Goal: Task Accomplishment & Management: Manage account settings

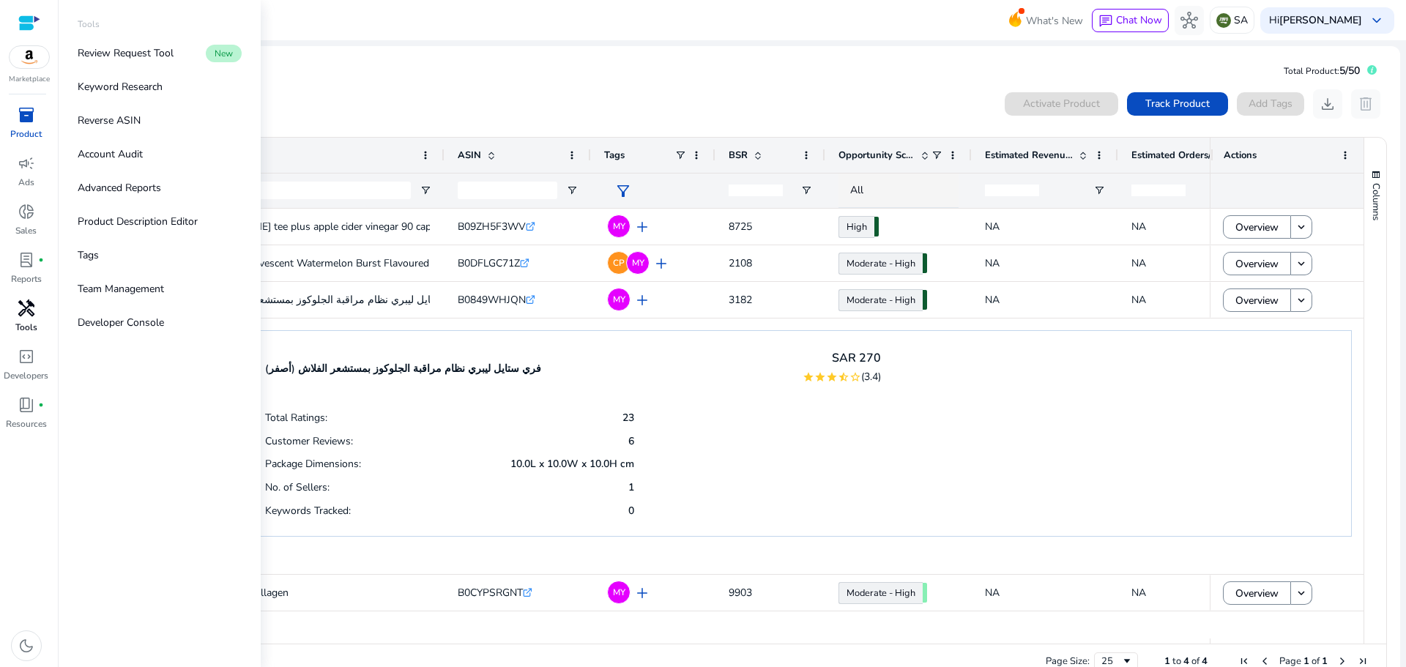
click at [25, 316] on span "handyman" at bounding box center [27, 308] width 18 height 18
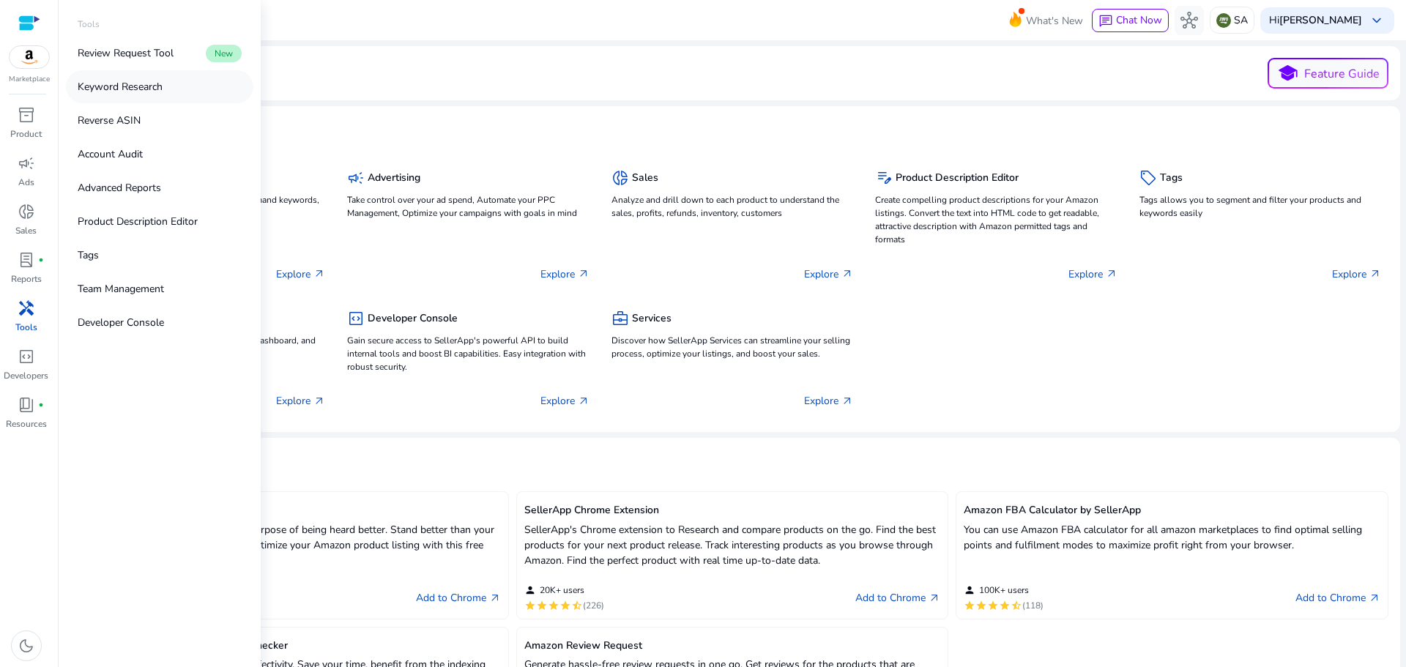
click at [110, 81] on p "Keyword Research" at bounding box center [120, 86] width 85 height 15
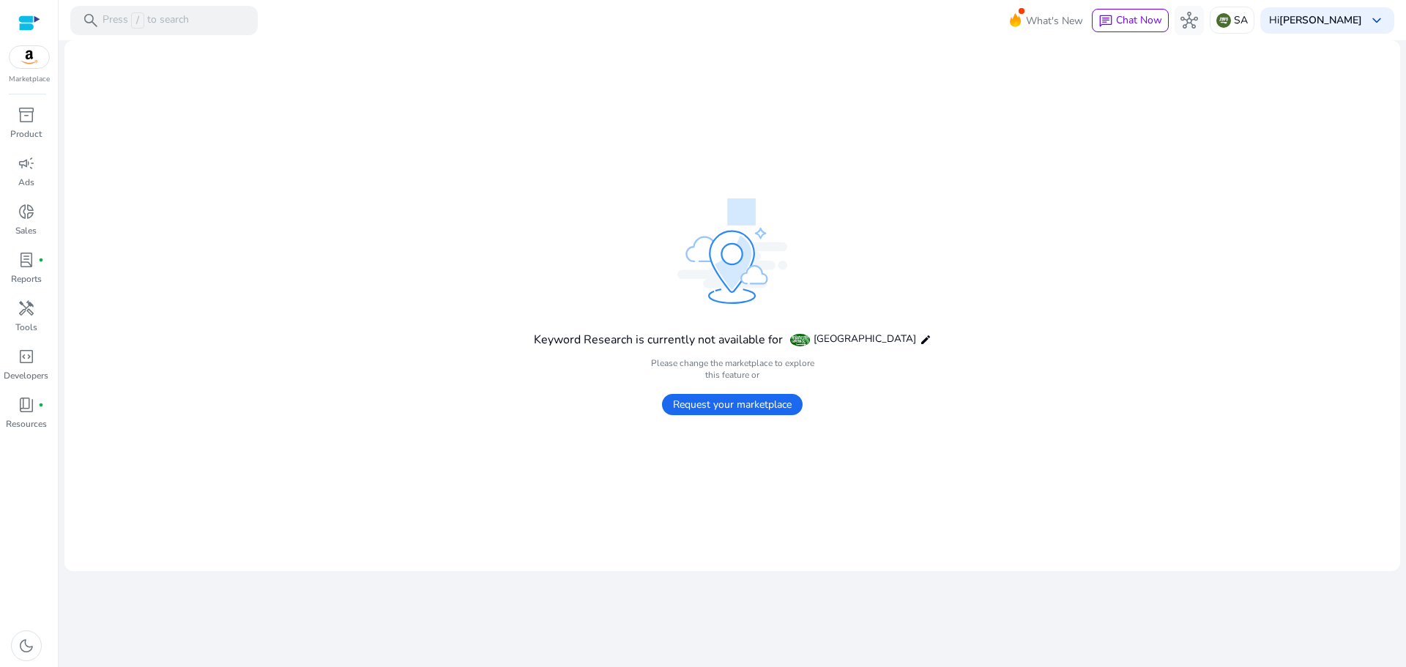
click at [739, 403] on span "Request your marketplace" at bounding box center [732, 404] width 141 height 21
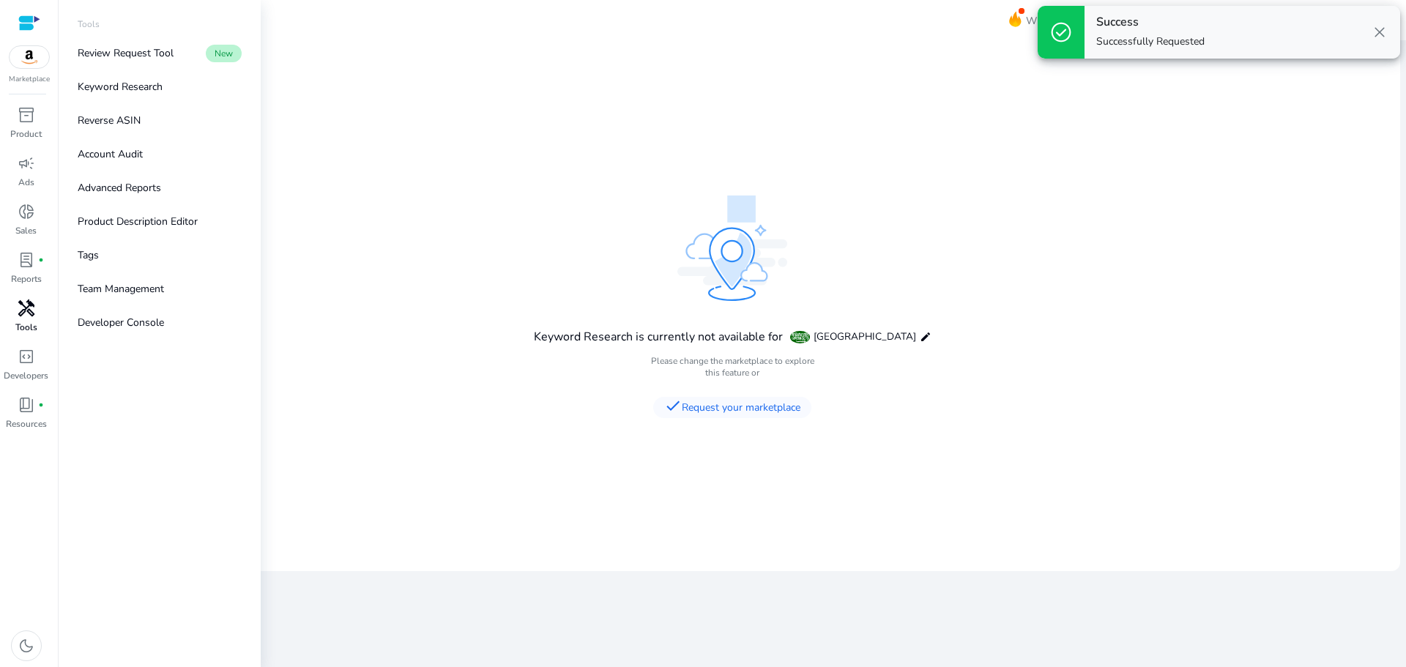
click at [24, 311] on span "handyman" at bounding box center [27, 308] width 18 height 18
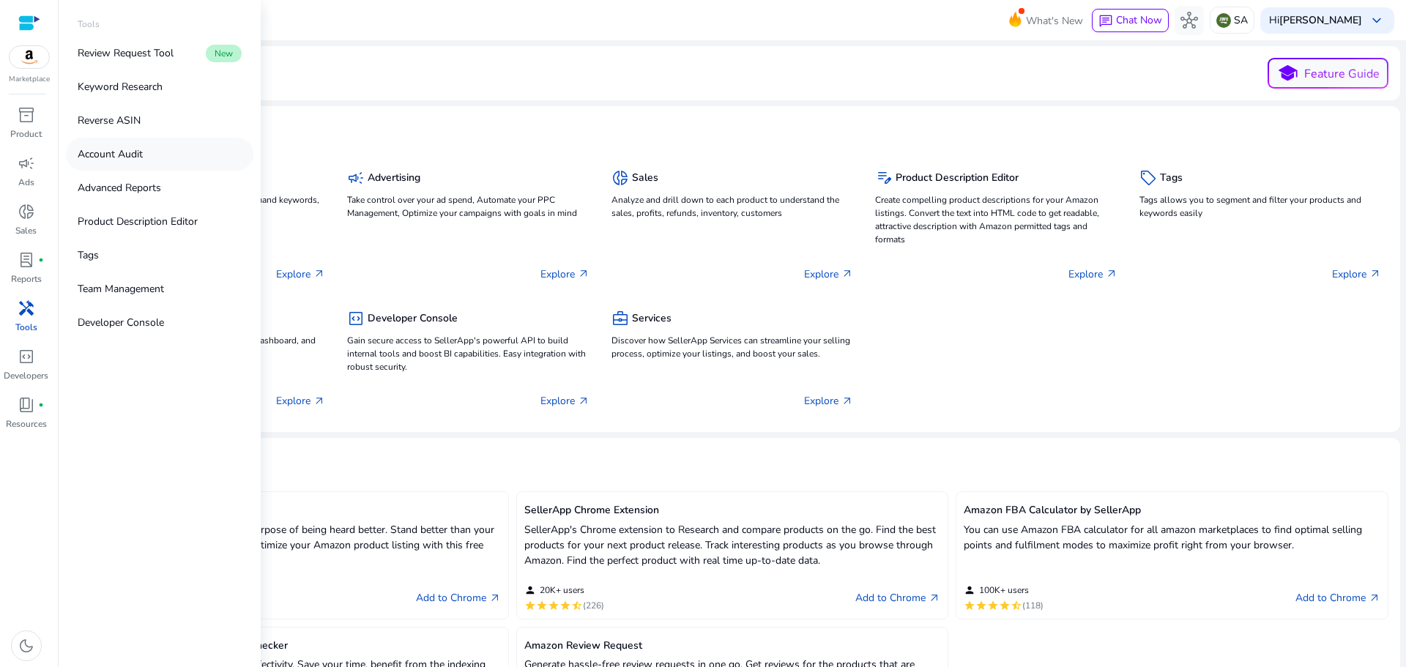
click at [122, 157] on p "Account Audit" at bounding box center [110, 153] width 65 height 15
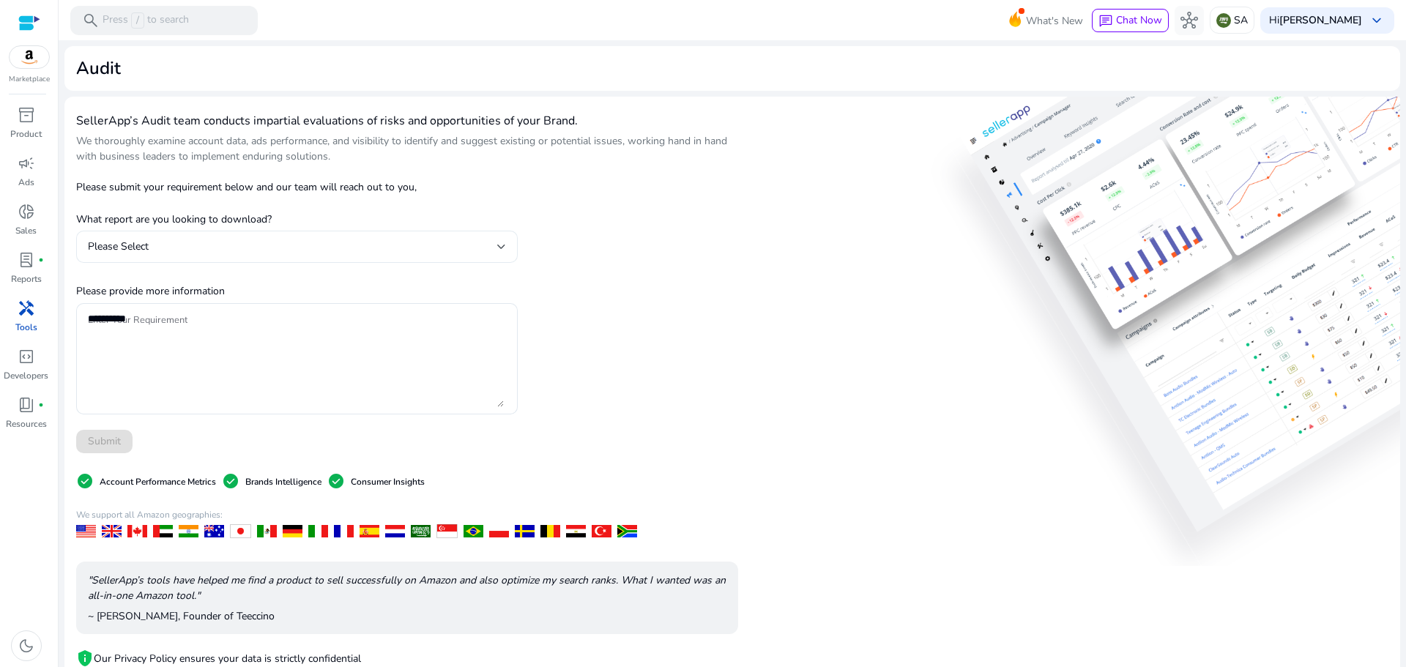
click at [398, 246] on div "Please Select" at bounding box center [292, 247] width 409 height 16
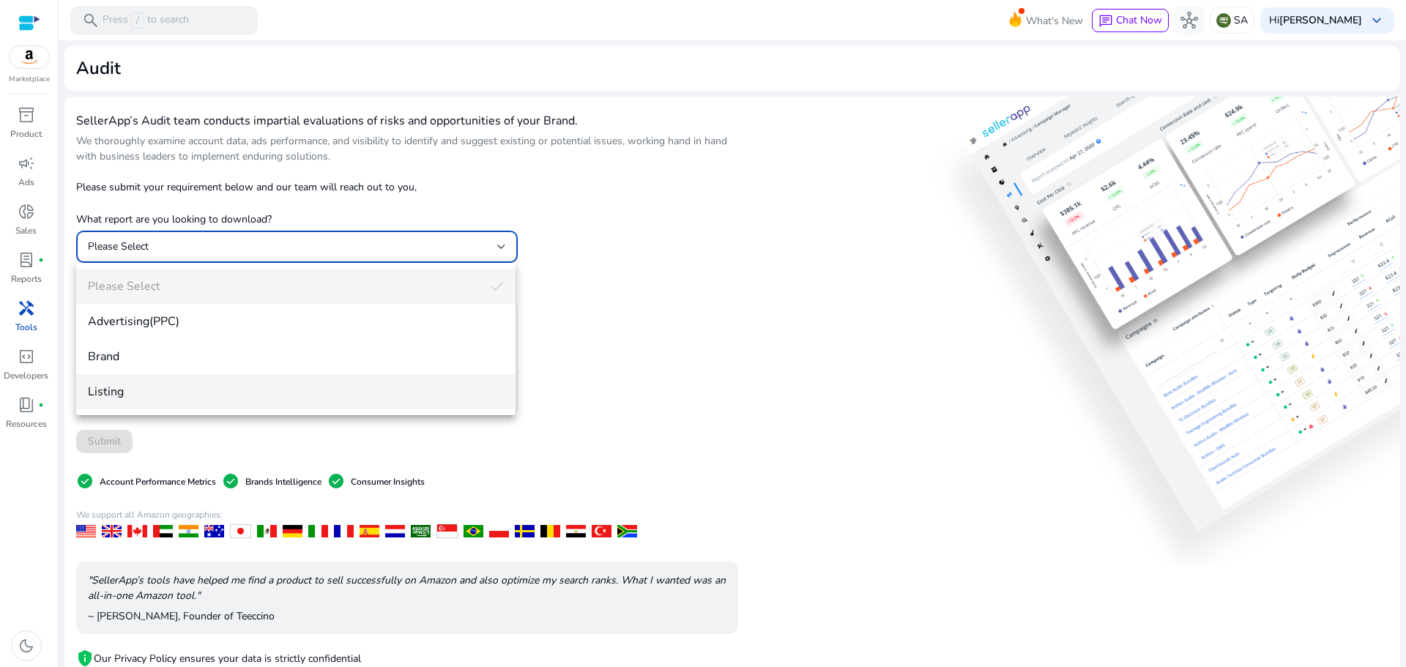
click at [146, 396] on span "Listing" at bounding box center [296, 392] width 416 height 16
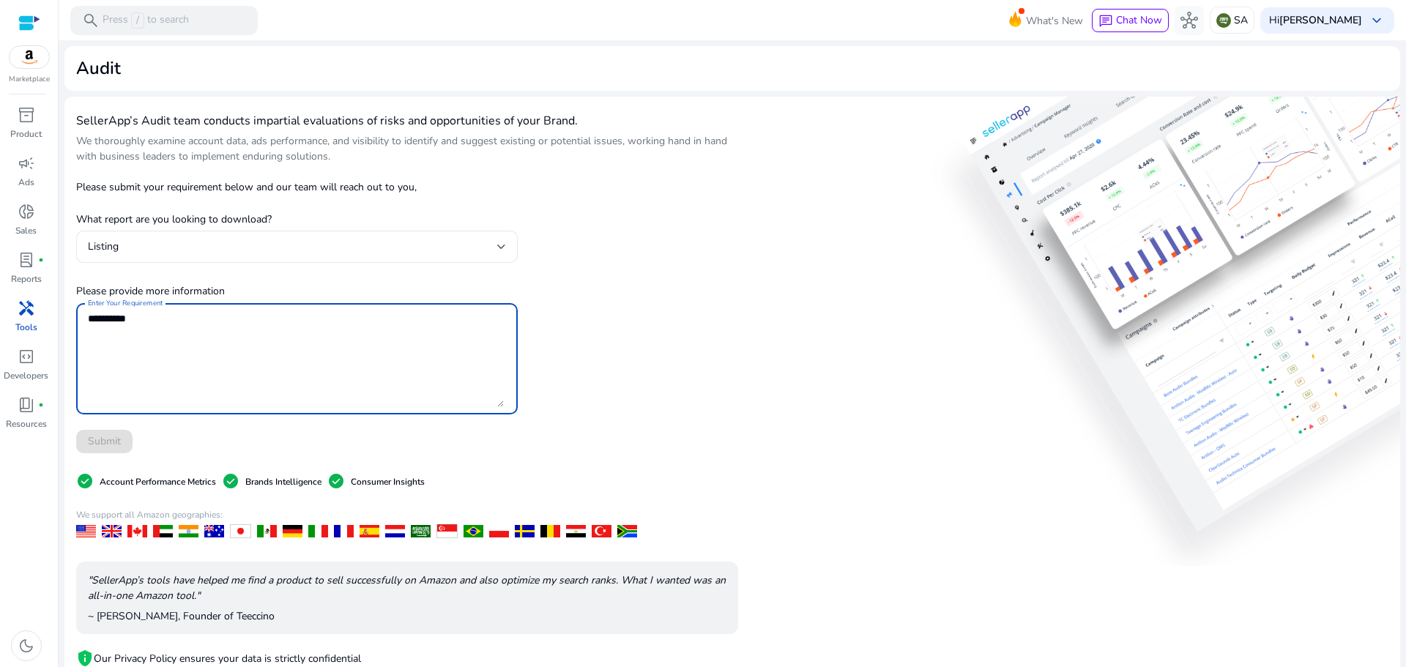
click at [241, 327] on textarea "Enter Your Requirement" at bounding box center [296, 358] width 416 height 97
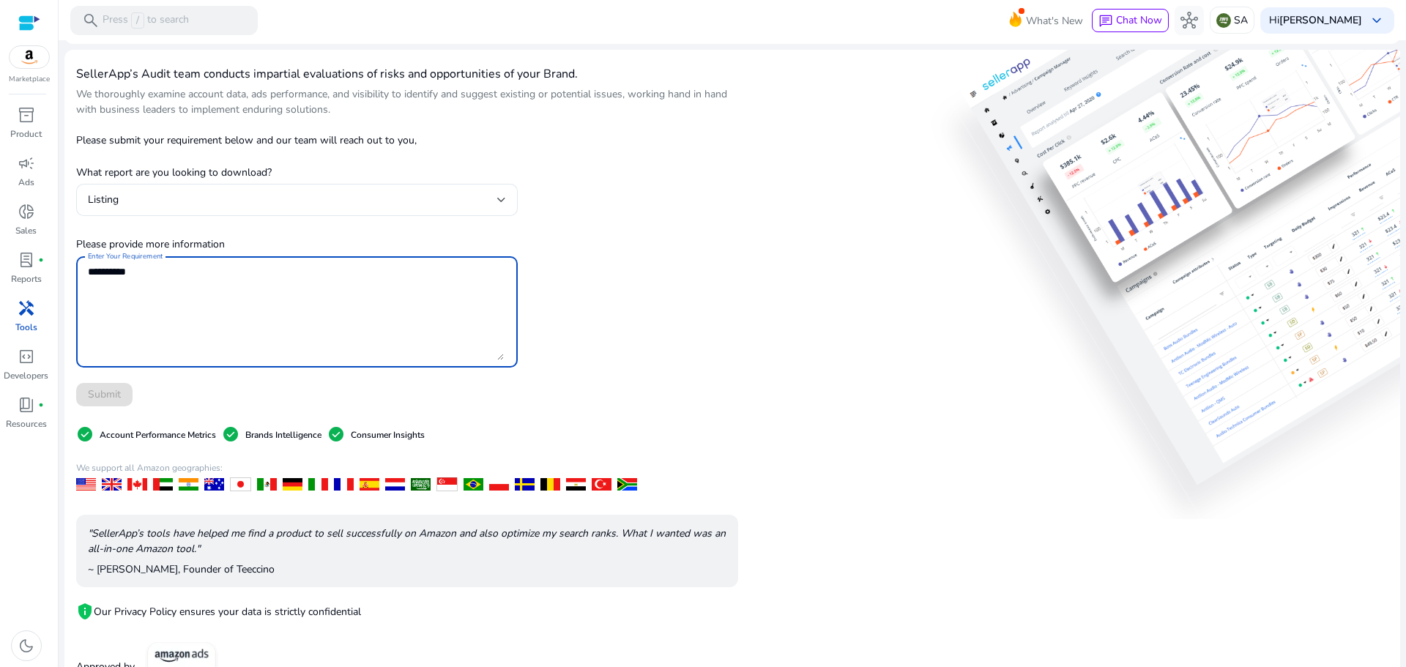
scroll to position [89, 0]
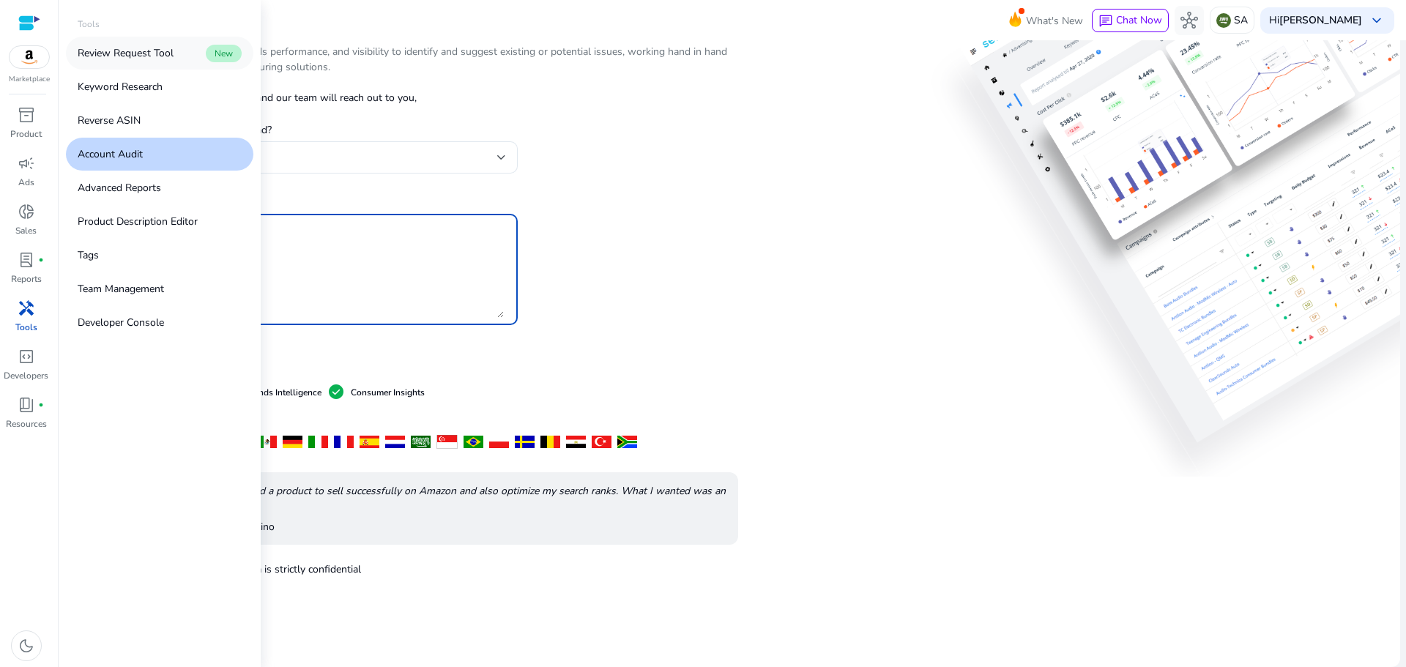
click at [111, 58] on p "Review Request Tool" at bounding box center [126, 52] width 96 height 15
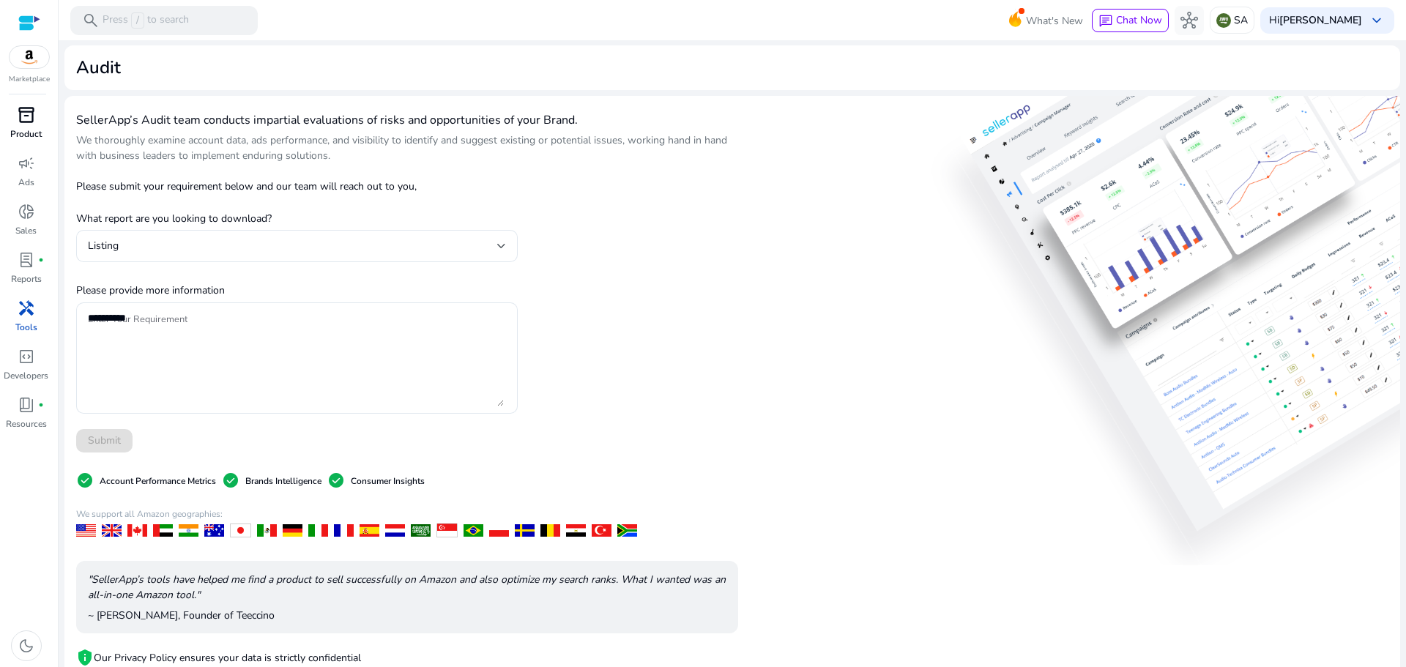
scroll to position [0, 0]
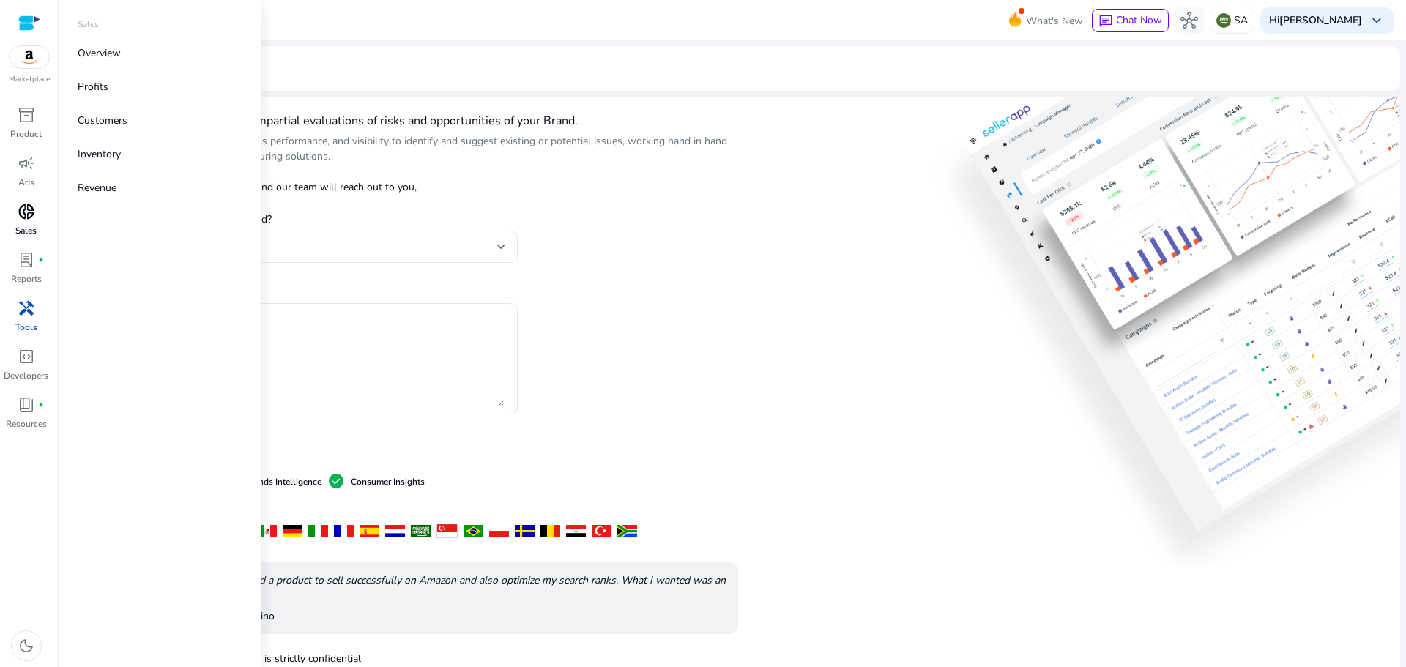
click at [26, 215] on span "donut_small" at bounding box center [27, 212] width 18 height 18
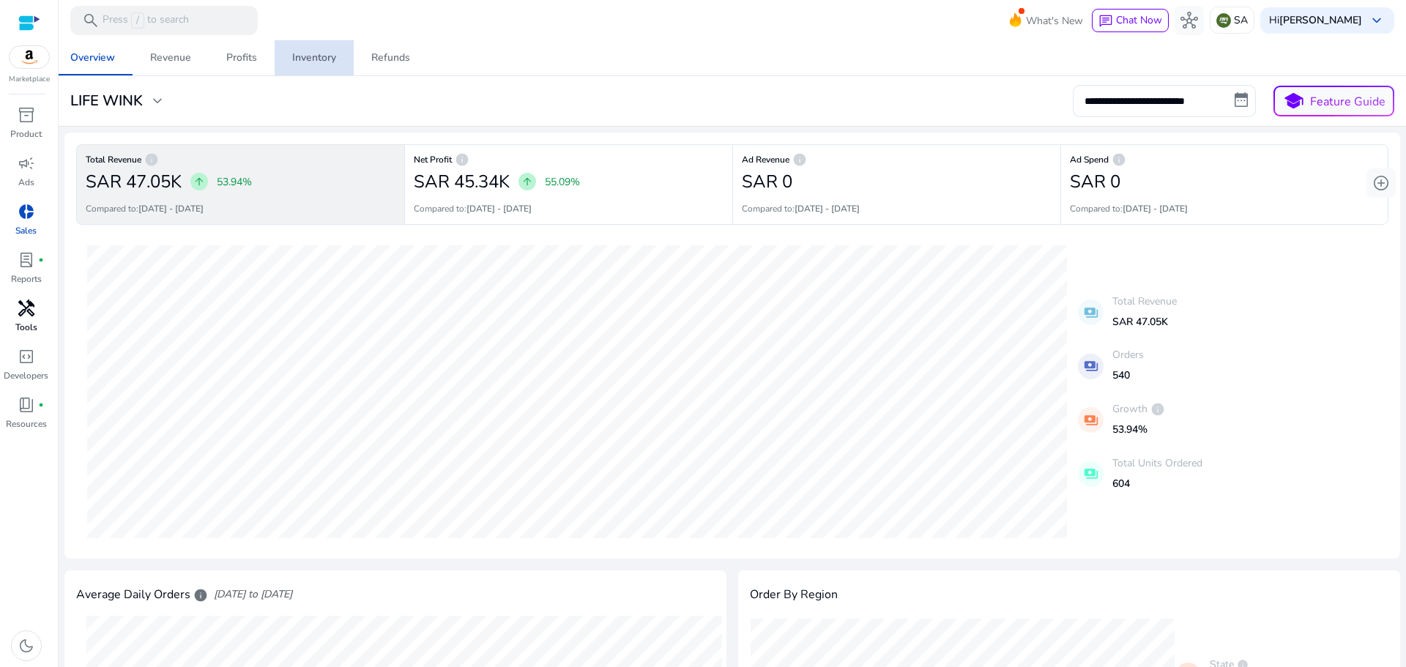
click at [319, 59] on div "Inventory" at bounding box center [314, 58] width 44 height 10
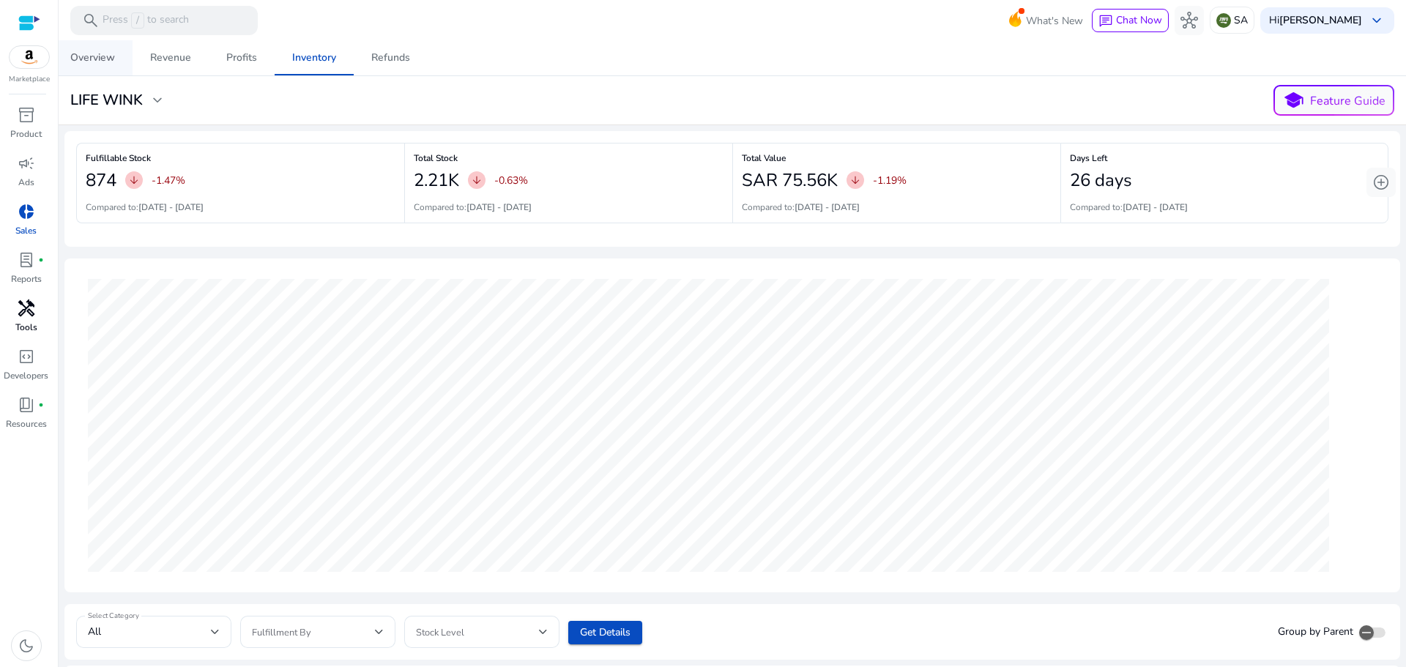
click at [90, 61] on div "Overview" at bounding box center [92, 58] width 45 height 10
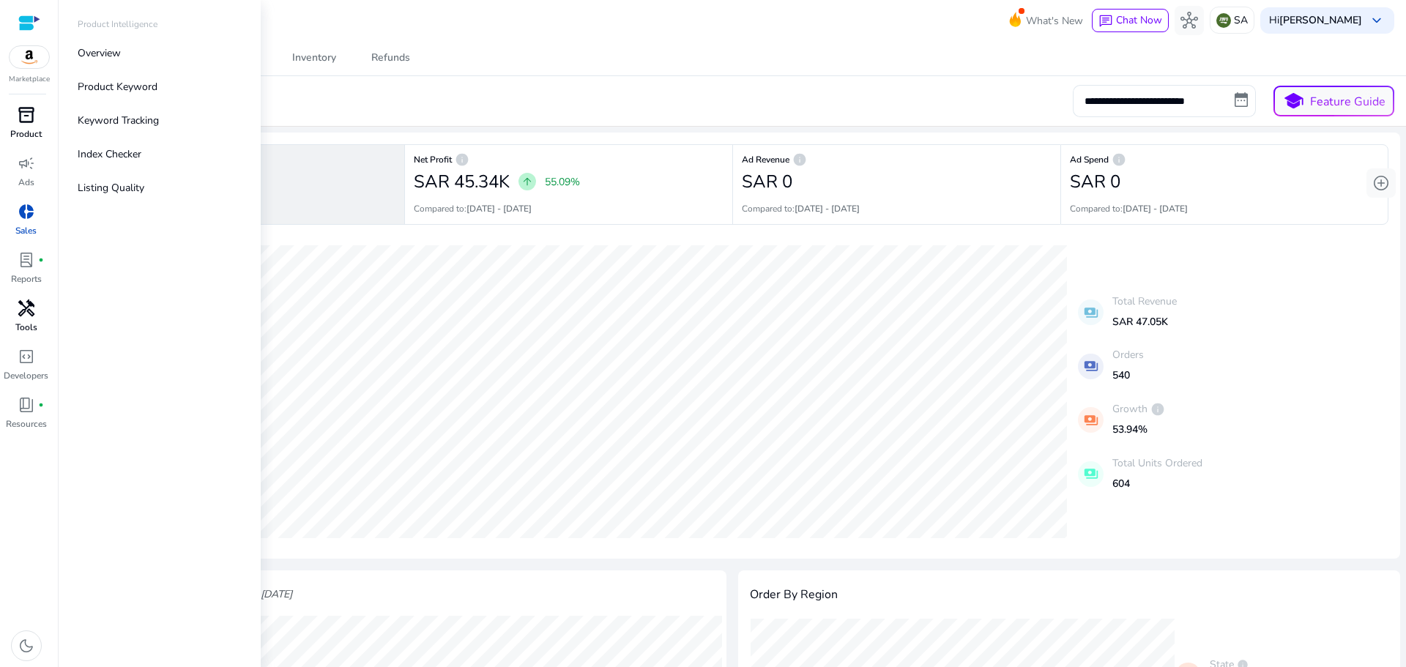
click at [24, 115] on span "inventory_2" at bounding box center [27, 115] width 18 height 18
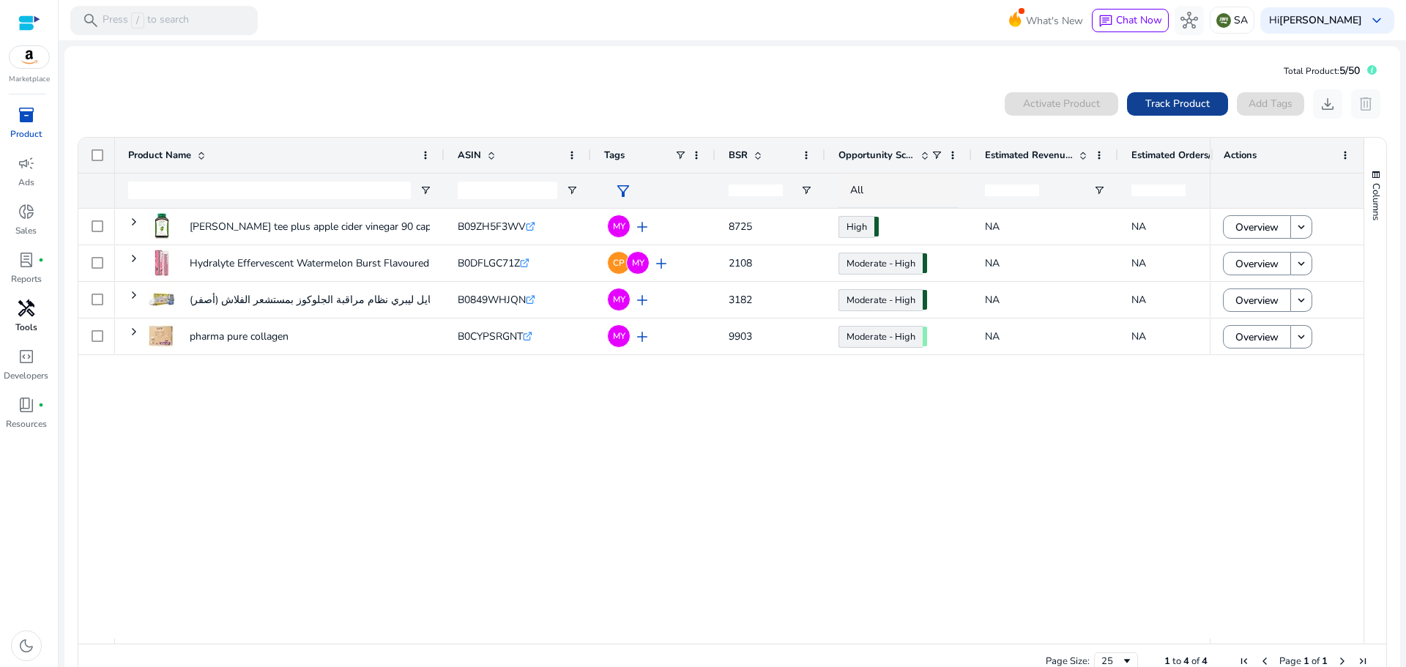
click at [1165, 104] on span "Track Product" at bounding box center [1177, 103] width 64 height 15
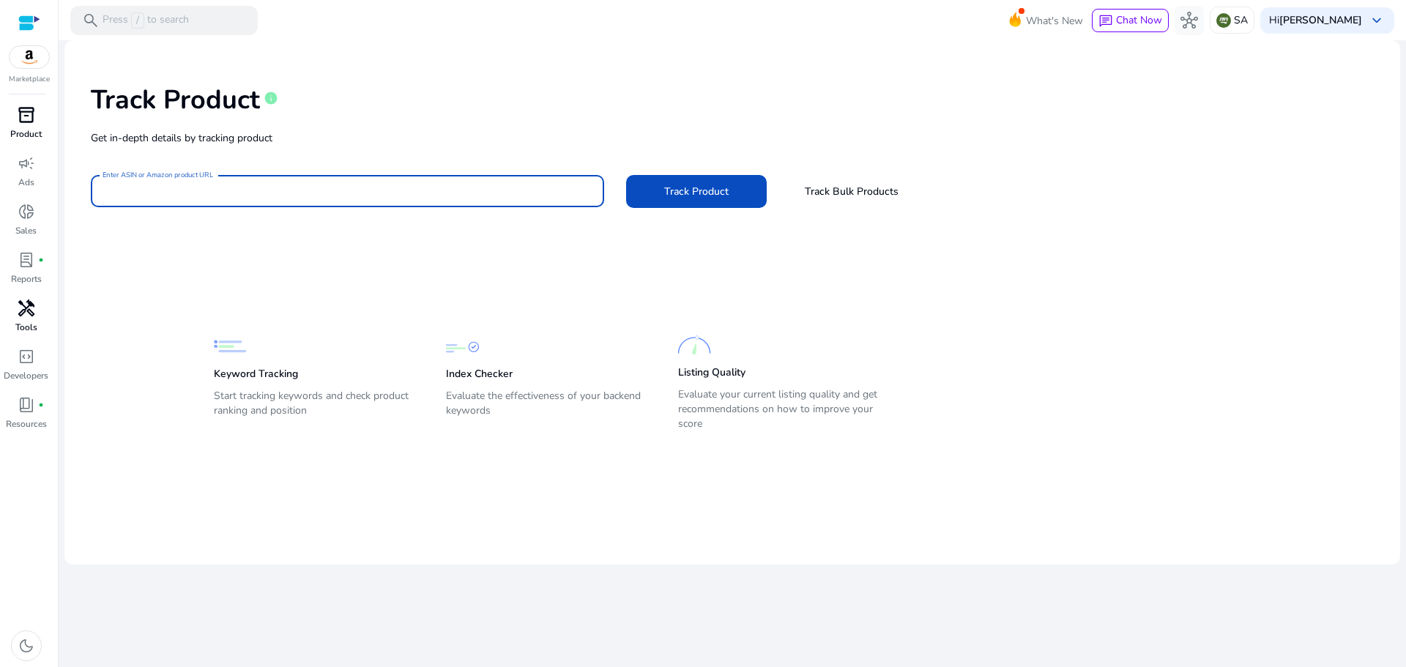
click at [357, 185] on input "Enter ASIN or Amazon product URL" at bounding box center [348, 191] width 490 height 16
paste input "**********"
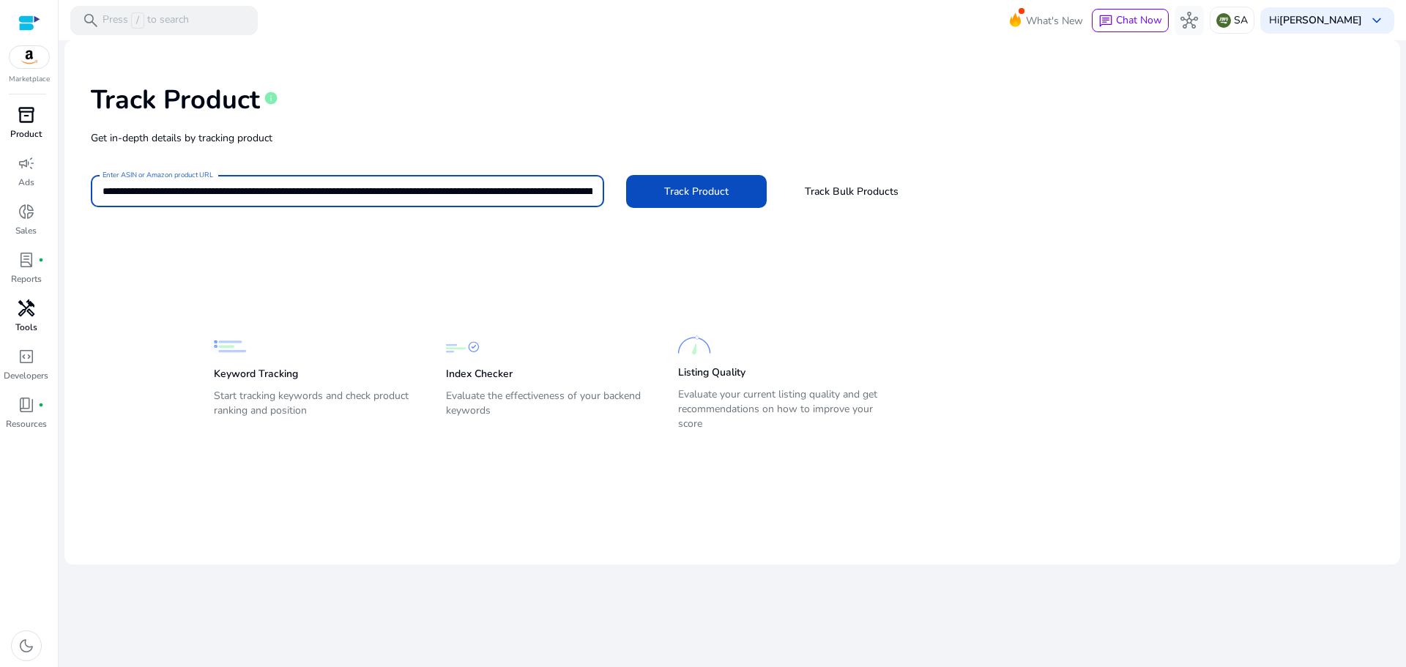
scroll to position [0, 3727]
type input "**********"
click at [702, 192] on span "Track Product" at bounding box center [696, 191] width 64 height 15
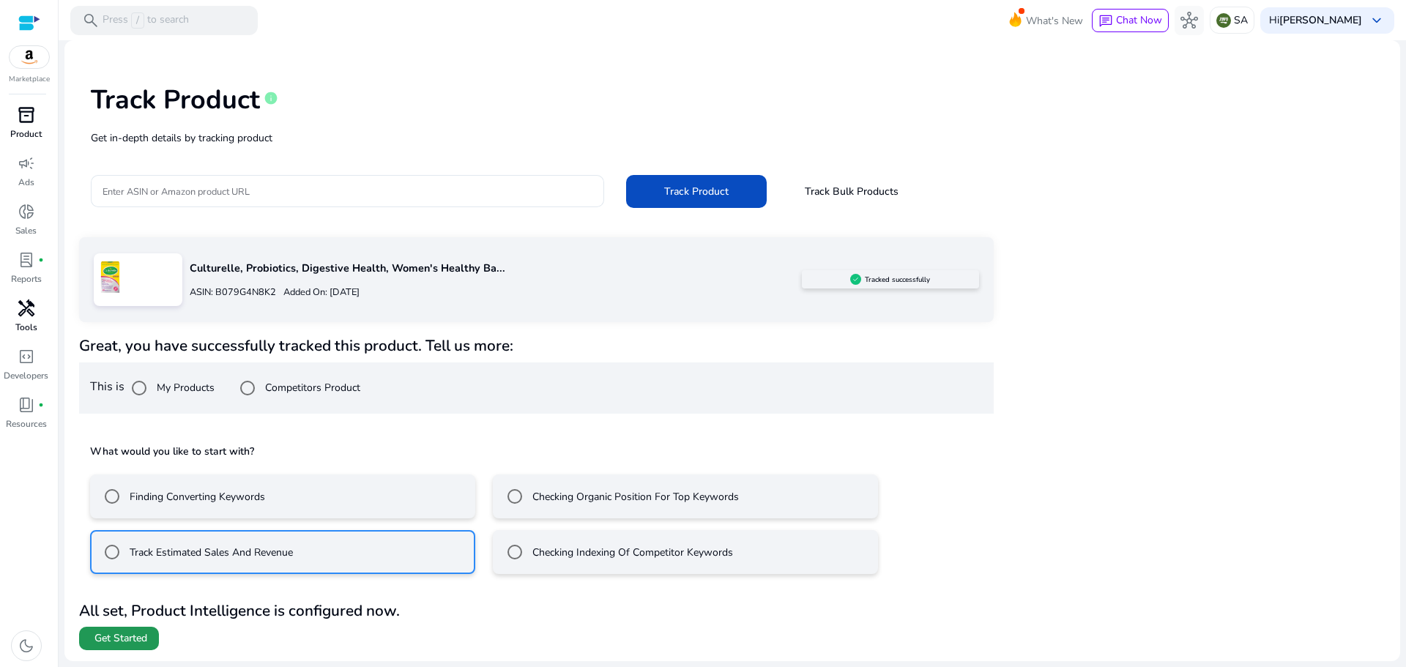
click at [109, 635] on span "Get Started" at bounding box center [120, 638] width 53 height 15
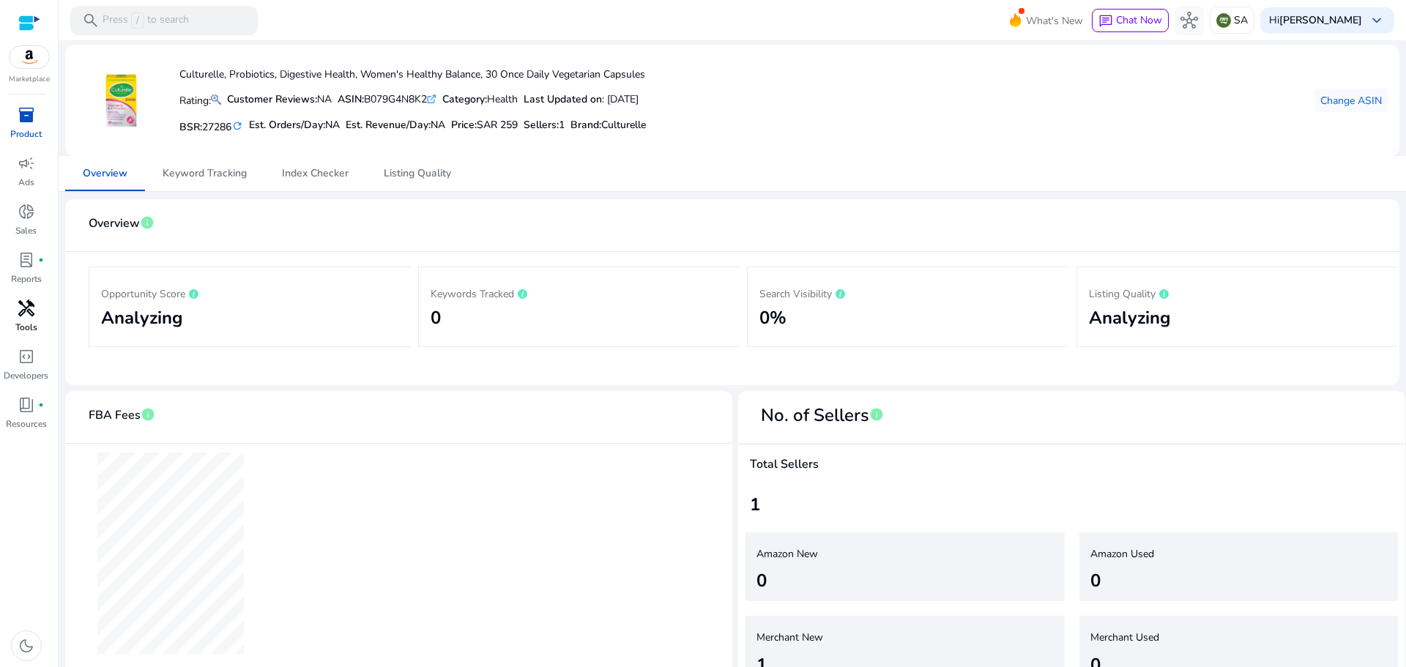
scroll to position [81, 0]
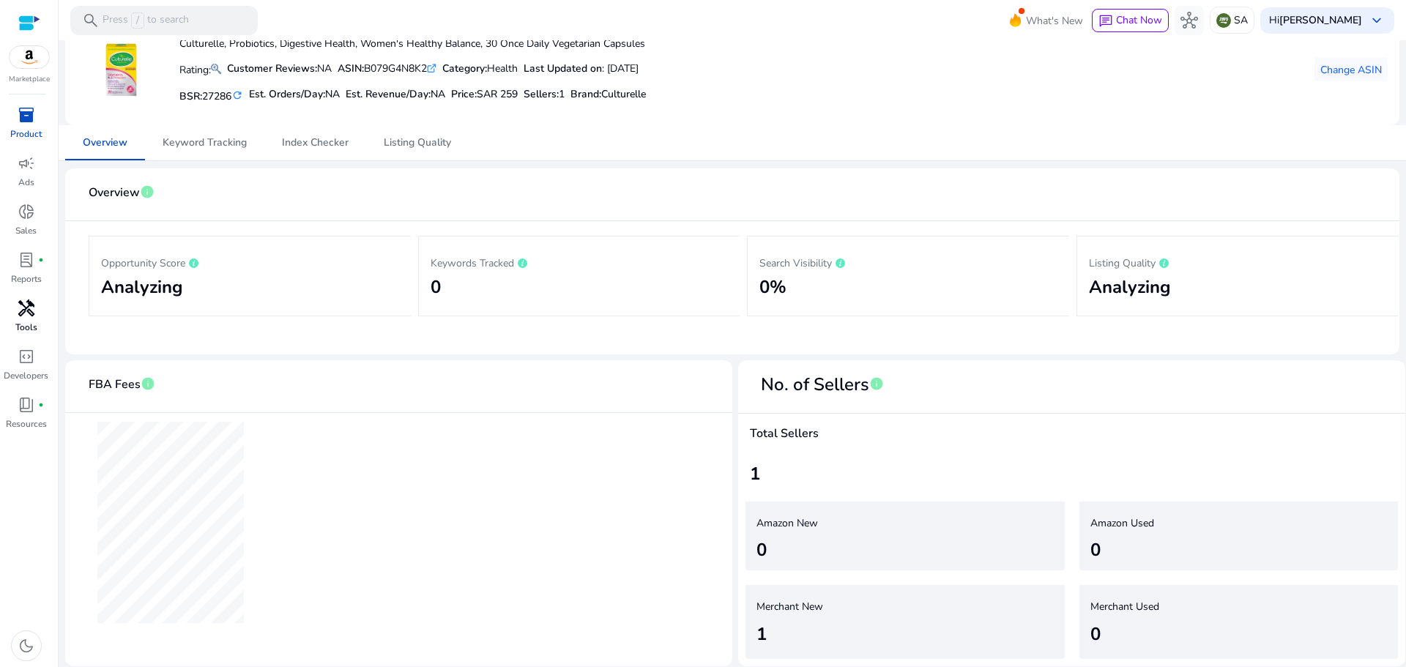
click at [31, 114] on span "inventory_2" at bounding box center [27, 115] width 18 height 18
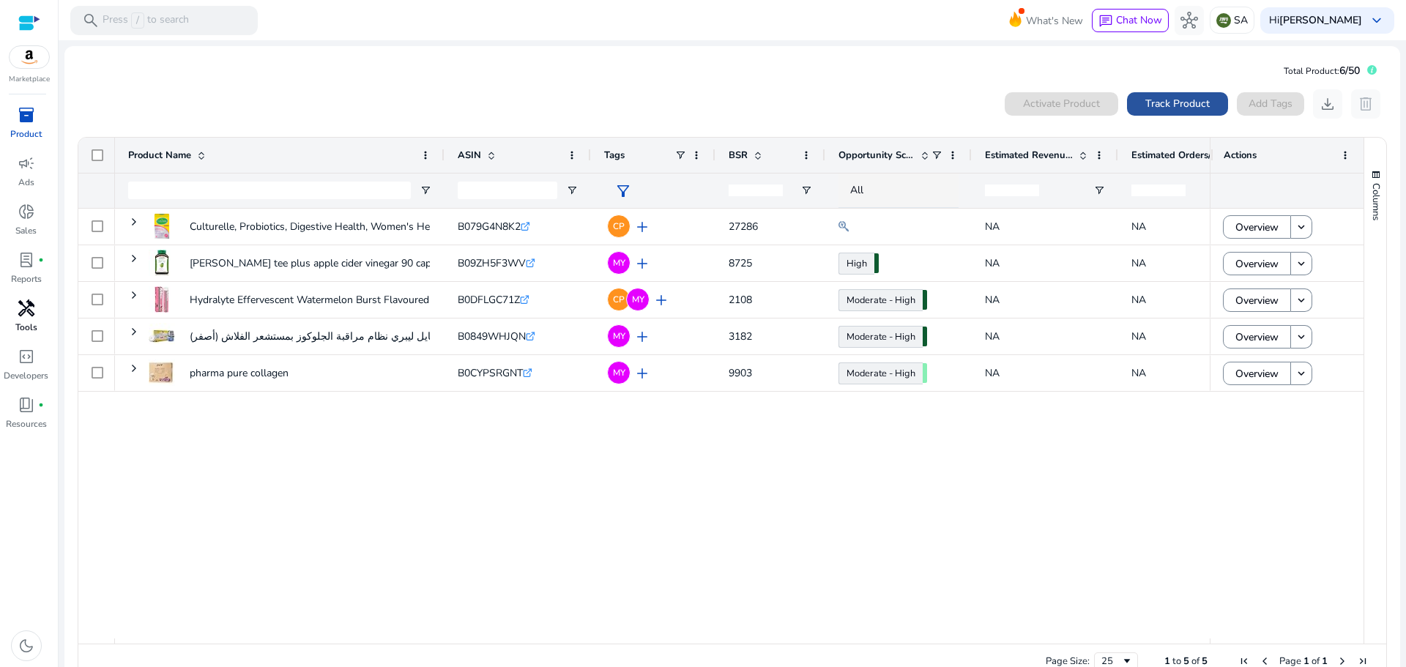
click at [1172, 107] on span "Track Product" at bounding box center [1177, 103] width 64 height 15
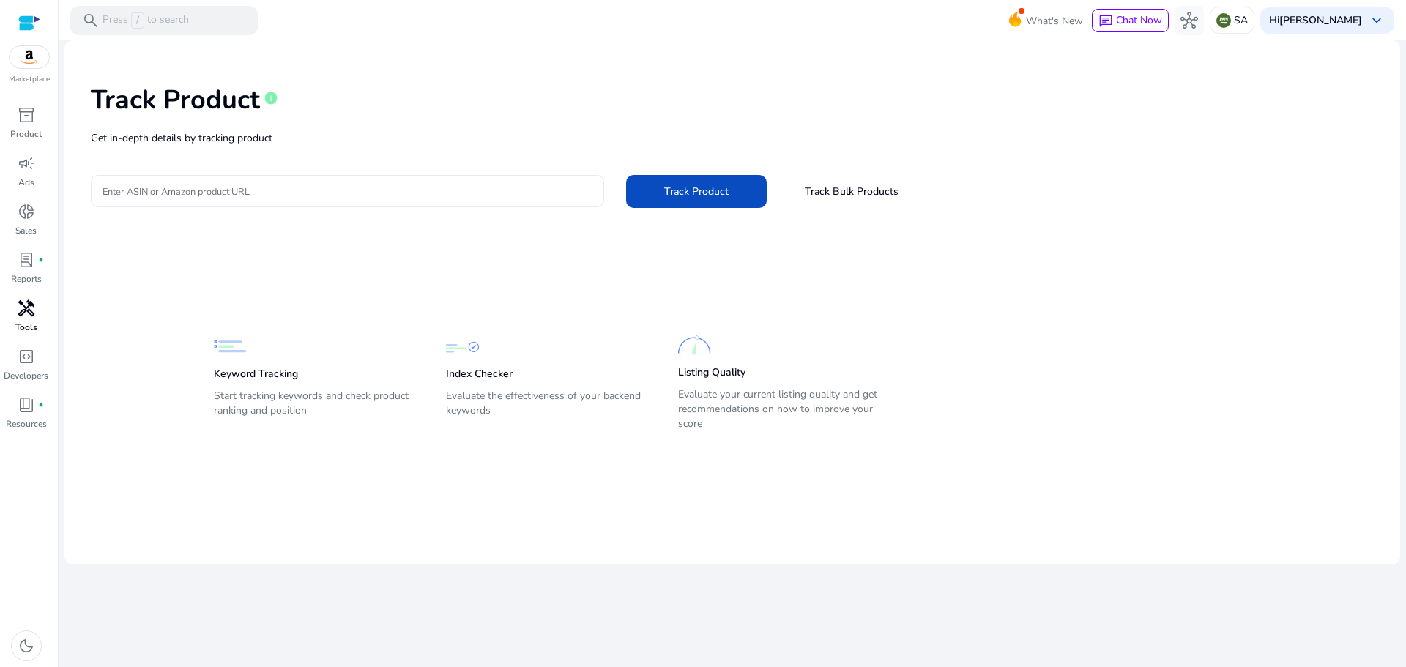
click at [351, 190] on input "Enter ASIN or Amazon product URL" at bounding box center [348, 191] width 490 height 16
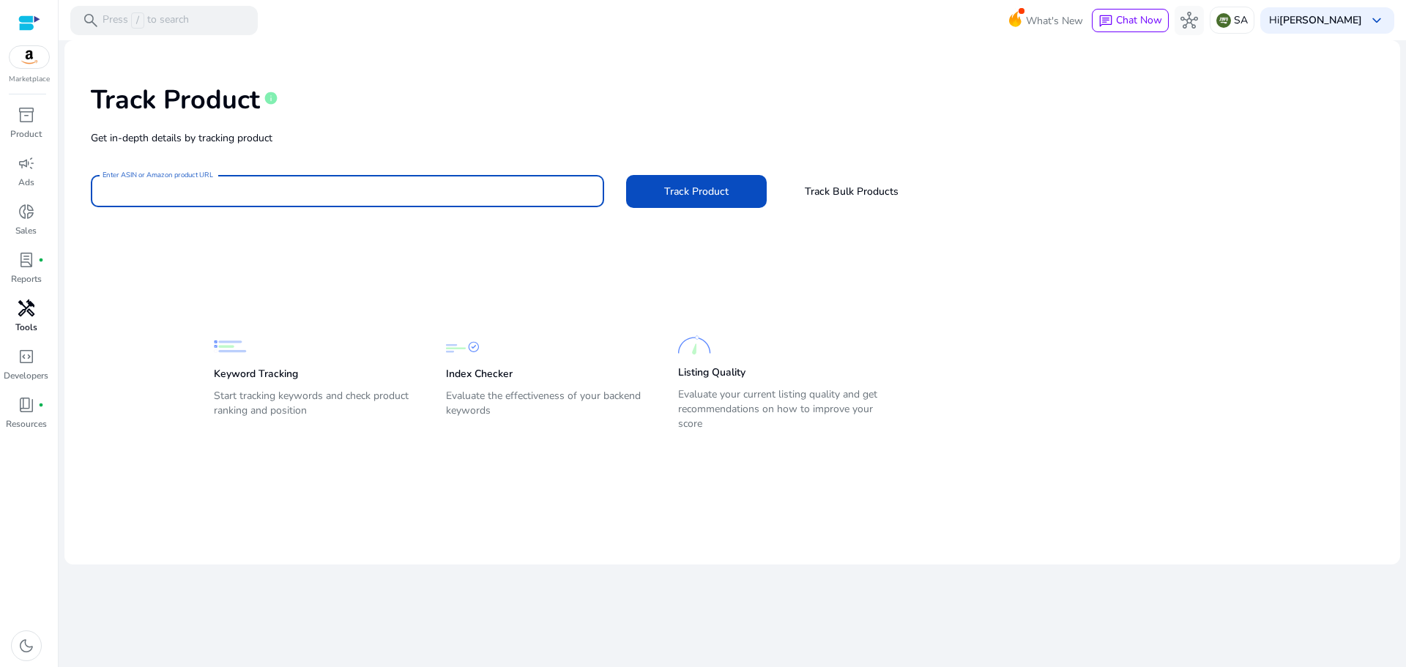
paste input "**********"
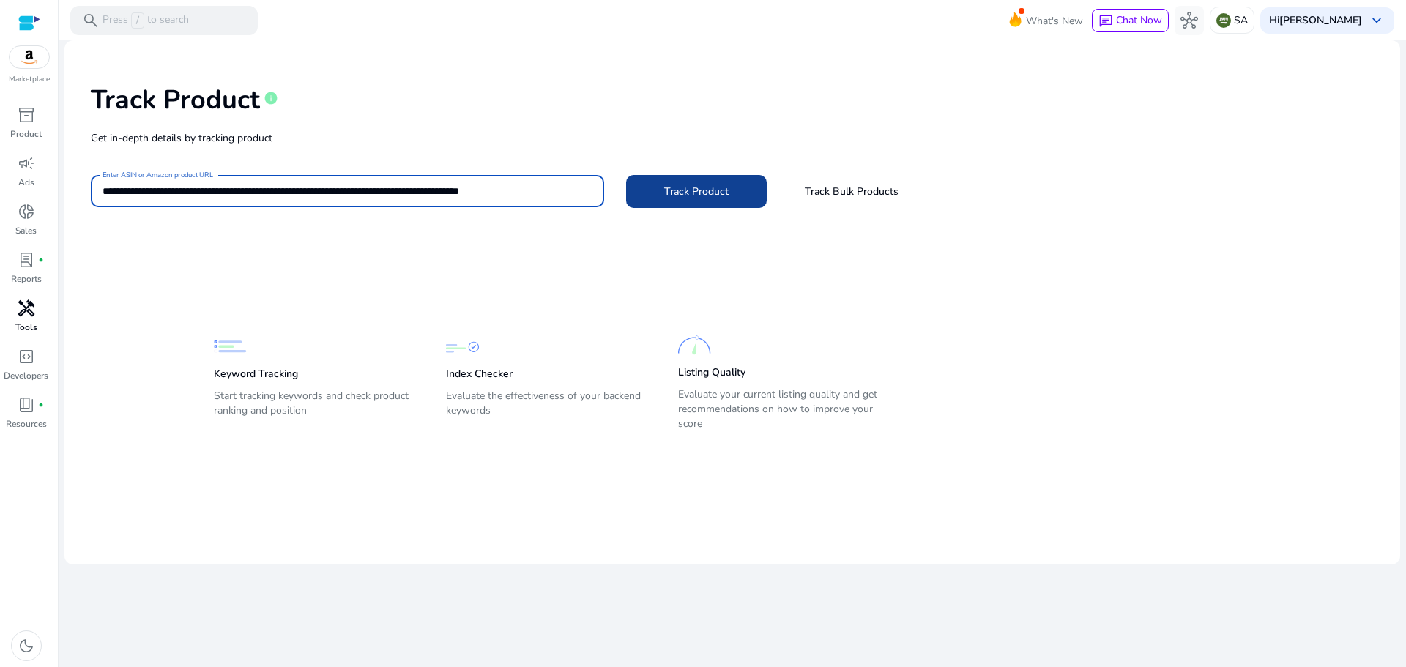
type input "**********"
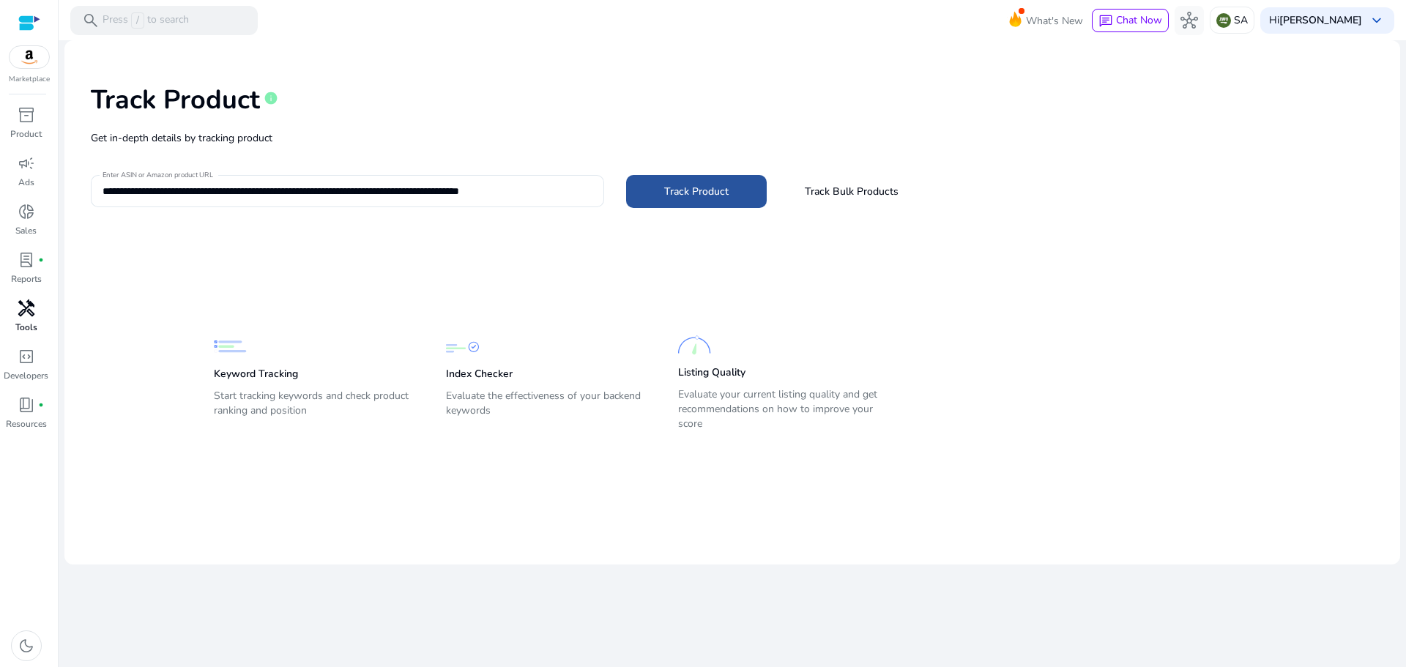
click at [701, 201] on span at bounding box center [696, 191] width 141 height 35
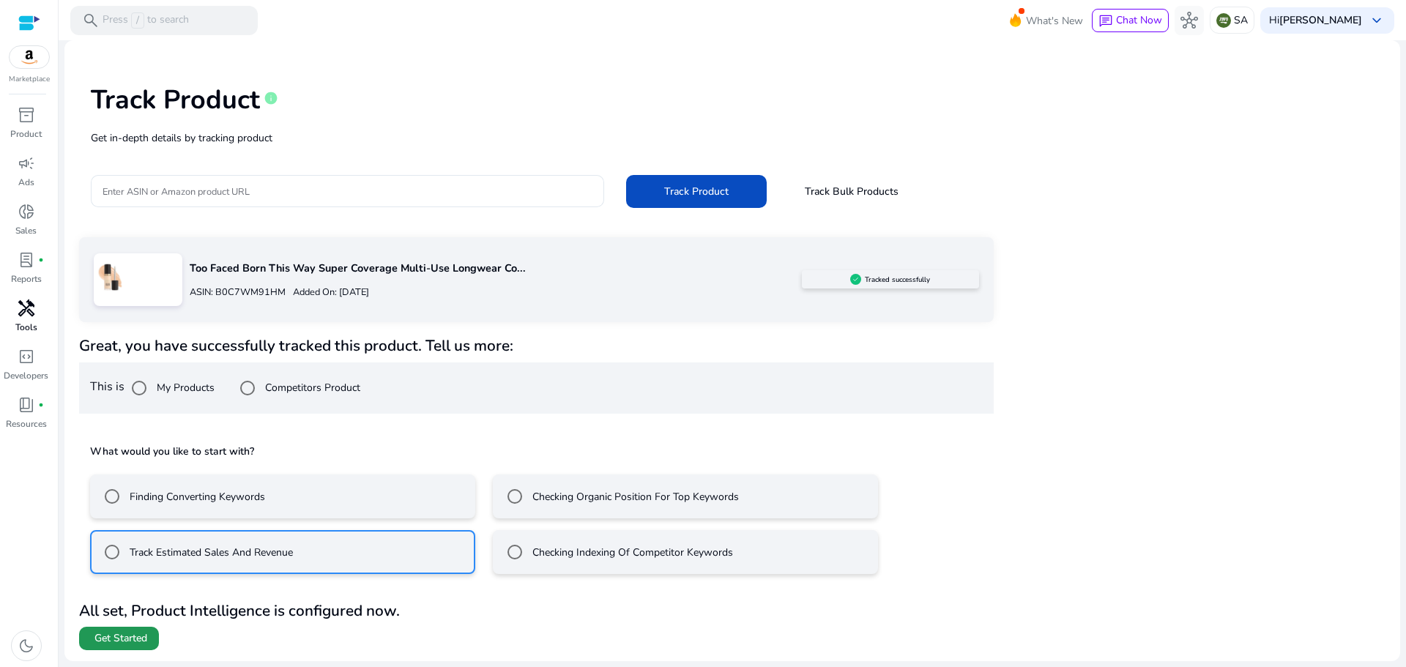
click at [135, 641] on span "Get Started" at bounding box center [120, 638] width 53 height 15
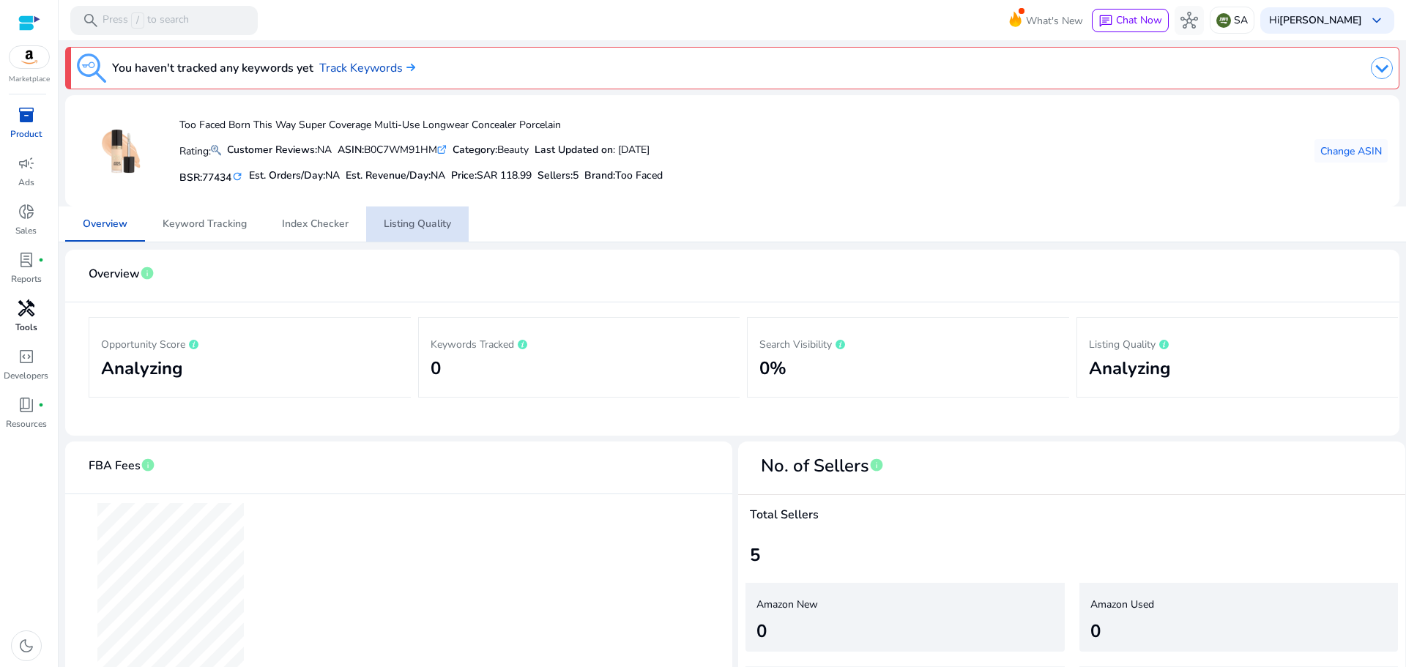
click at [423, 226] on span "Listing Quality" at bounding box center [417, 224] width 67 height 10
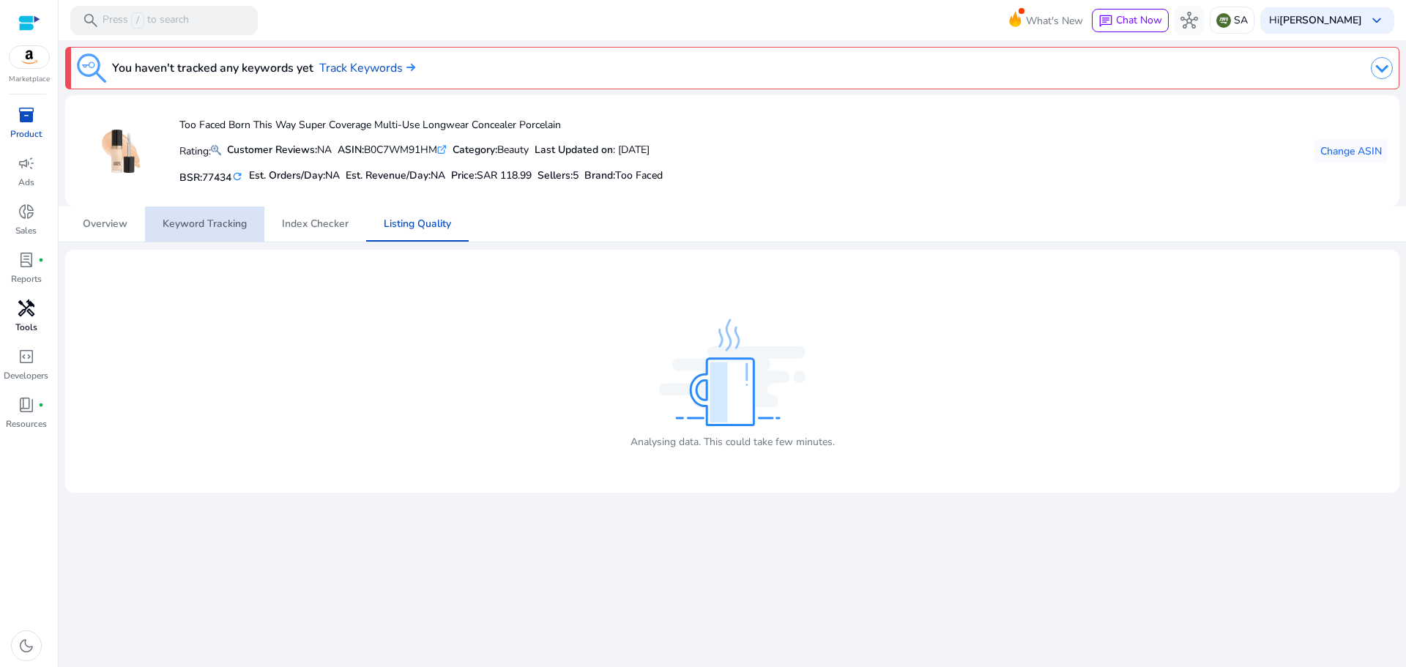
click at [217, 228] on span "Keyword Tracking" at bounding box center [205, 224] width 84 height 10
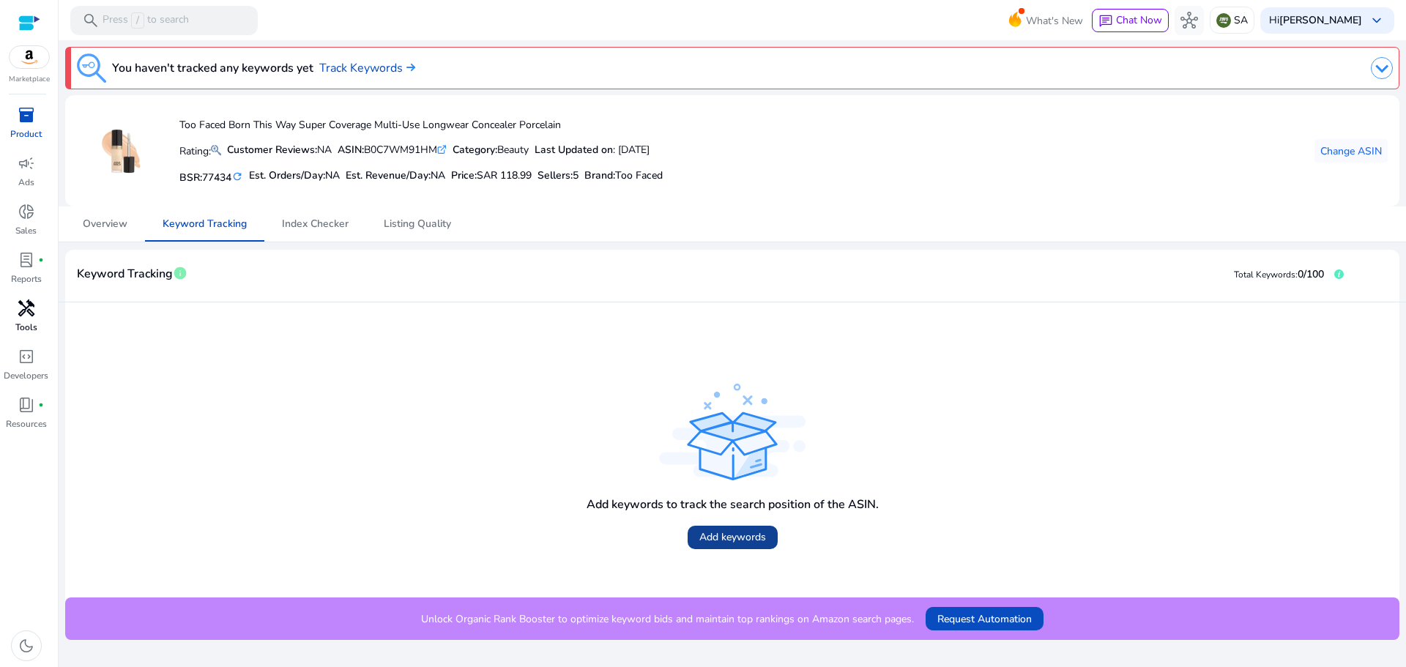
click at [727, 539] on span "Add keywords" at bounding box center [732, 536] width 67 height 15
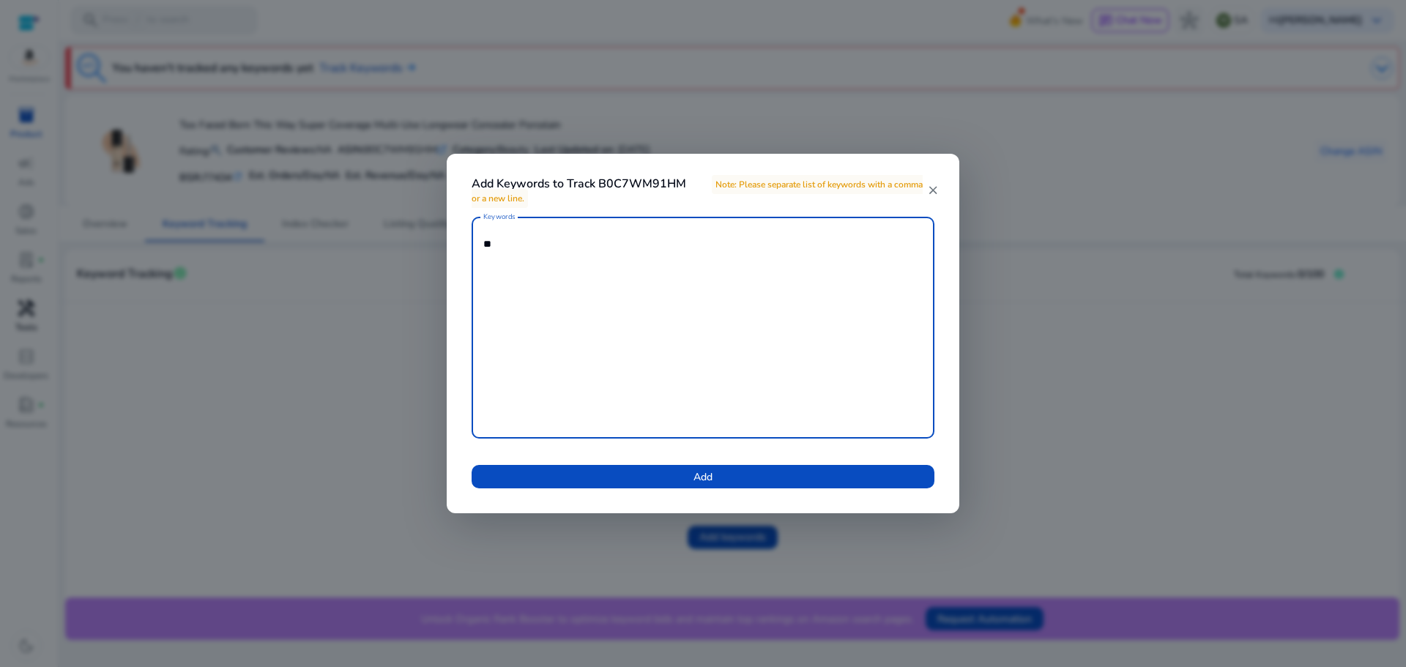
type textarea "**"
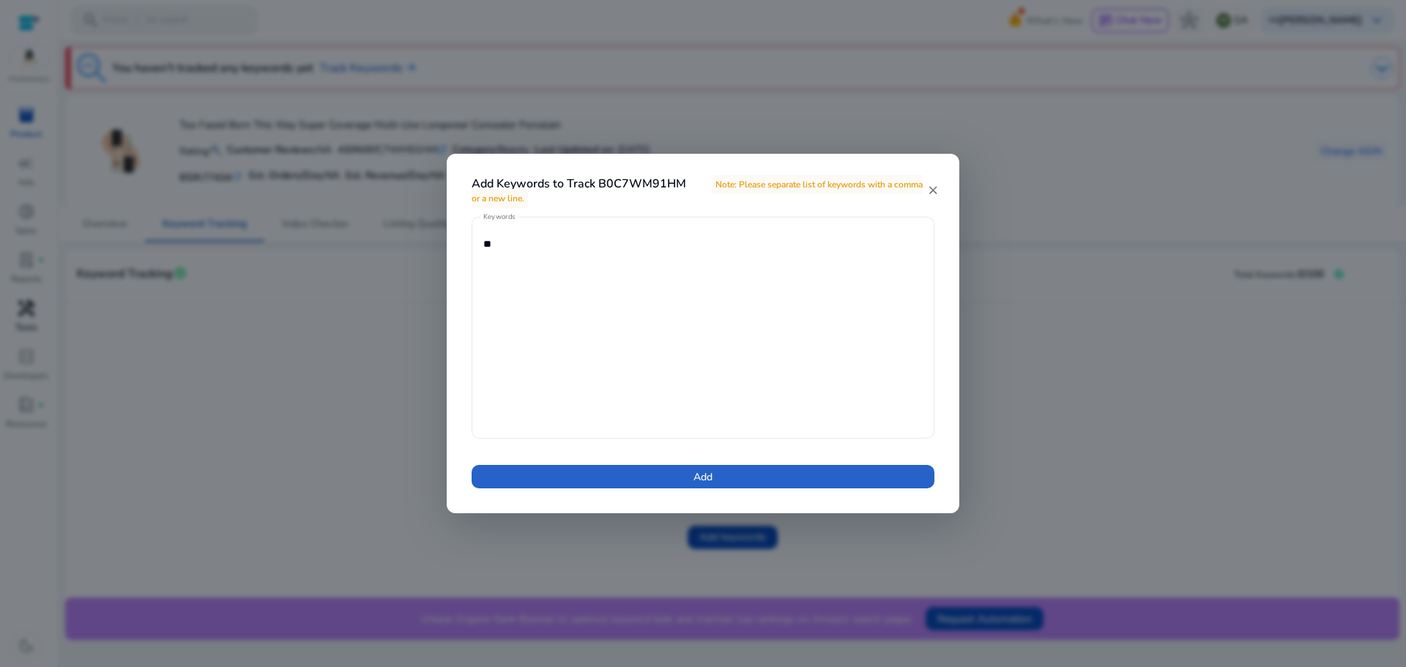
click at [518, 252] on textarea "**" at bounding box center [702, 327] width 439 height 207
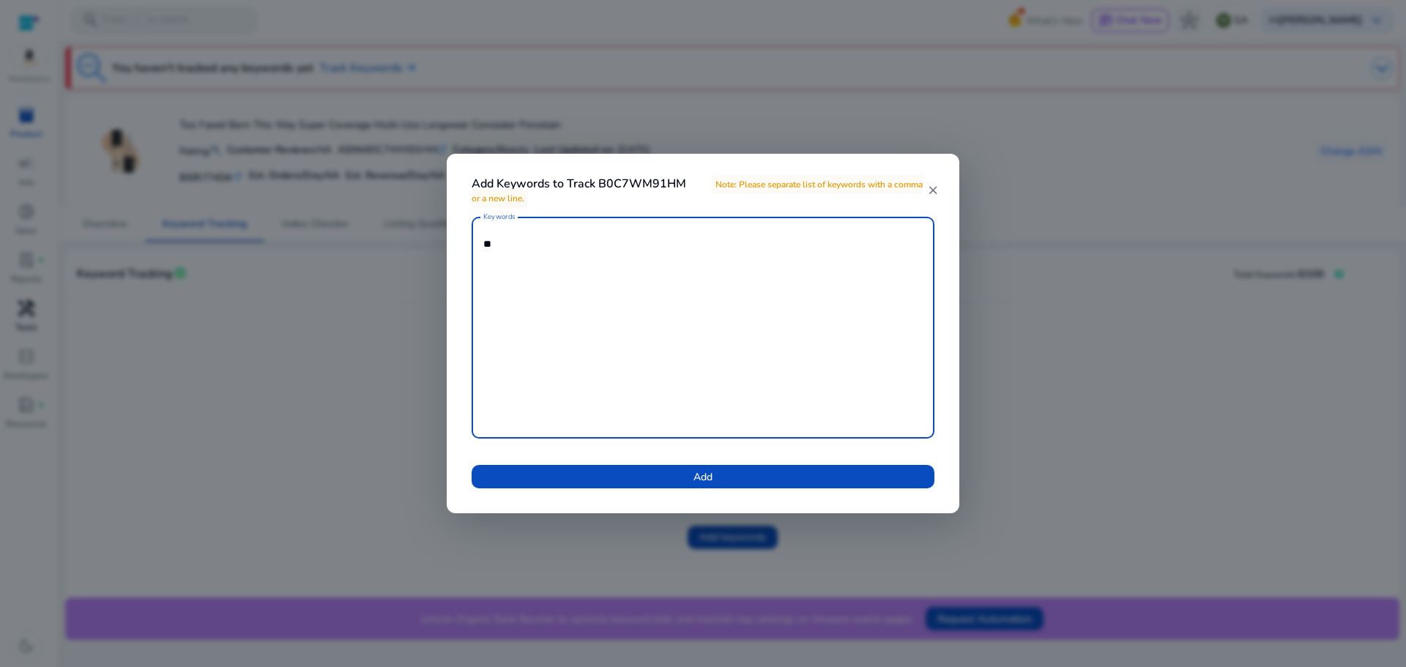
click at [518, 252] on textarea "**" at bounding box center [702, 327] width 439 height 207
type textarea "*********"
type textarea "**********"
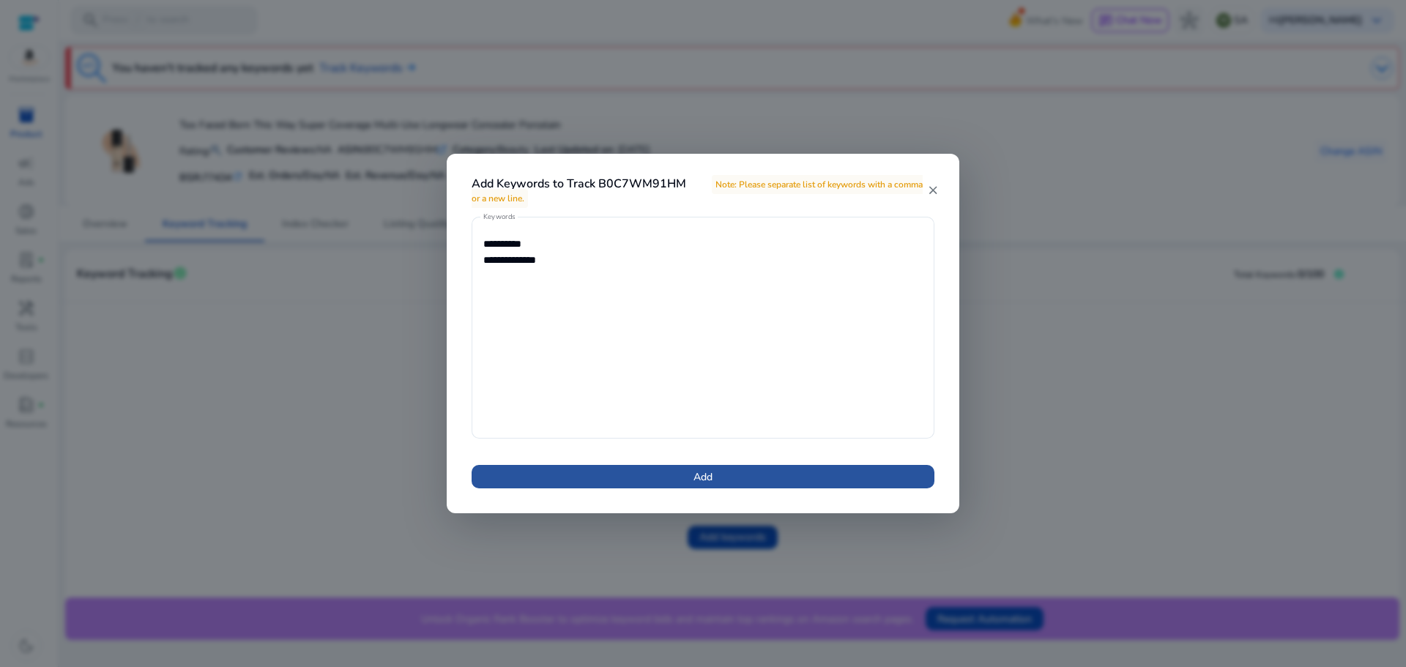
click at [684, 477] on span at bounding box center [703, 476] width 463 height 35
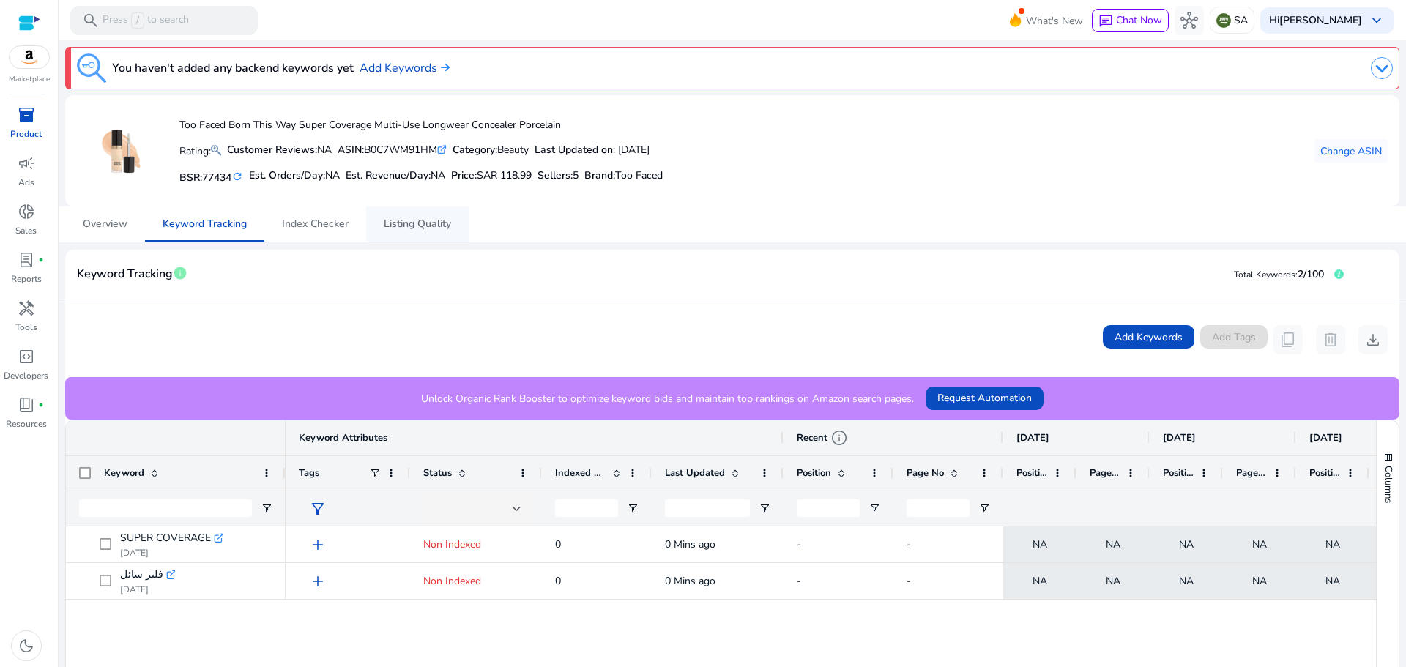
click at [407, 221] on span "Listing Quality" at bounding box center [417, 224] width 67 height 10
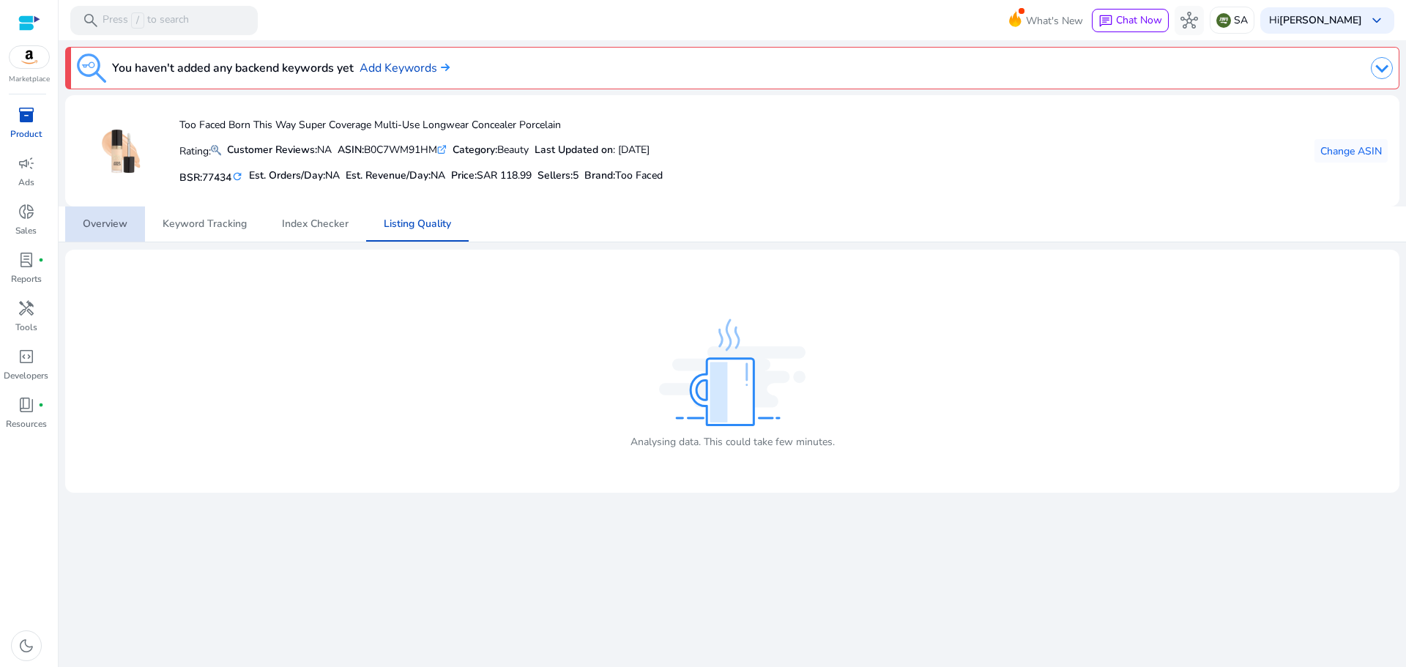
click at [111, 219] on span "Overview" at bounding box center [105, 224] width 45 height 10
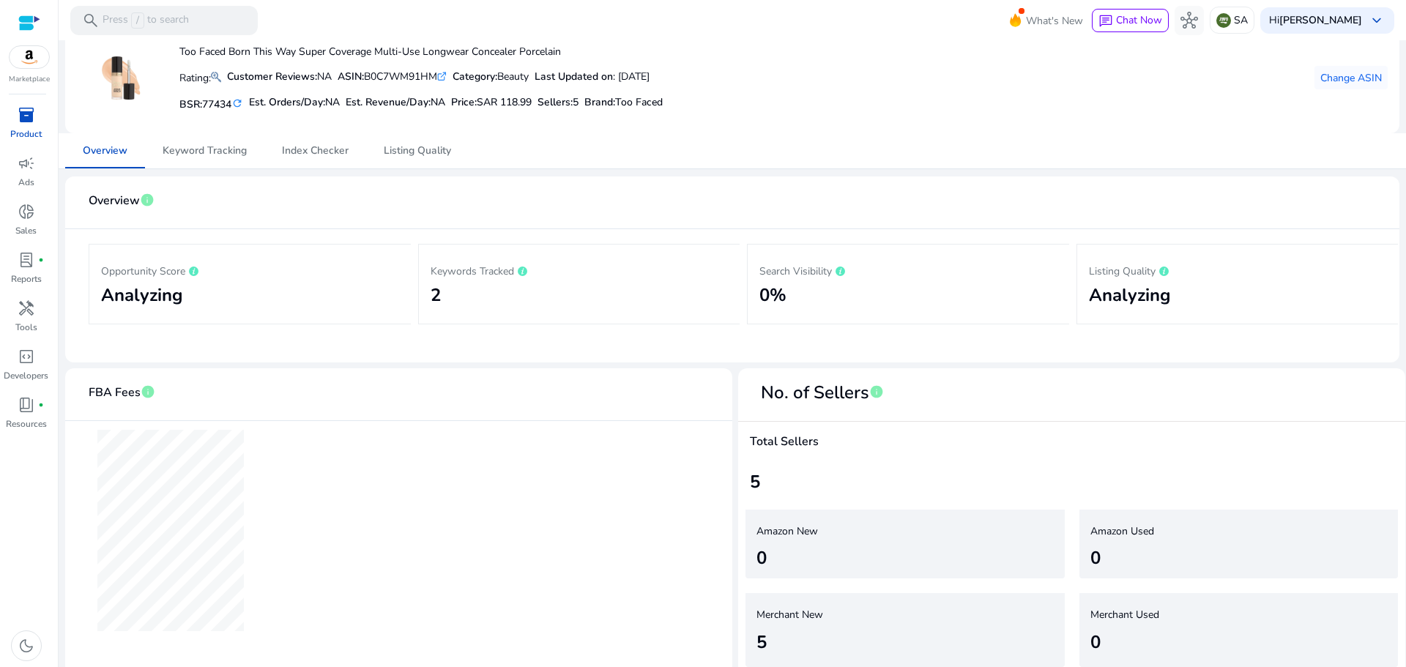
scroll to position [81, 0]
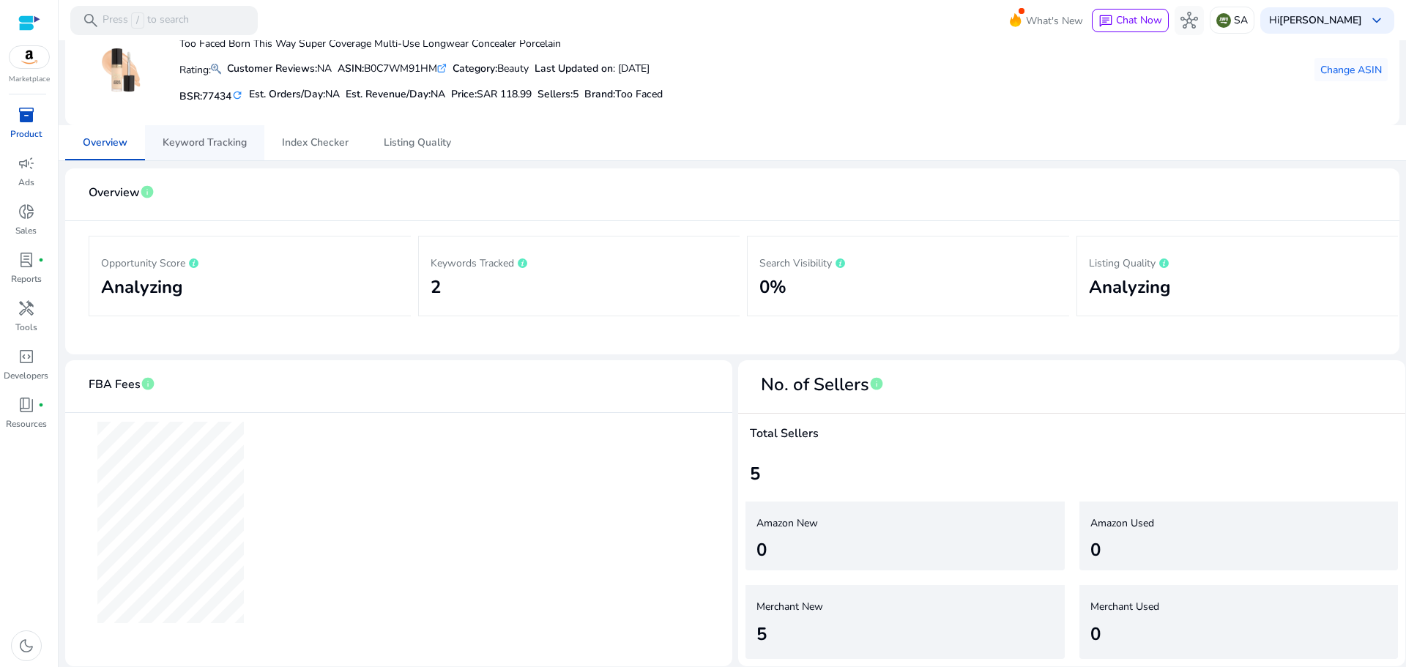
click at [217, 142] on span "Keyword Tracking" at bounding box center [205, 143] width 84 height 10
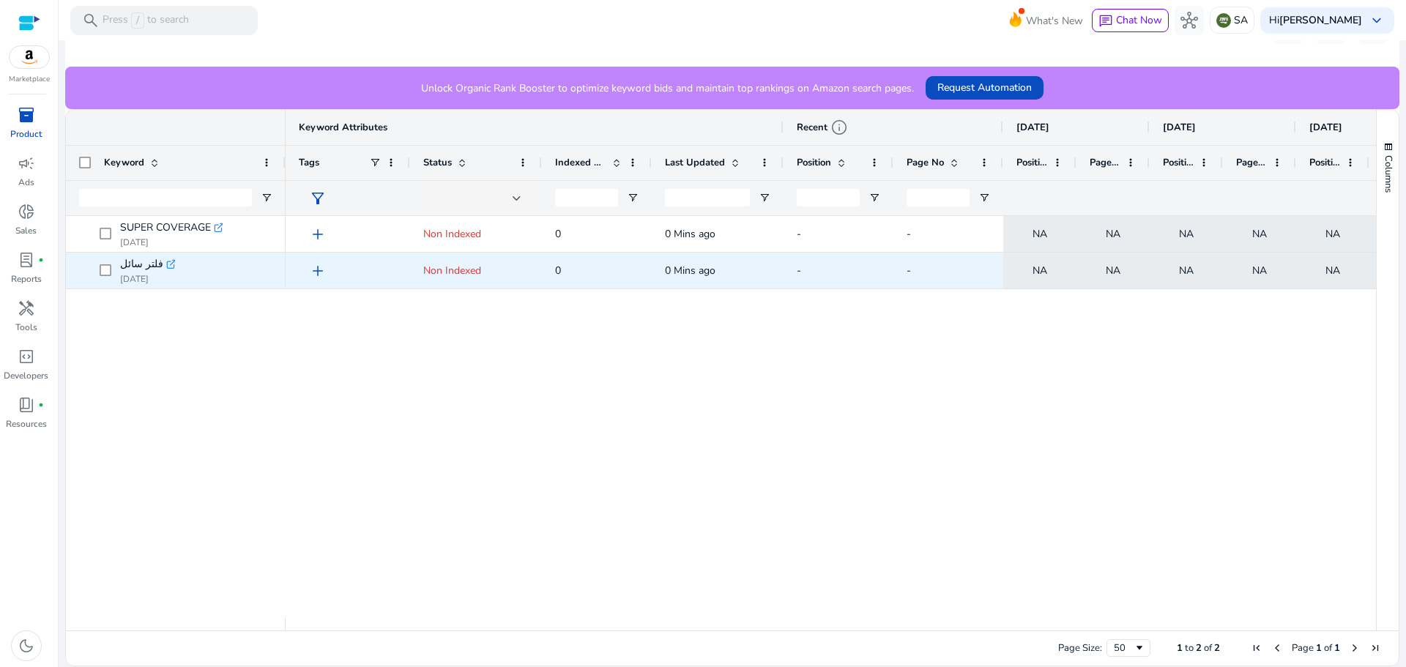
scroll to position [18, 0]
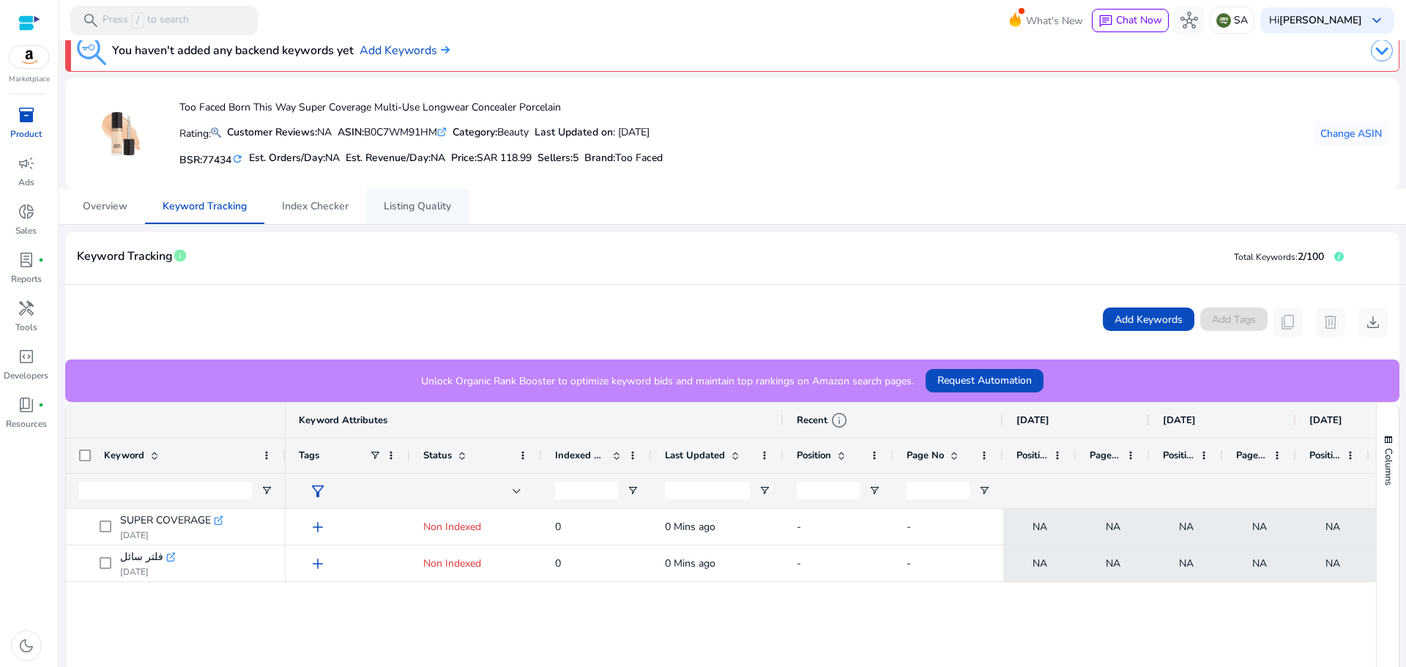
click at [404, 201] on span "Listing Quality" at bounding box center [417, 206] width 67 height 10
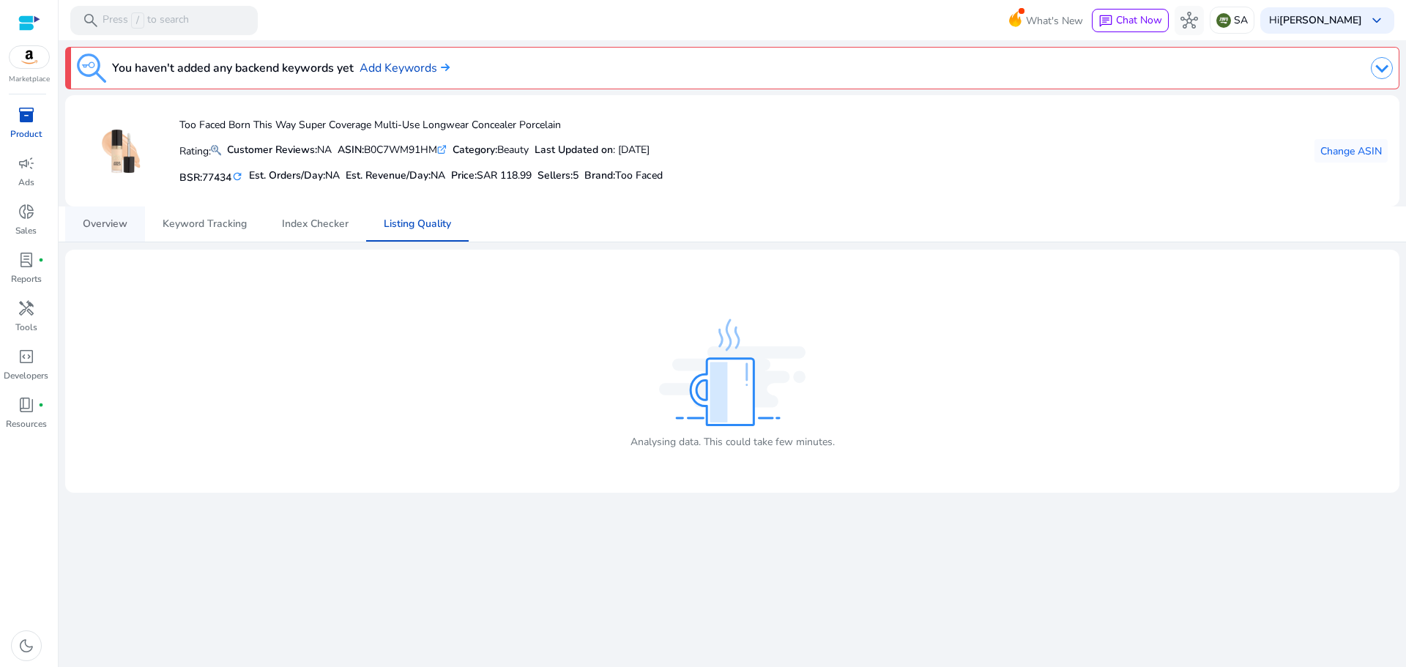
click at [83, 224] on span "Overview" at bounding box center [105, 224] width 45 height 10
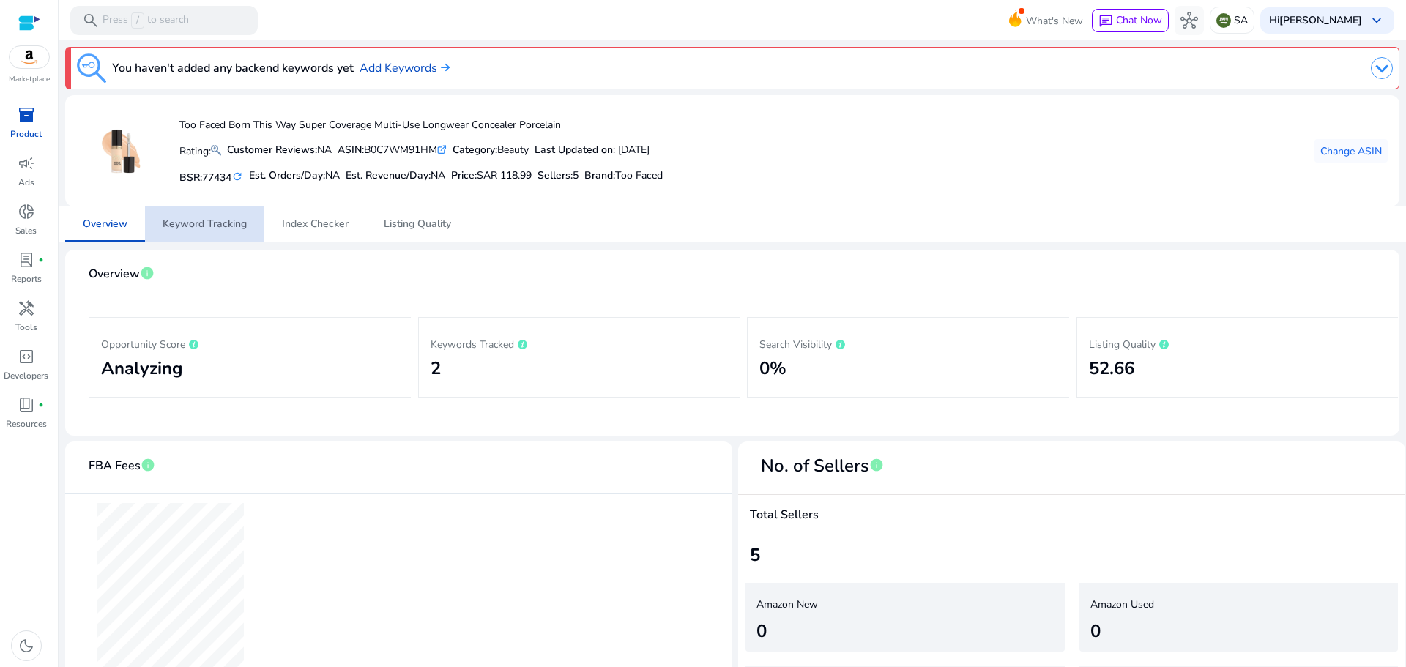
click at [216, 228] on span "Keyword Tracking" at bounding box center [205, 224] width 84 height 10
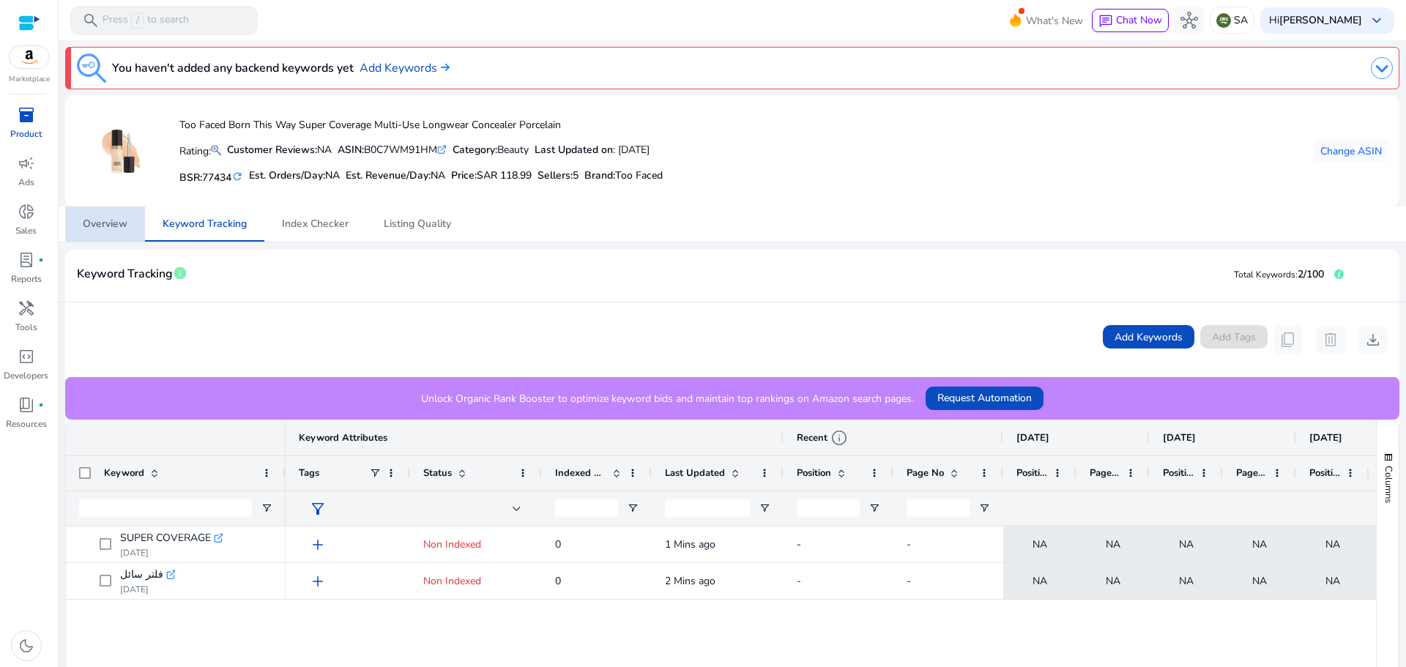
click at [97, 223] on span "Overview" at bounding box center [105, 224] width 45 height 10
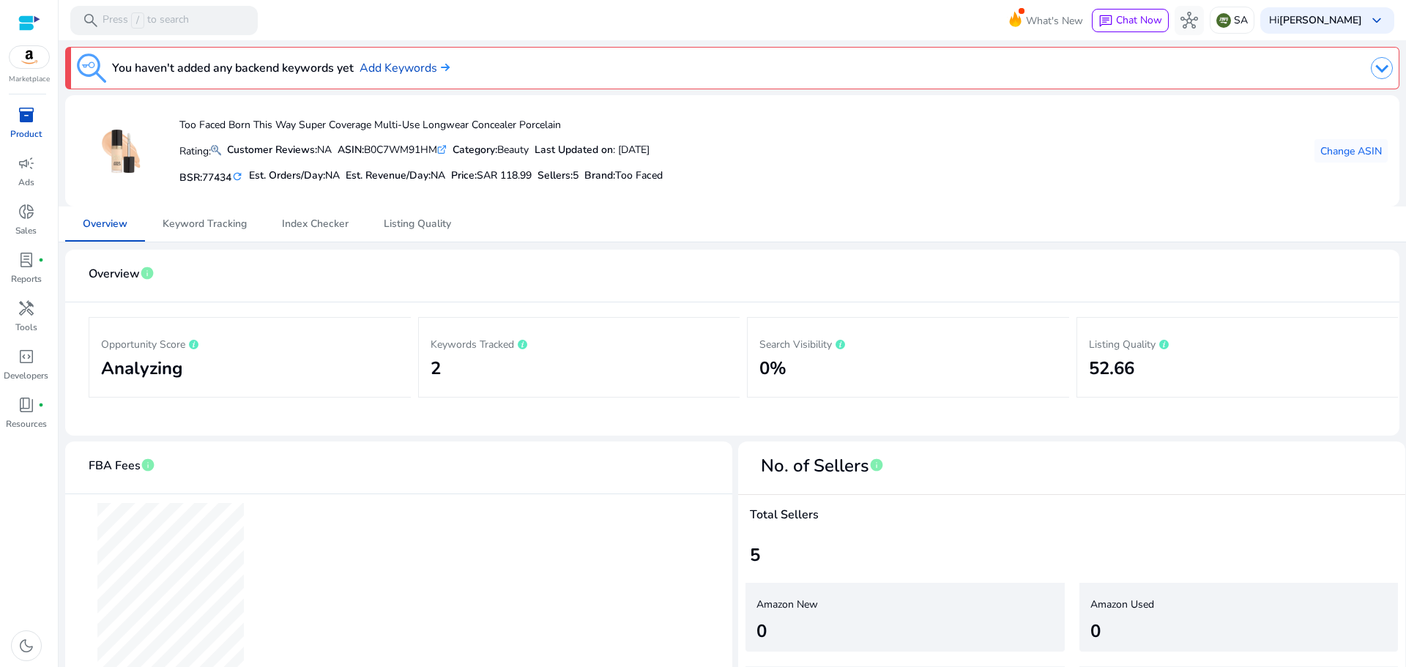
click at [20, 113] on span "inventory_2" at bounding box center [27, 115] width 18 height 18
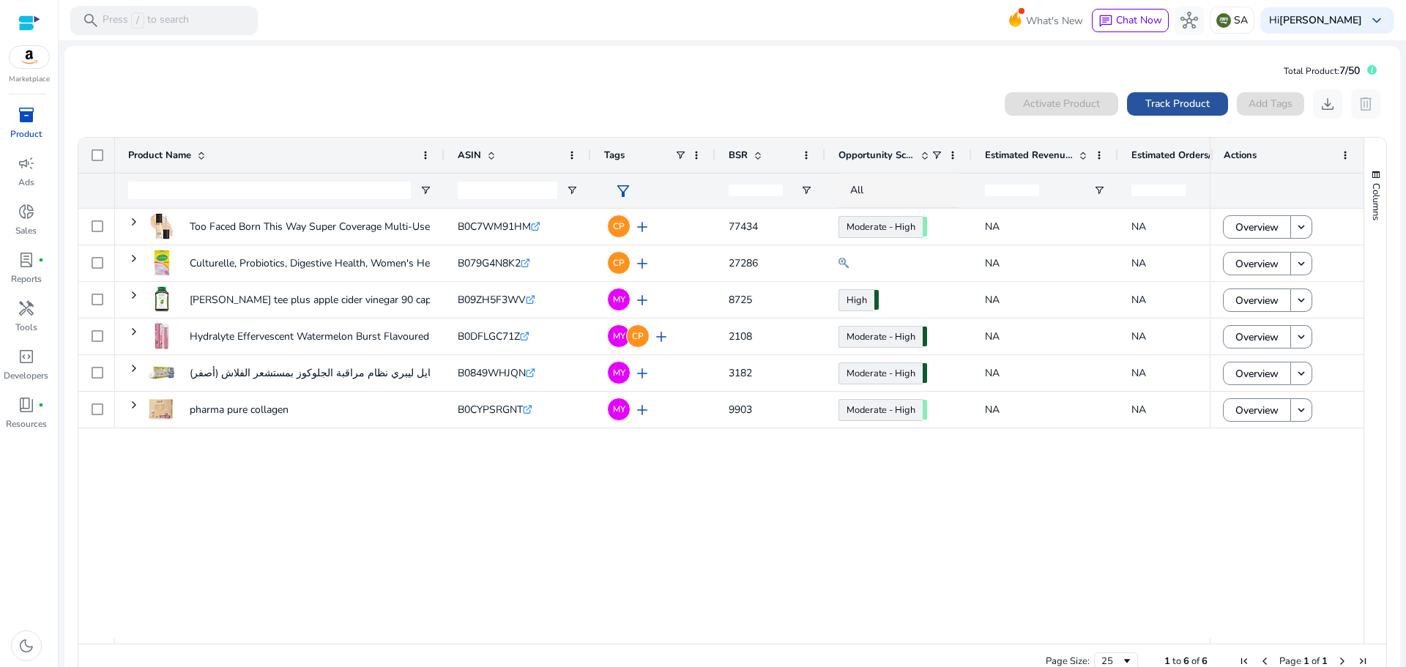
click at [1167, 105] on span "Track Product" at bounding box center [1177, 103] width 64 height 15
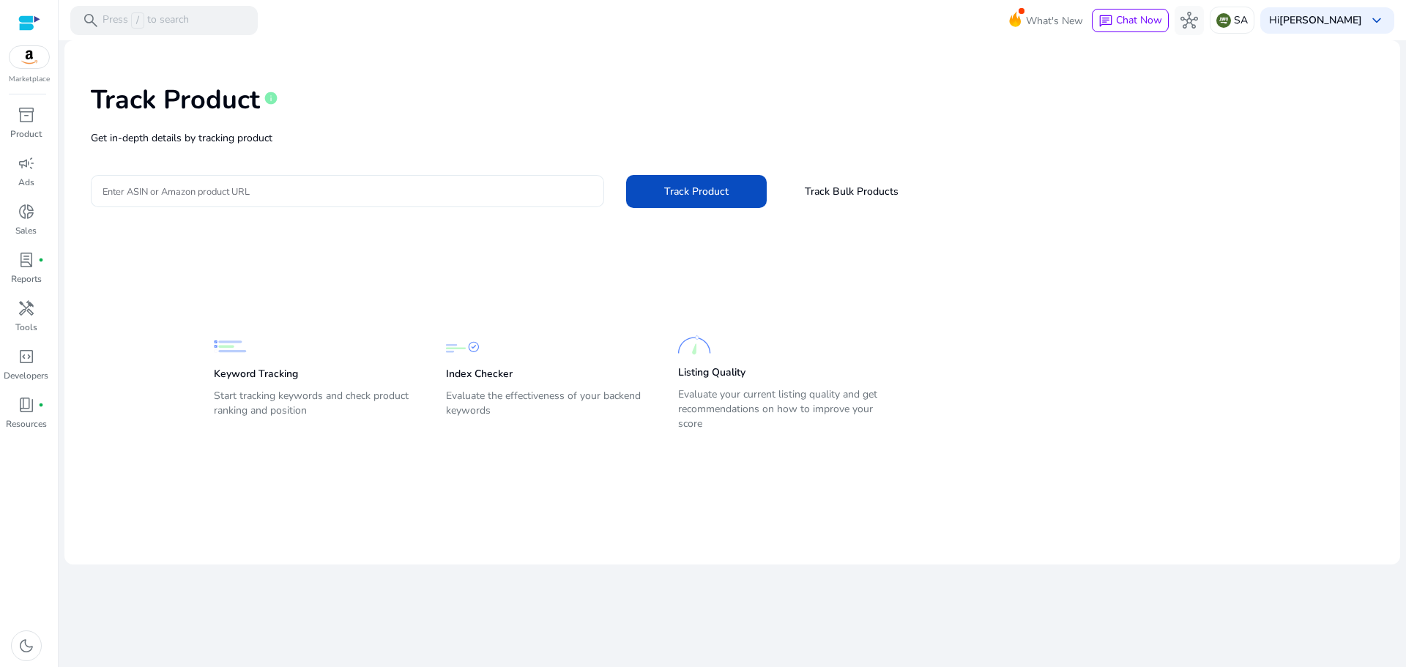
click at [404, 186] on input "Enter ASIN or Amazon product URL" at bounding box center [348, 191] width 490 height 16
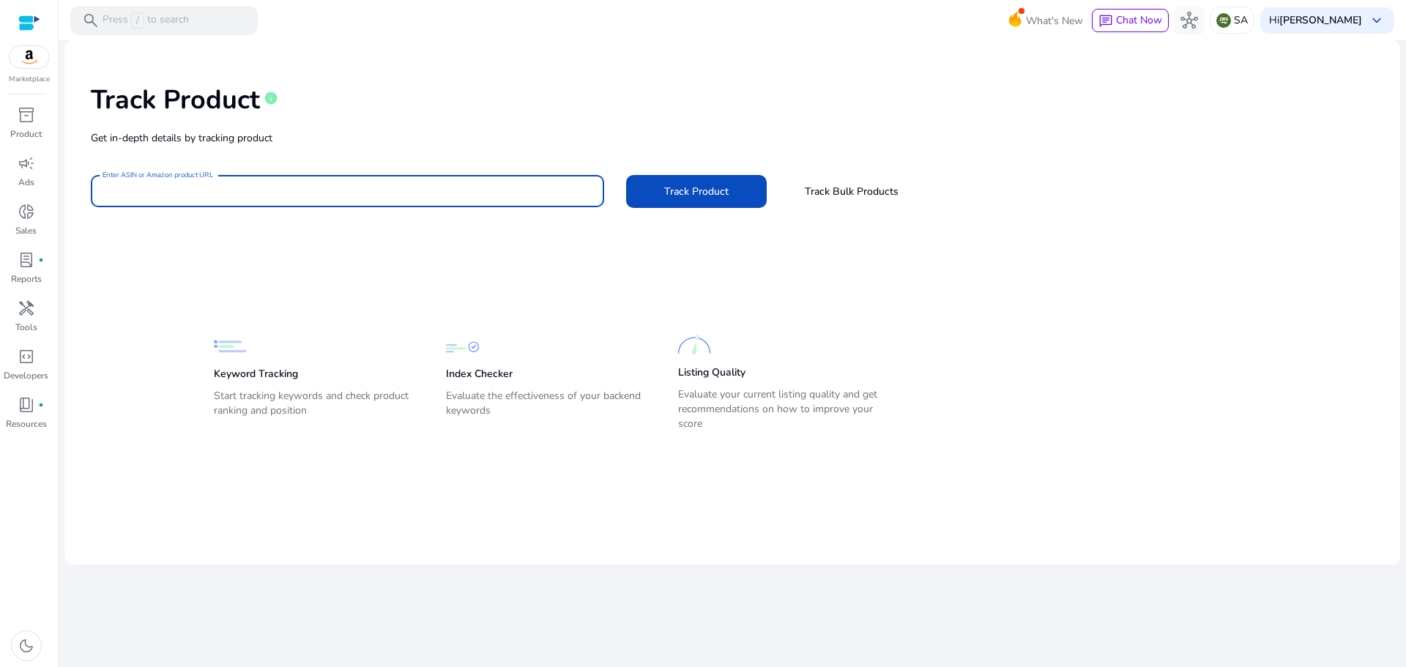
click at [321, 185] on input "Enter ASIN or Amazon product URL" at bounding box center [348, 191] width 490 height 16
paste input "**********"
type input "**********"
click at [691, 188] on span "Track Product" at bounding box center [696, 191] width 64 height 15
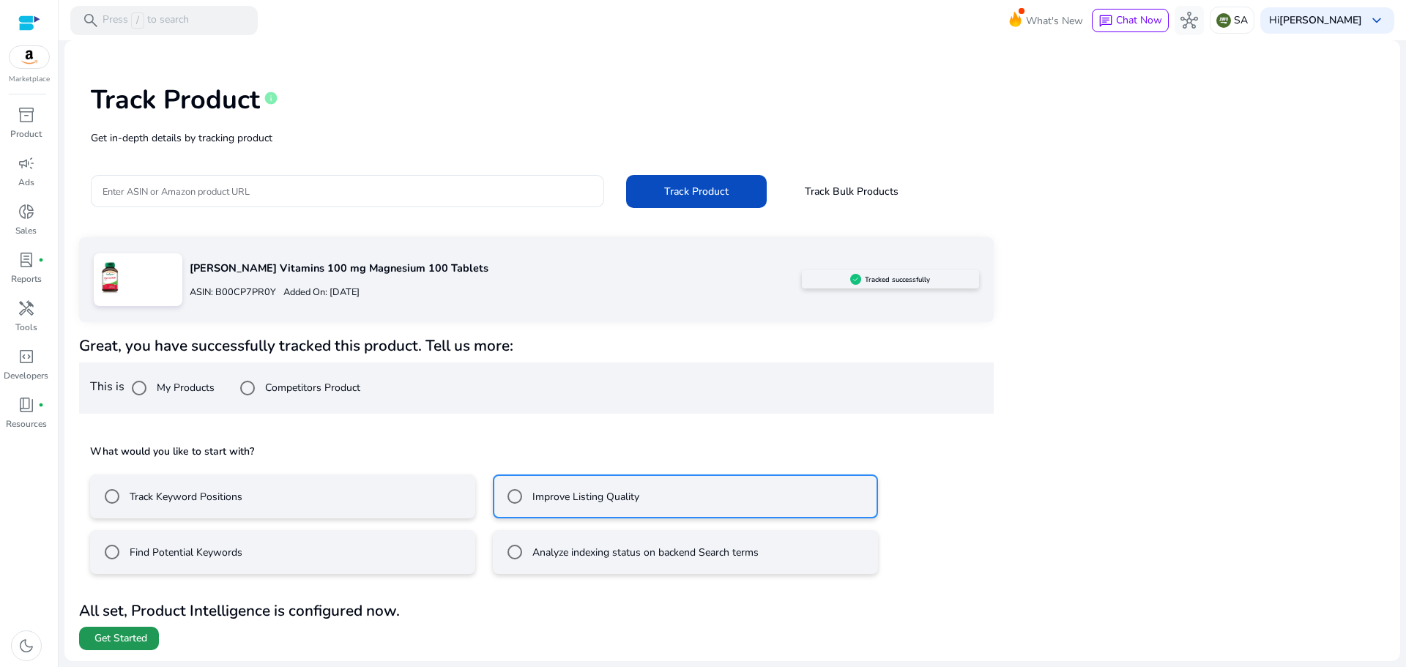
click at [124, 639] on span "Get Started" at bounding box center [120, 638] width 53 height 15
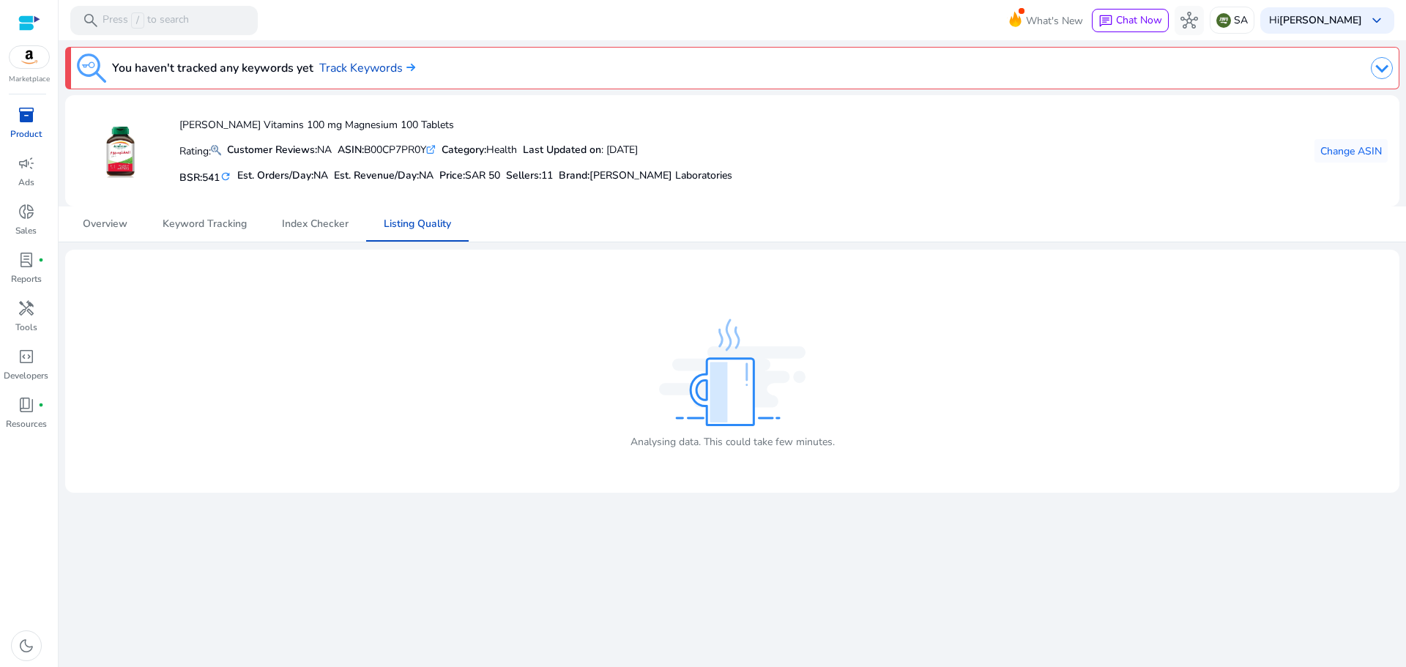
click at [23, 106] on span "inventory_2" at bounding box center [27, 115] width 18 height 18
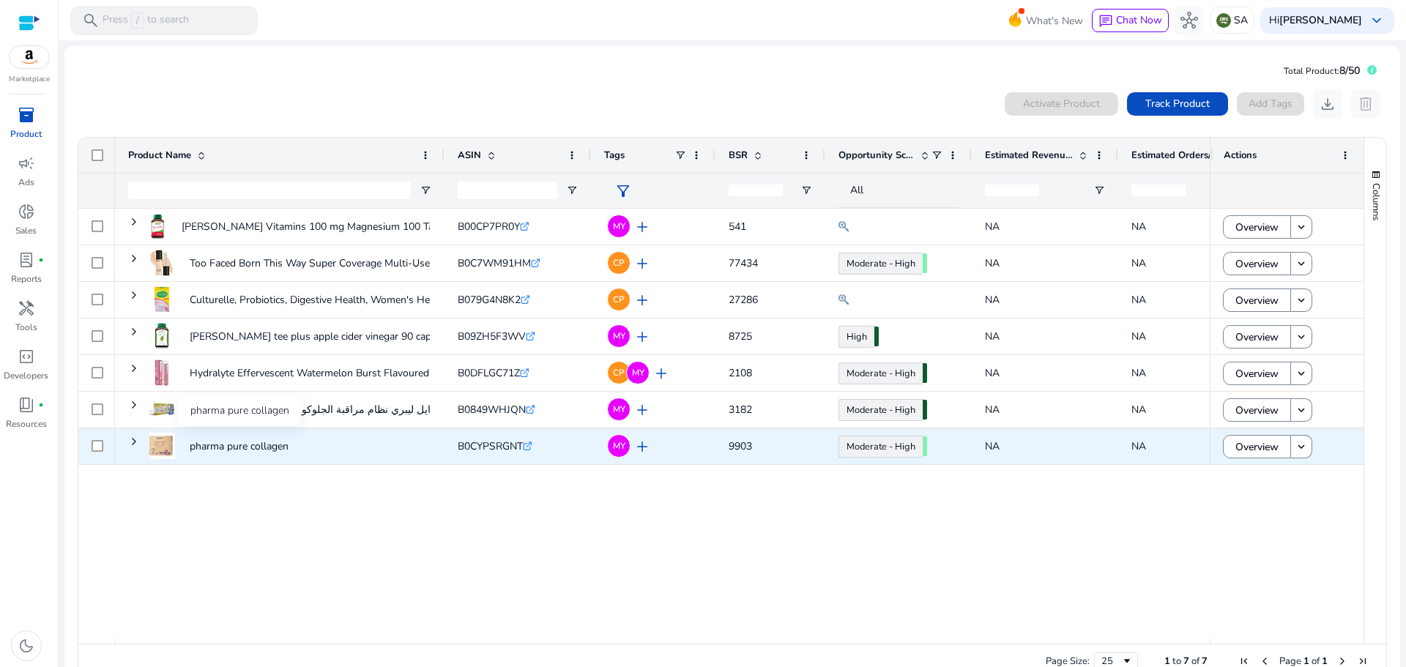
click at [230, 449] on p "pharma pure collagen" at bounding box center [239, 446] width 99 height 30
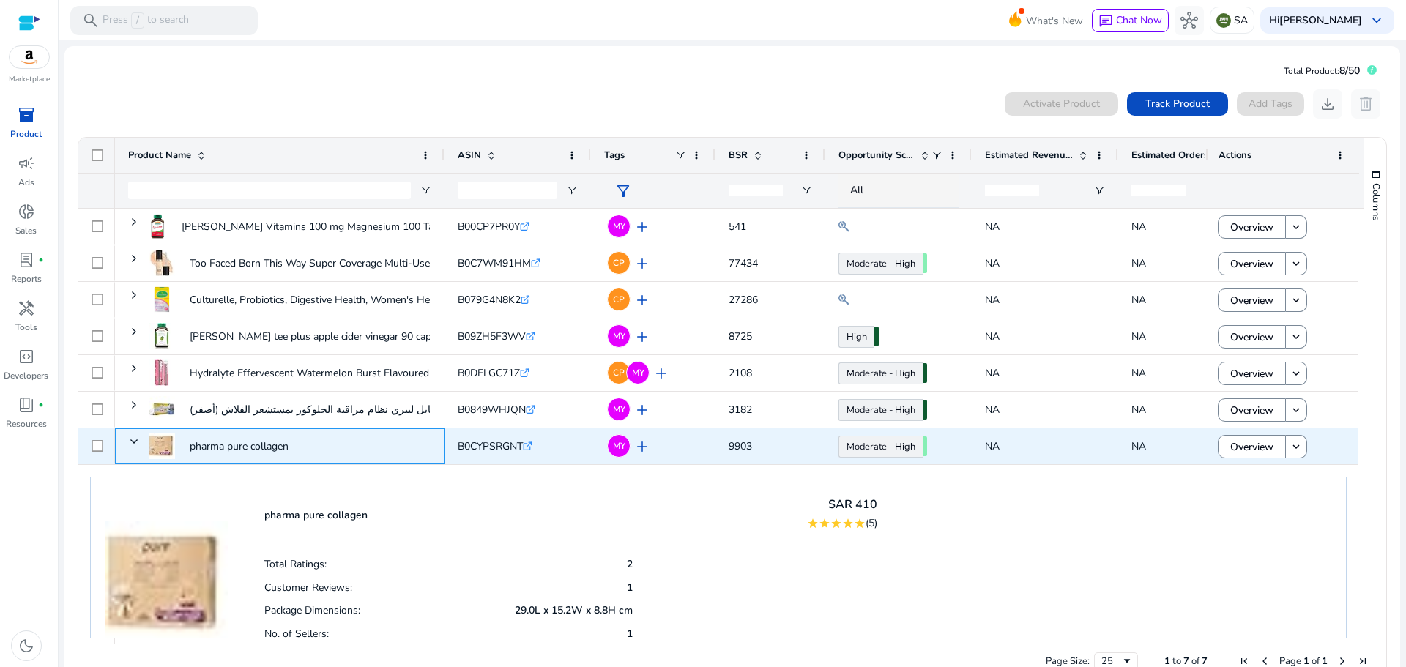
scroll to position [83, 0]
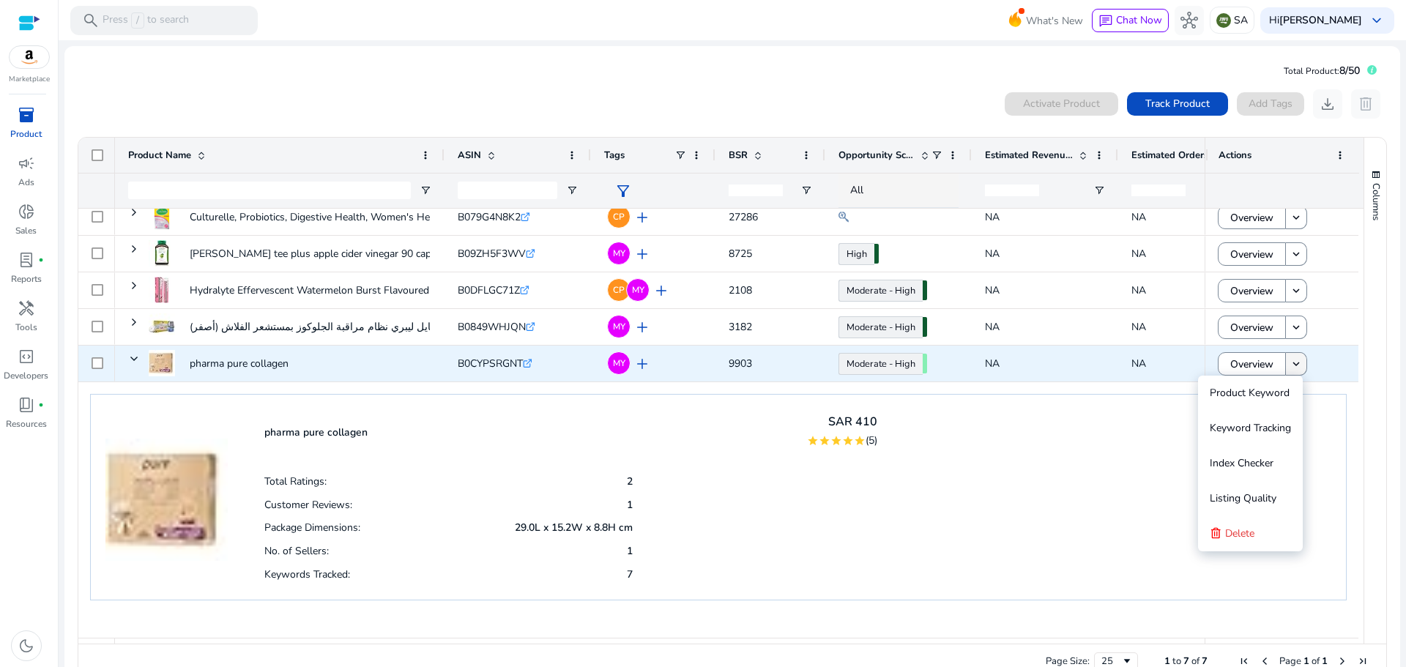
click at [1292, 359] on mat-icon "keyboard_arrow_down" at bounding box center [1295, 363] width 13 height 13
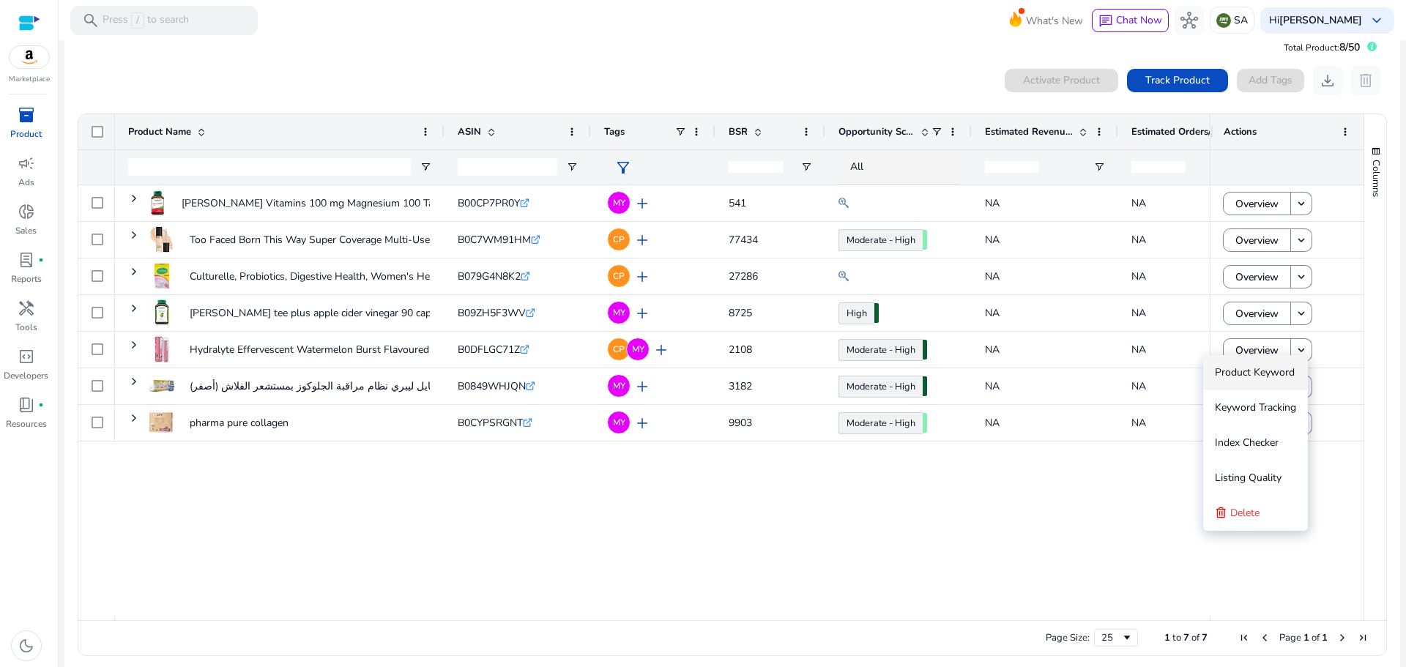
scroll to position [32, 0]
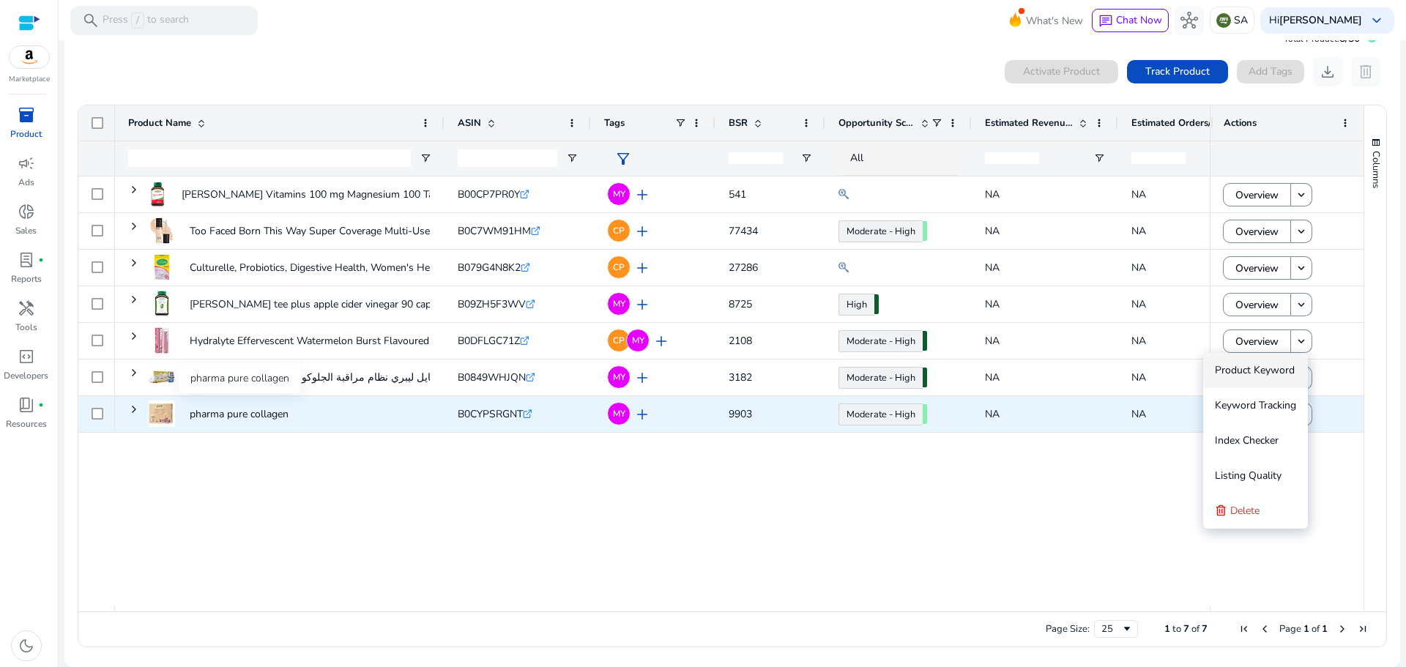
click at [232, 414] on p "pharma pure collagen" at bounding box center [239, 414] width 99 height 30
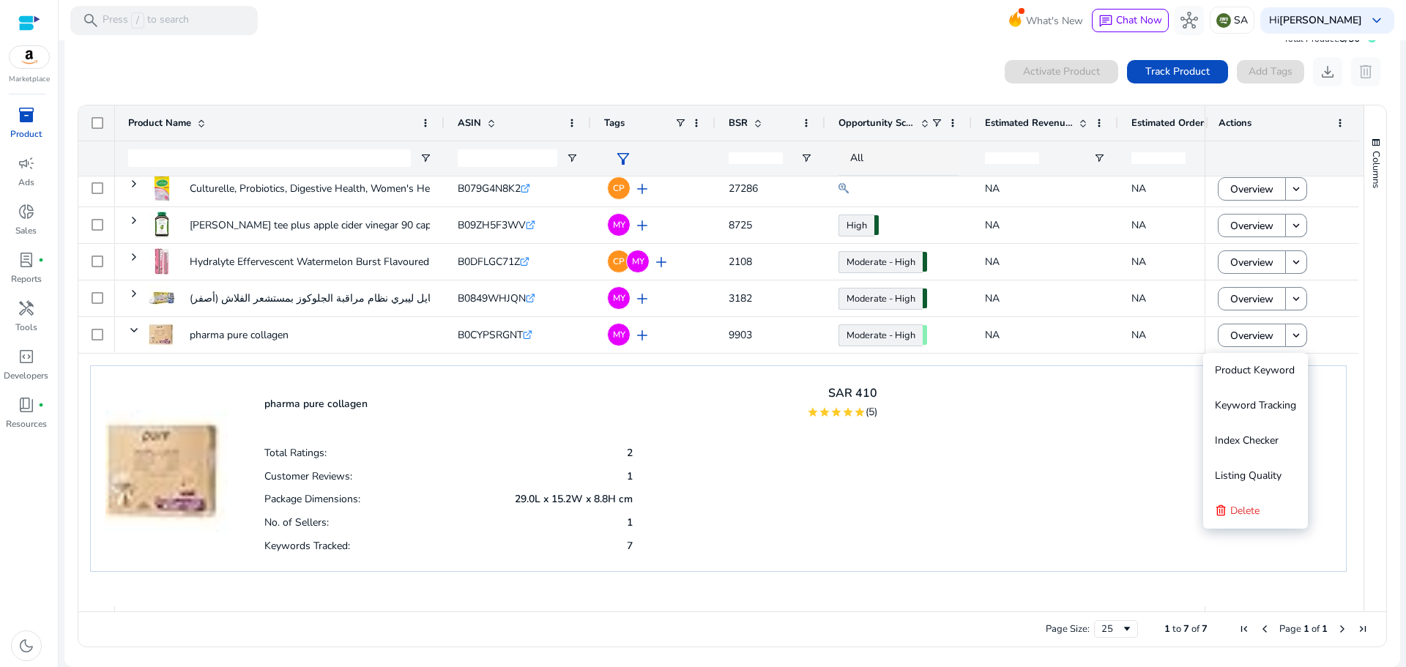
scroll to position [83, 0]
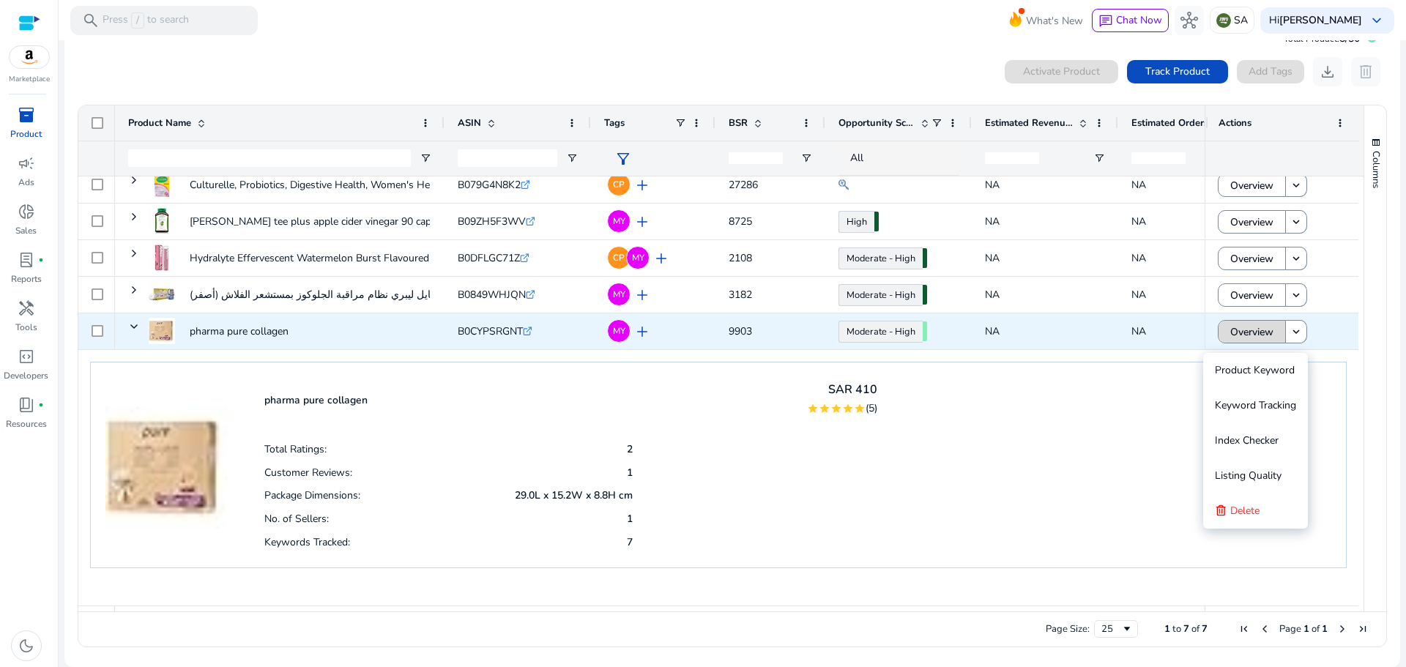
click at [1247, 335] on span "Overview" at bounding box center [1251, 332] width 43 height 30
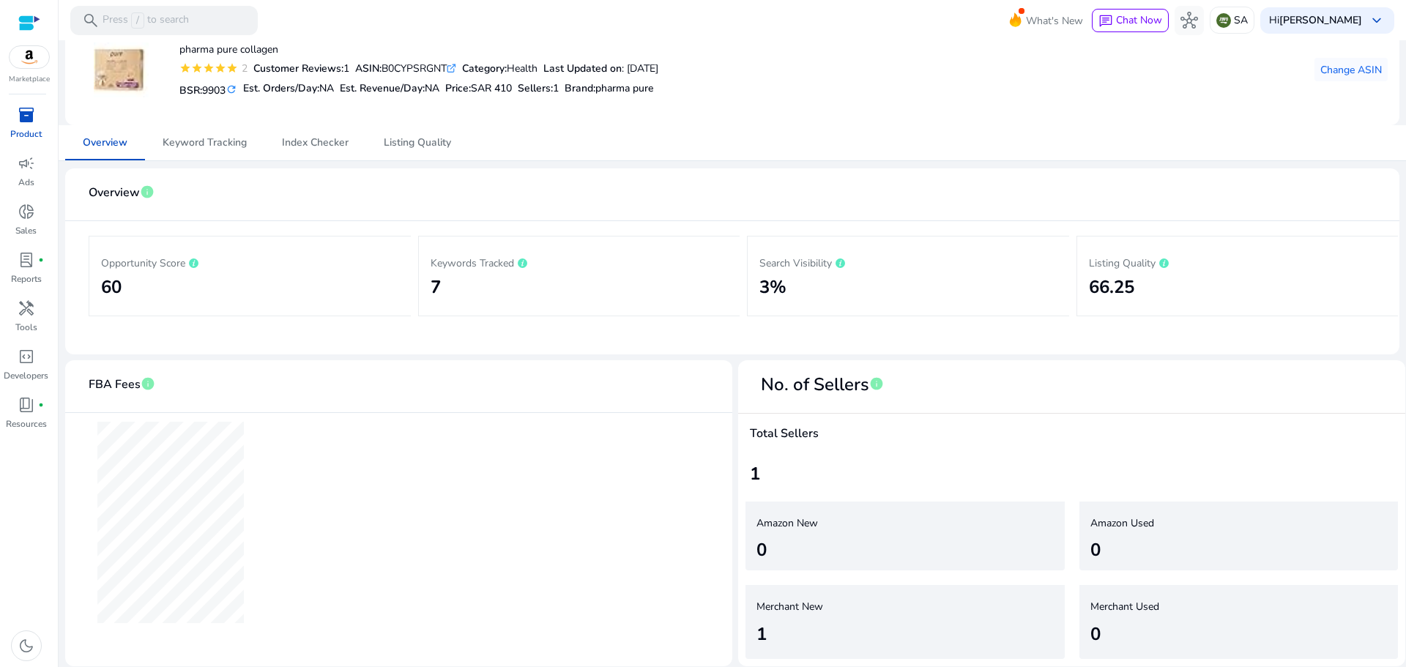
scroll to position [8, 0]
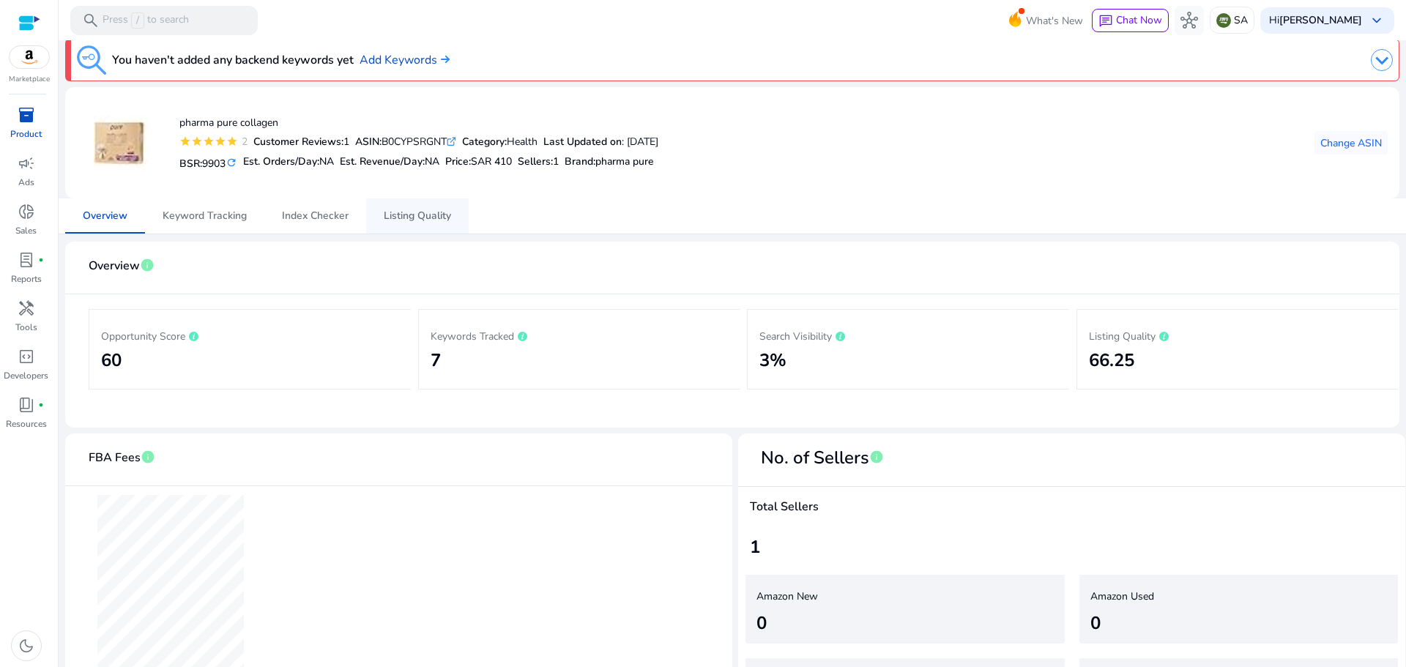
click at [420, 212] on span "Listing Quality" at bounding box center [417, 216] width 67 height 10
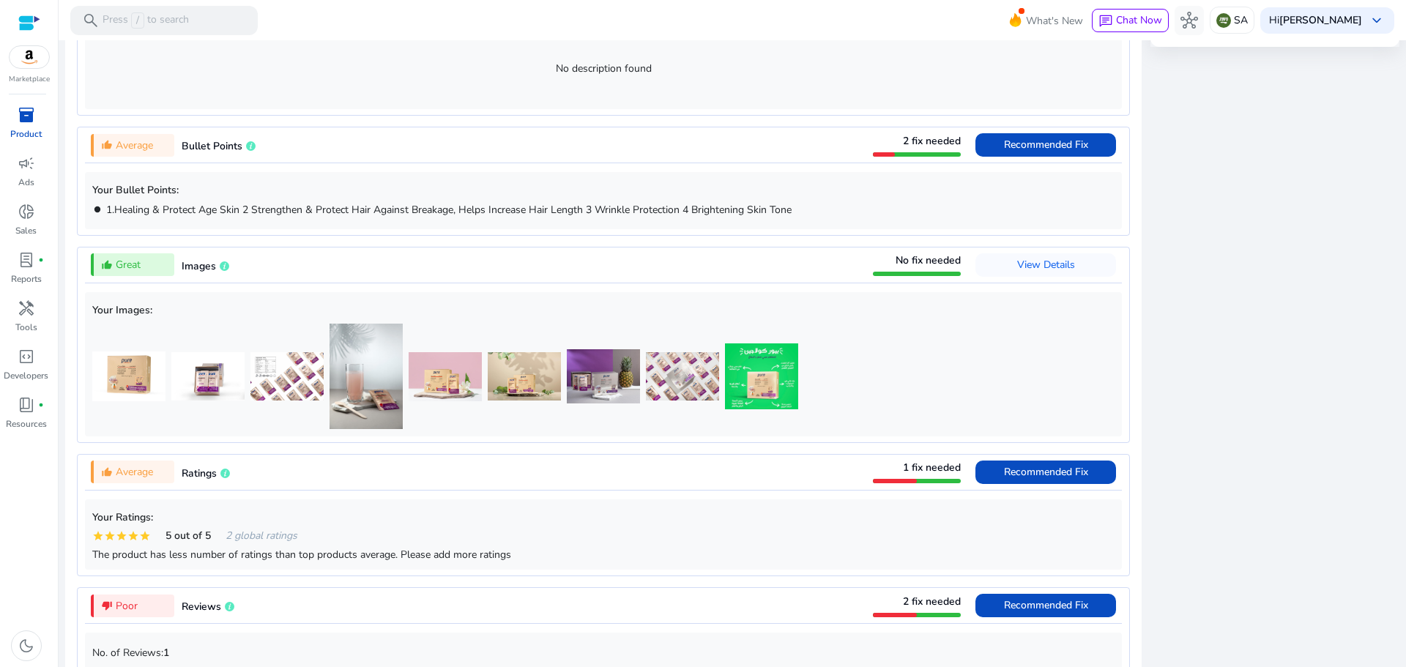
scroll to position [513, 0]
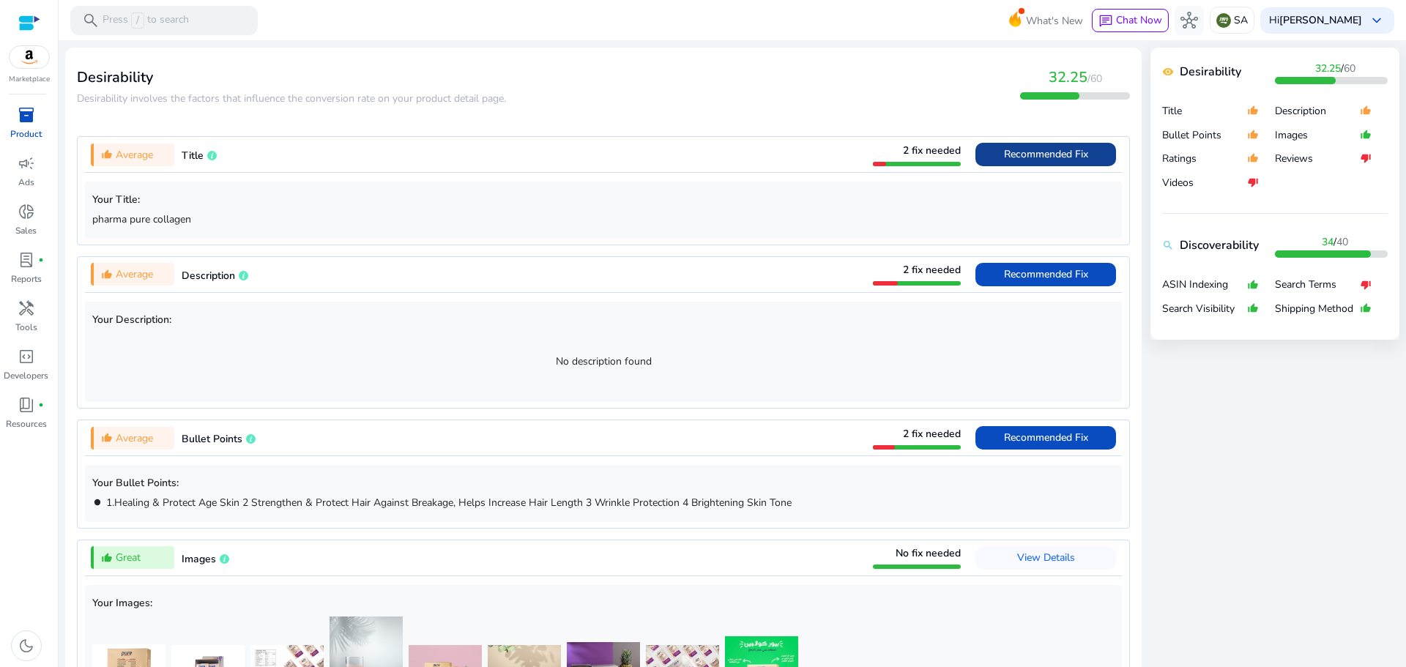
click at [1028, 154] on span "Recommended Fix" at bounding box center [1046, 154] width 84 height 14
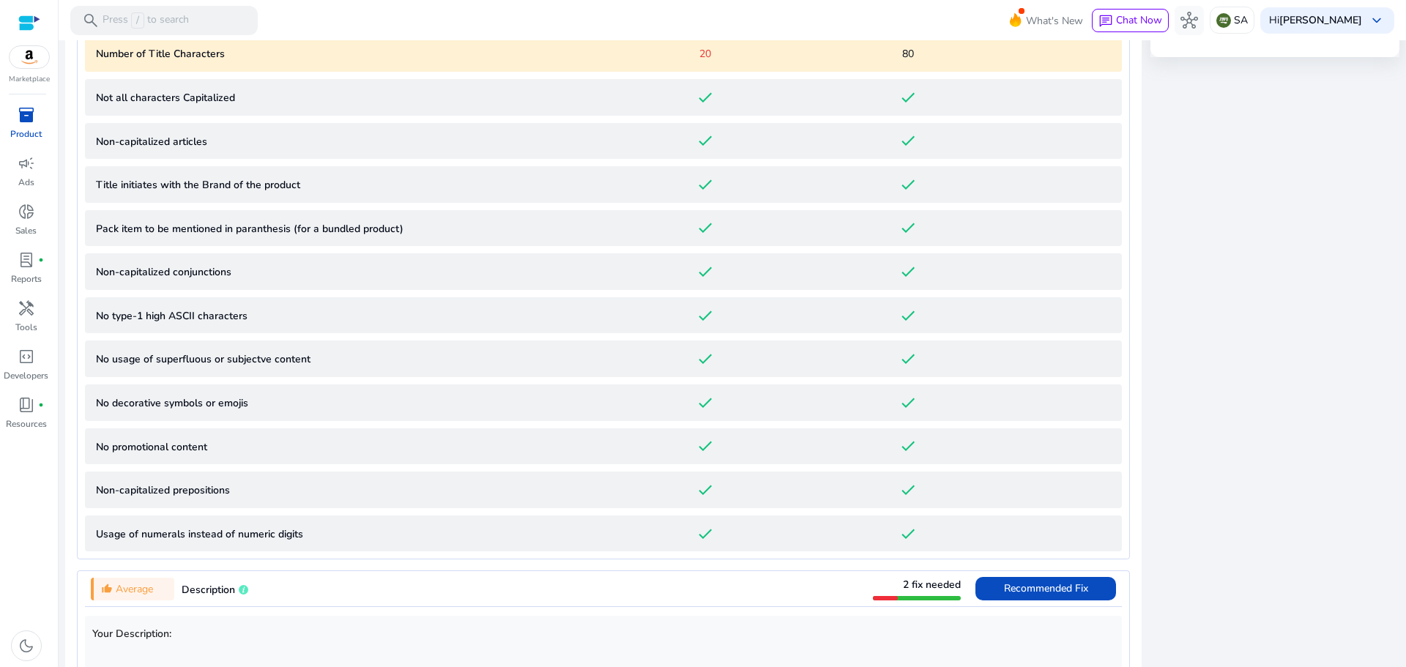
scroll to position [576, 0]
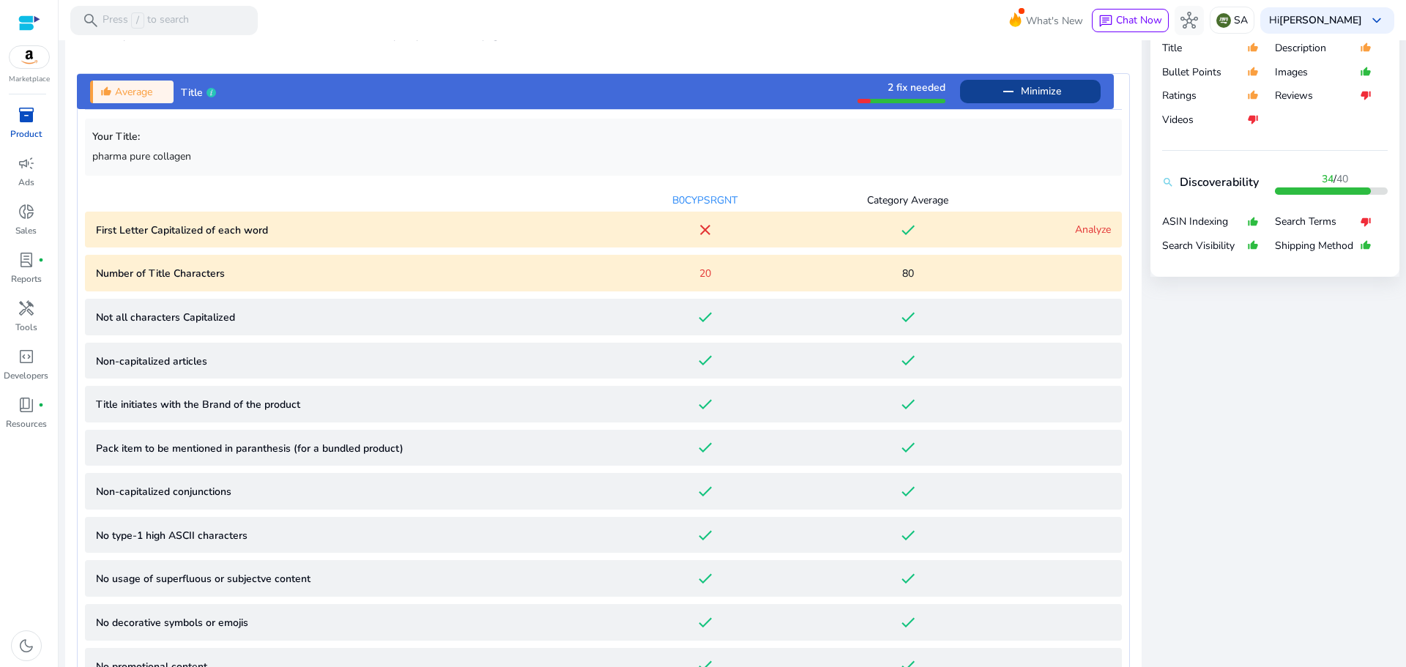
click at [1095, 226] on link "Analyze" at bounding box center [1093, 230] width 36 height 14
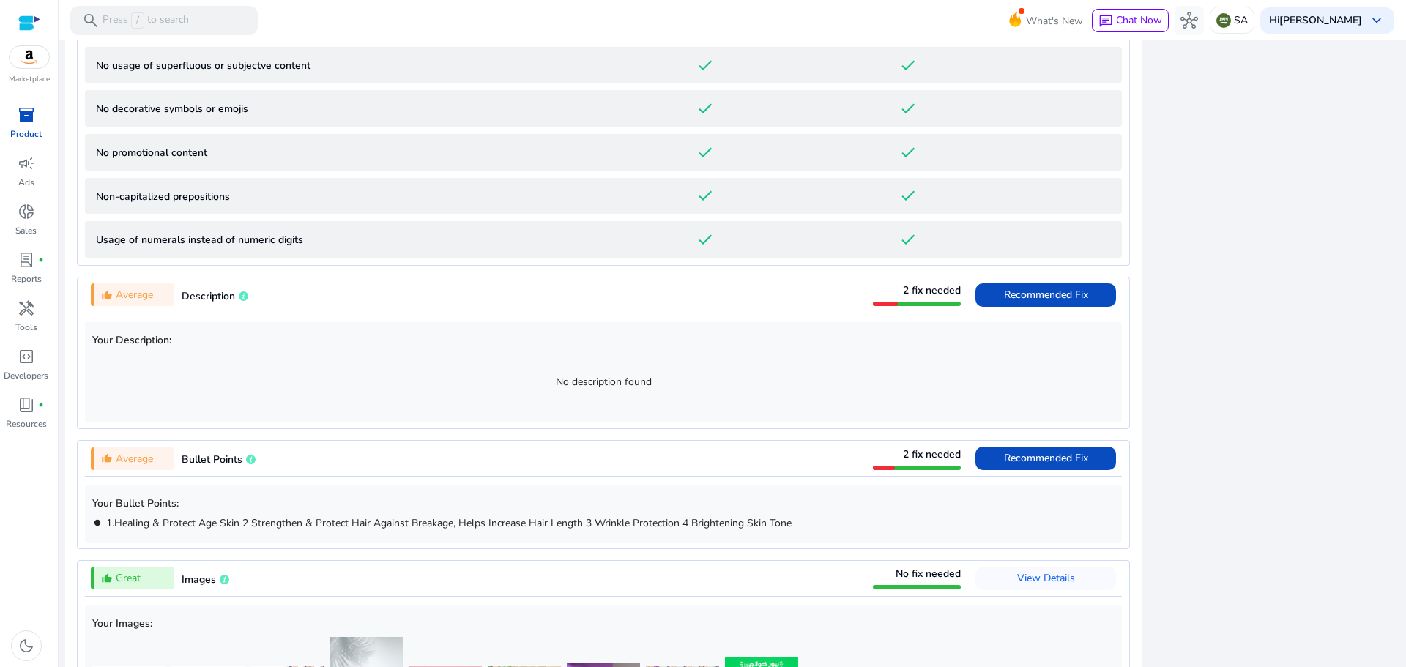
scroll to position [1373, 0]
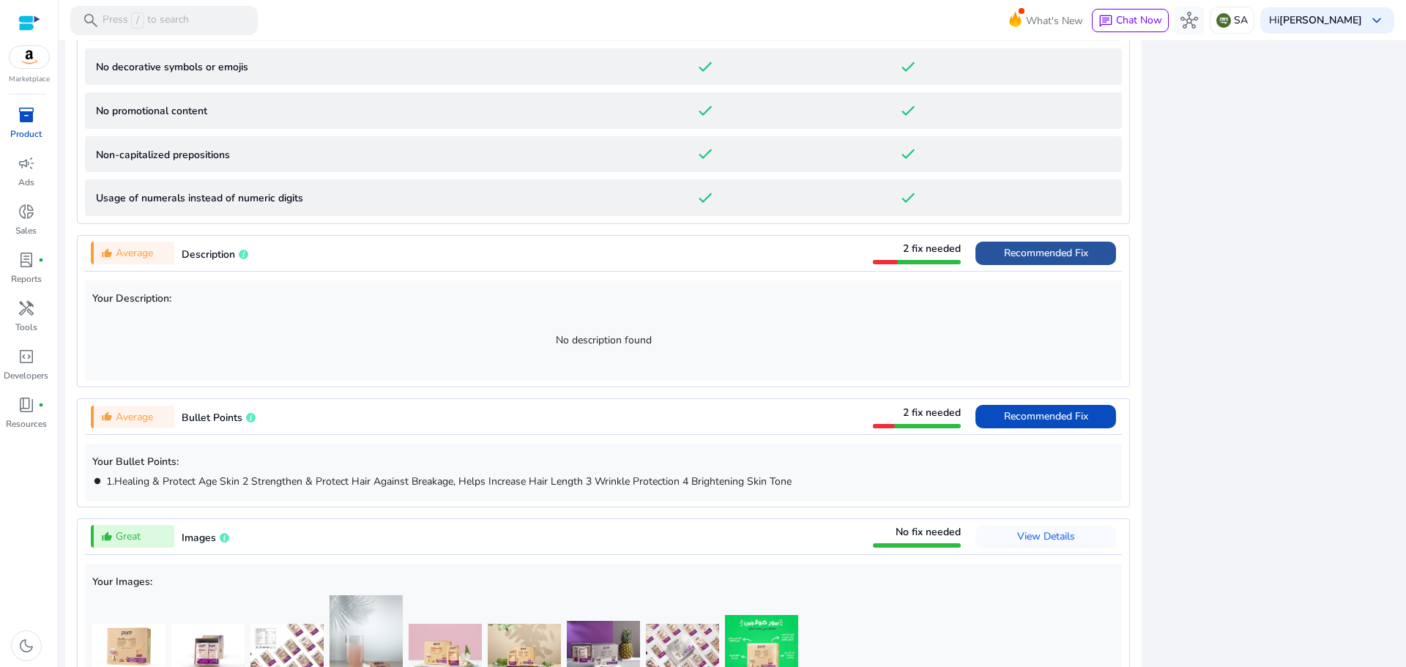
click at [1051, 247] on span "Recommended Fix" at bounding box center [1046, 253] width 84 height 14
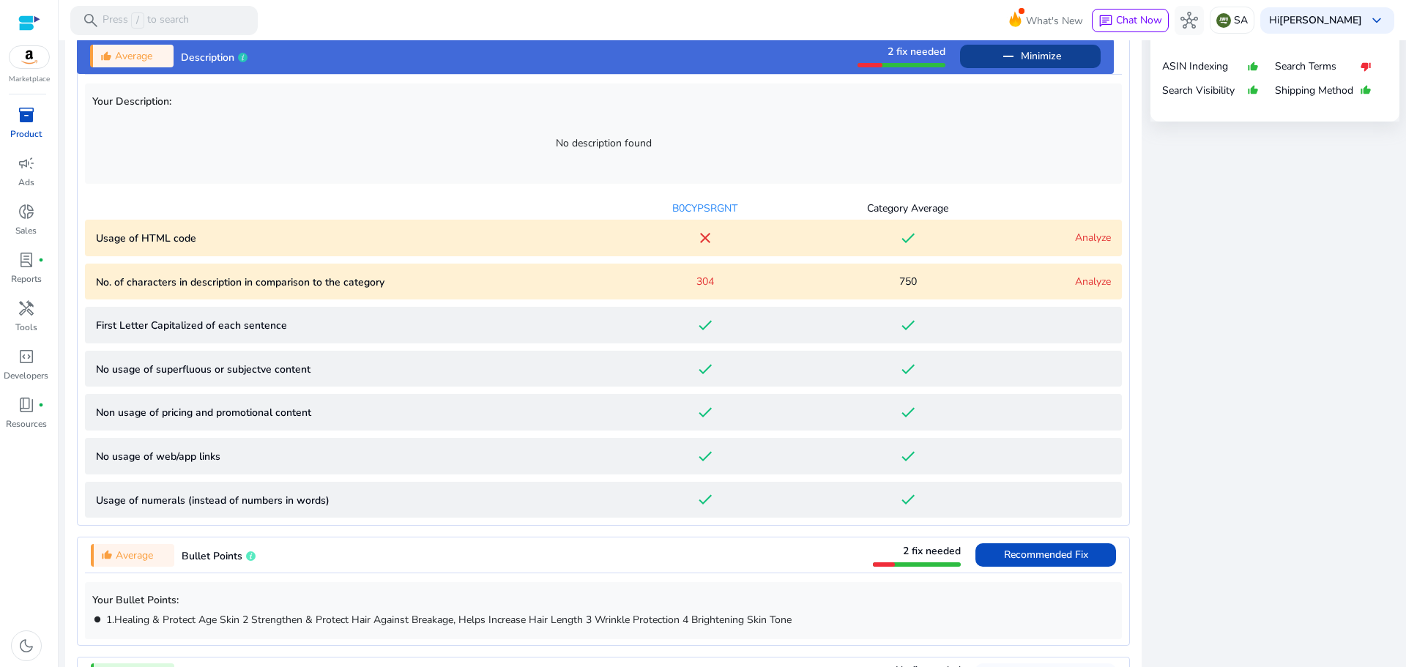
scroll to position [696, 0]
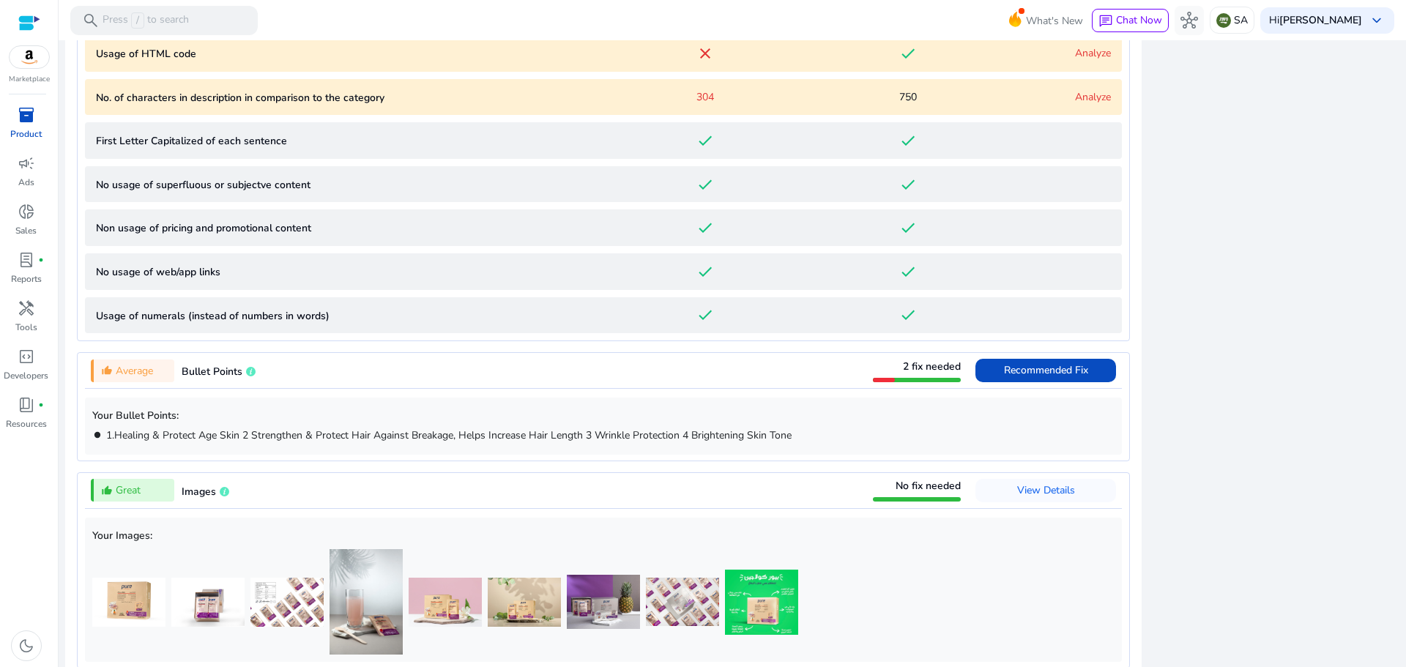
scroll to position [989, 0]
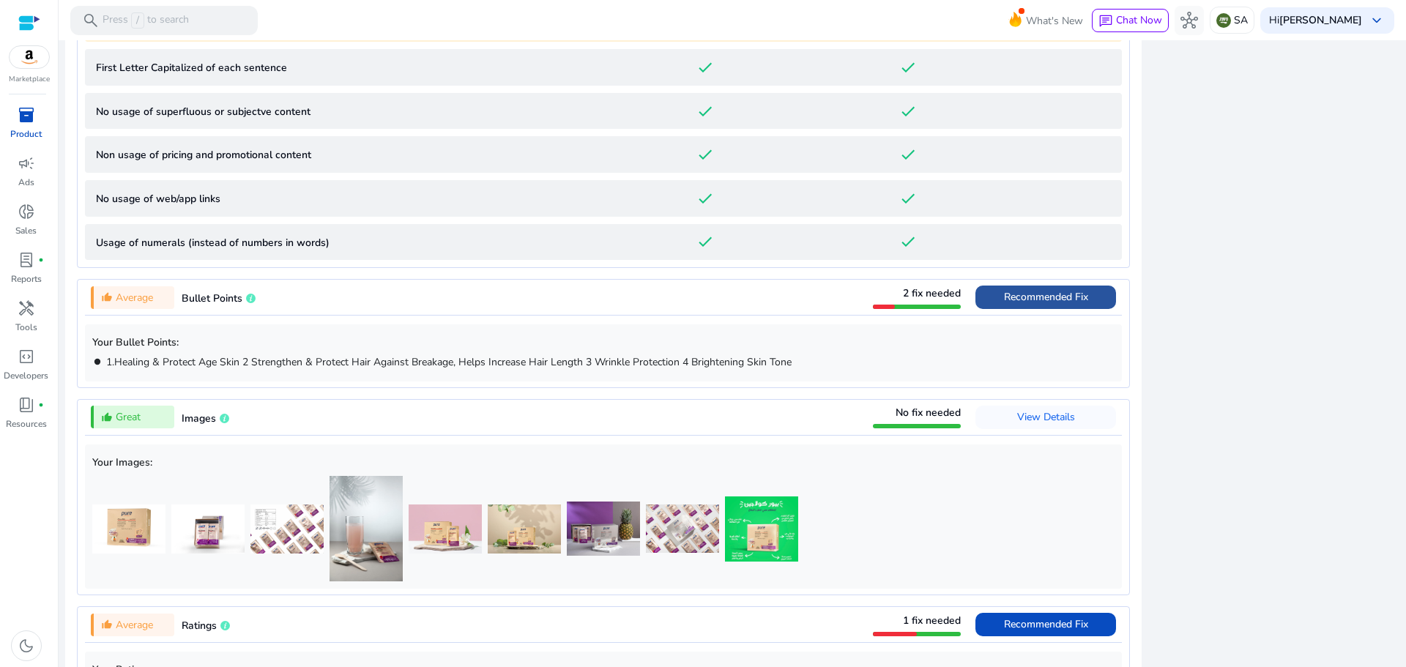
click at [1019, 292] on span "Recommended Fix" at bounding box center [1046, 297] width 84 height 14
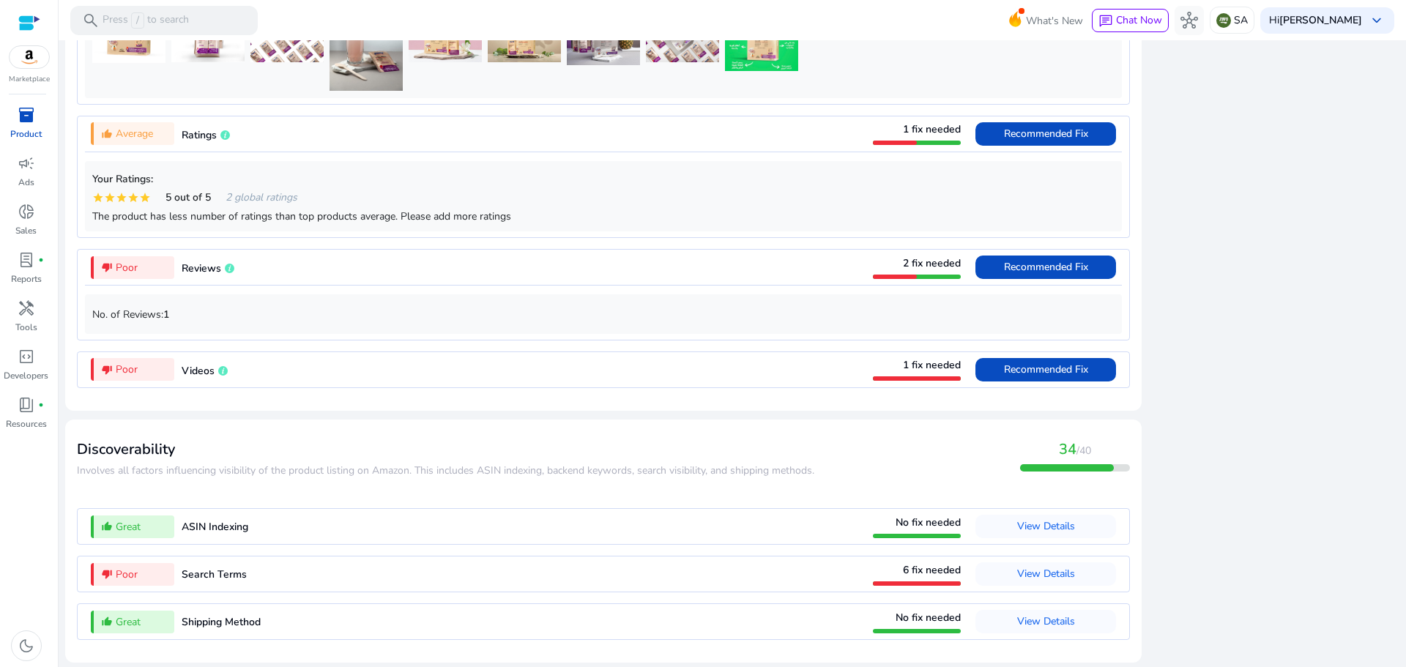
scroll to position [1531, 0]
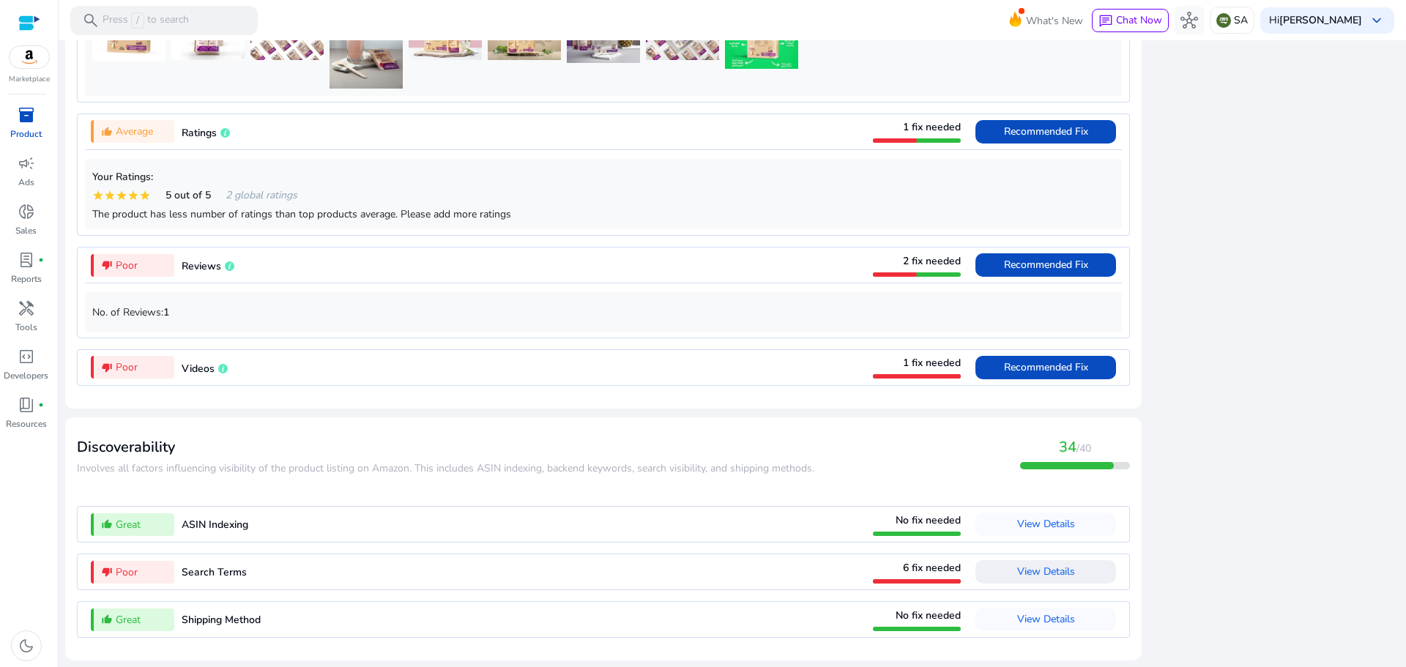
click at [1046, 565] on span "View Details" at bounding box center [1046, 572] width 58 height 14
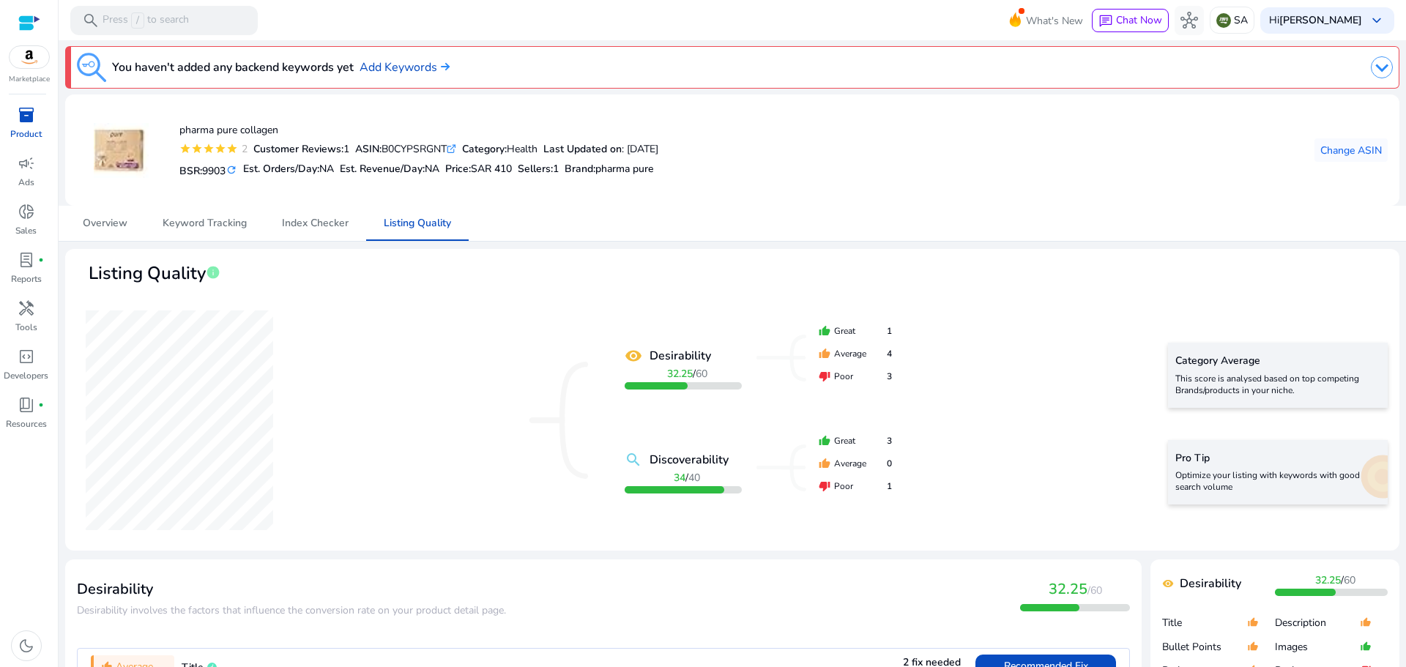
scroll to position [0, 0]
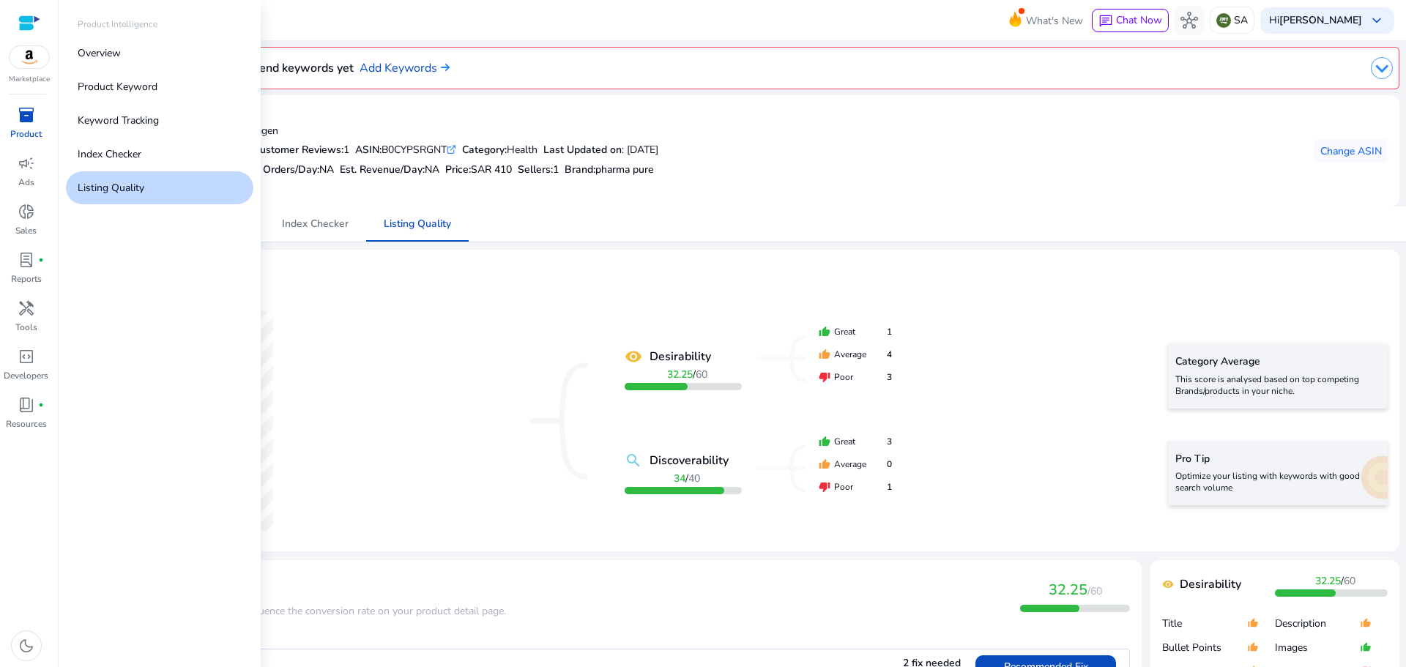
click at [21, 116] on span "inventory_2" at bounding box center [27, 115] width 18 height 18
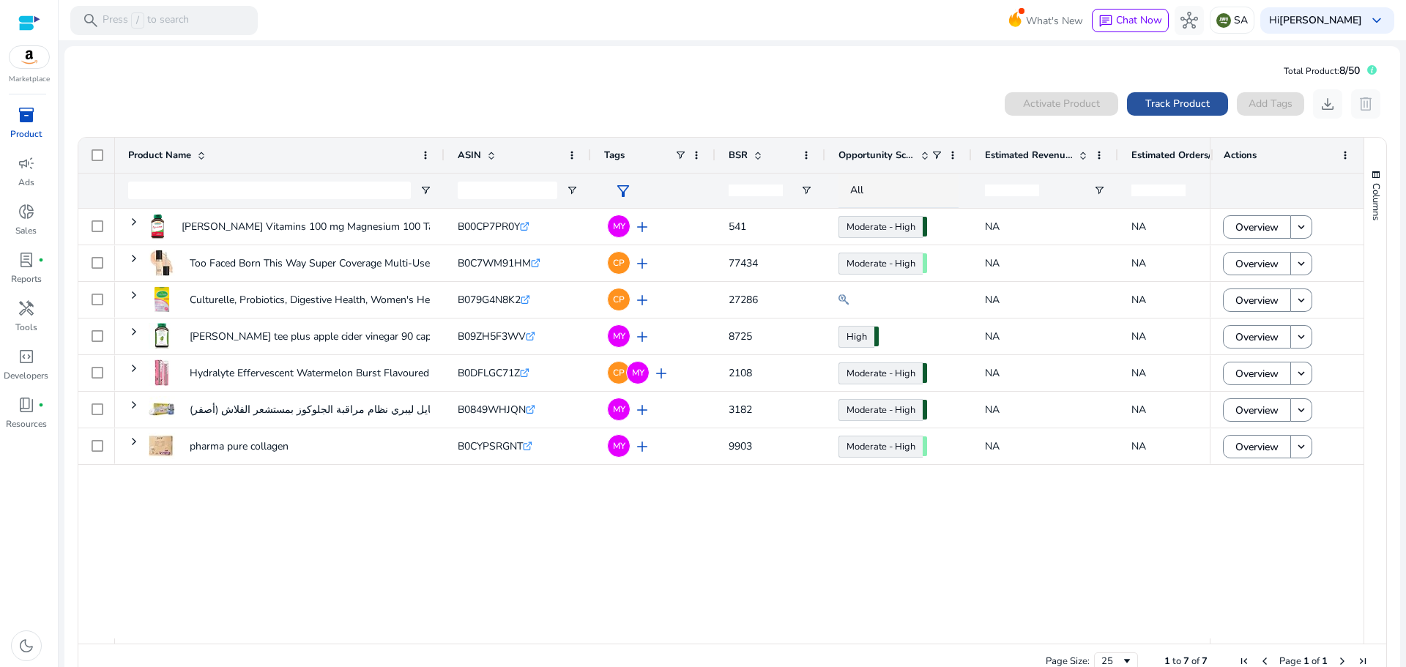
click at [1182, 105] on span "Track Product" at bounding box center [1177, 103] width 64 height 15
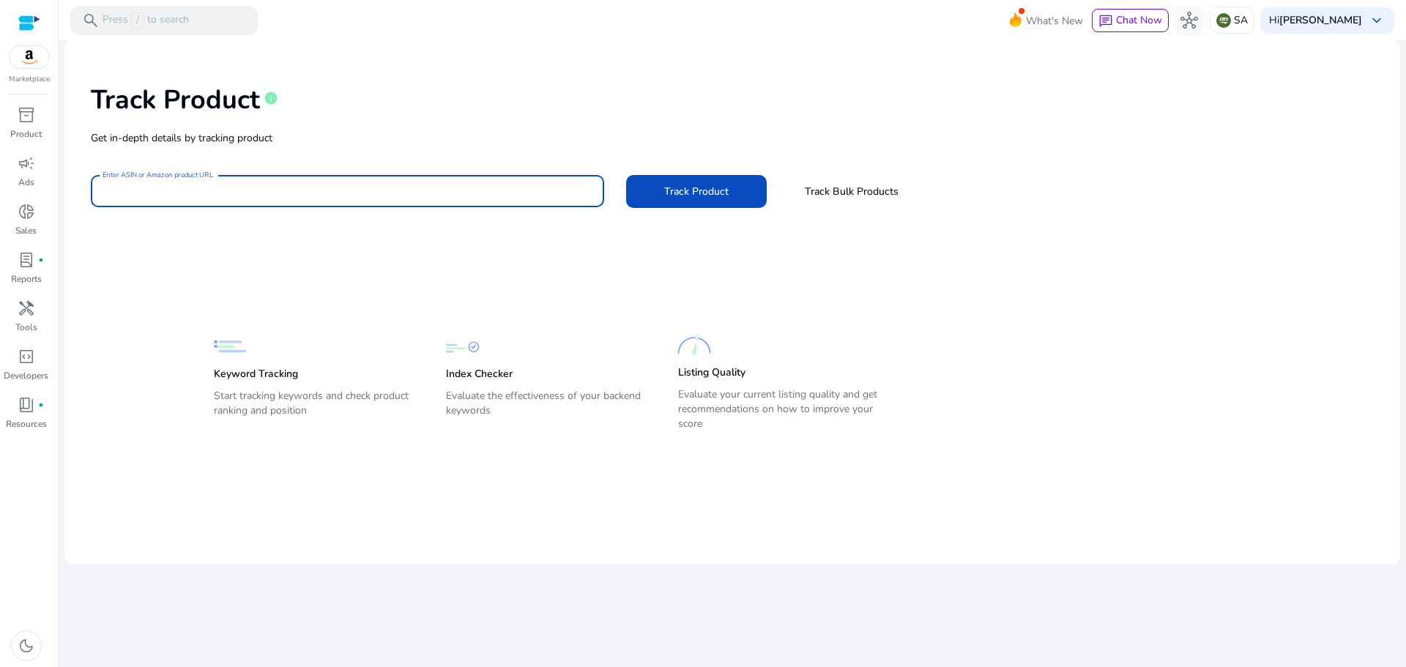
click at [435, 183] on input "Enter ASIN or Amazon product URL" at bounding box center [348, 191] width 490 height 16
paste input "**********"
type input "**********"
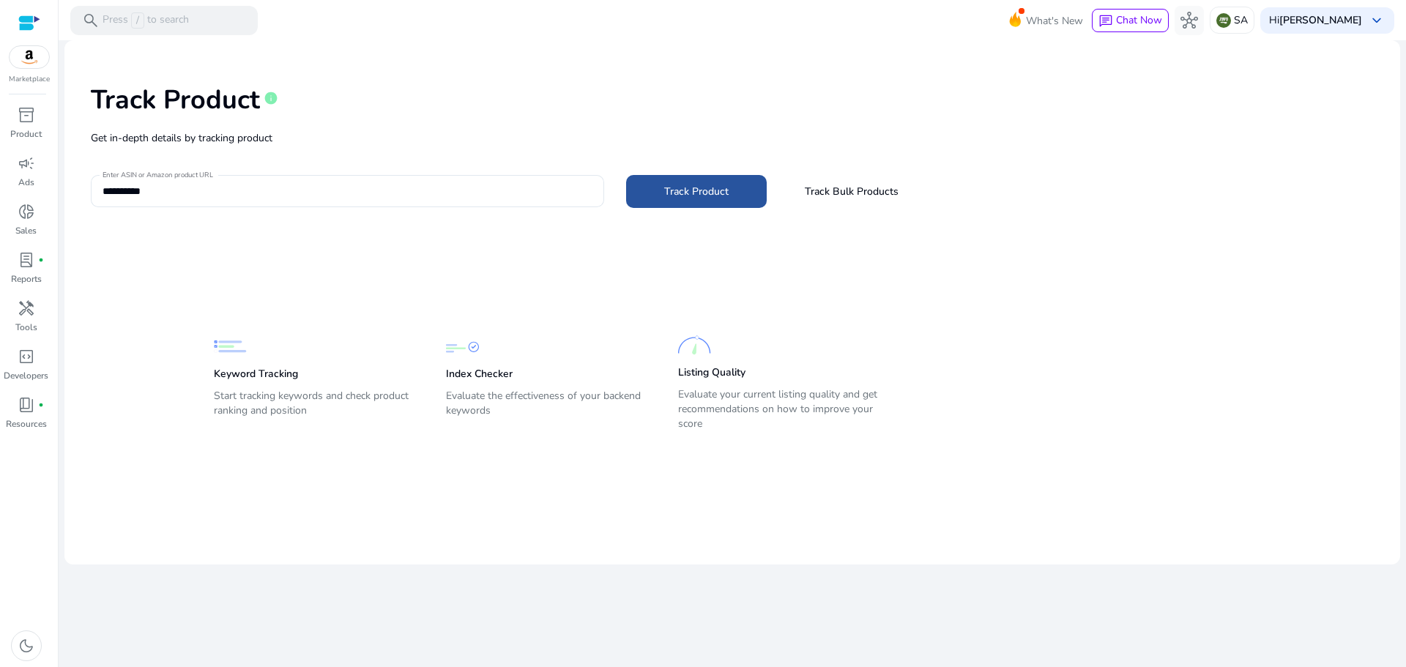
click at [691, 196] on span "Track Product" at bounding box center [696, 191] width 64 height 15
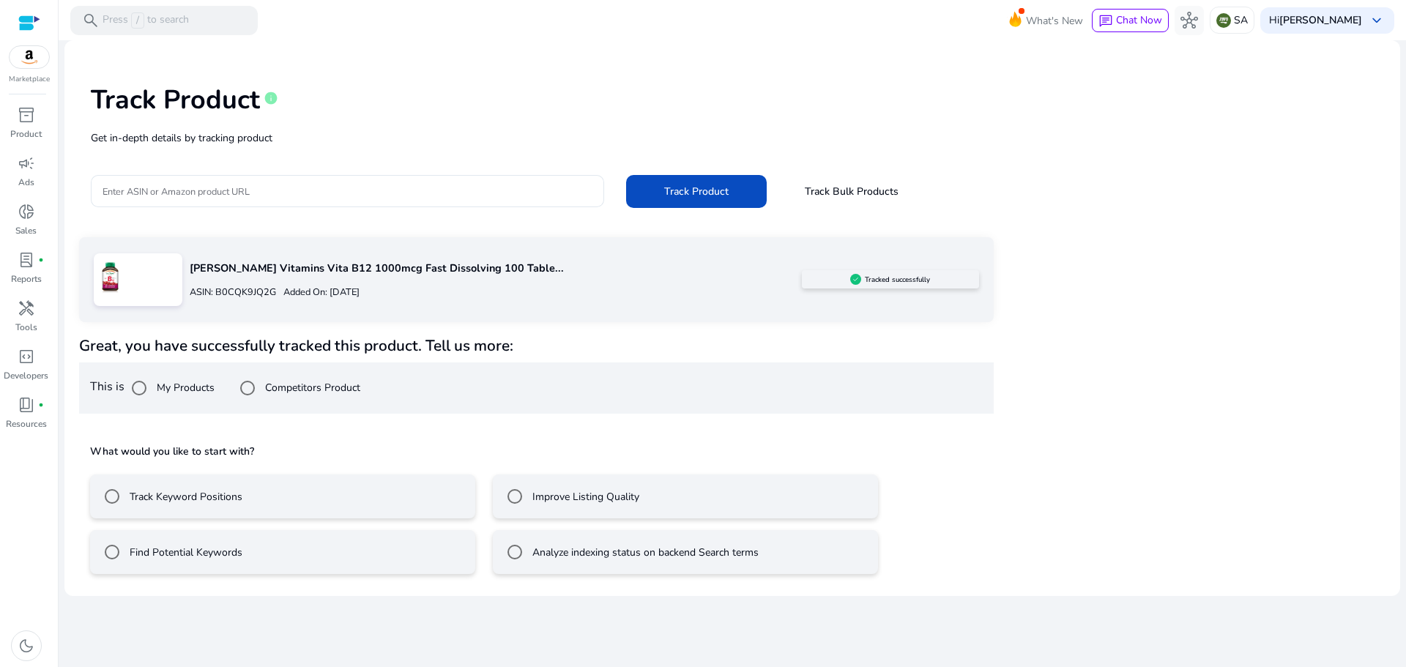
click at [578, 499] on label "Improve Listing Quality" at bounding box center [584, 496] width 110 height 15
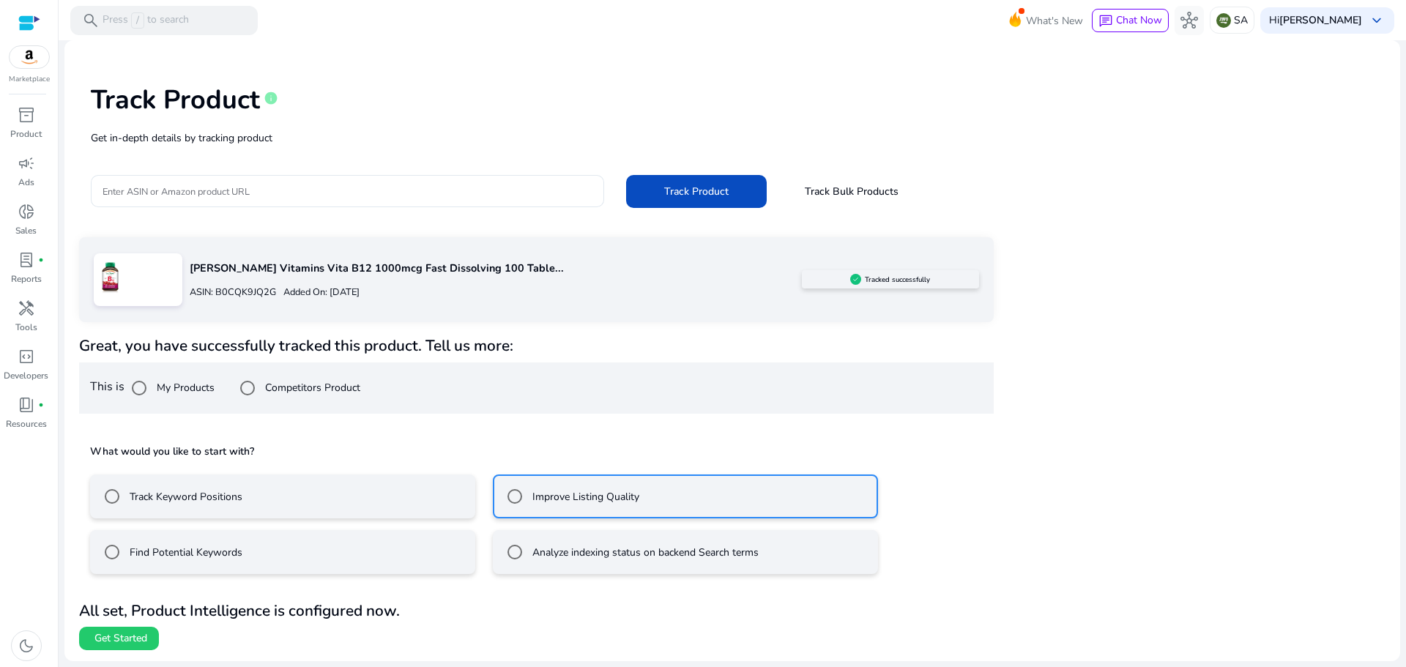
drag, startPoint x: 114, startPoint y: 638, endPoint x: 132, endPoint y: 619, distance: 25.9
click at [116, 637] on span "Get Started" at bounding box center [120, 638] width 53 height 15
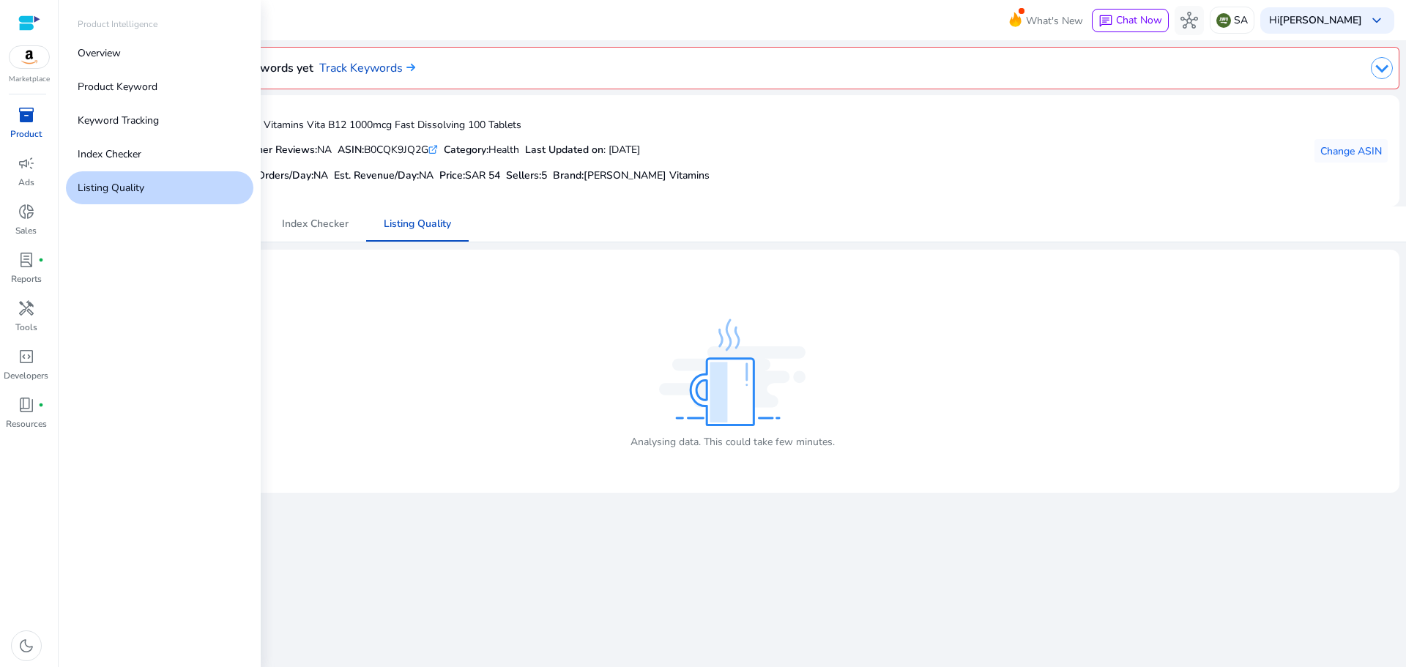
click at [29, 119] on span "inventory_2" at bounding box center [27, 115] width 18 height 18
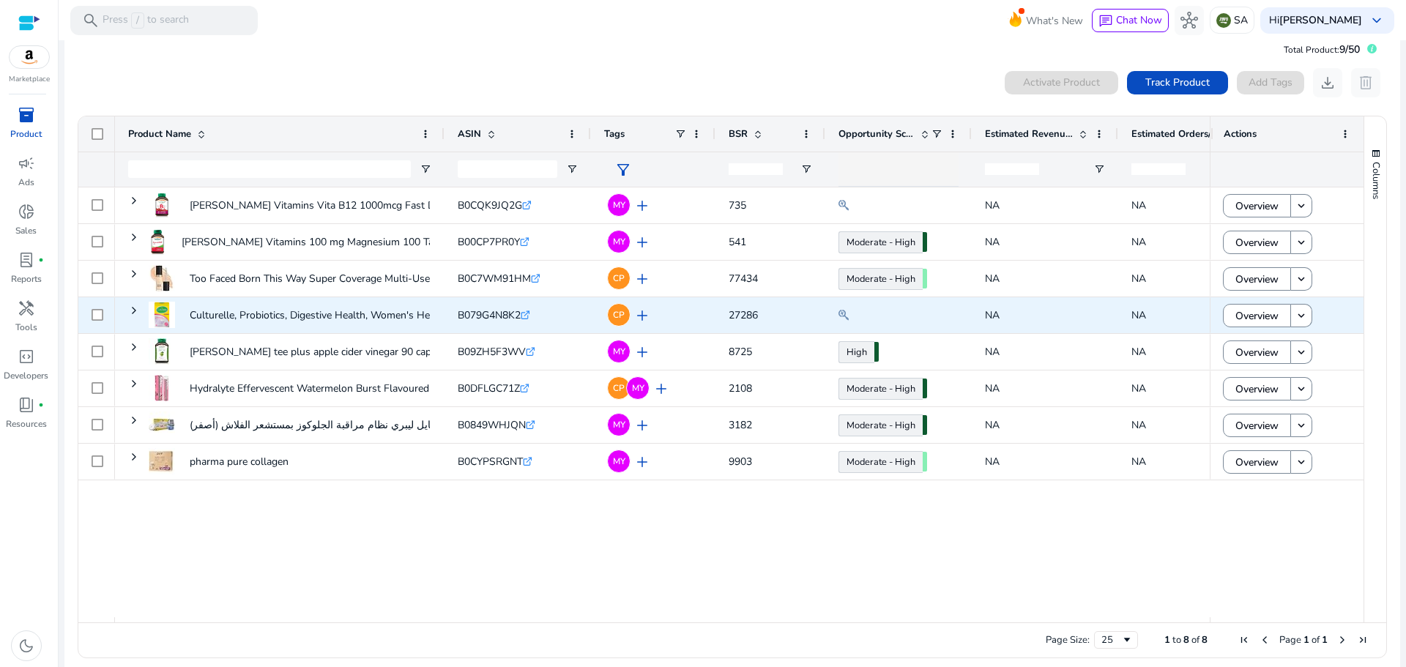
scroll to position [32, 0]
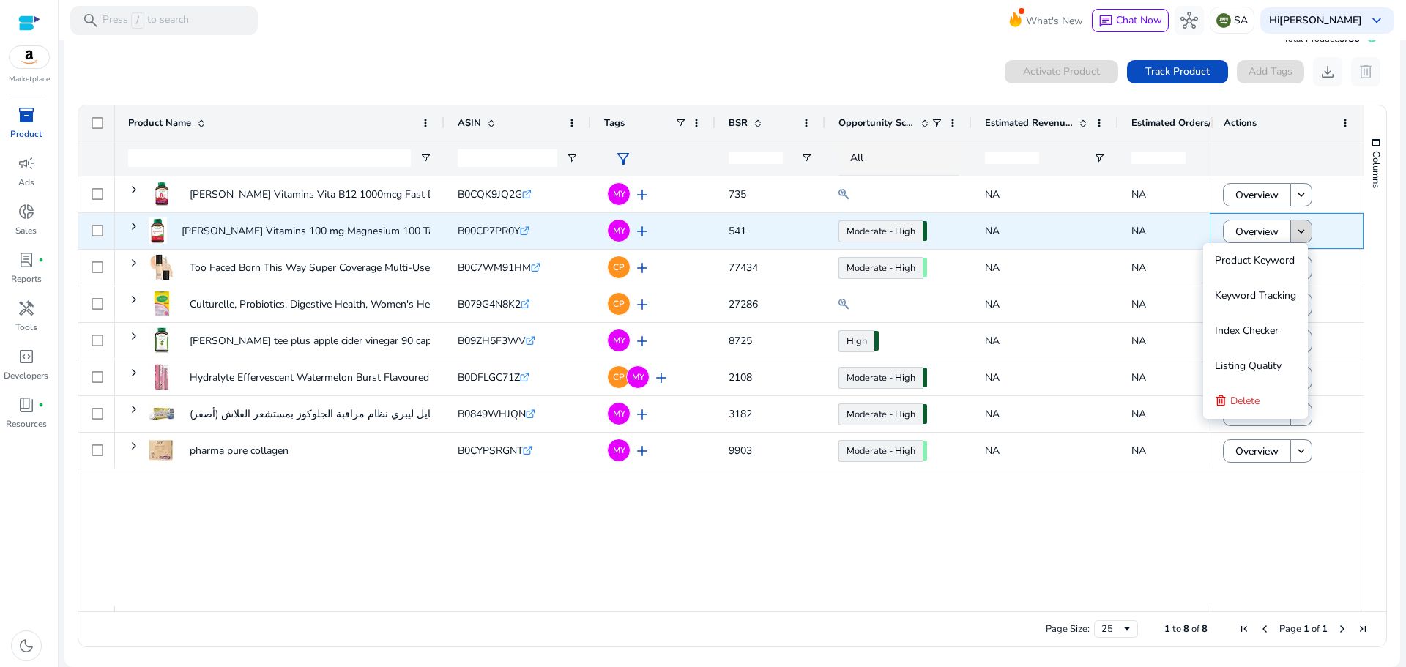
click at [1304, 234] on span at bounding box center [1301, 231] width 21 height 35
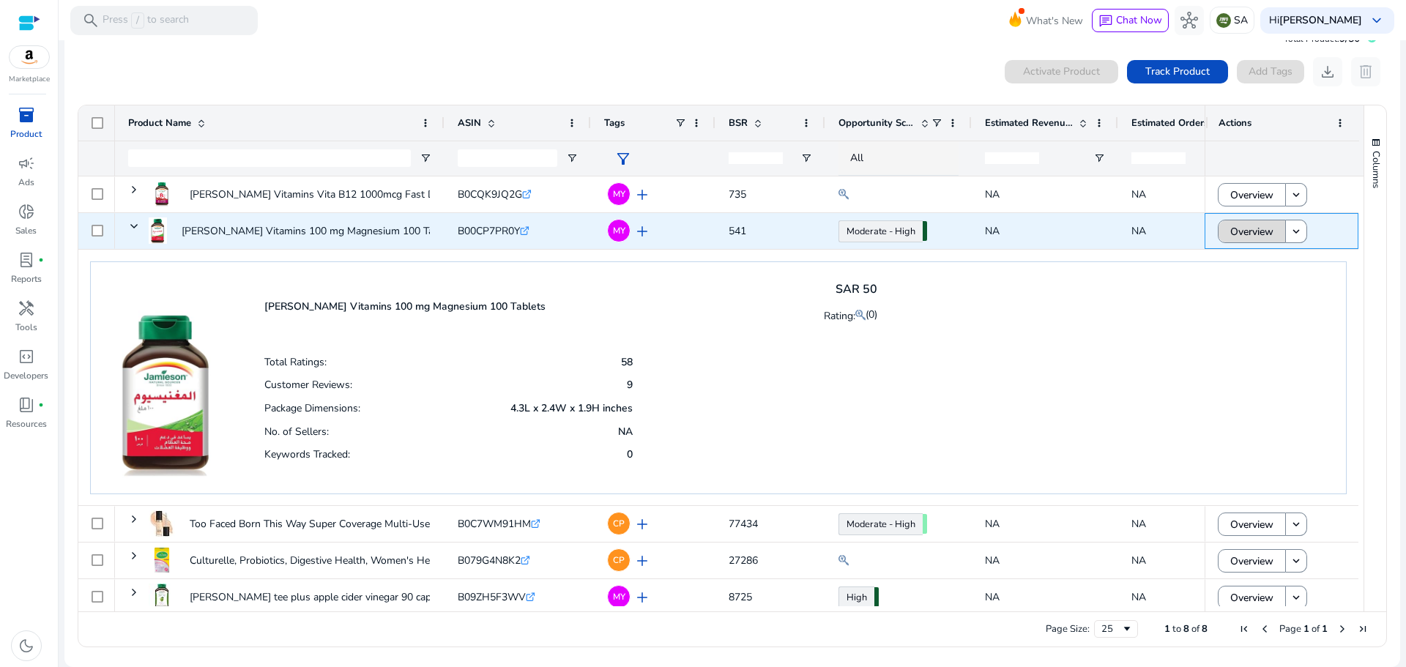
click at [1241, 230] on span "Overview" at bounding box center [1251, 232] width 43 height 30
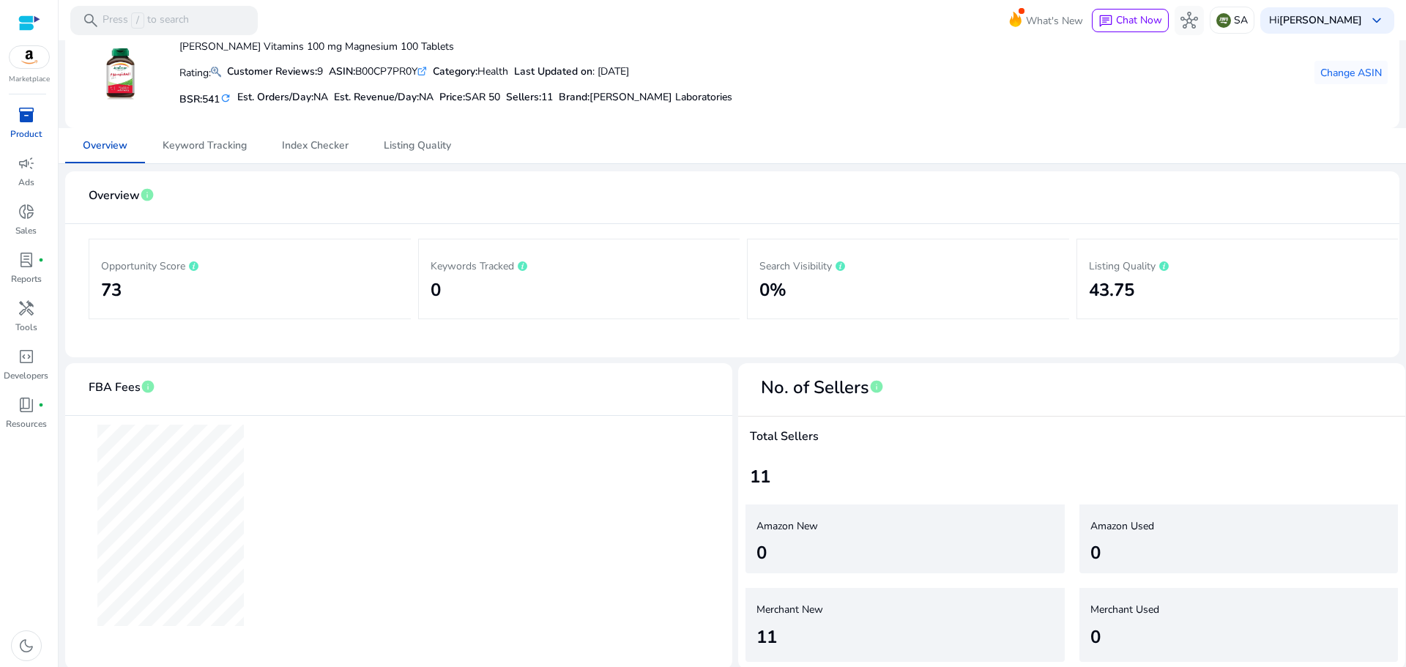
scroll to position [81, 0]
click at [409, 141] on span "Listing Quality" at bounding box center [417, 143] width 67 height 10
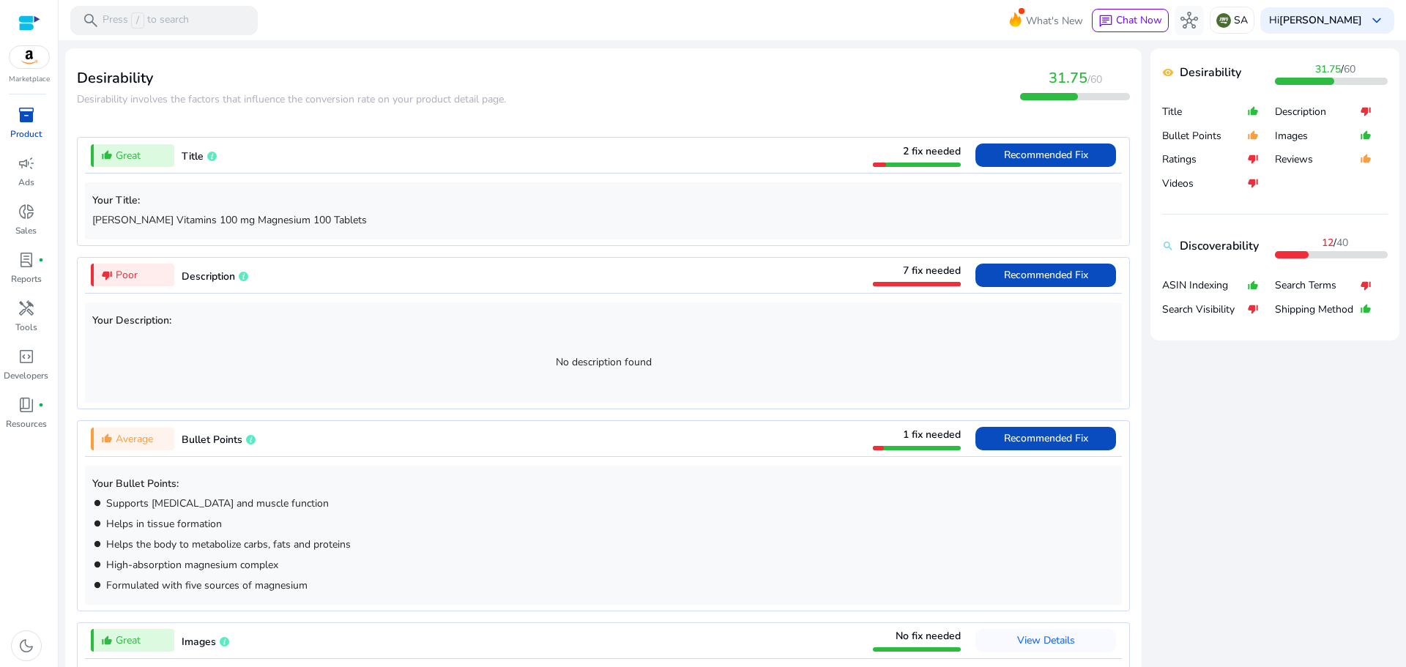
scroll to position [513, 0]
drag, startPoint x: 275, startPoint y: 215, endPoint x: 286, endPoint y: 215, distance: 11.0
click at [286, 215] on p "[PERSON_NAME] Vitamins 100 mg Magnesium 100 Tablets" at bounding box center [603, 219] width 1022 height 15
drag, startPoint x: 183, startPoint y: 220, endPoint x: 205, endPoint y: 220, distance: 22.0
click at [205, 220] on p "[PERSON_NAME] Vitamins 100 mg Magnesium 100 Tablets" at bounding box center [603, 219] width 1022 height 15
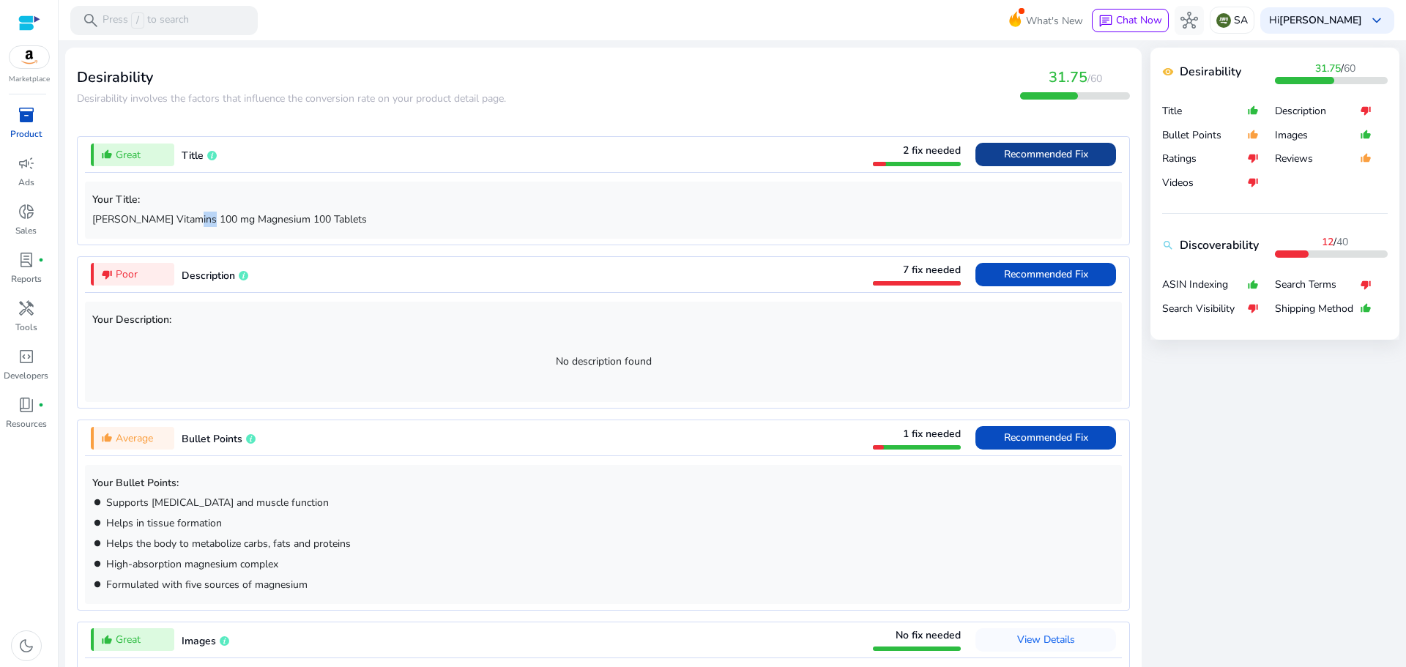
click at [1027, 152] on span "Recommended Fix" at bounding box center [1046, 154] width 84 height 14
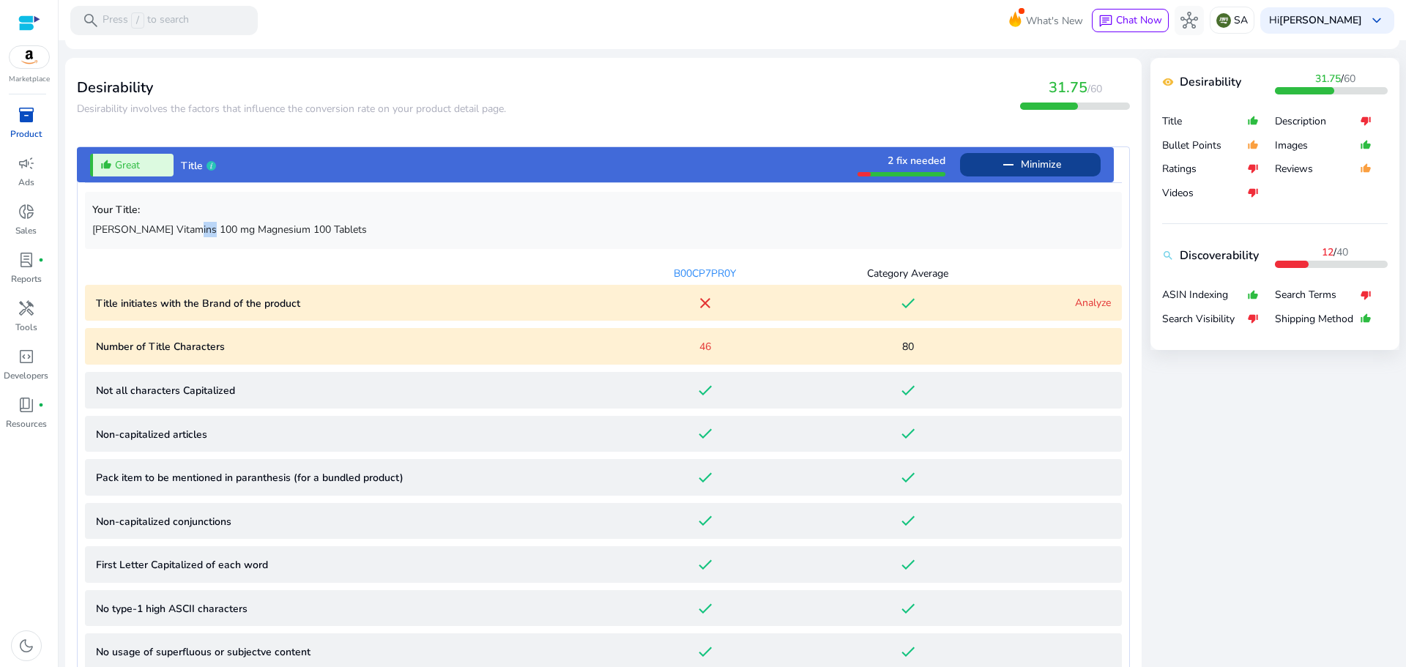
scroll to position [576, 0]
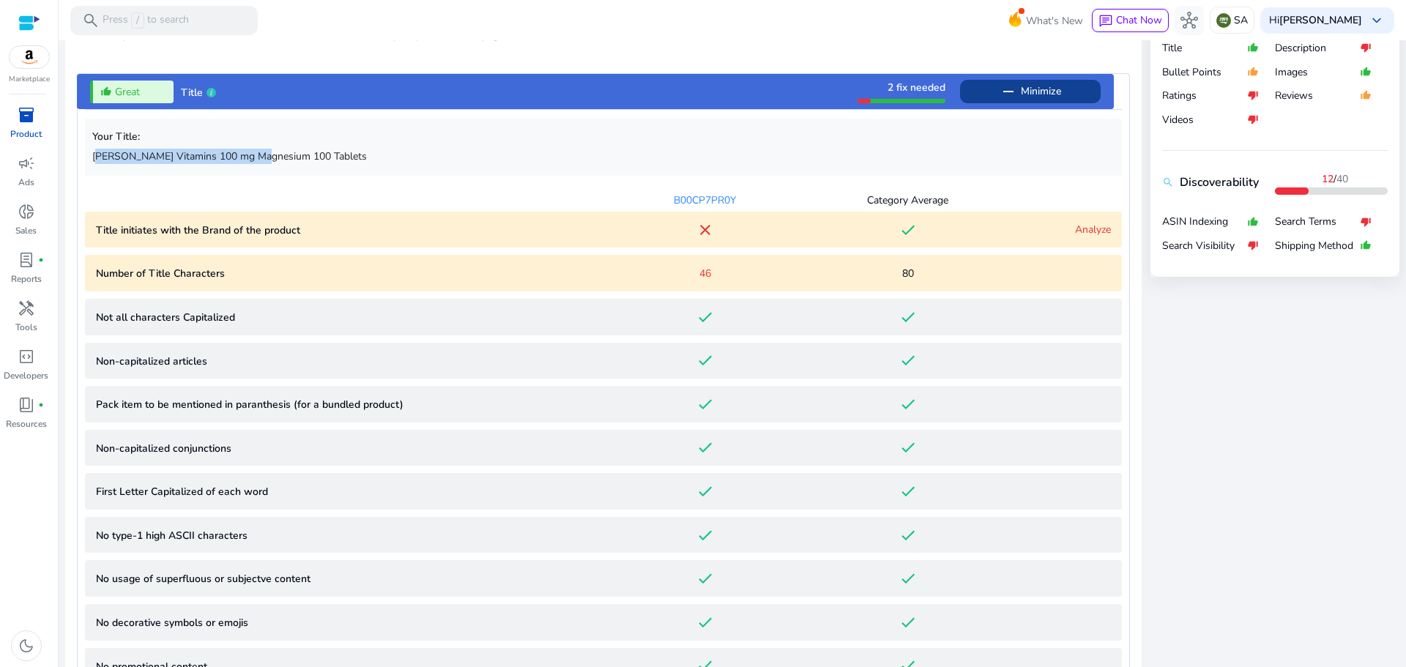
drag, startPoint x: 96, startPoint y: 156, endPoint x: 258, endPoint y: 156, distance: 161.8
click at [258, 156] on p "[PERSON_NAME] Vitamins 100 mg Magnesium 100 Tablets" at bounding box center [603, 156] width 1022 height 15
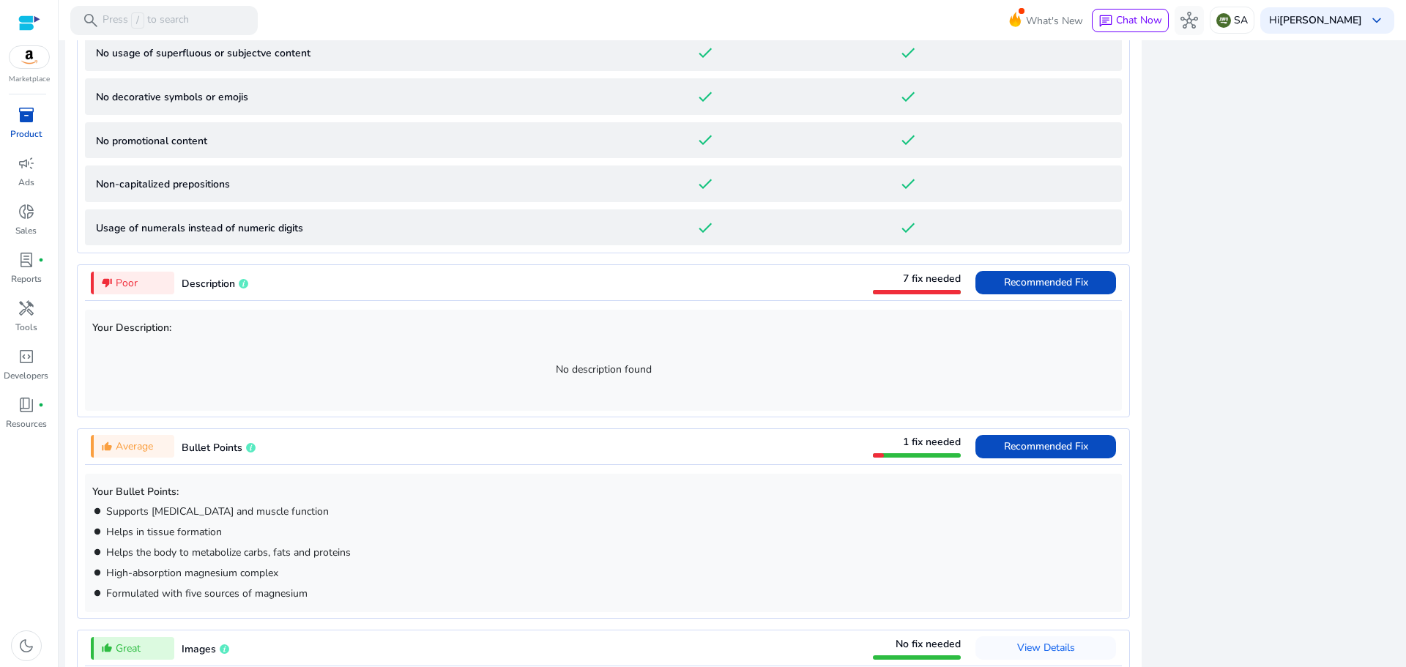
scroll to position [1098, 0]
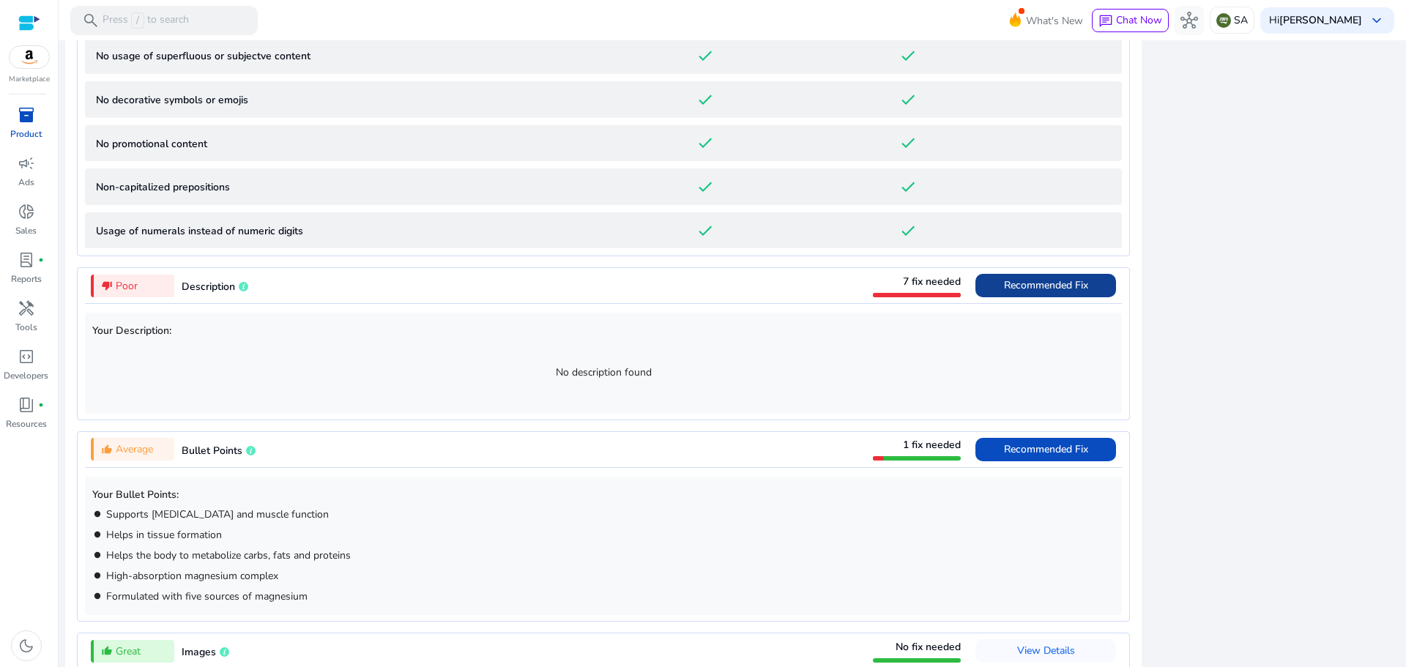
click at [1051, 291] on span "Recommended Fix" at bounding box center [1046, 285] width 84 height 14
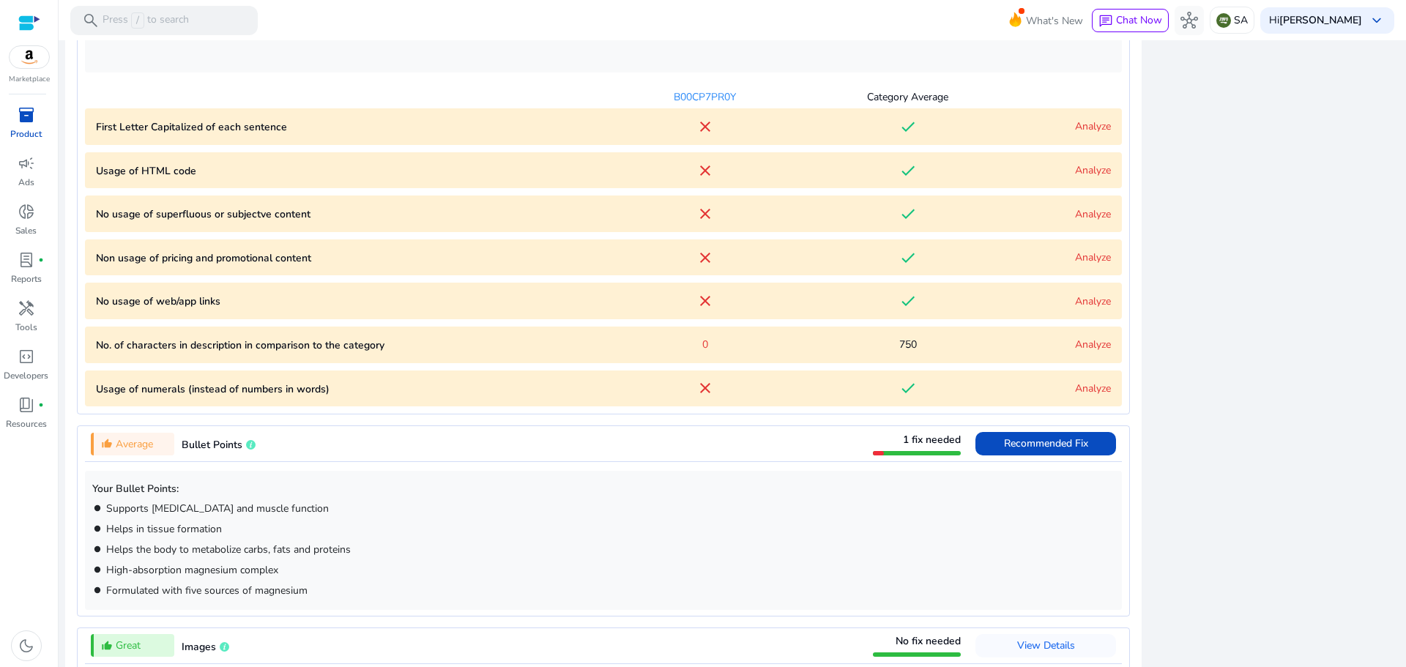
scroll to position [769, 0]
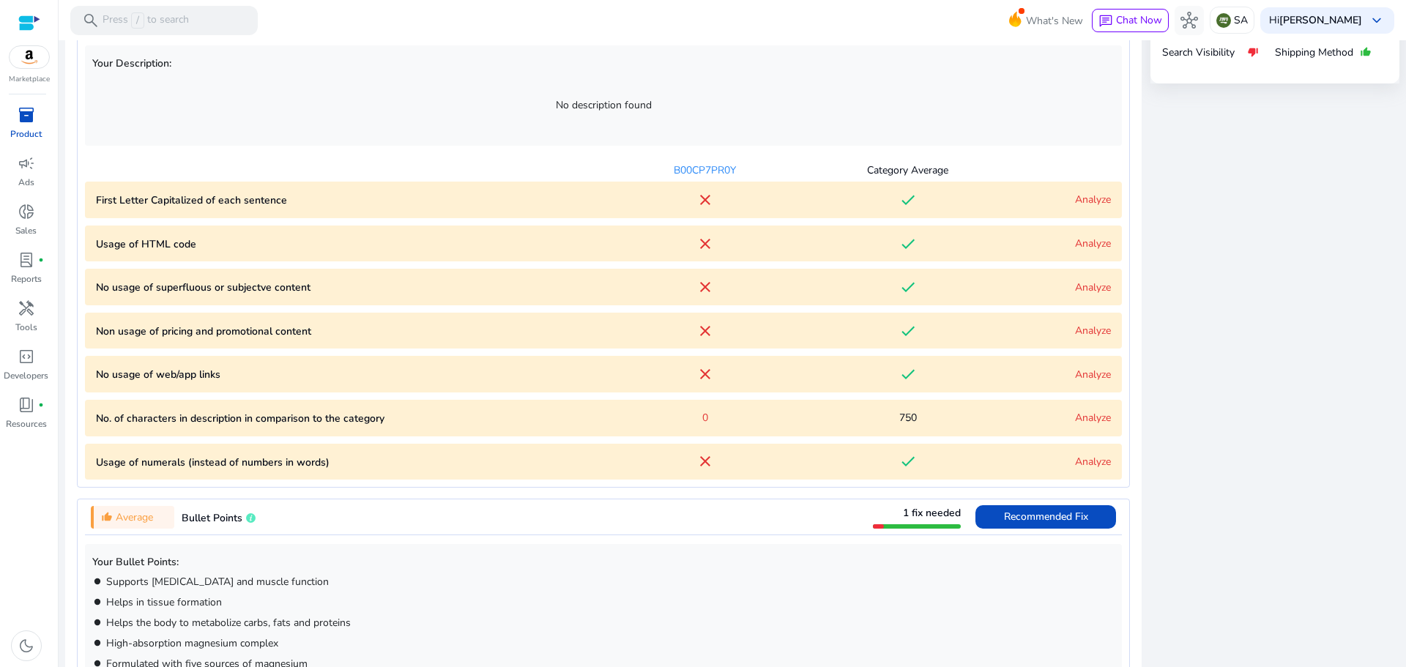
click at [1094, 198] on link "Analyze" at bounding box center [1093, 200] width 36 height 14
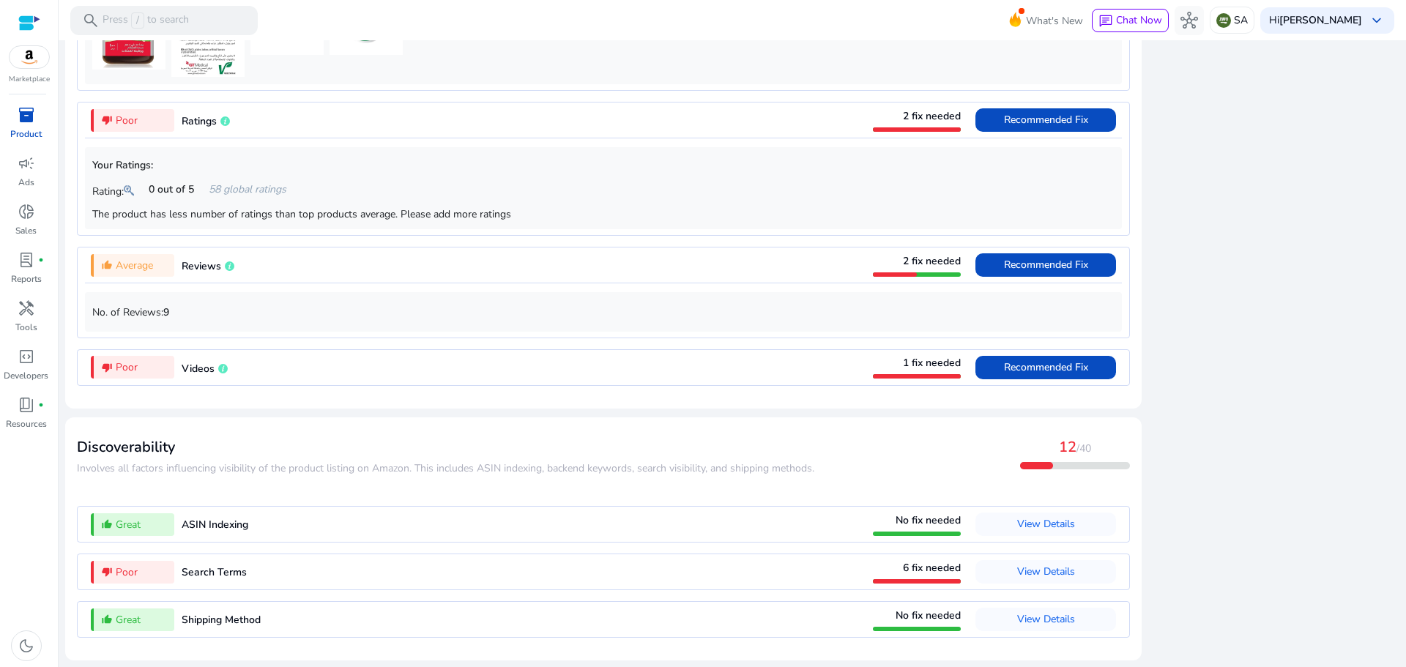
scroll to position [1765, 0]
click at [1051, 576] on span "View Details" at bounding box center [1046, 572] width 58 height 14
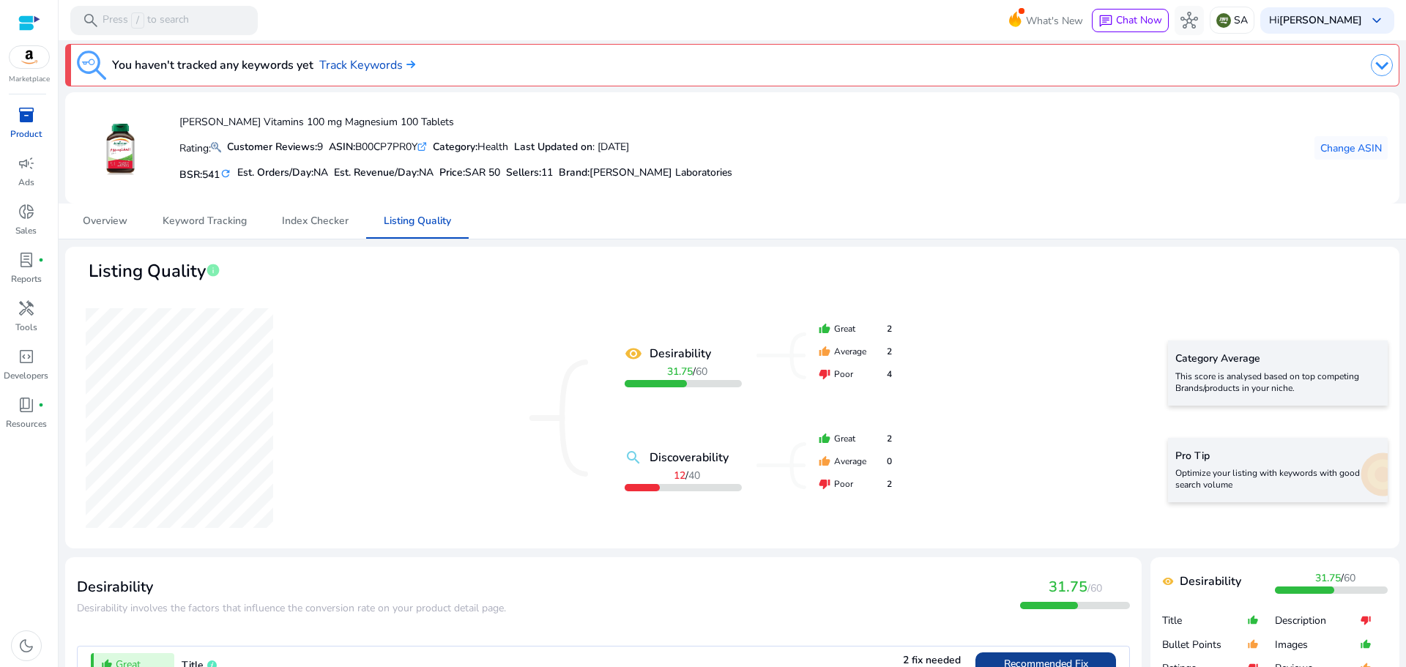
scroll to position [0, 0]
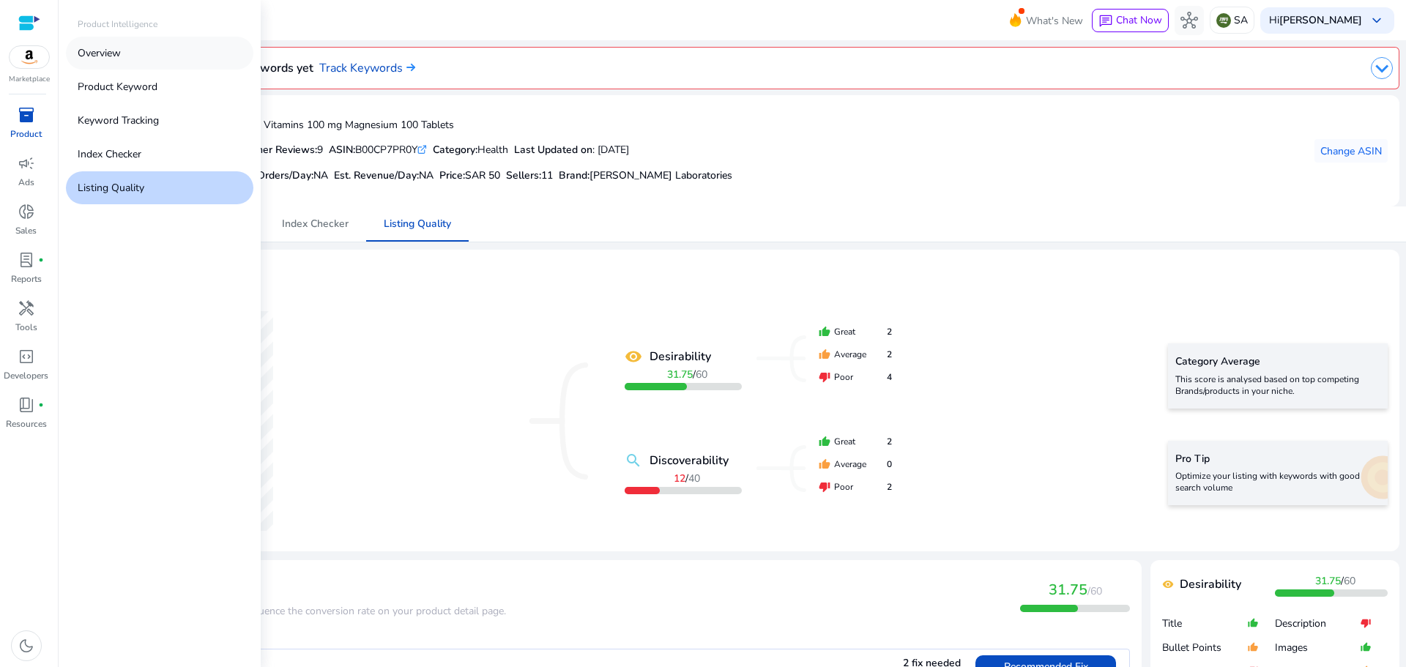
drag, startPoint x: 102, startPoint y: 57, endPoint x: 108, endPoint y: 68, distance: 12.8
click at [102, 57] on p "Overview" at bounding box center [99, 52] width 43 height 15
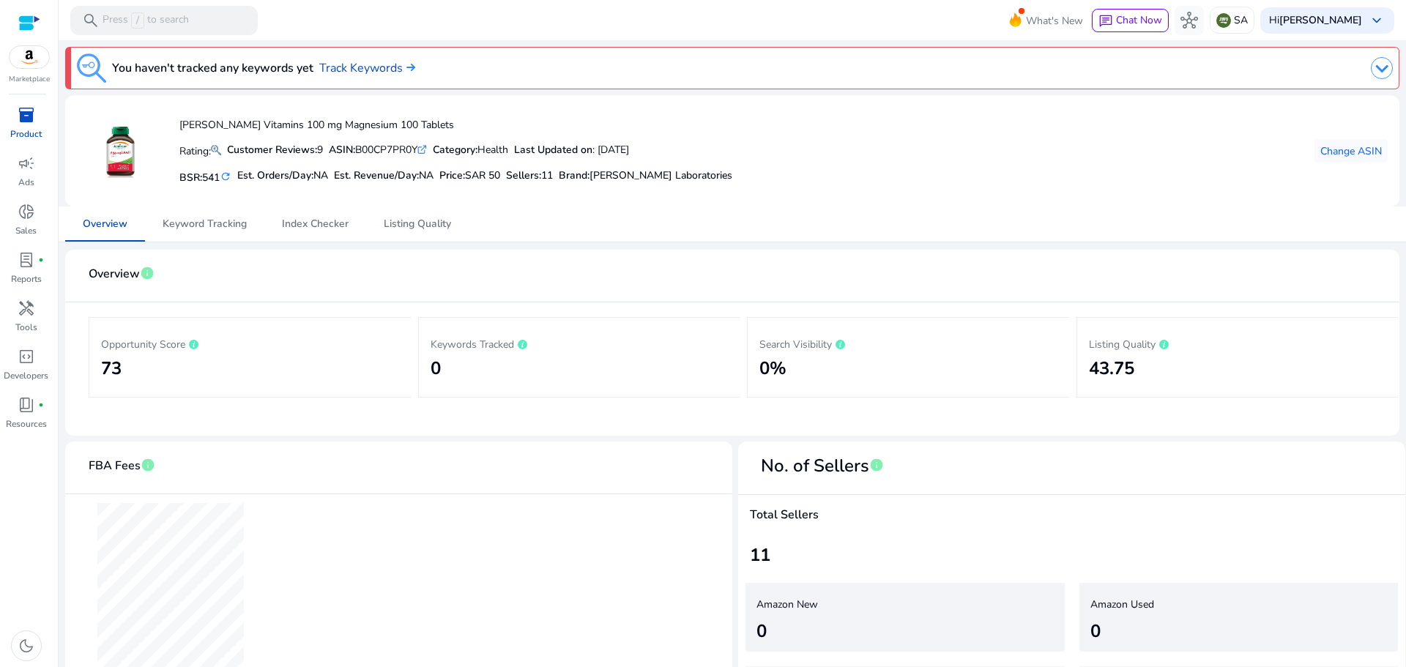
click at [18, 122] on span "inventory_2" at bounding box center [27, 115] width 18 height 18
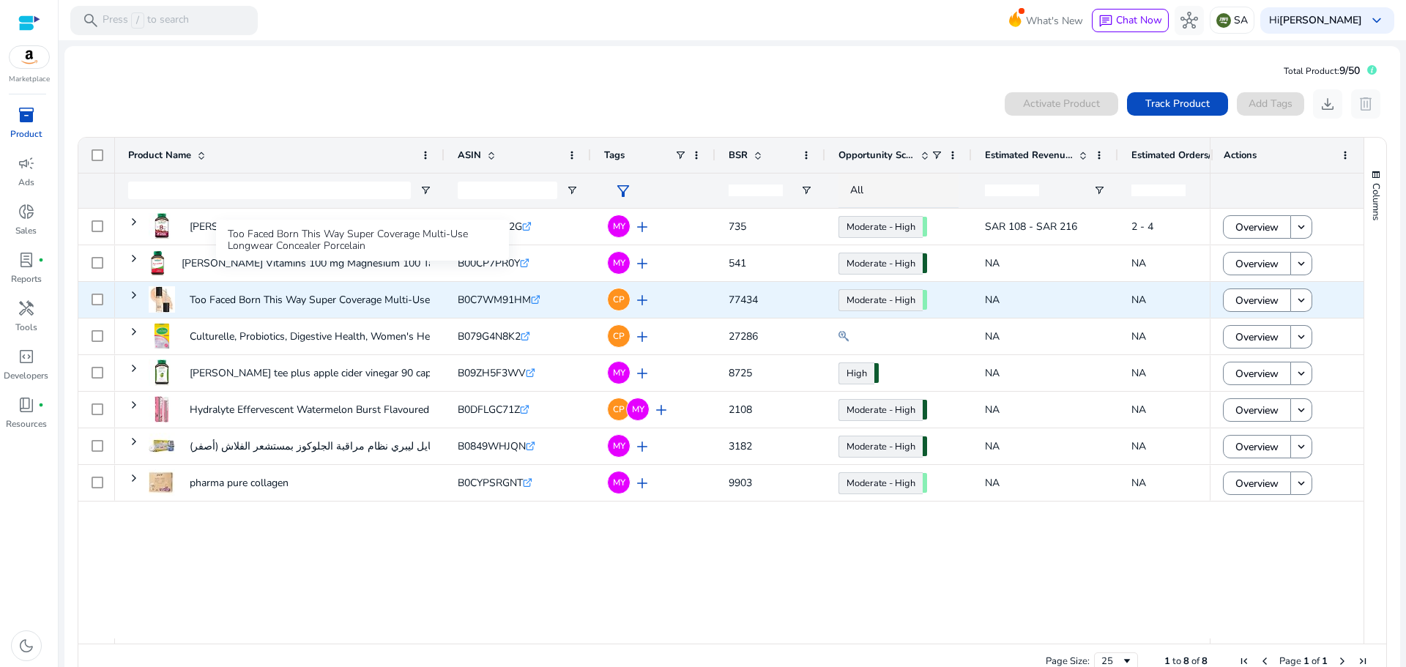
scroll to position [32, 0]
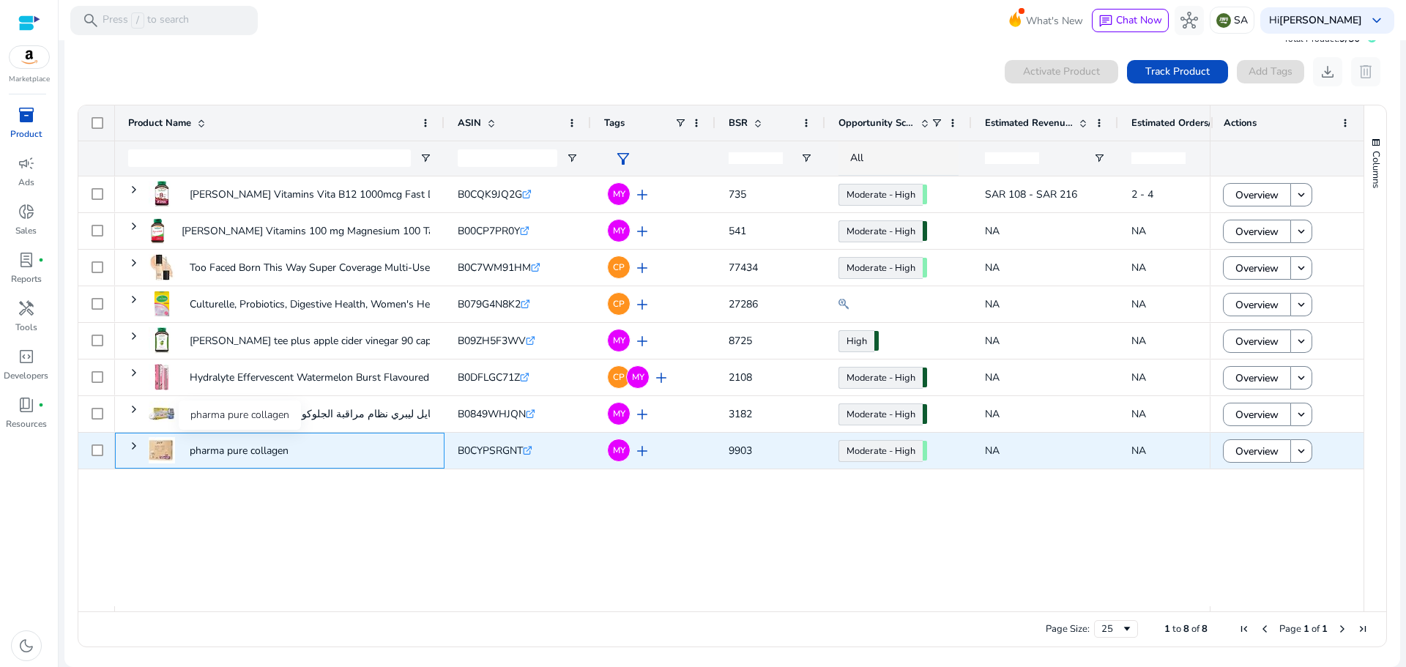
click at [235, 447] on p "pharma pure collagen" at bounding box center [239, 451] width 99 height 30
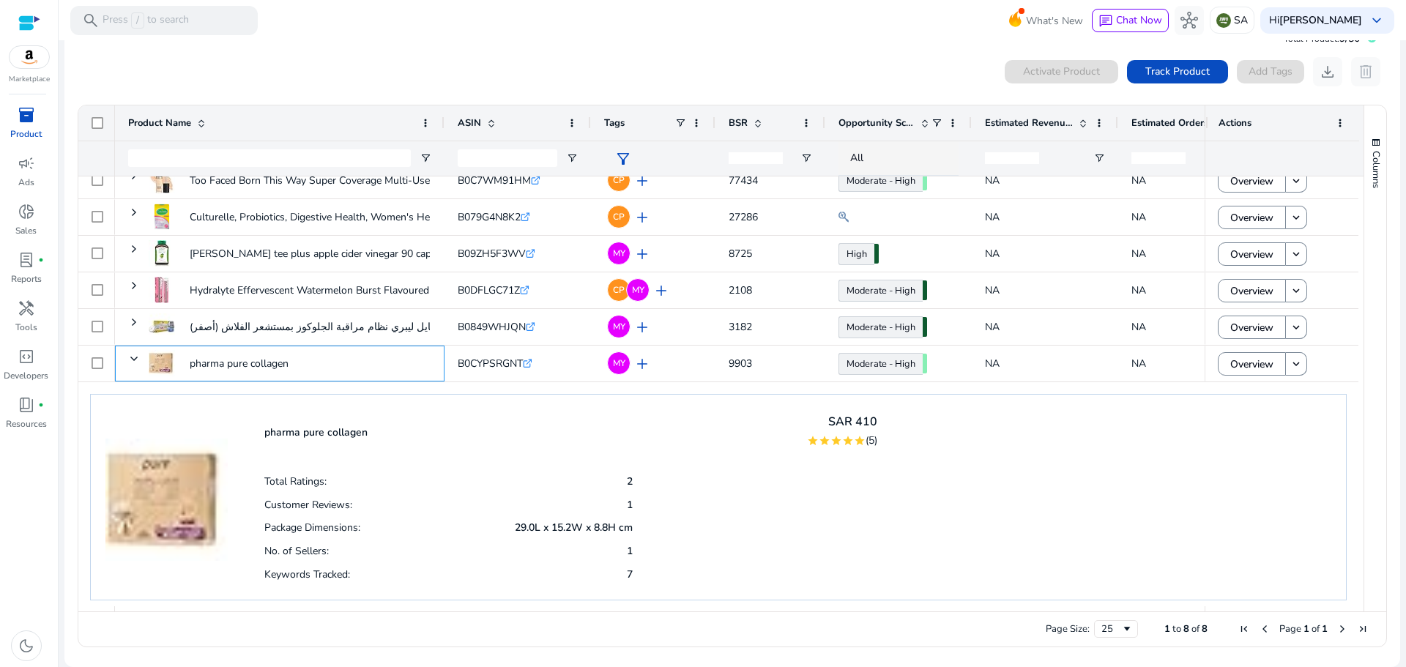
scroll to position [119, 0]
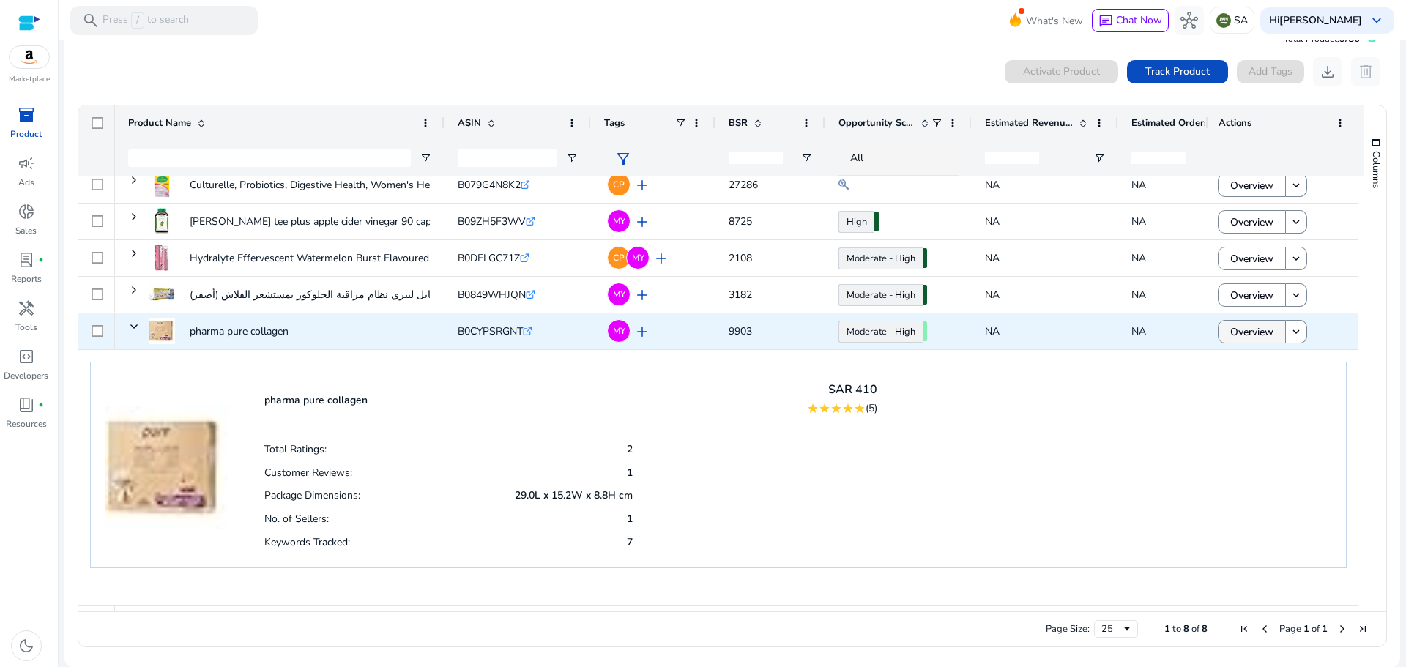
click at [1266, 337] on span "Overview" at bounding box center [1251, 332] width 43 height 30
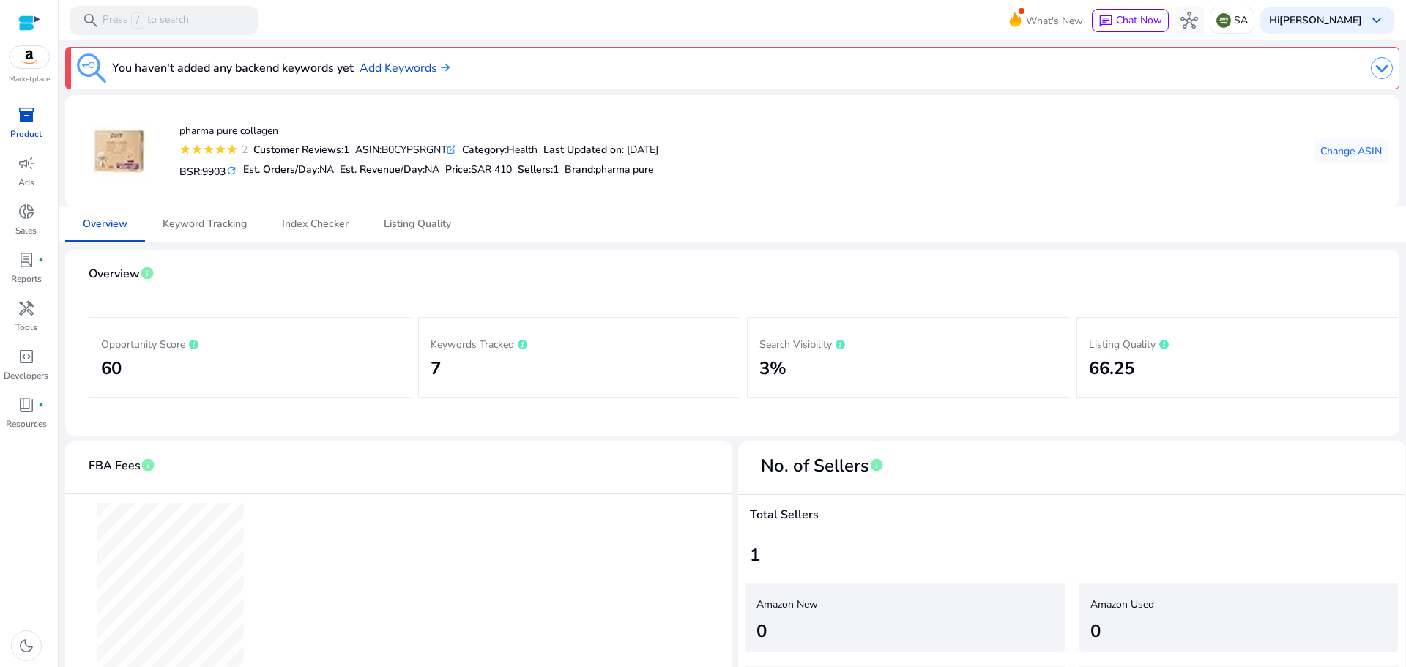
scroll to position [81, 0]
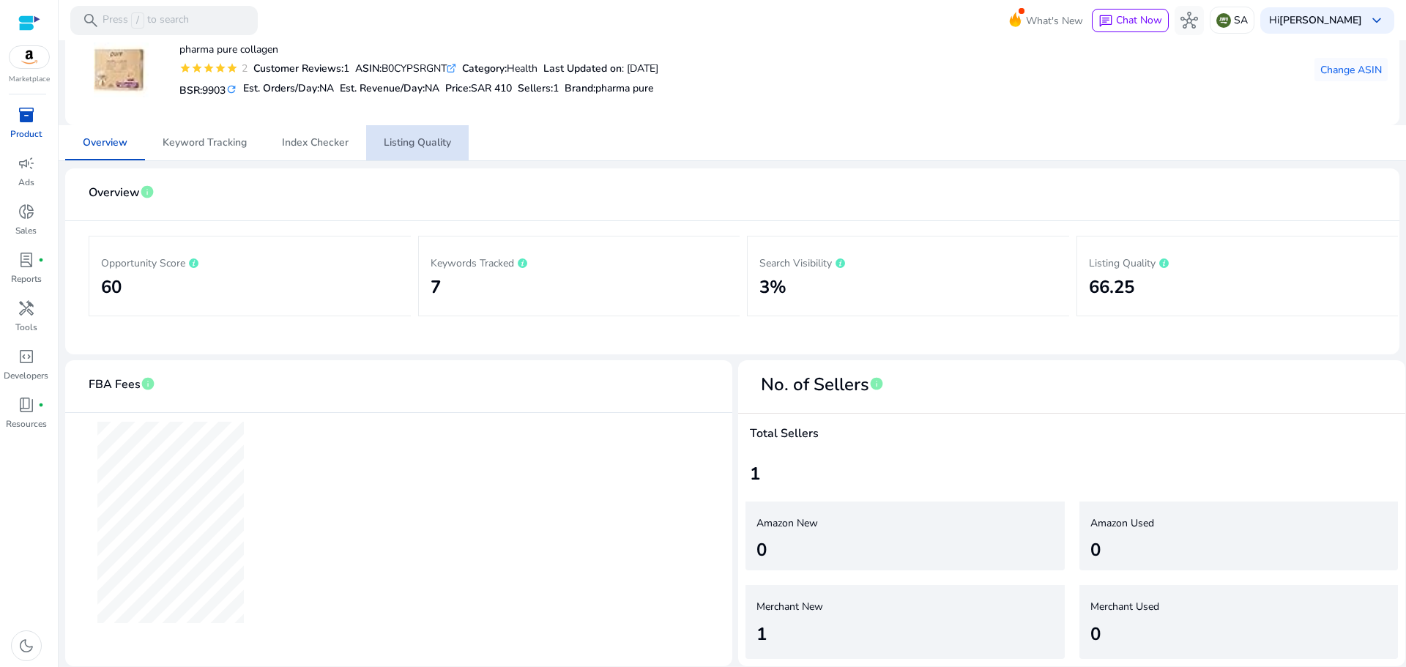
click at [413, 141] on span "Listing Quality" at bounding box center [417, 143] width 67 height 10
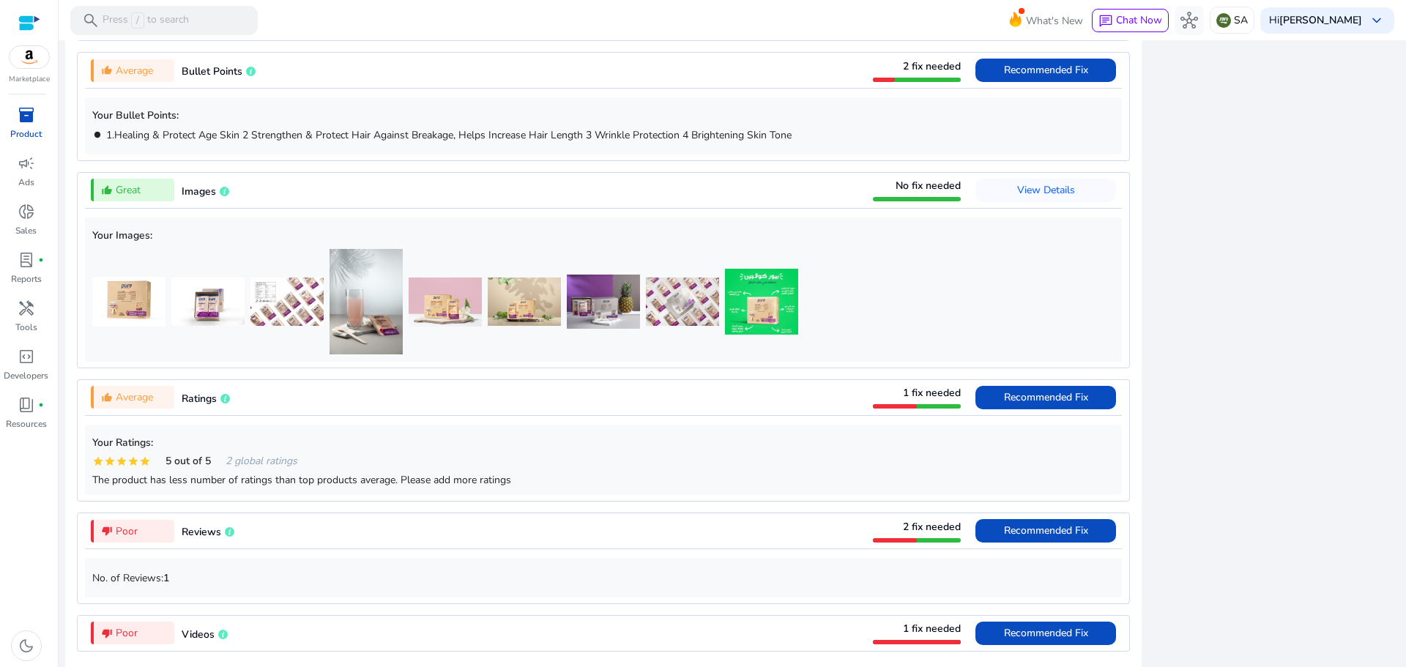
scroll to position [879, 0]
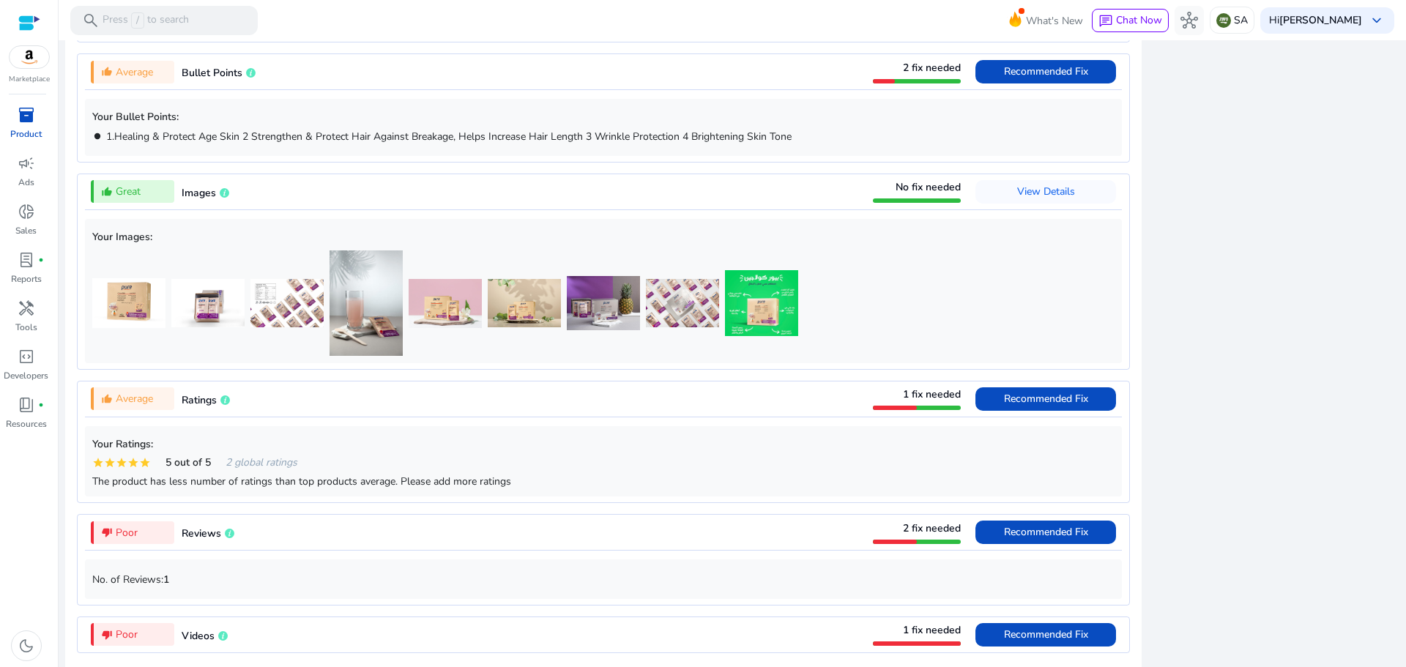
click at [771, 297] on img at bounding box center [761, 302] width 73 height 65
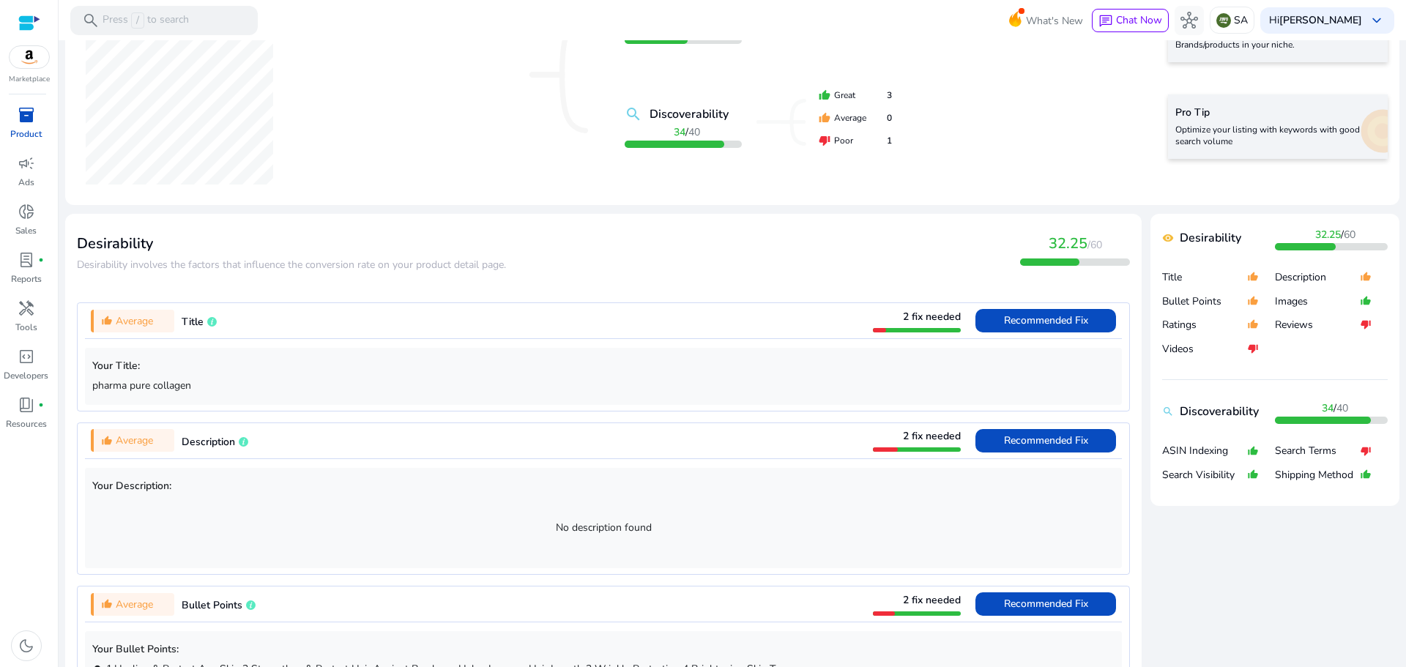
scroll to position [0, 0]
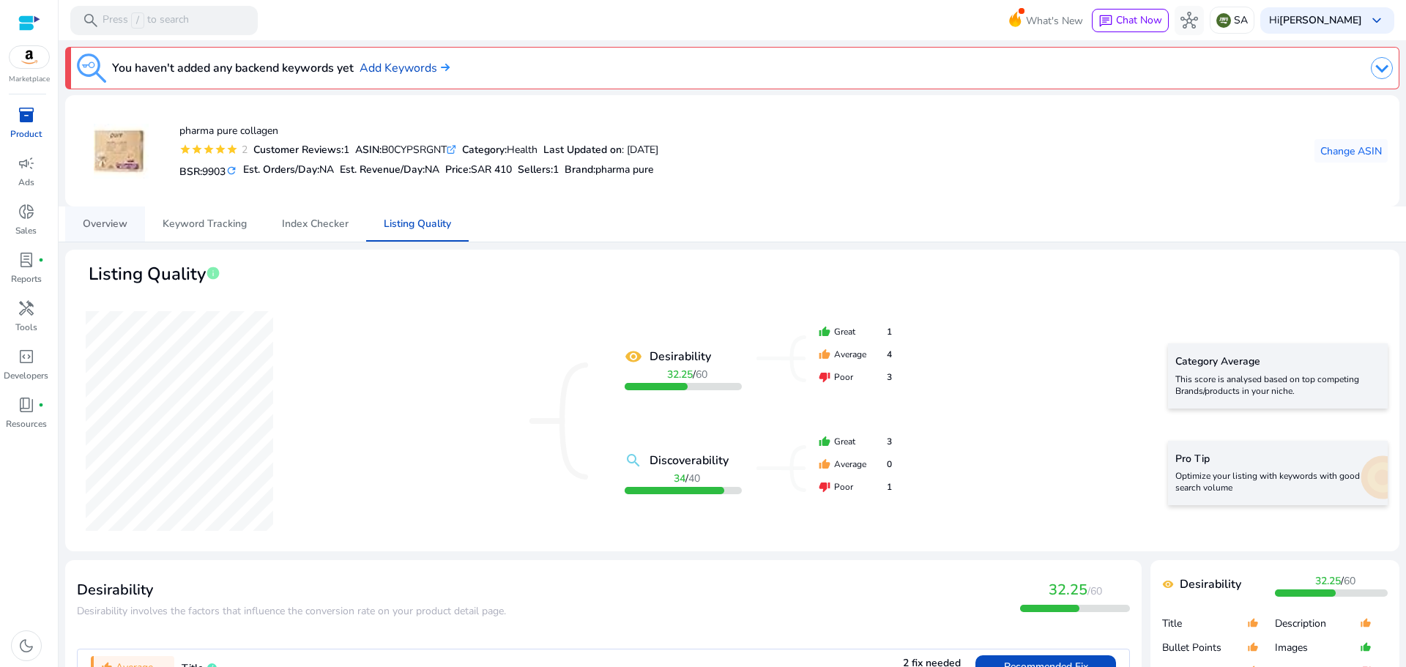
click at [99, 224] on span "Overview" at bounding box center [105, 224] width 45 height 10
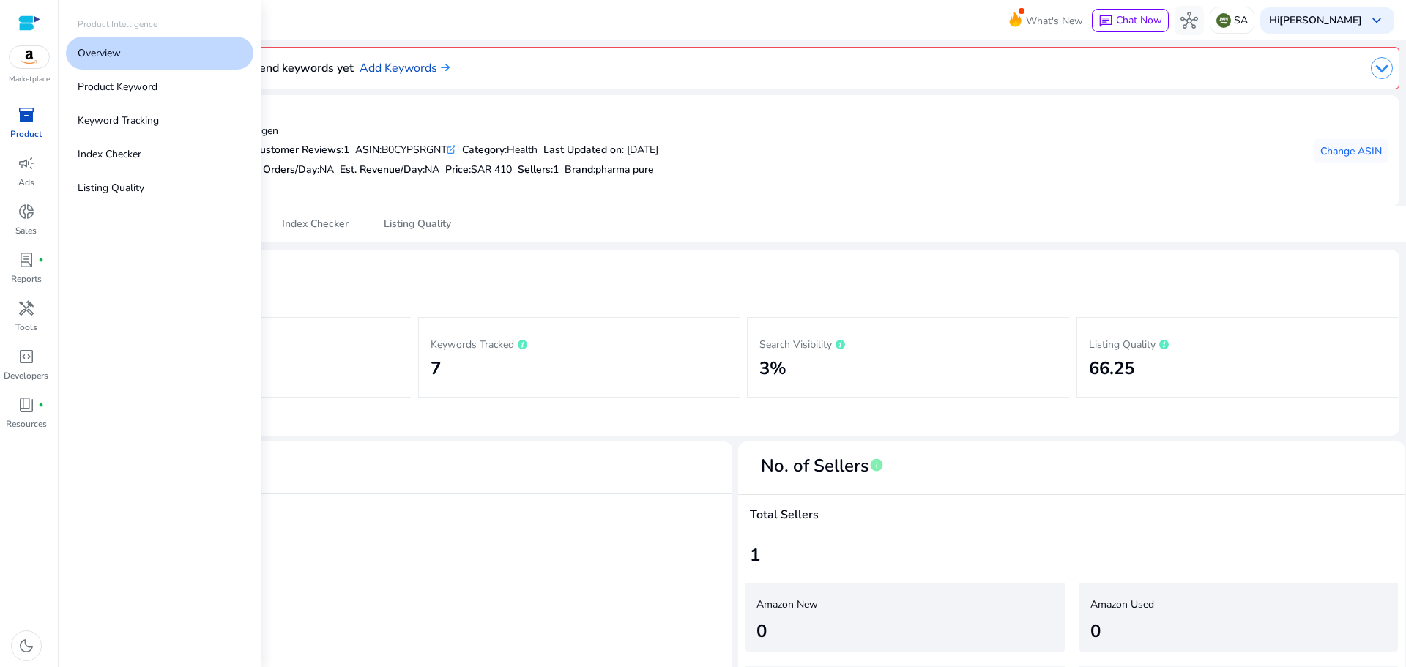
click at [24, 106] on span "inventory_2" at bounding box center [27, 115] width 18 height 18
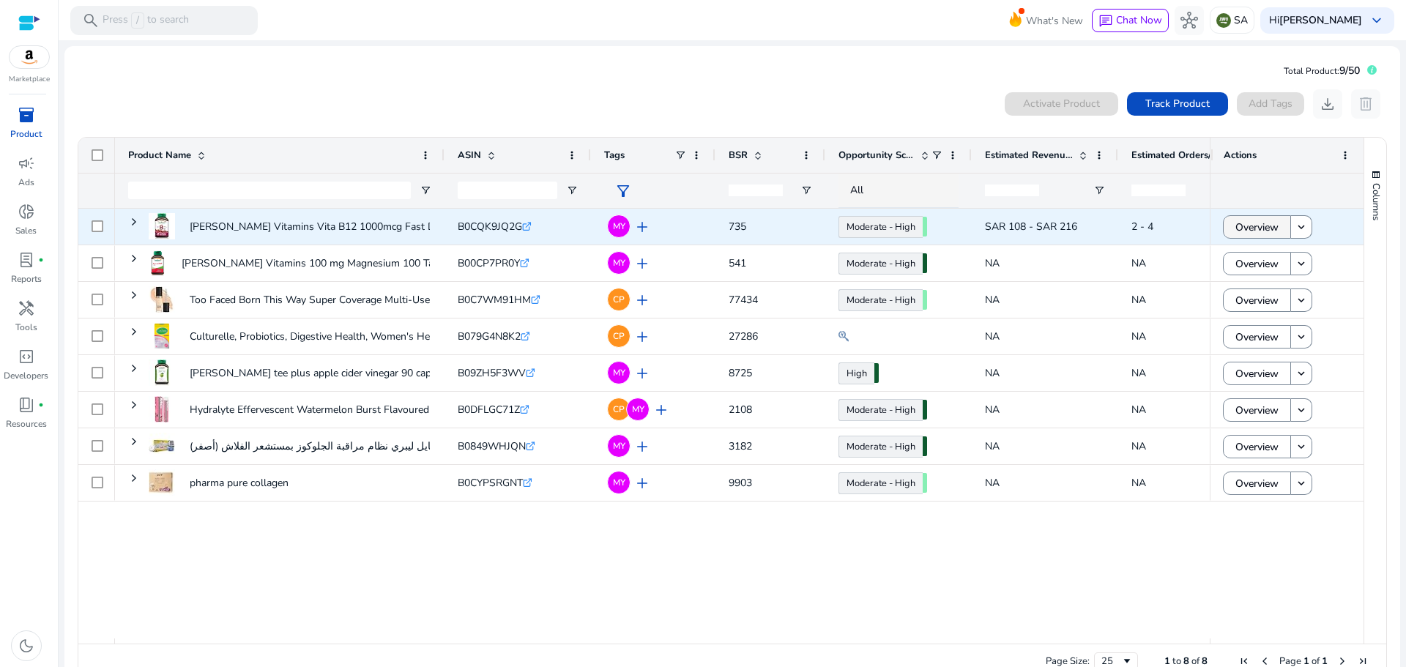
click at [1253, 223] on span "Overview" at bounding box center [1256, 227] width 43 height 30
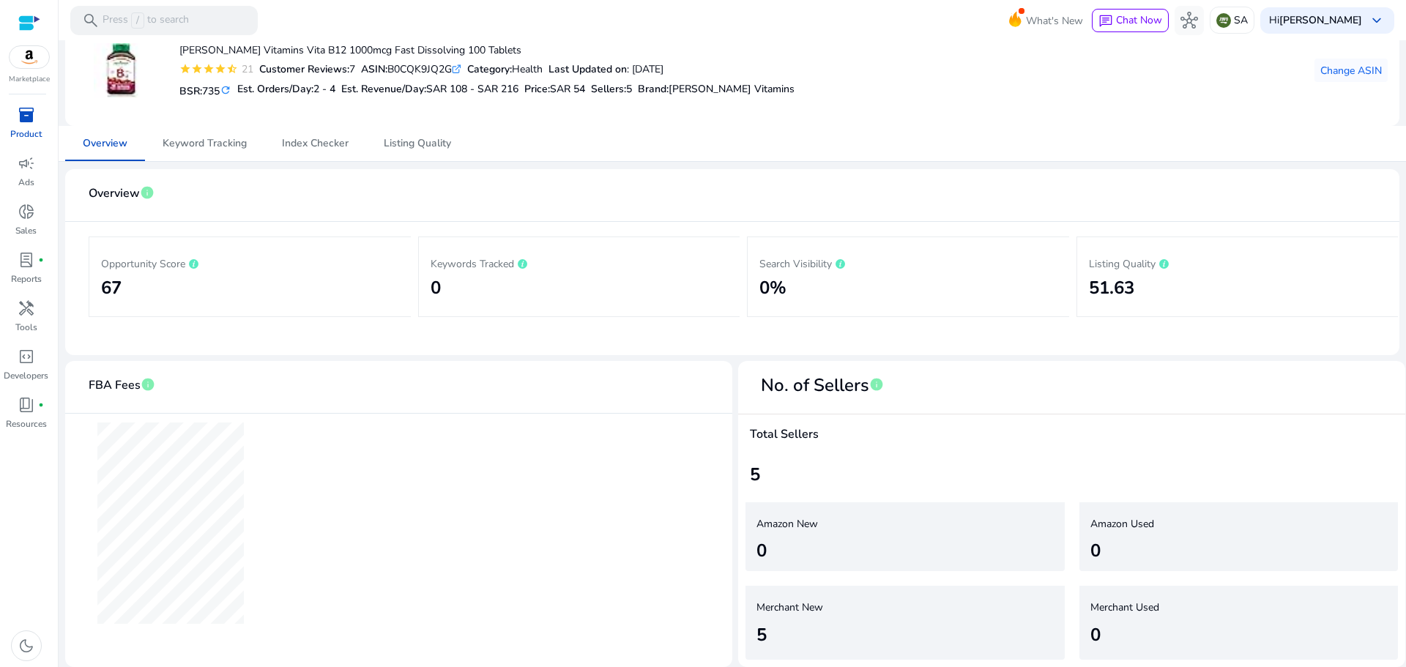
scroll to position [81, 0]
click at [202, 144] on span "Keyword Tracking" at bounding box center [205, 143] width 84 height 10
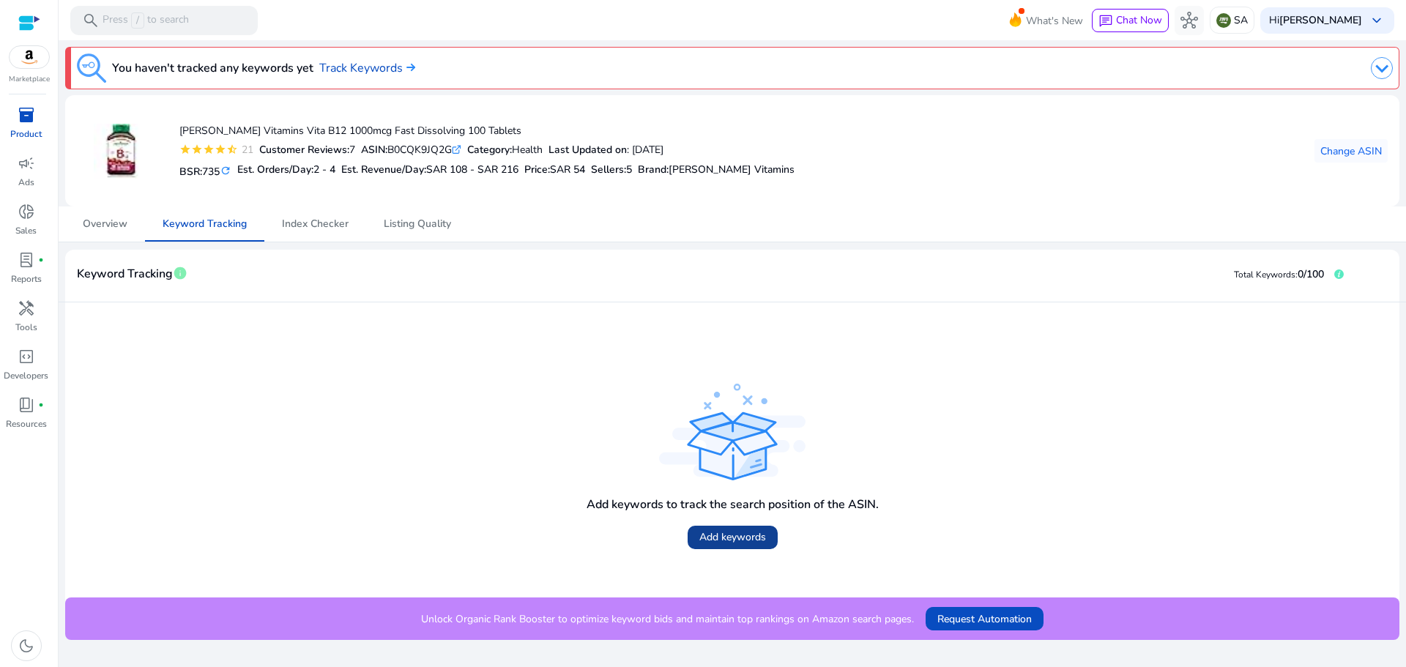
click at [737, 535] on span "Add keywords" at bounding box center [732, 536] width 67 height 15
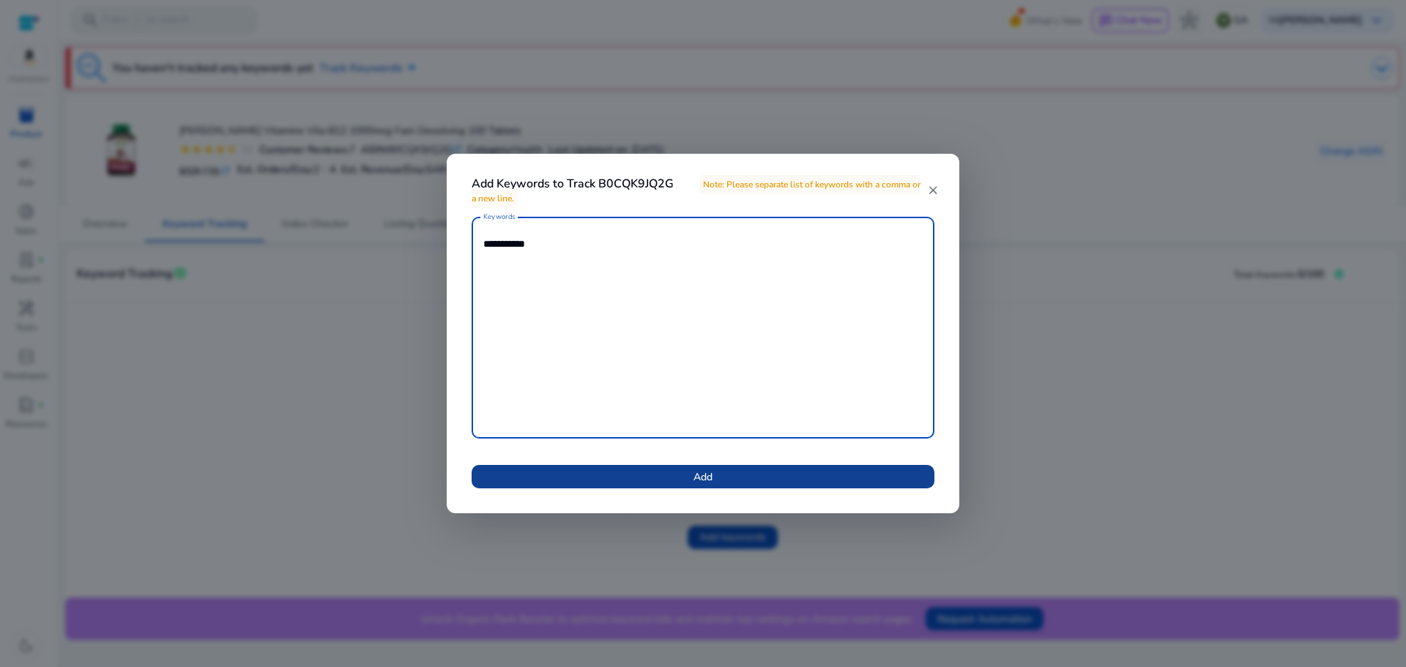
type textarea "**********"
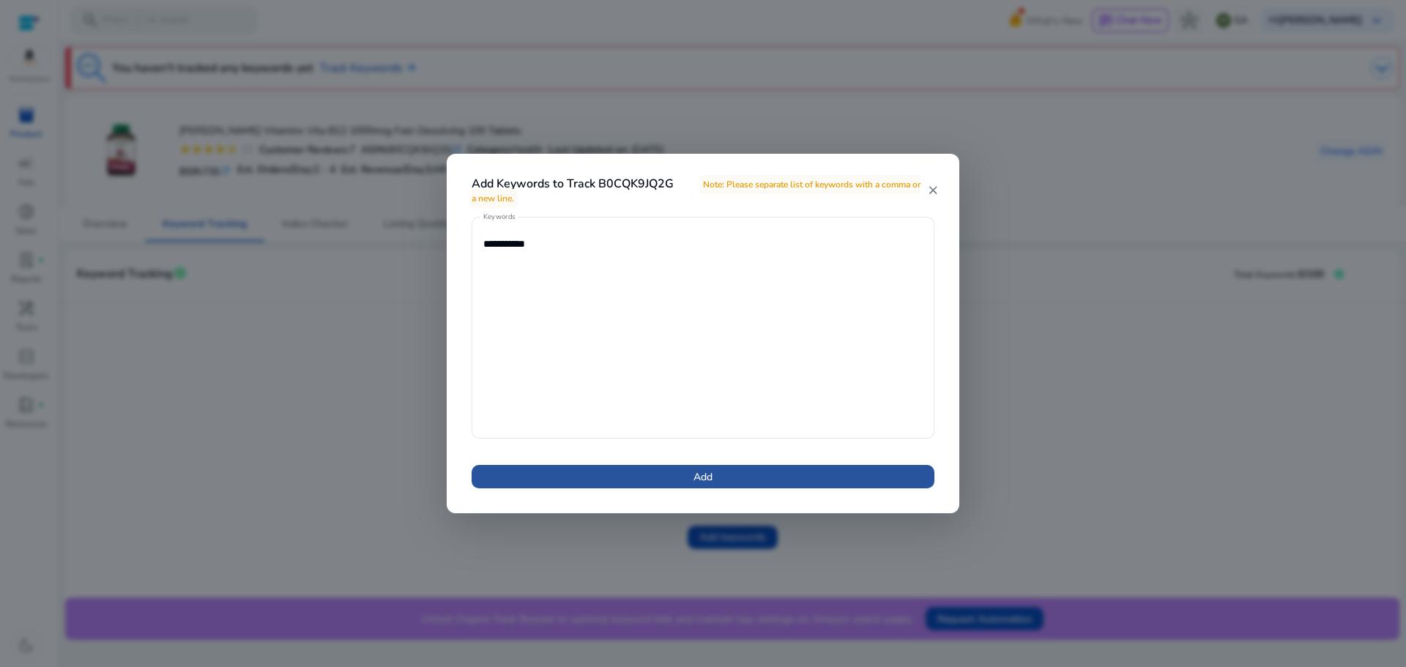
click at [776, 478] on span at bounding box center [703, 476] width 463 height 35
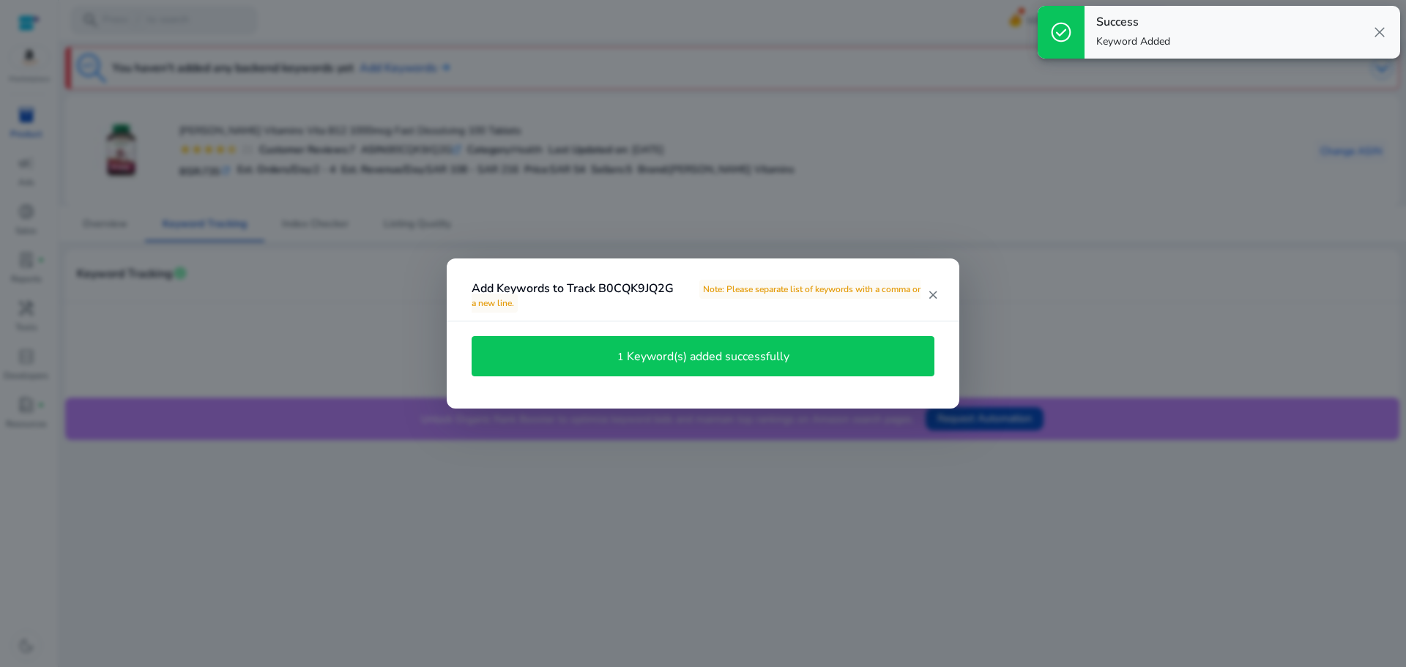
click at [714, 357] on h4 "Keyword(s) added successfully" at bounding box center [708, 357] width 163 height 14
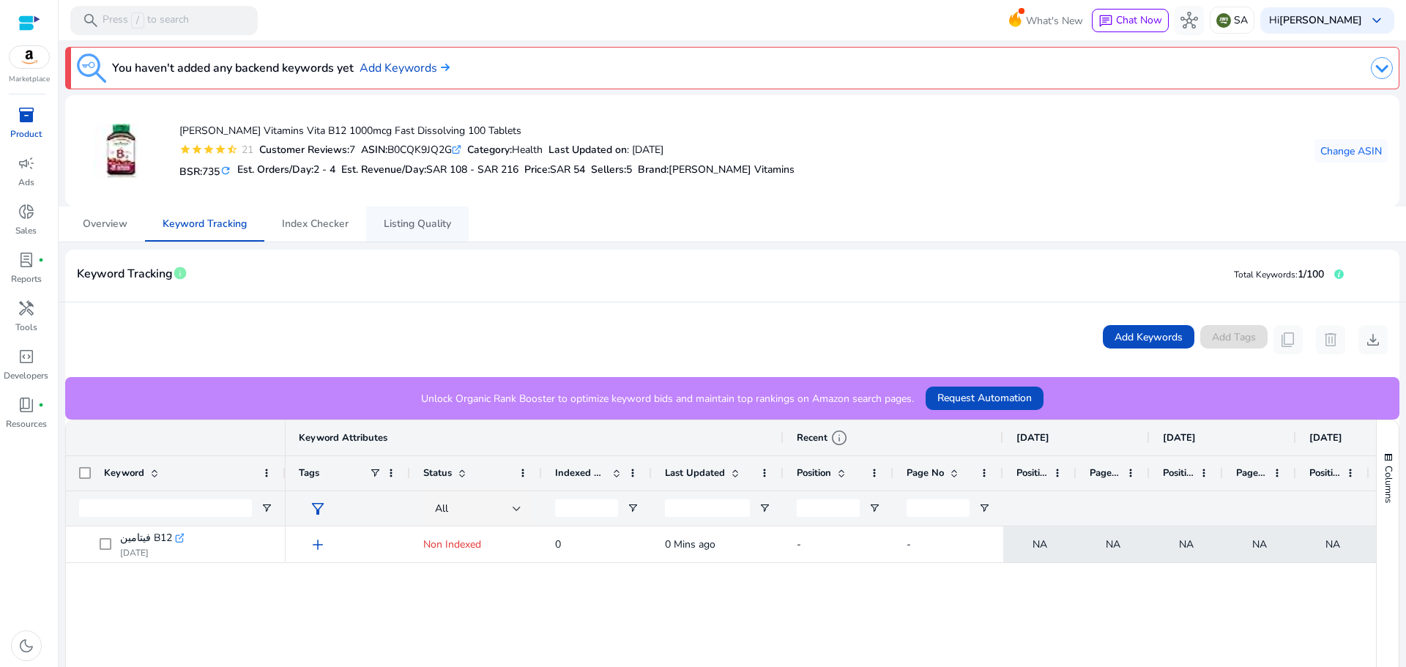
click at [413, 226] on span "Listing Quality" at bounding box center [417, 224] width 67 height 10
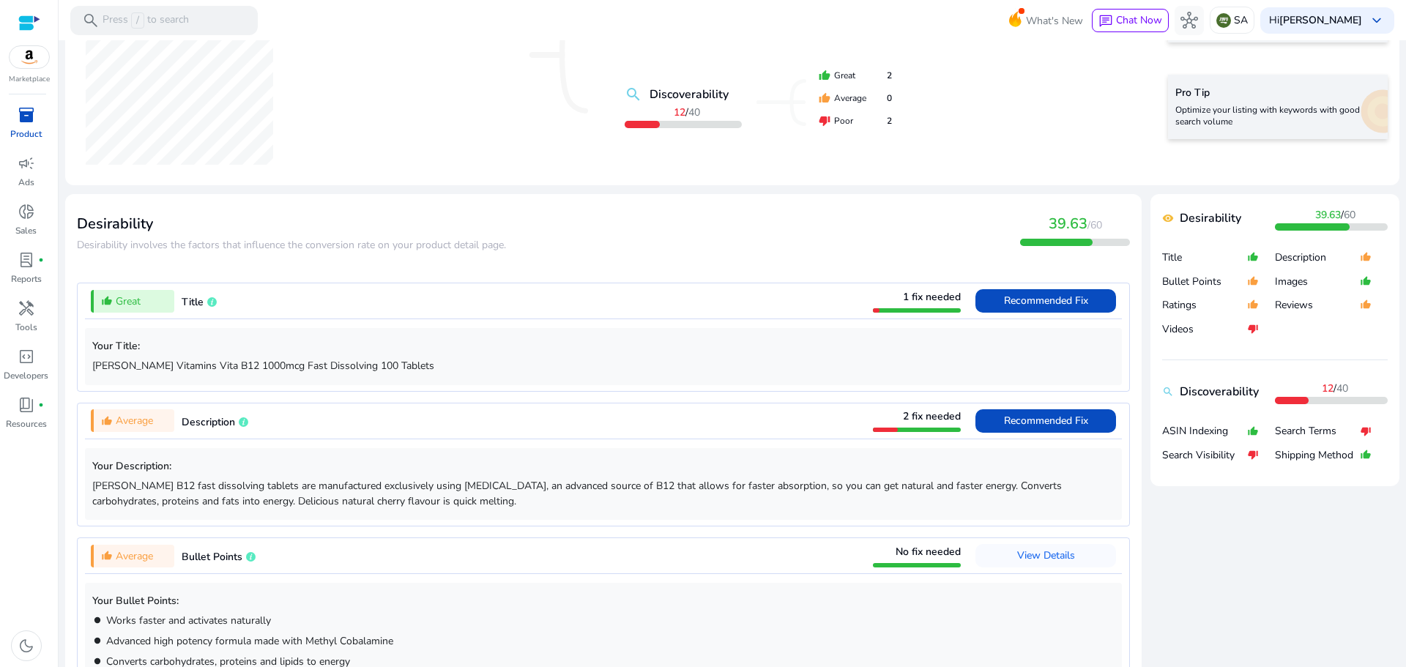
scroll to position [73, 0]
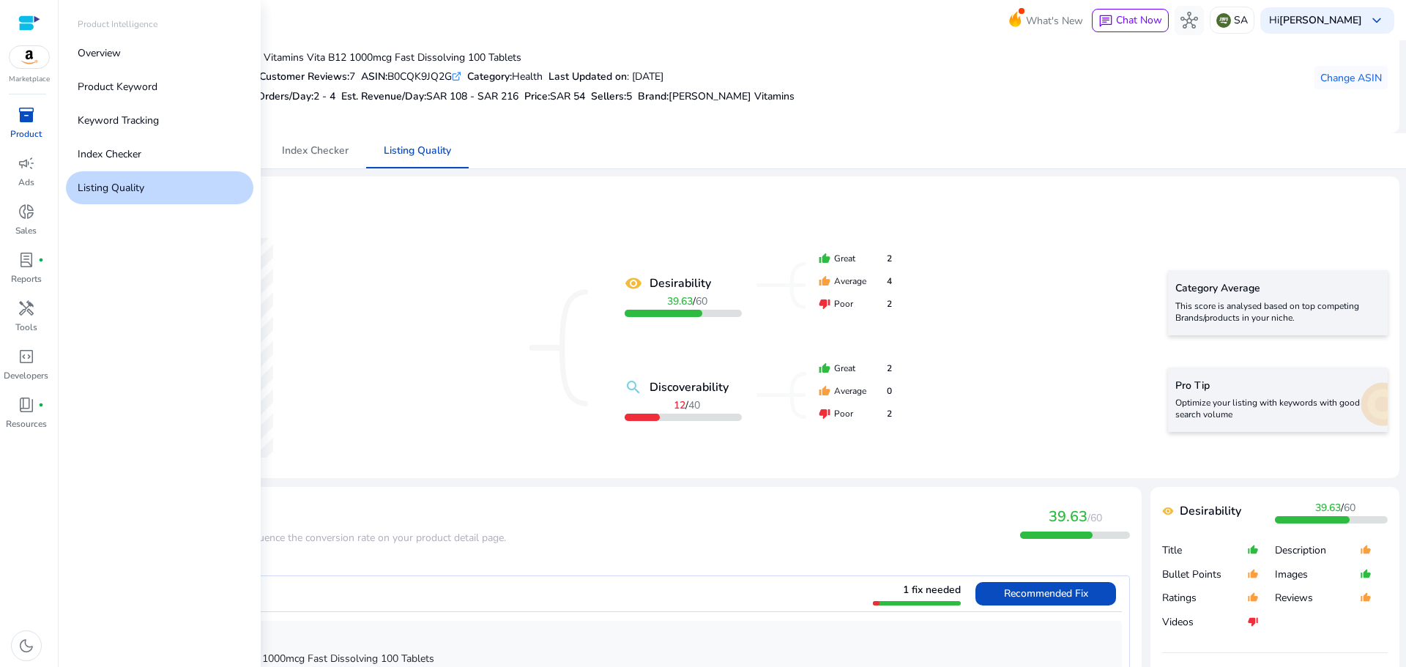
click at [21, 116] on span "inventory_2" at bounding box center [27, 115] width 18 height 18
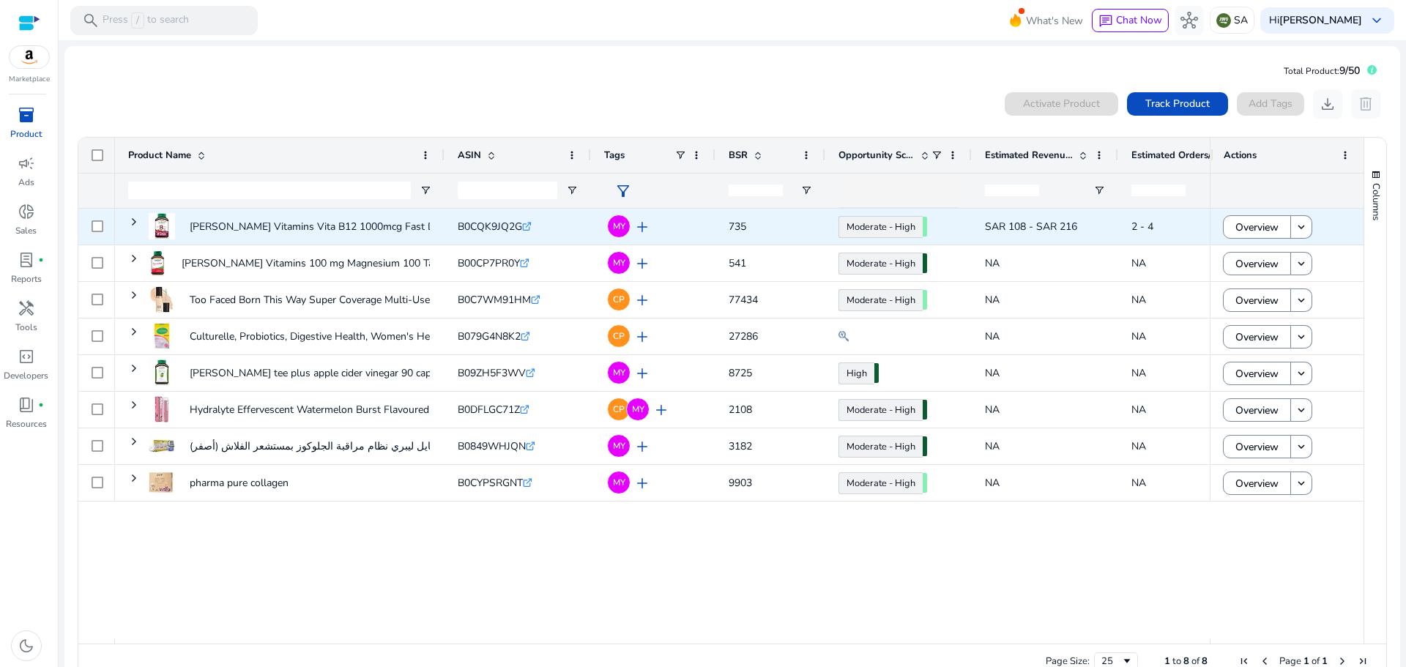
scroll to position [32, 0]
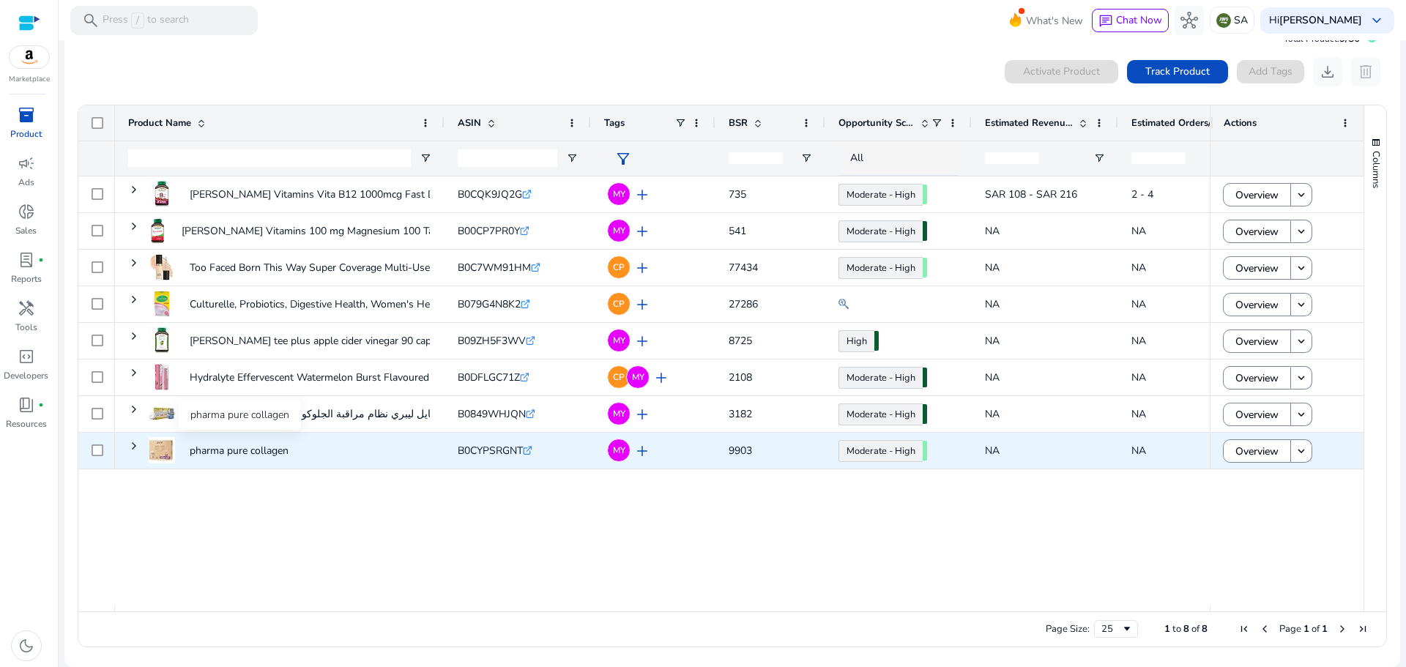
click at [253, 452] on p "pharma pure collagen" at bounding box center [239, 451] width 99 height 30
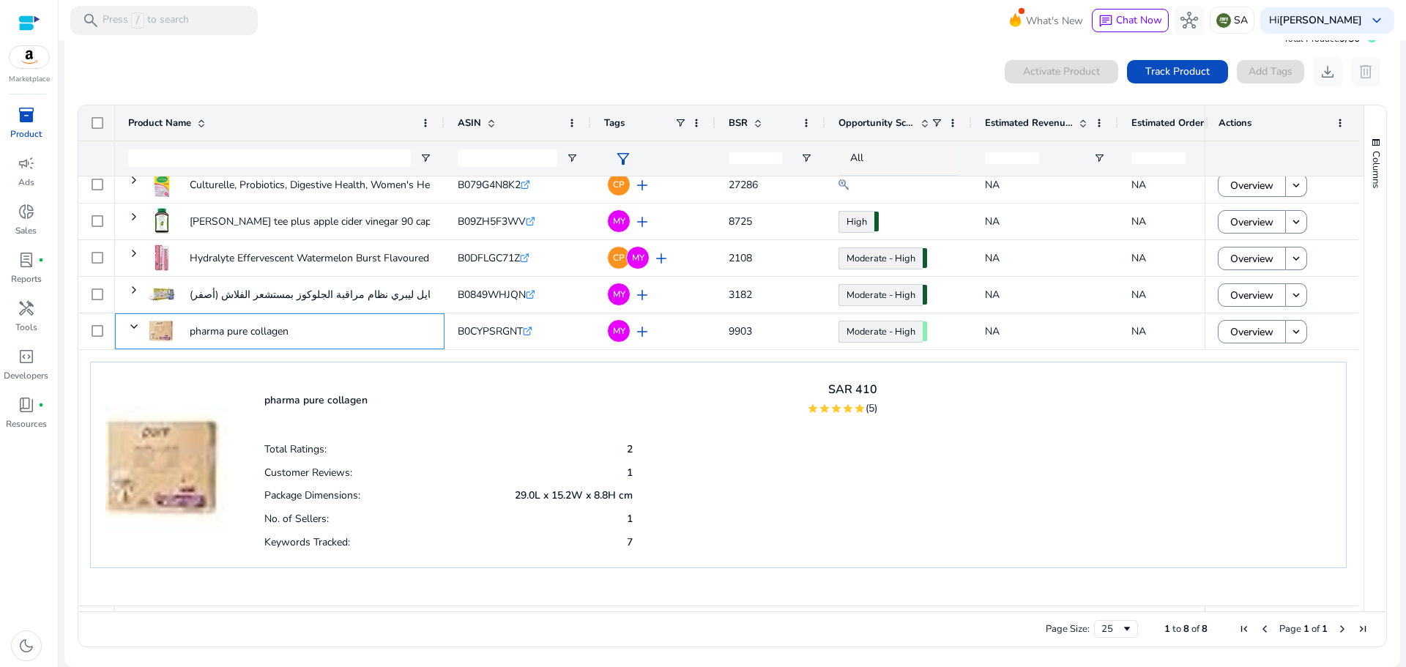
scroll to position [119, 0]
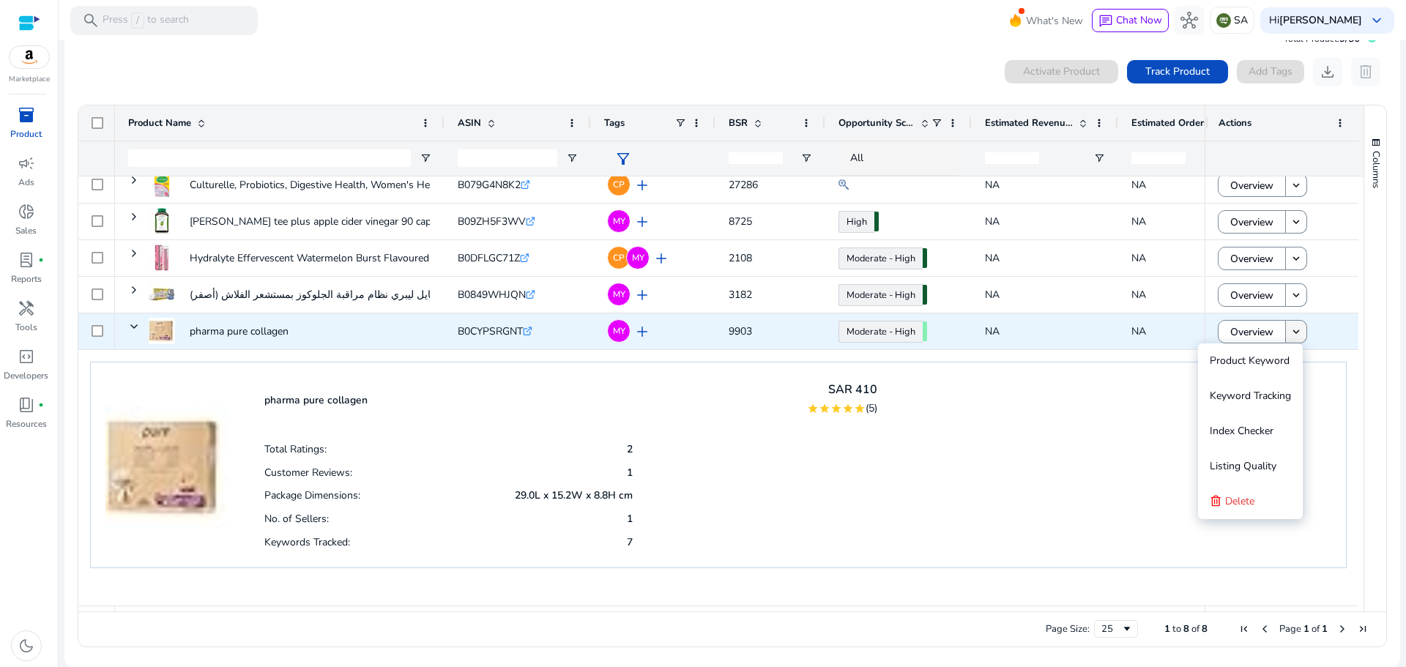
click at [1291, 336] on mat-icon "keyboard_arrow_down" at bounding box center [1295, 331] width 13 height 13
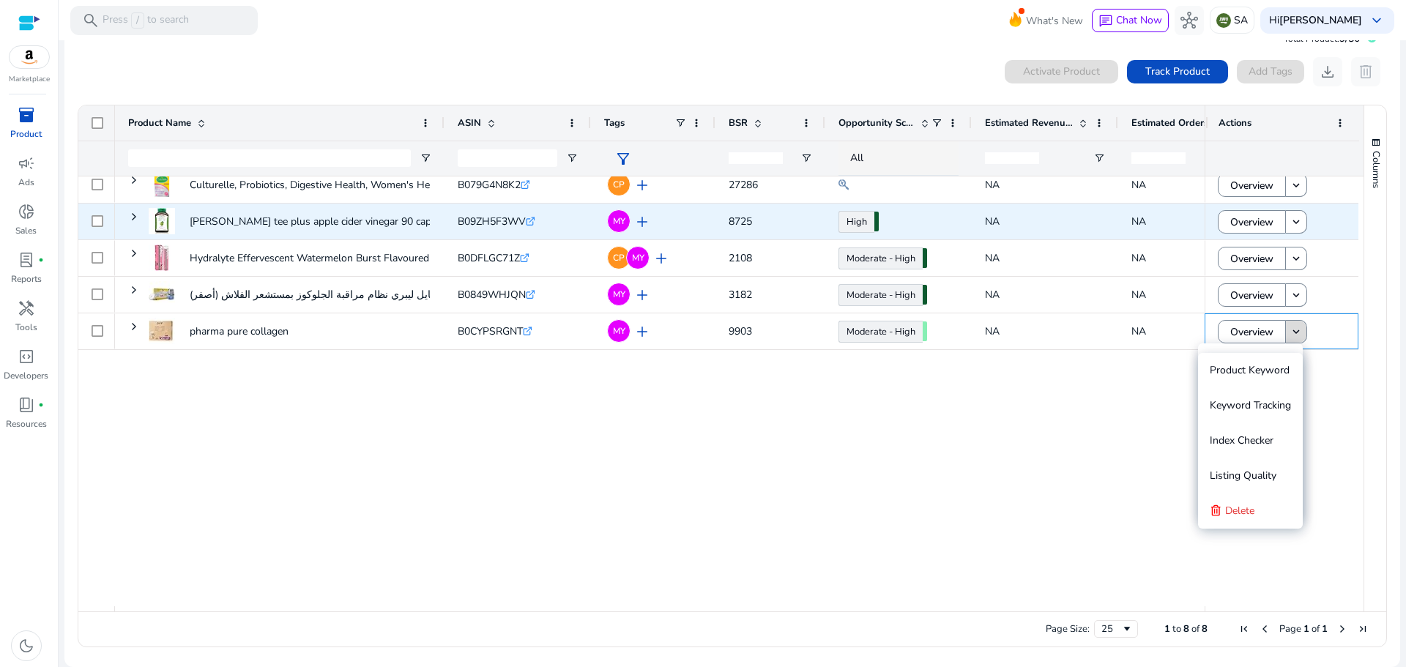
scroll to position [0, 0]
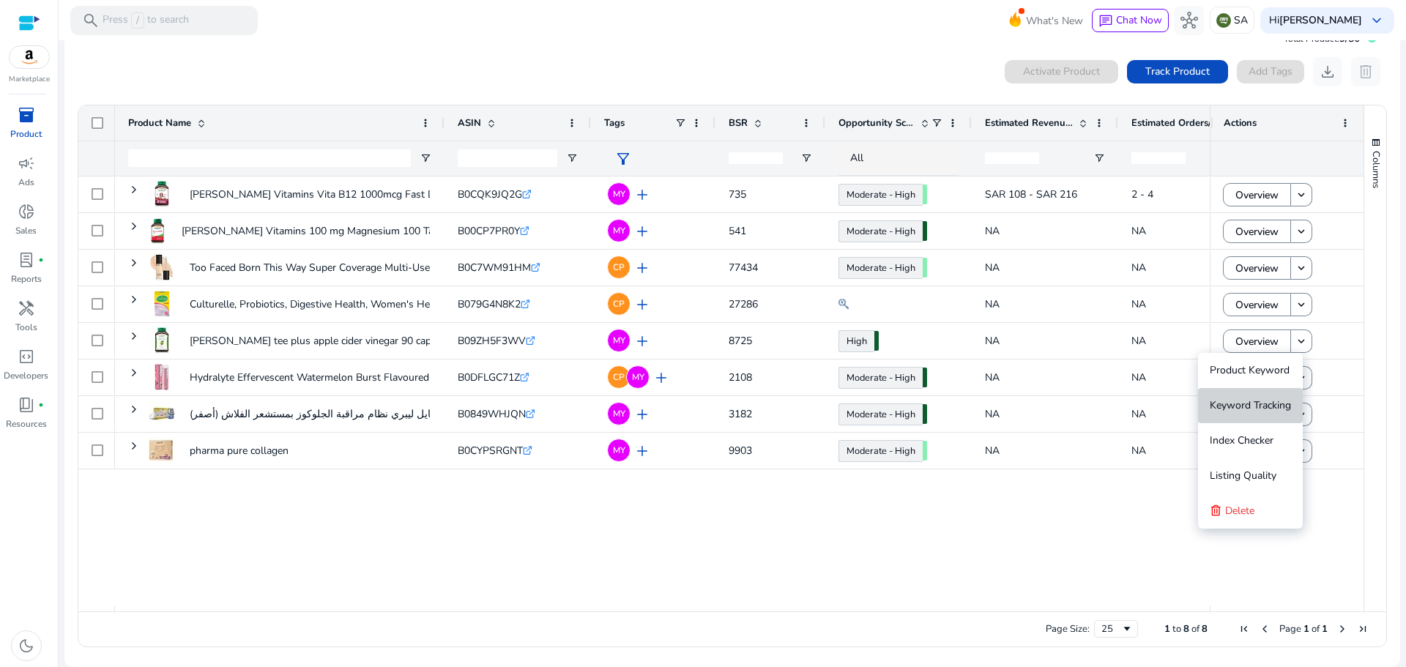
click at [1267, 401] on span "Keyword Tracking" at bounding box center [1250, 405] width 81 height 14
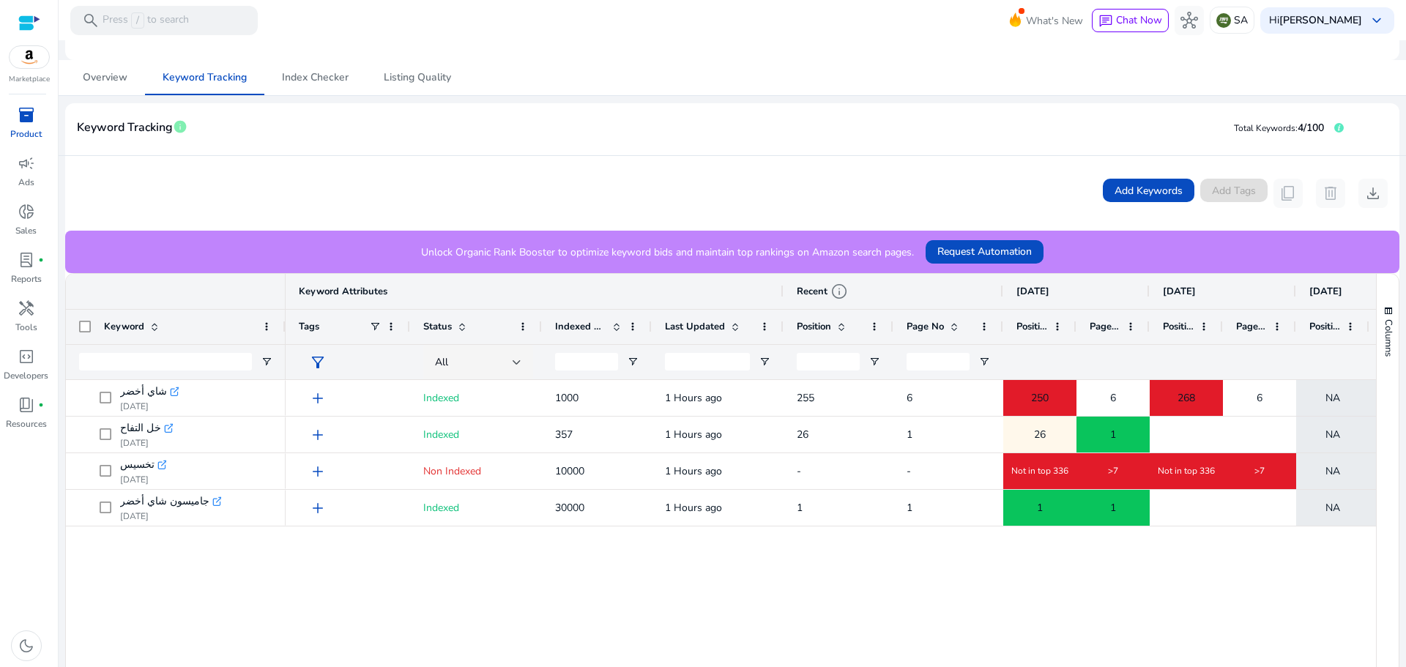
scroll to position [216, 0]
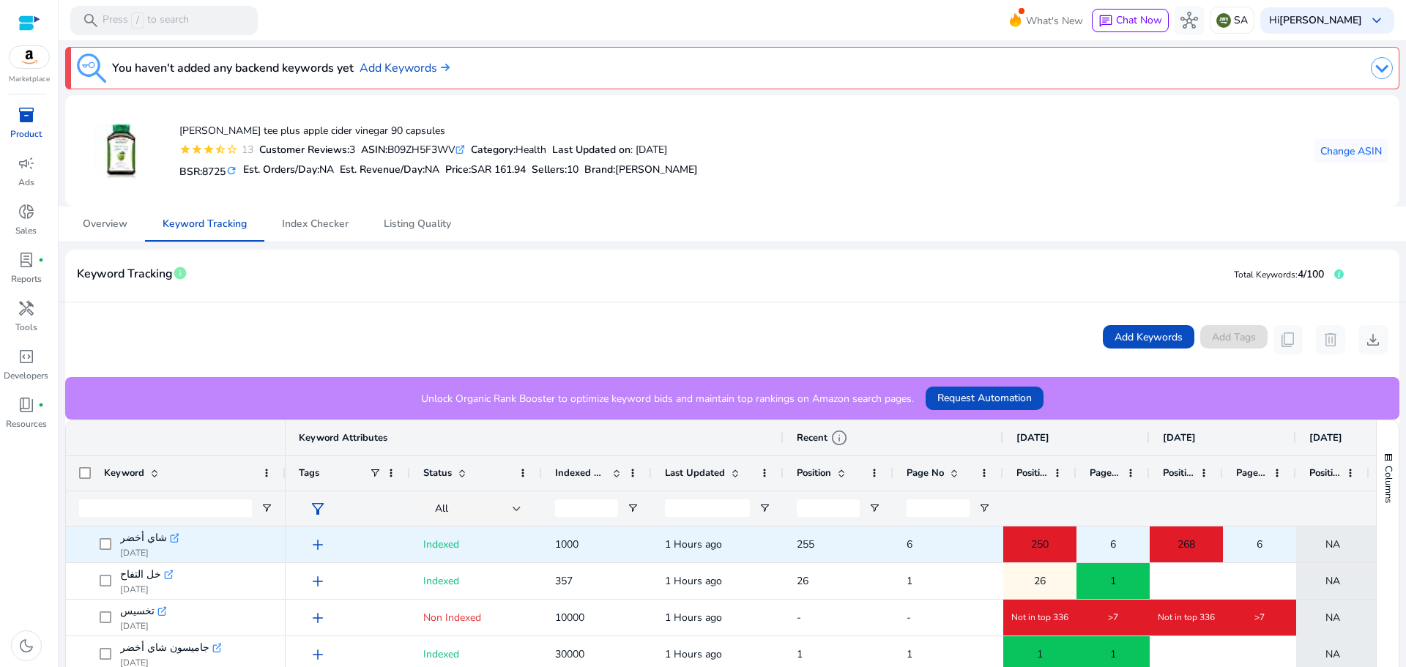
scroll to position [220, 0]
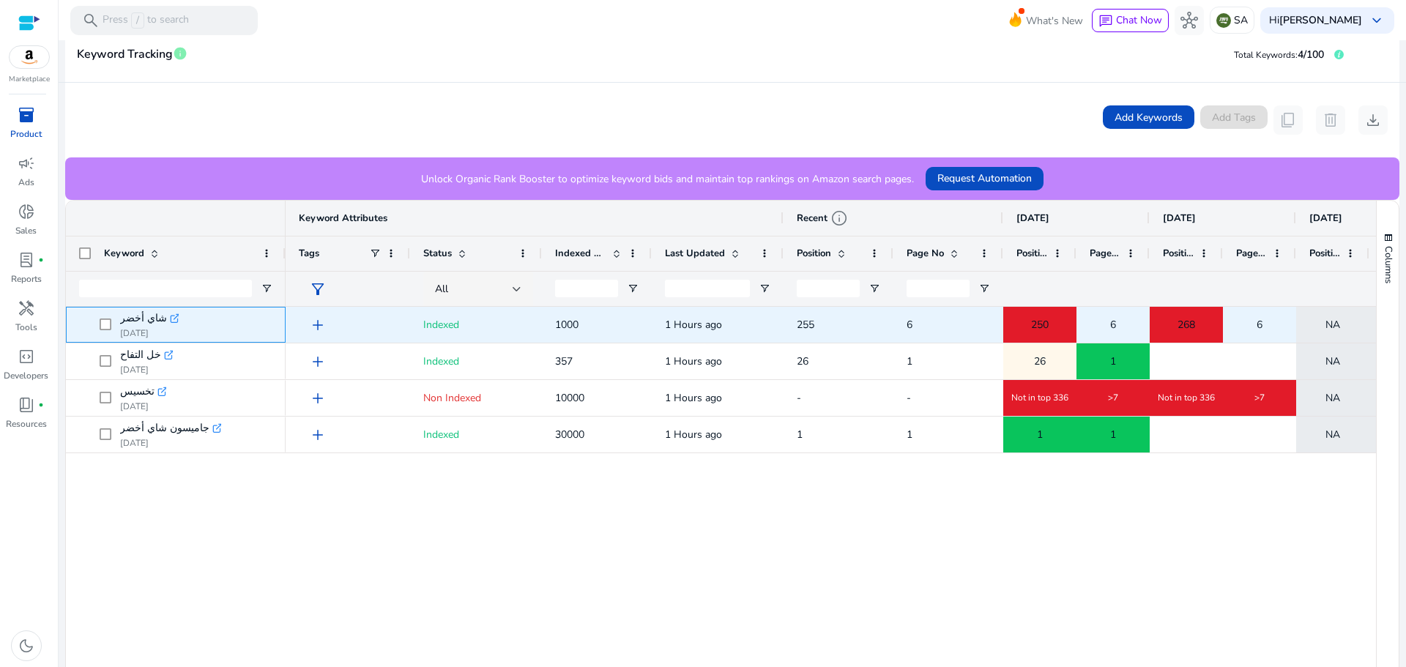
click at [170, 320] on icon ".st0{fill:#2c8af8}" at bounding box center [175, 318] width 10 height 10
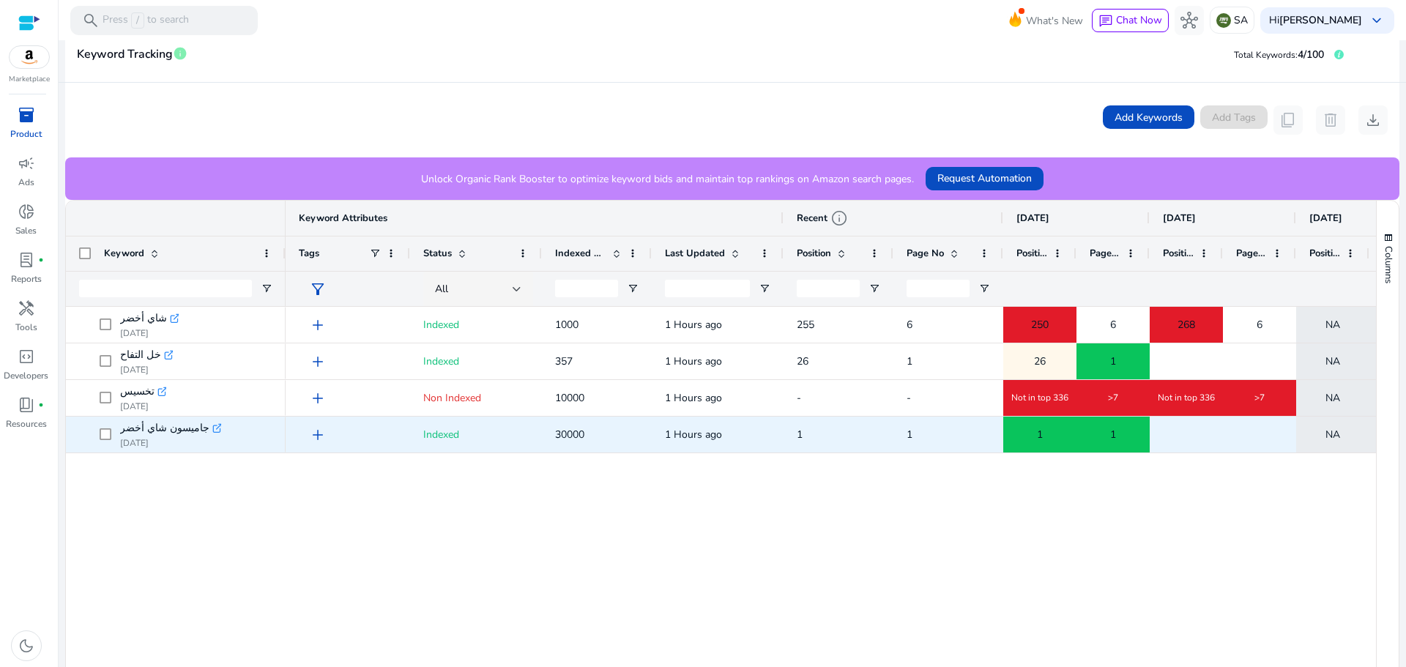
click at [212, 431] on icon ".st0{fill:#2c8af8}" at bounding box center [217, 428] width 10 height 10
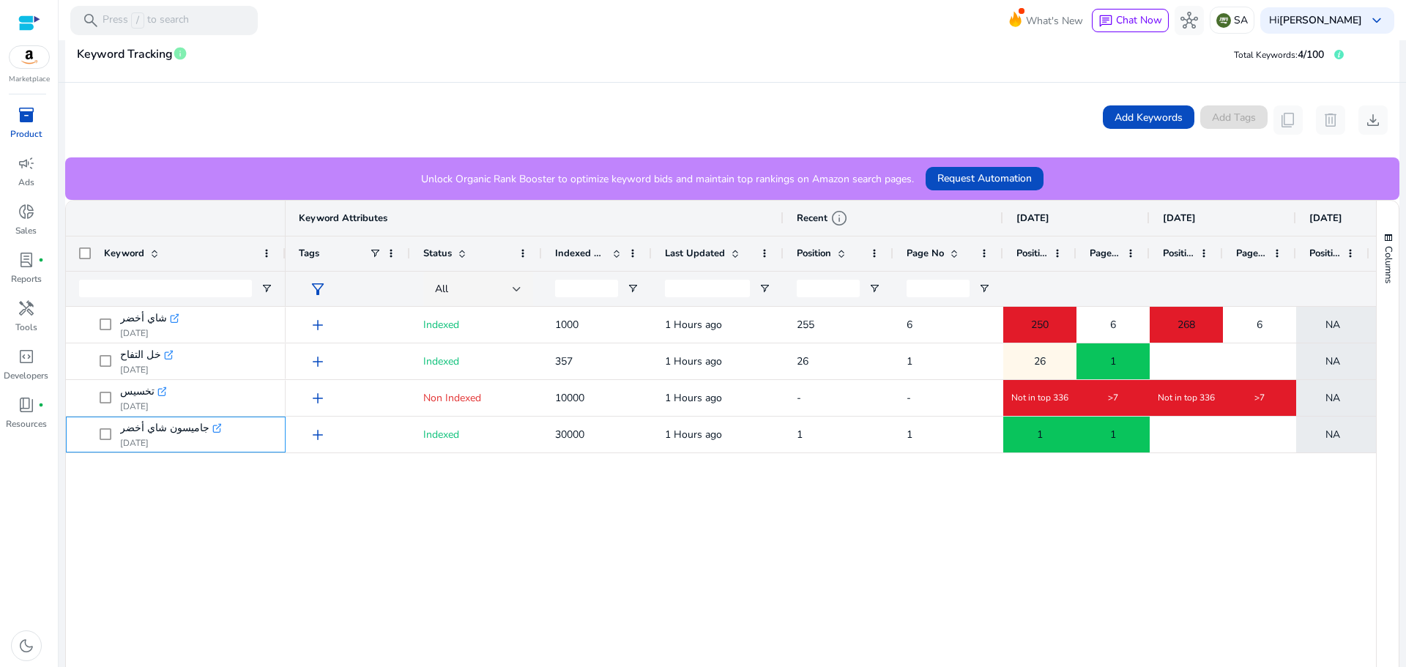
scroll to position [0, 0]
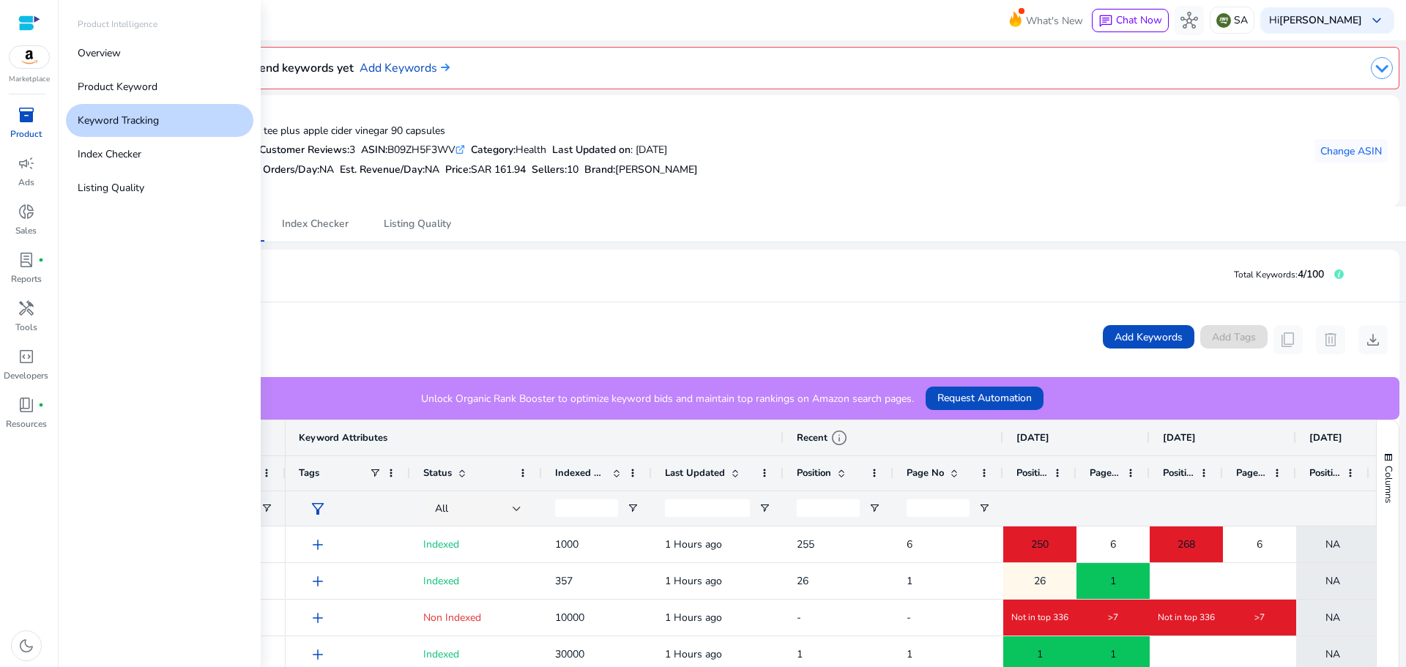
click at [21, 113] on span "inventory_2" at bounding box center [27, 115] width 18 height 18
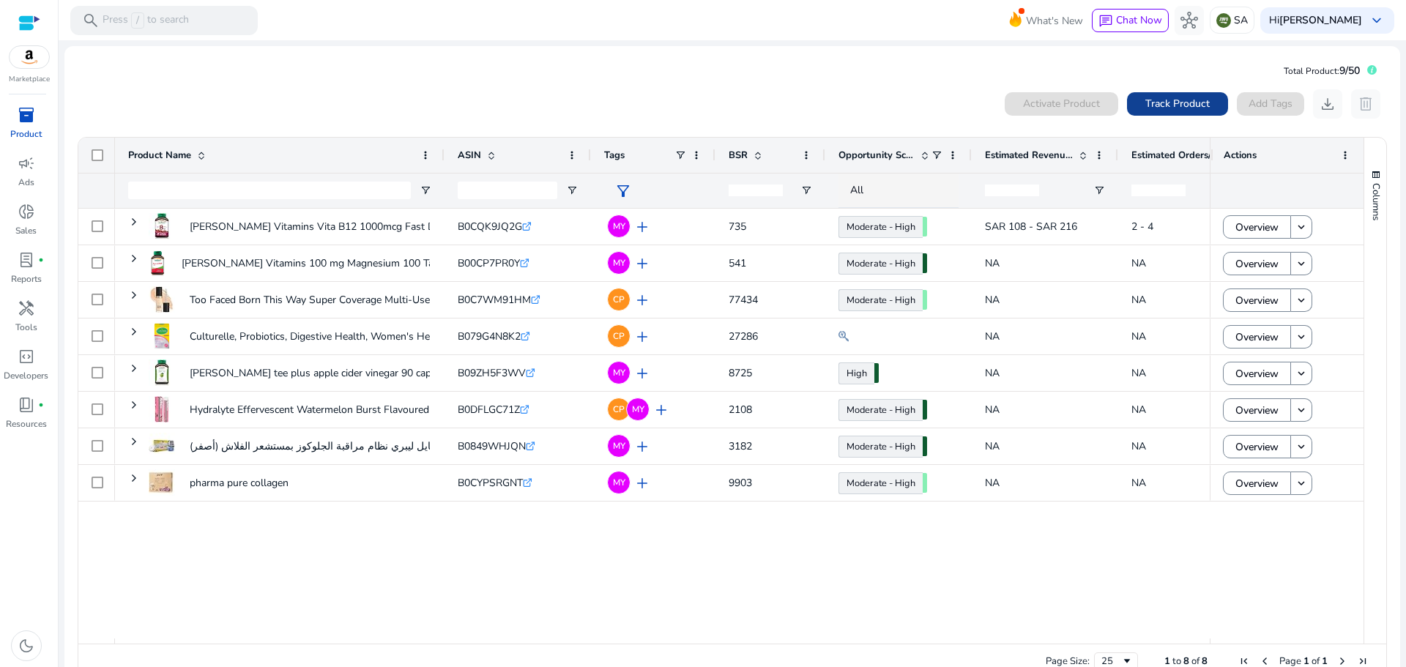
click at [1170, 103] on span "Track Product" at bounding box center [1177, 103] width 64 height 15
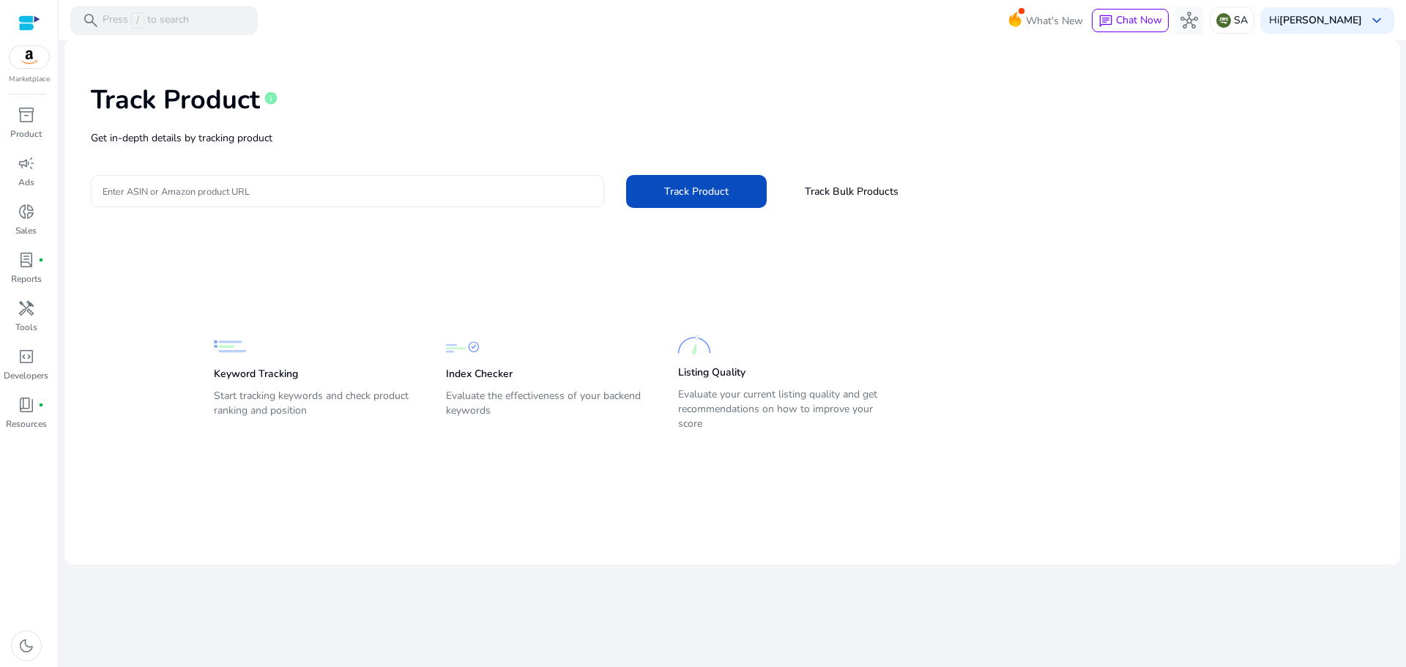
click at [436, 179] on div at bounding box center [348, 191] width 490 height 32
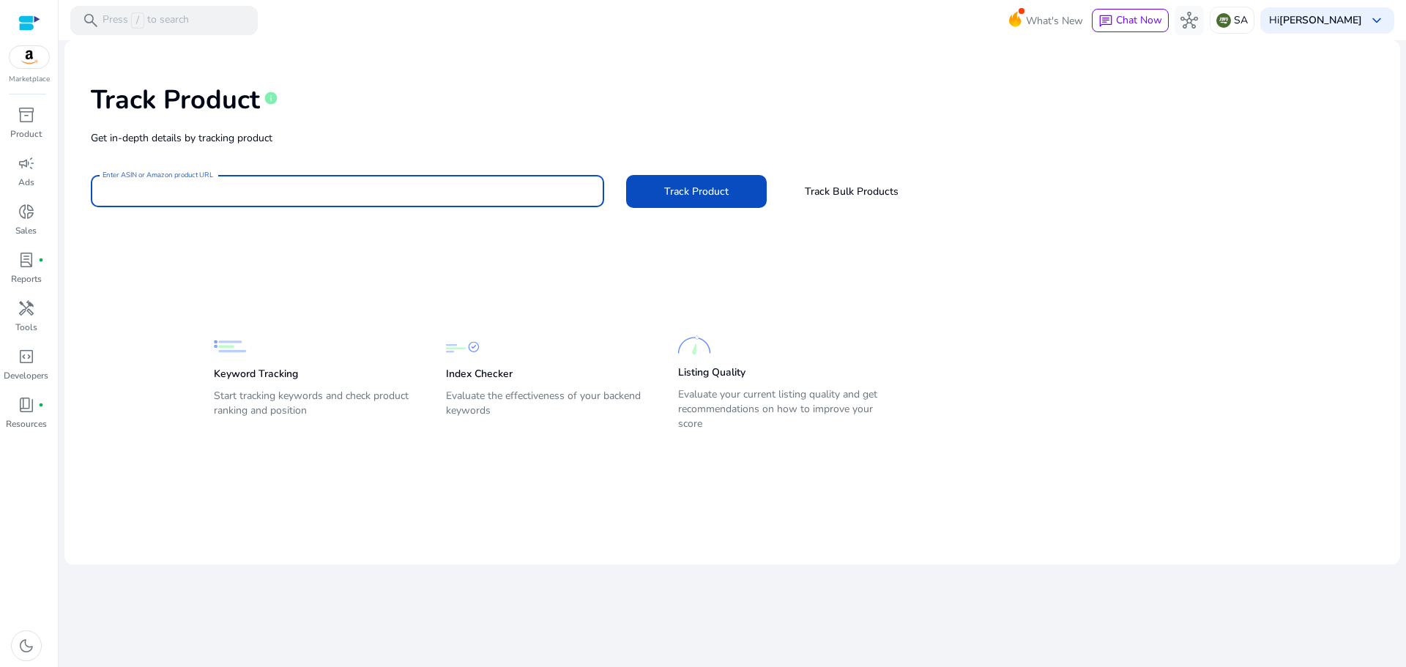
paste input "**********"
type input "**********"
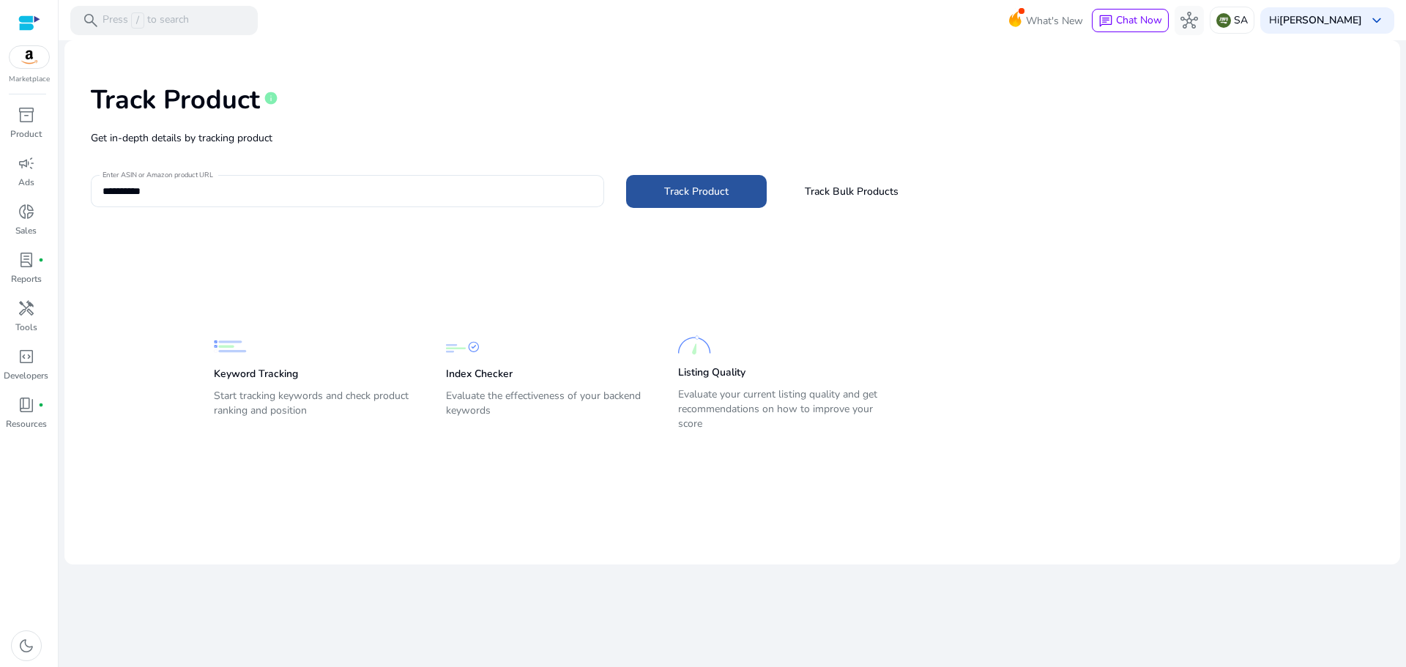
click at [696, 191] on span "Track Product" at bounding box center [696, 191] width 64 height 15
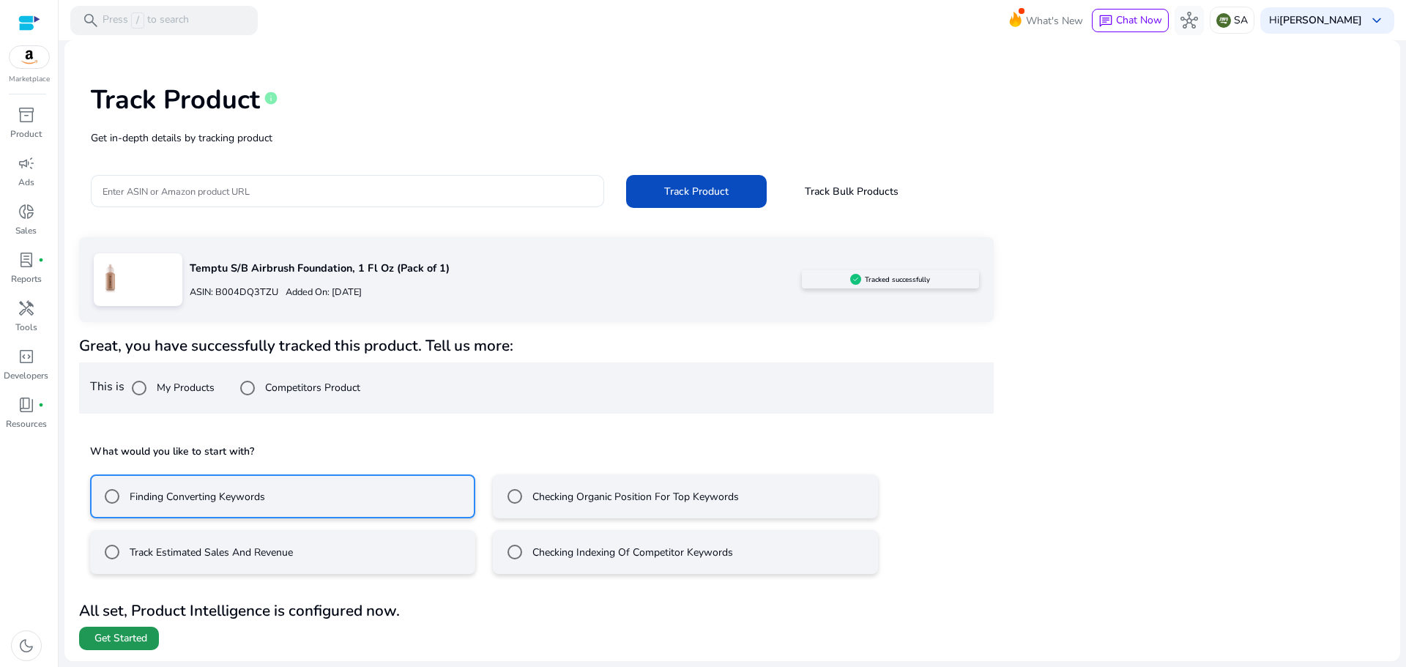
click at [121, 632] on span "Get Started" at bounding box center [120, 638] width 53 height 15
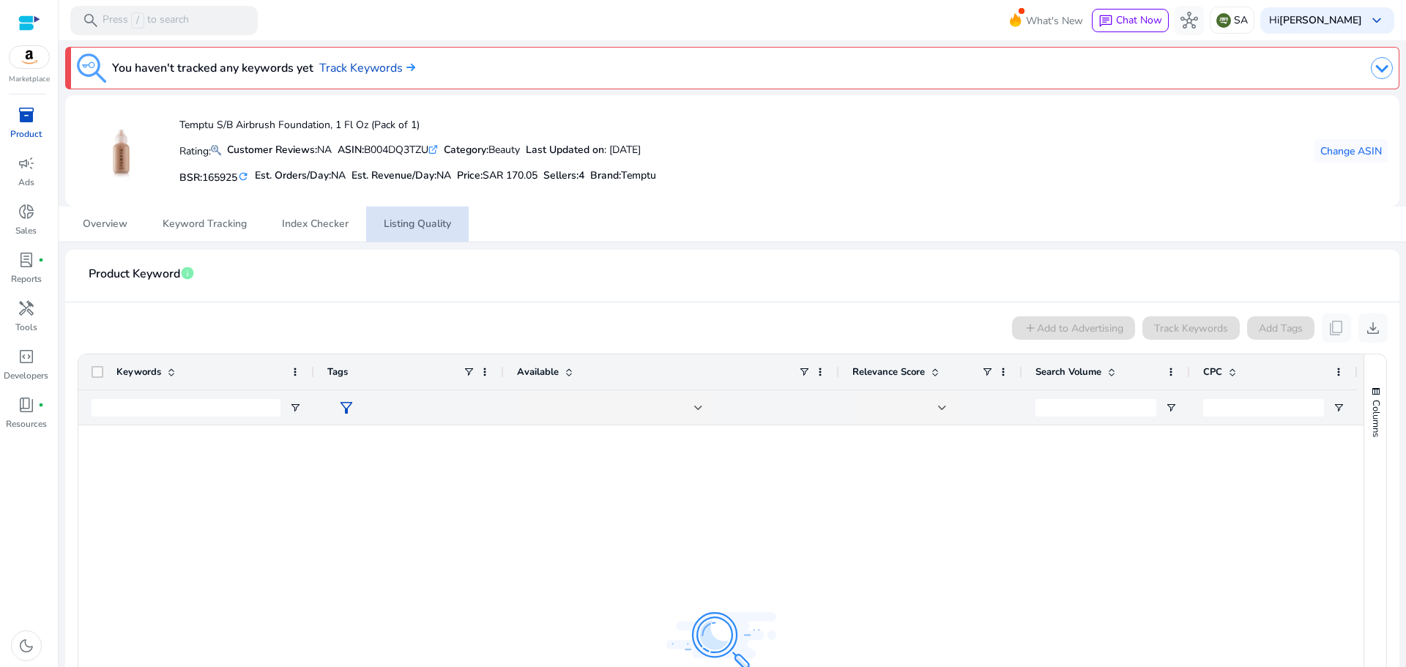
click at [408, 226] on span "Listing Quality" at bounding box center [417, 224] width 67 height 10
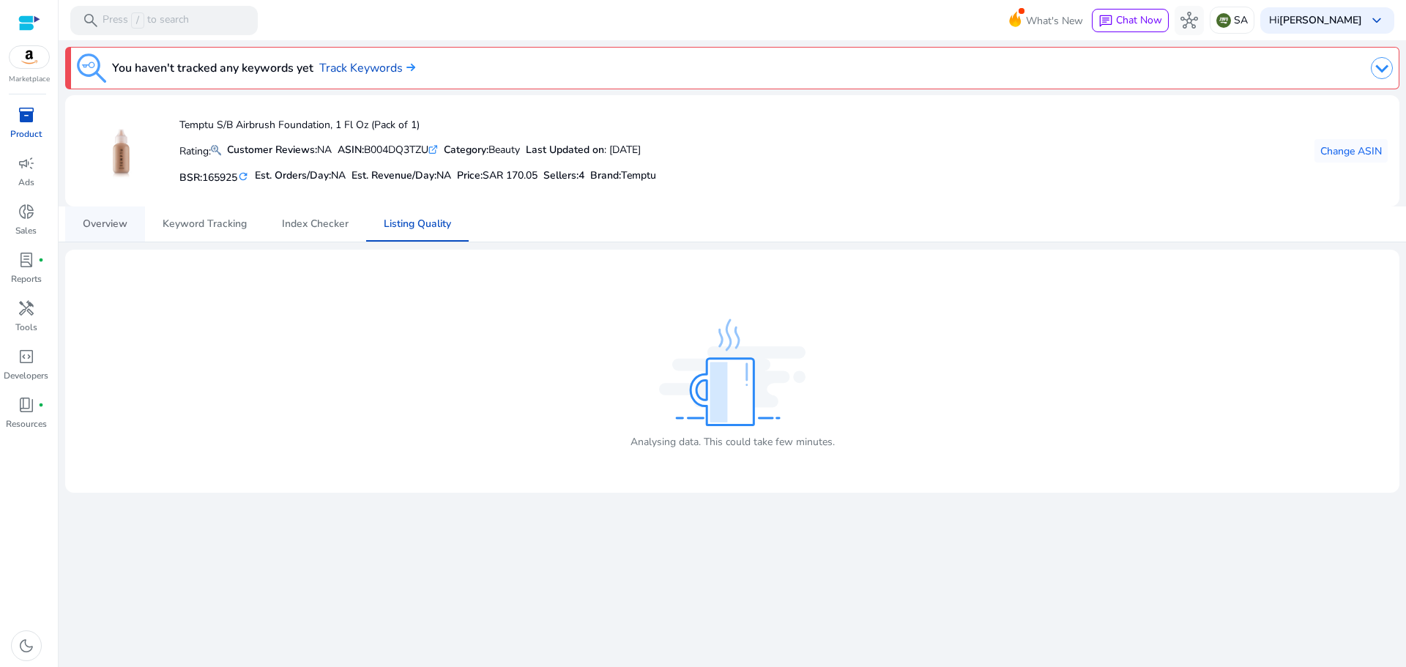
click at [97, 229] on span "Overview" at bounding box center [105, 224] width 45 height 10
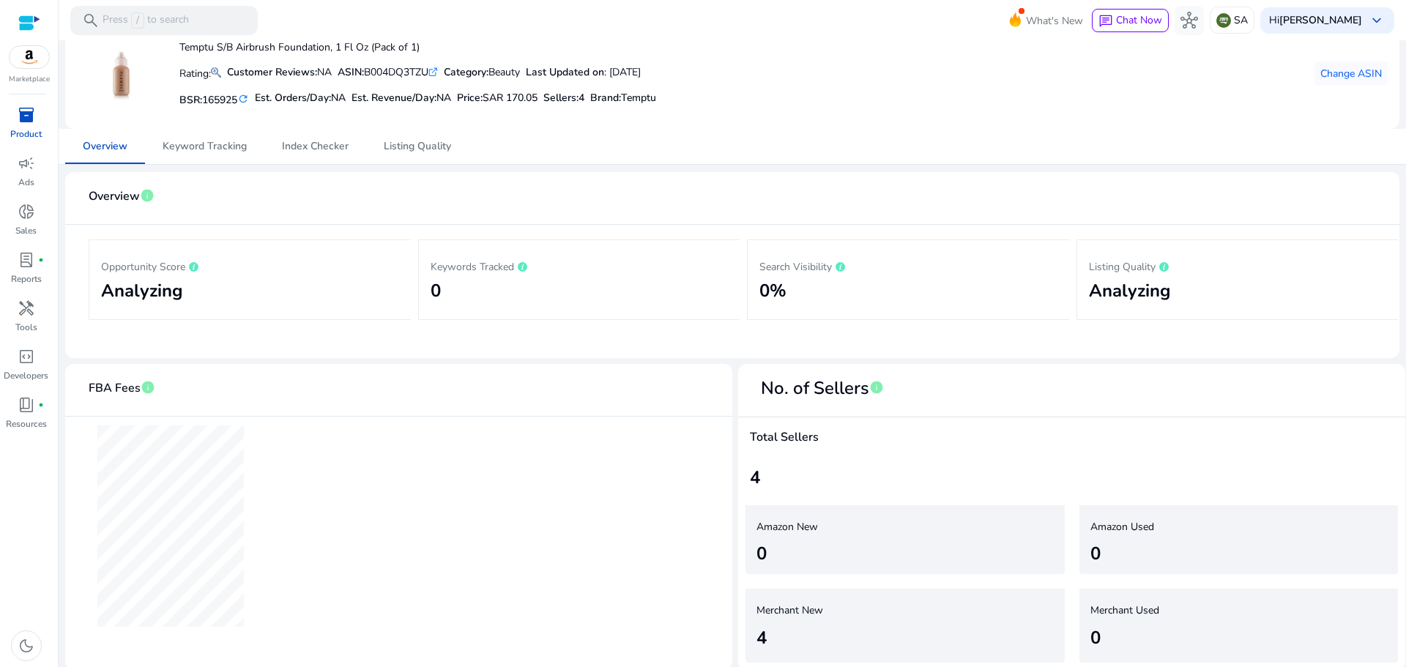
scroll to position [81, 0]
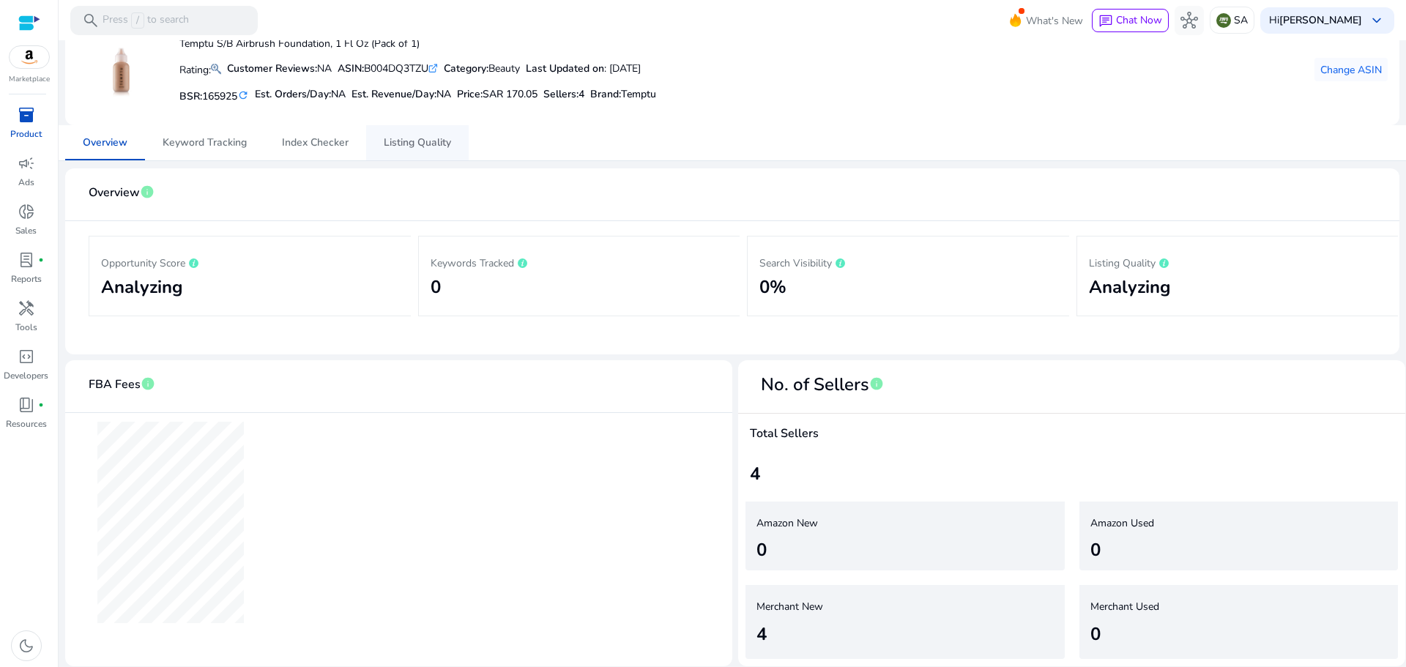
click at [419, 139] on span "Listing Quality" at bounding box center [417, 143] width 67 height 10
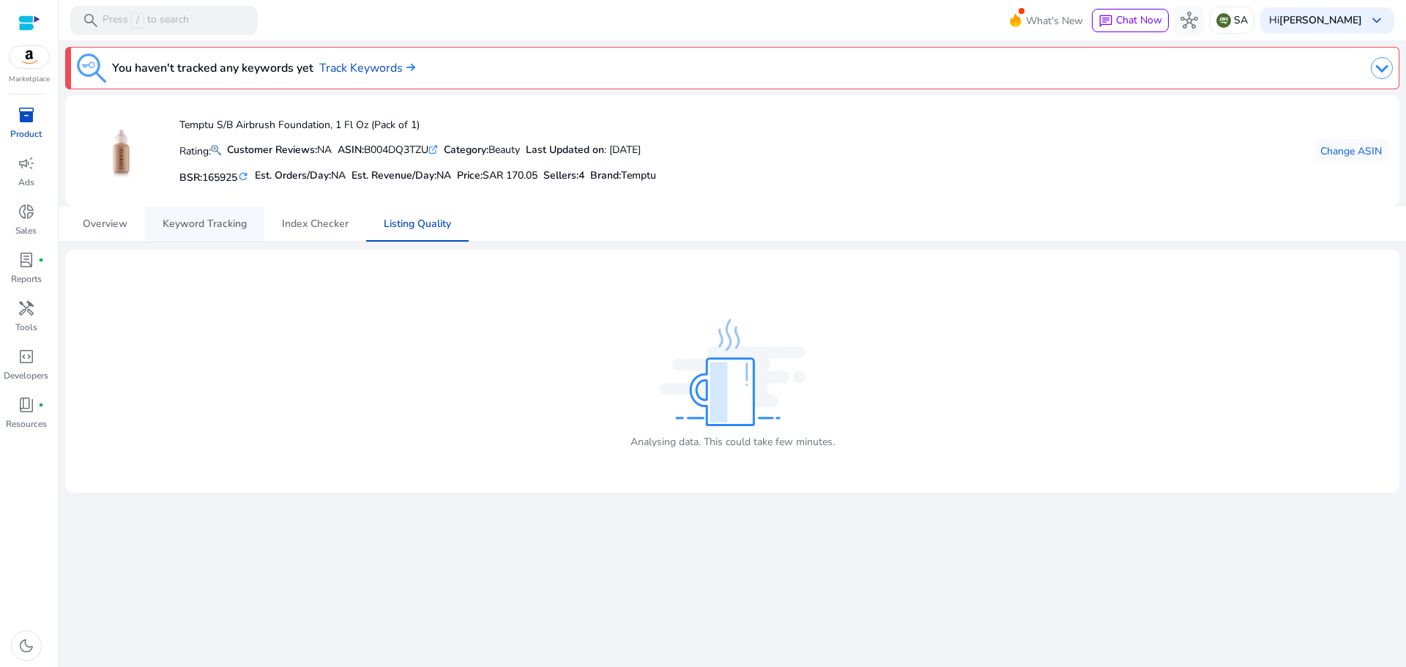
click at [180, 228] on span "Keyword Tracking" at bounding box center [205, 224] width 84 height 10
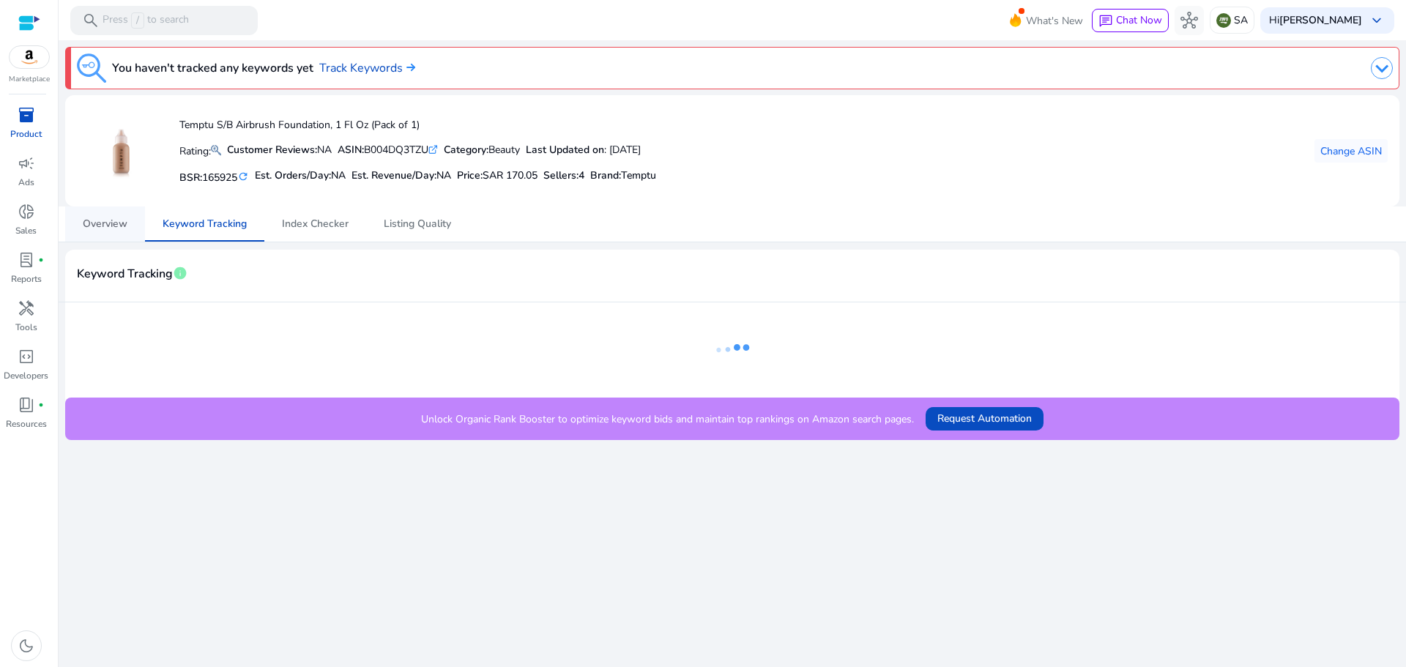
click at [108, 220] on span "Overview" at bounding box center [105, 224] width 45 height 10
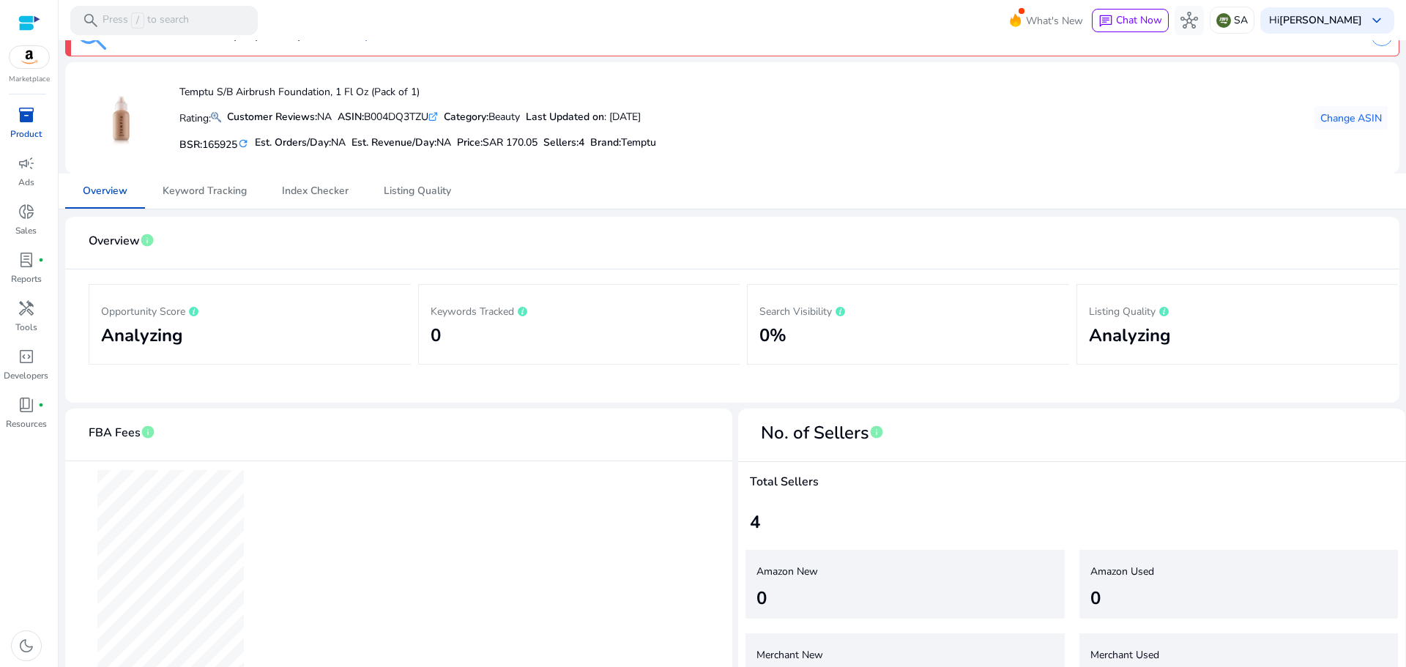
scroll to position [81, 0]
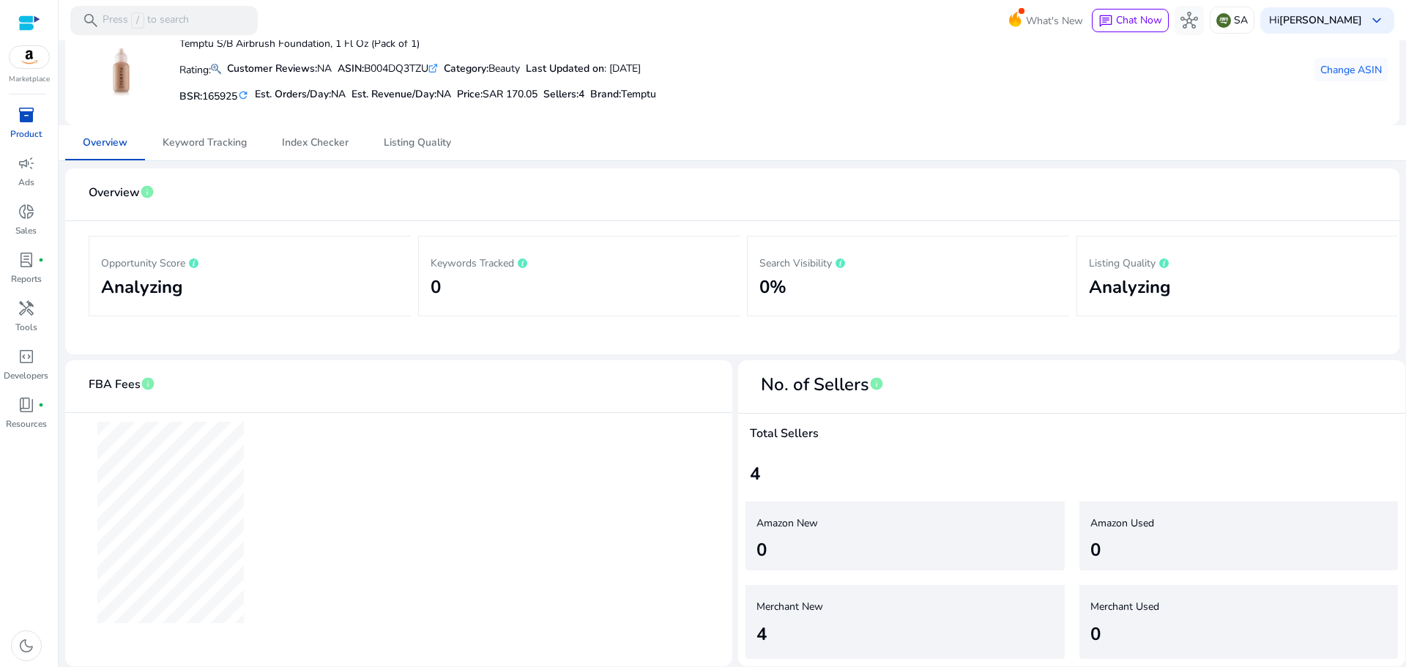
click at [26, 21] on div at bounding box center [29, 23] width 22 height 17
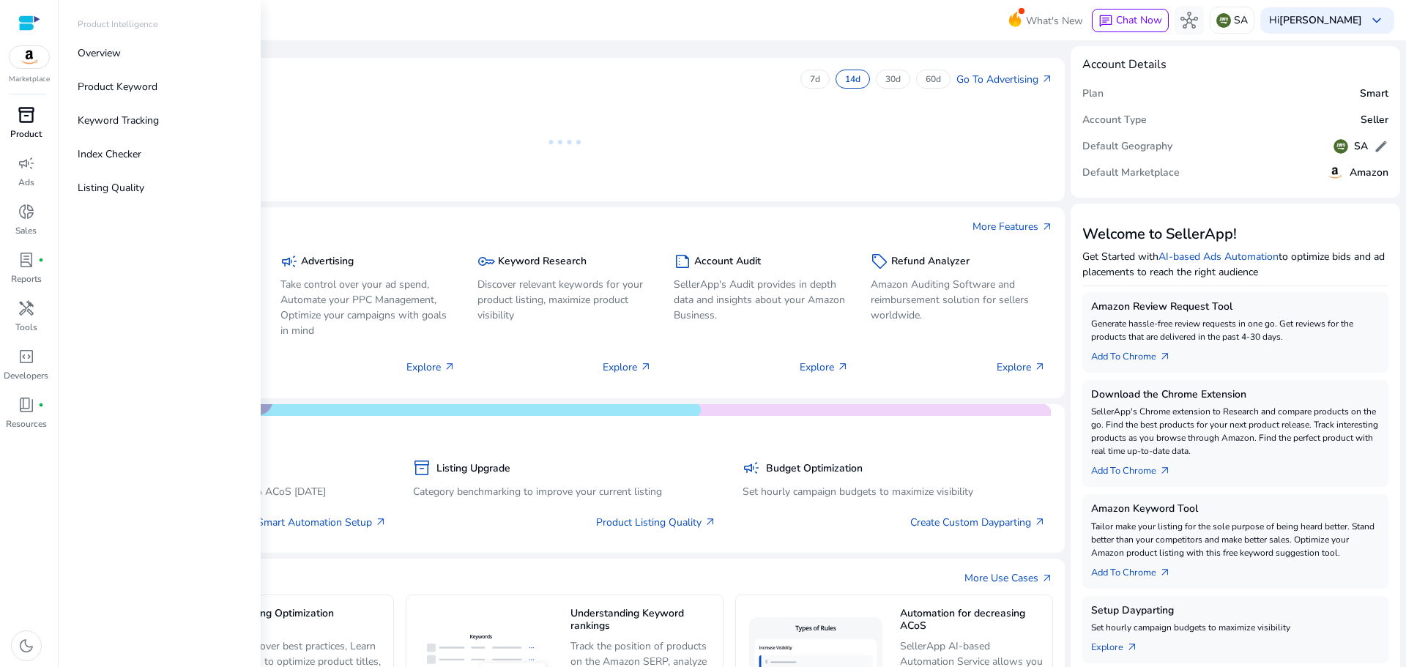
click at [25, 119] on span "inventory_2" at bounding box center [27, 115] width 18 height 18
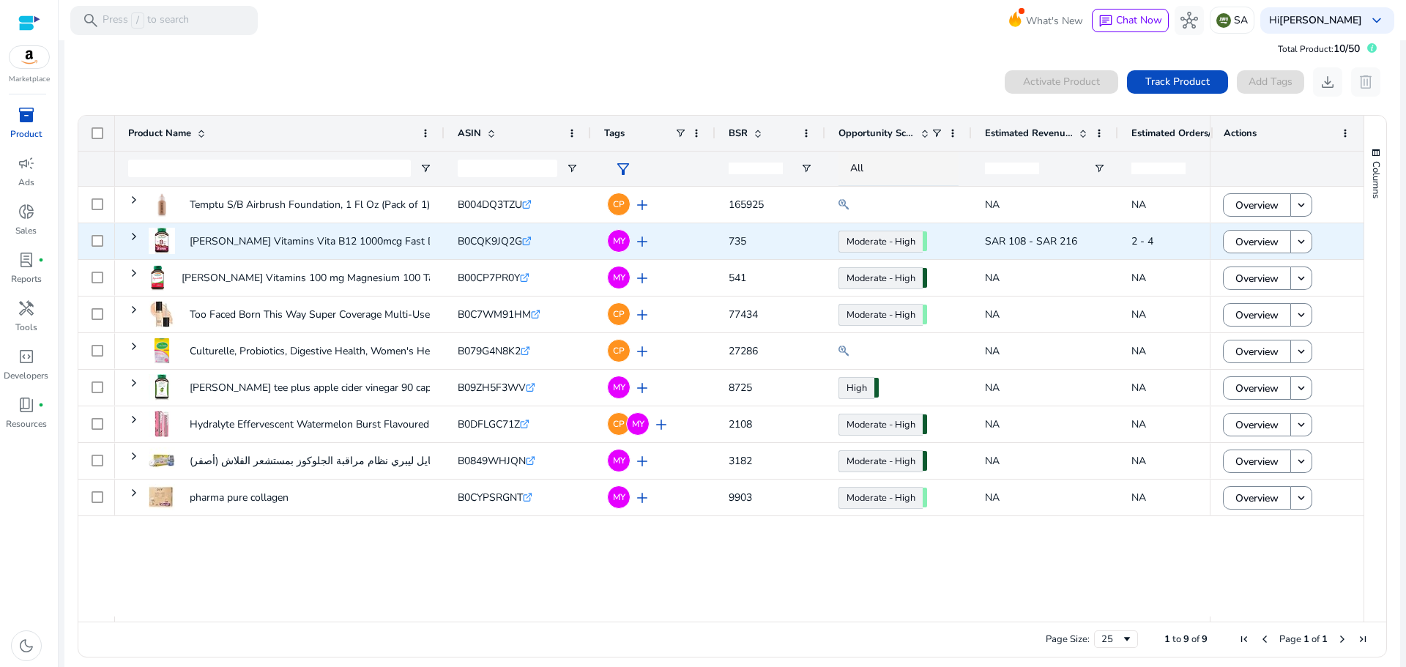
scroll to position [32, 0]
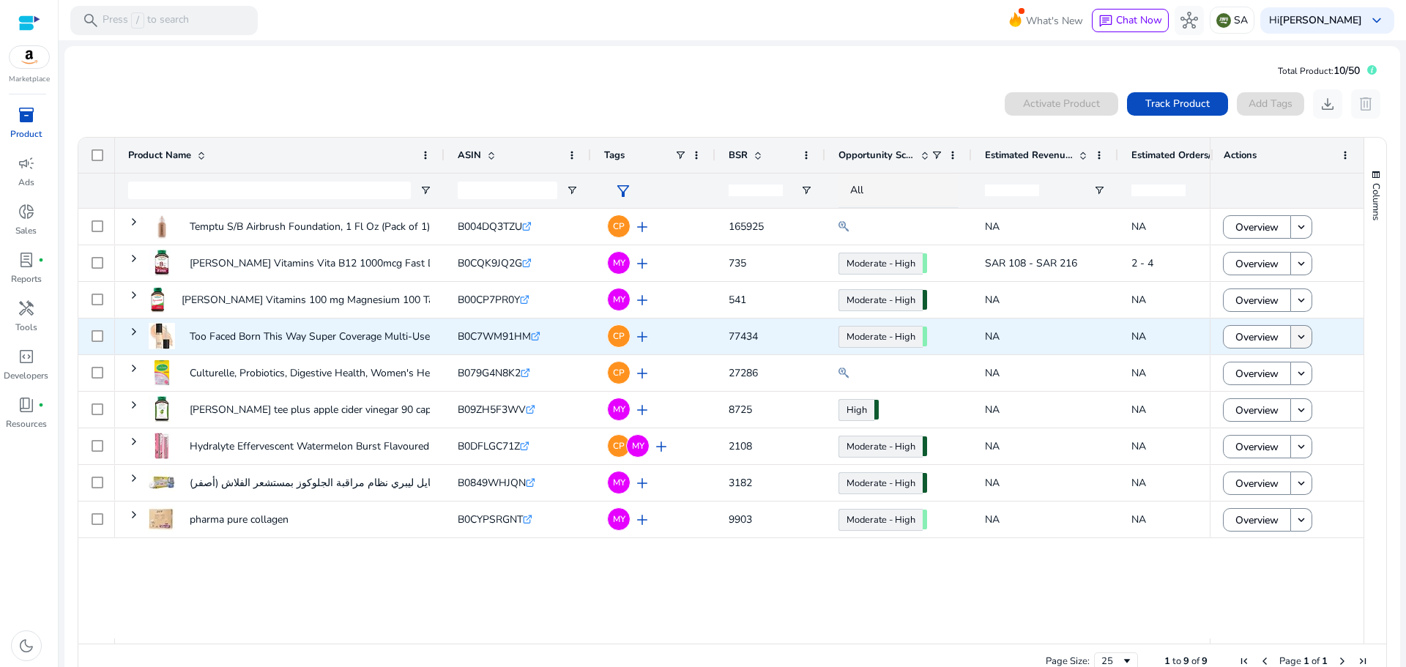
scroll to position [32, 0]
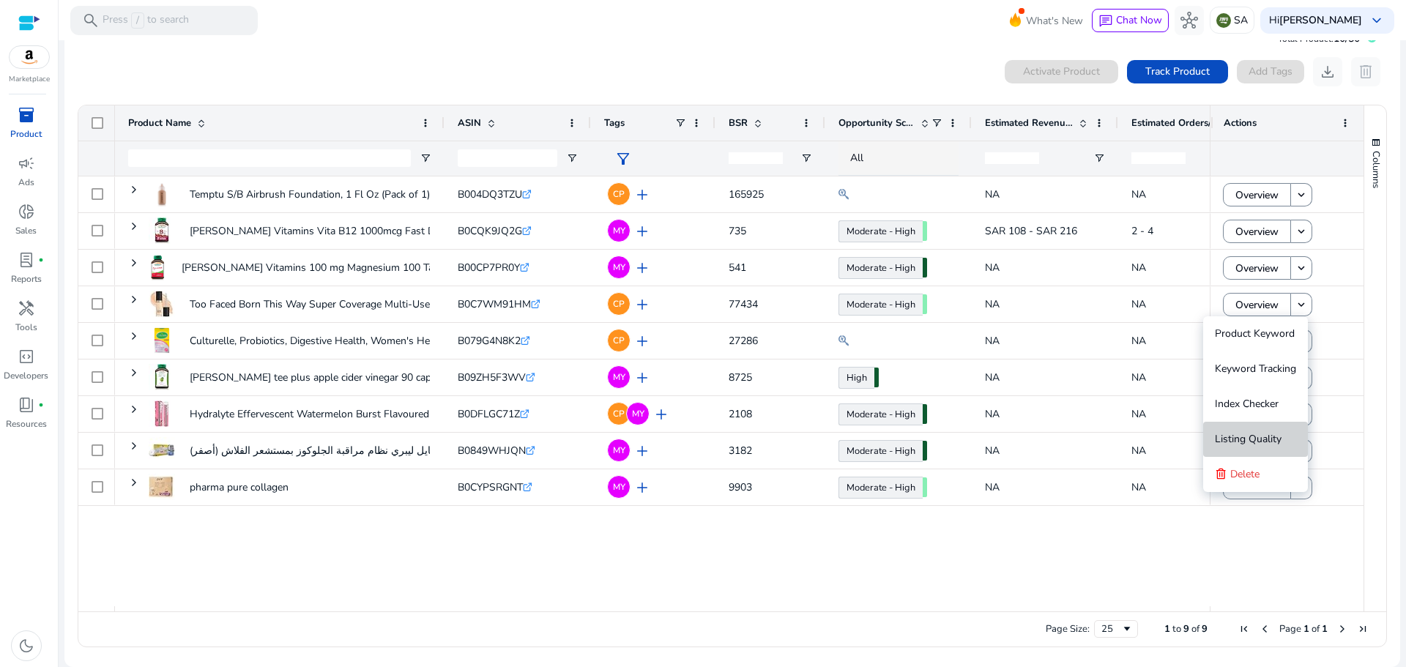
click at [1275, 441] on span "Listing Quality" at bounding box center [1248, 439] width 67 height 14
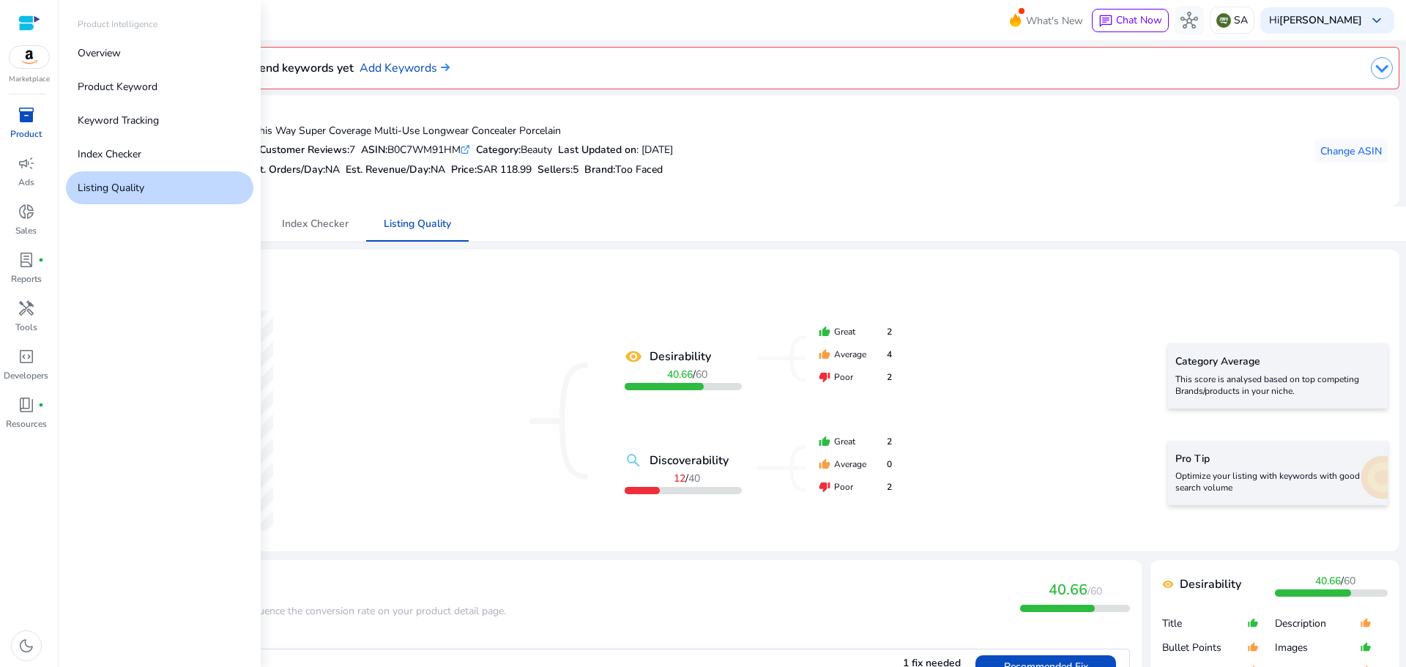
click at [16, 114] on div "inventory_2" at bounding box center [26, 114] width 41 height 23
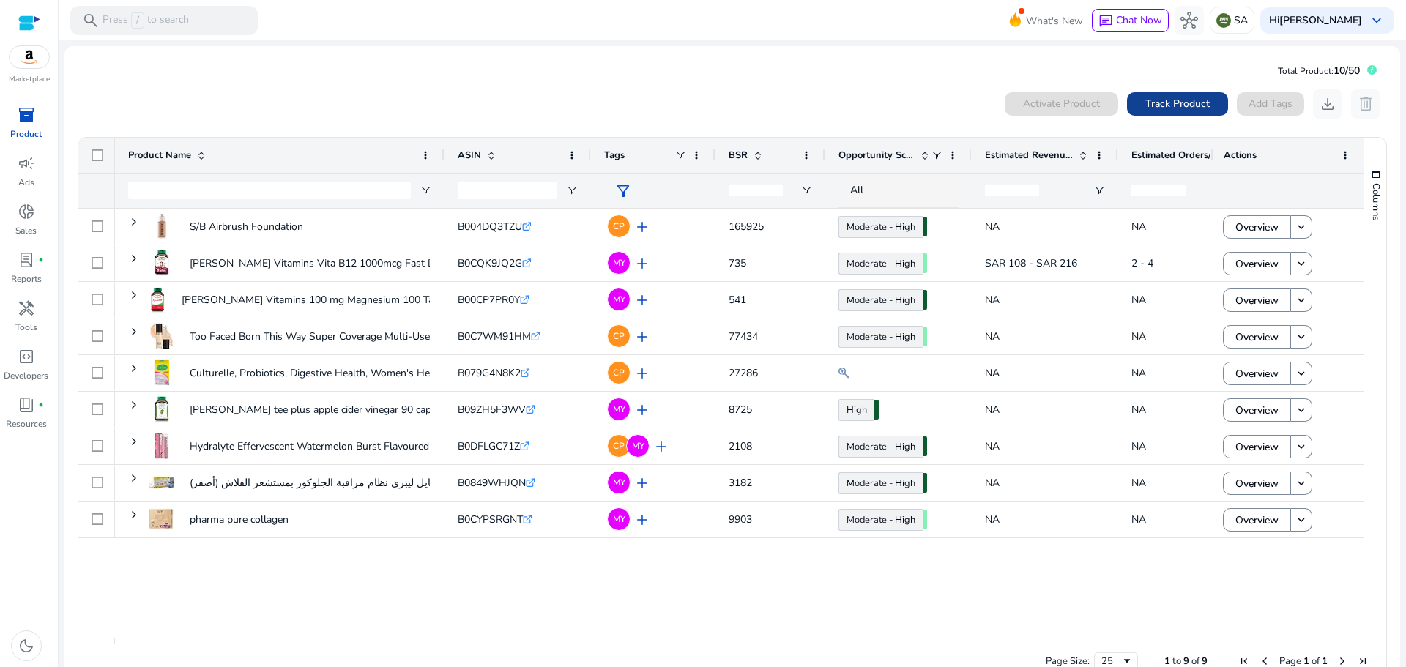
click at [1157, 108] on span "Track Product" at bounding box center [1177, 103] width 64 height 15
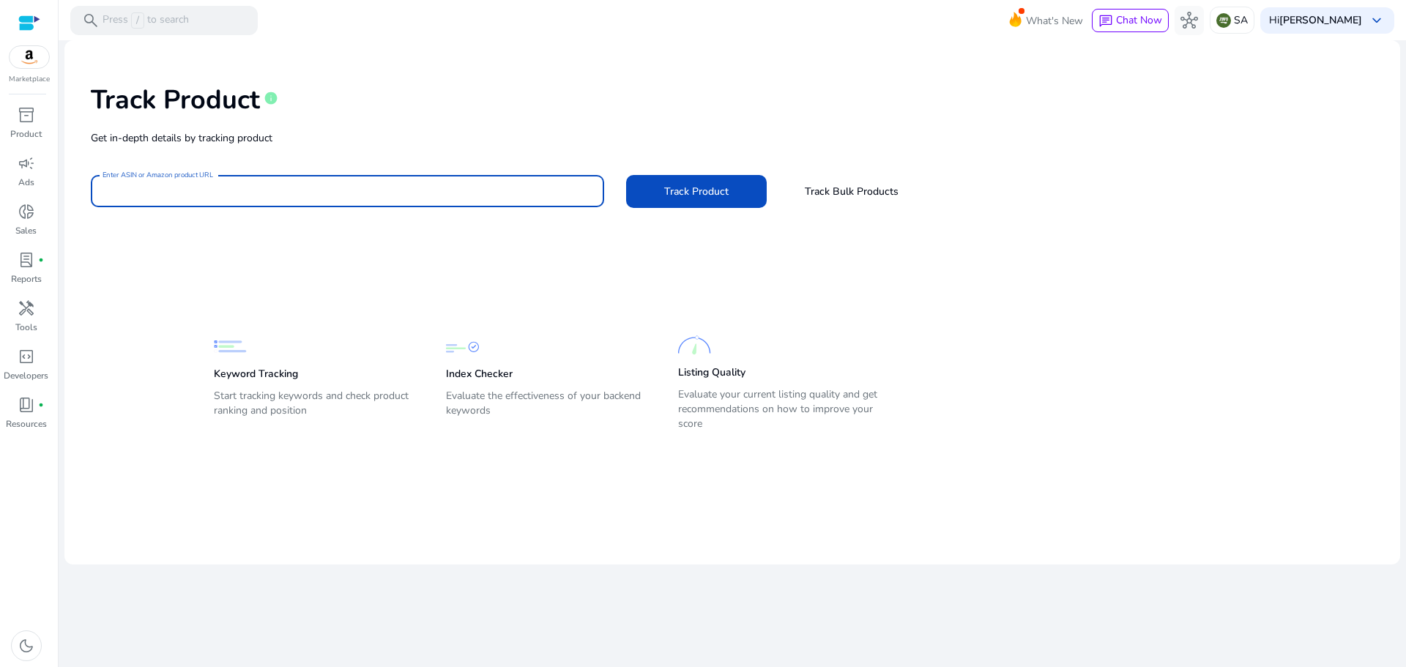
click at [247, 190] on input "Enter ASIN or Amazon product URL" at bounding box center [348, 191] width 490 height 16
paste input "**********"
type input "**********"
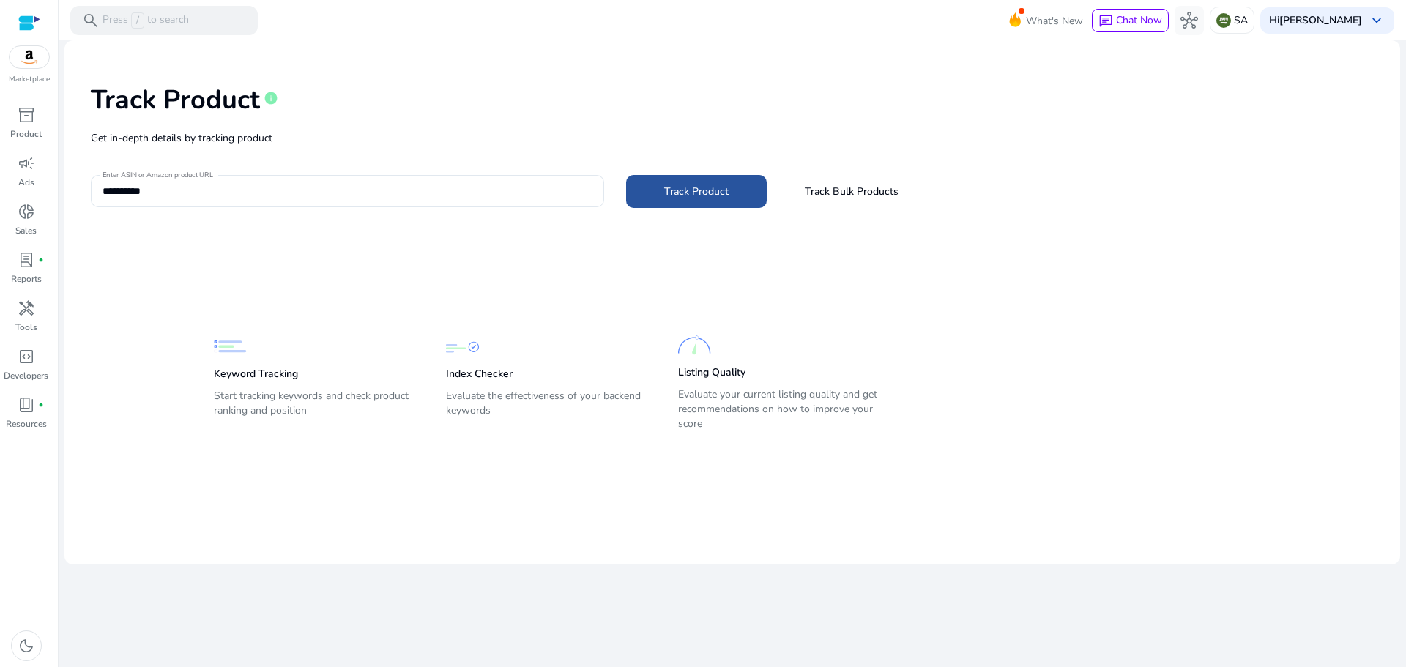
click at [671, 193] on span "Track Product" at bounding box center [696, 191] width 64 height 15
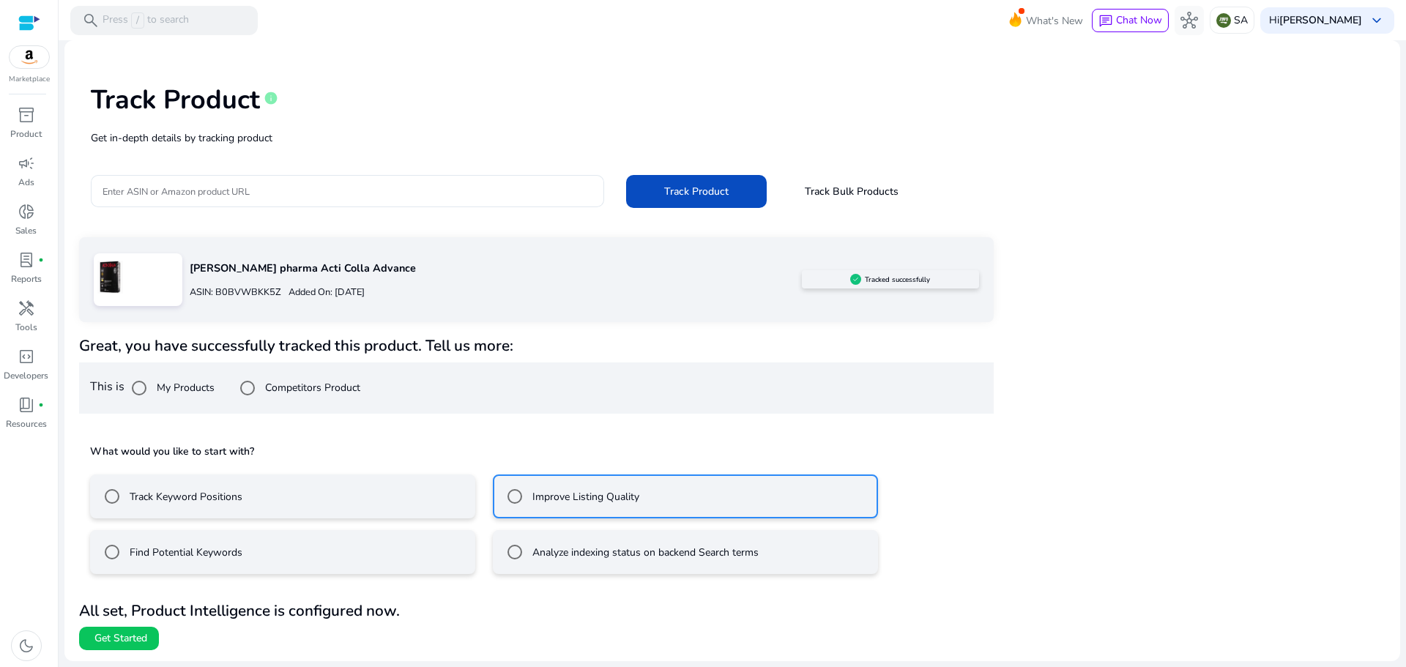
click at [115, 644] on span "Get Started" at bounding box center [120, 638] width 53 height 15
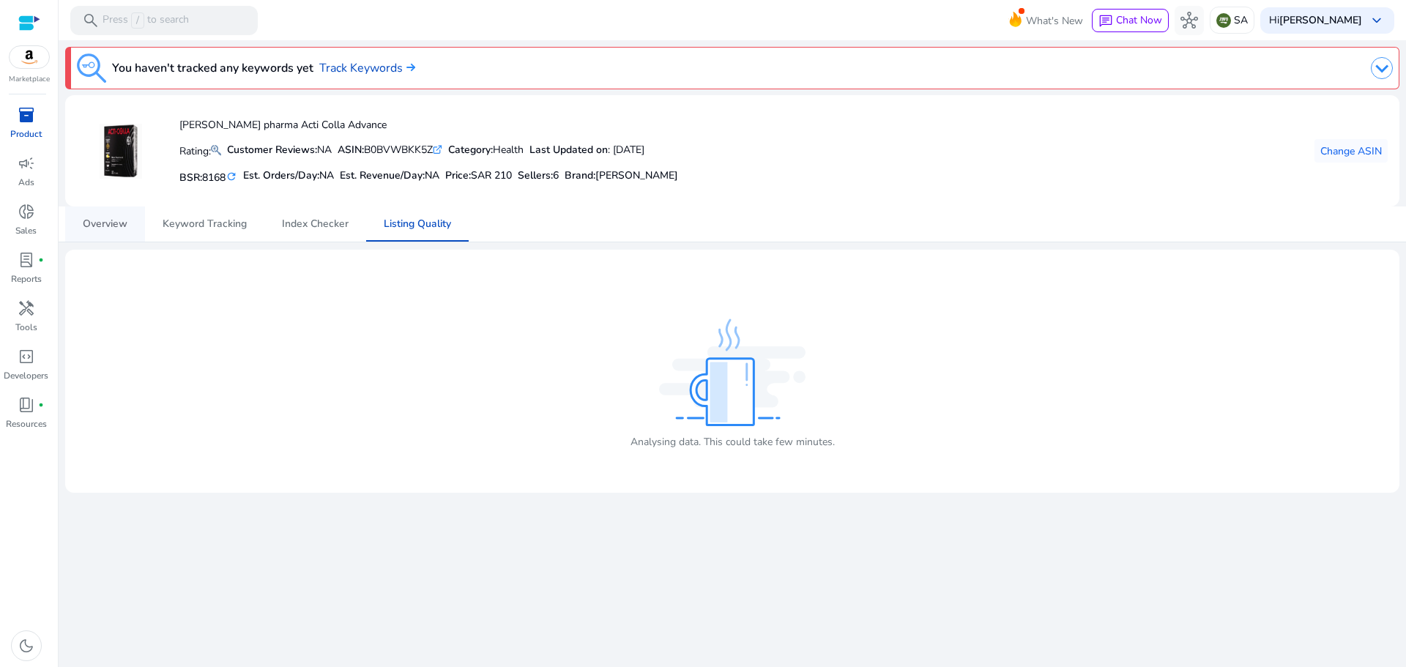
click at [101, 219] on span "Overview" at bounding box center [105, 224] width 45 height 10
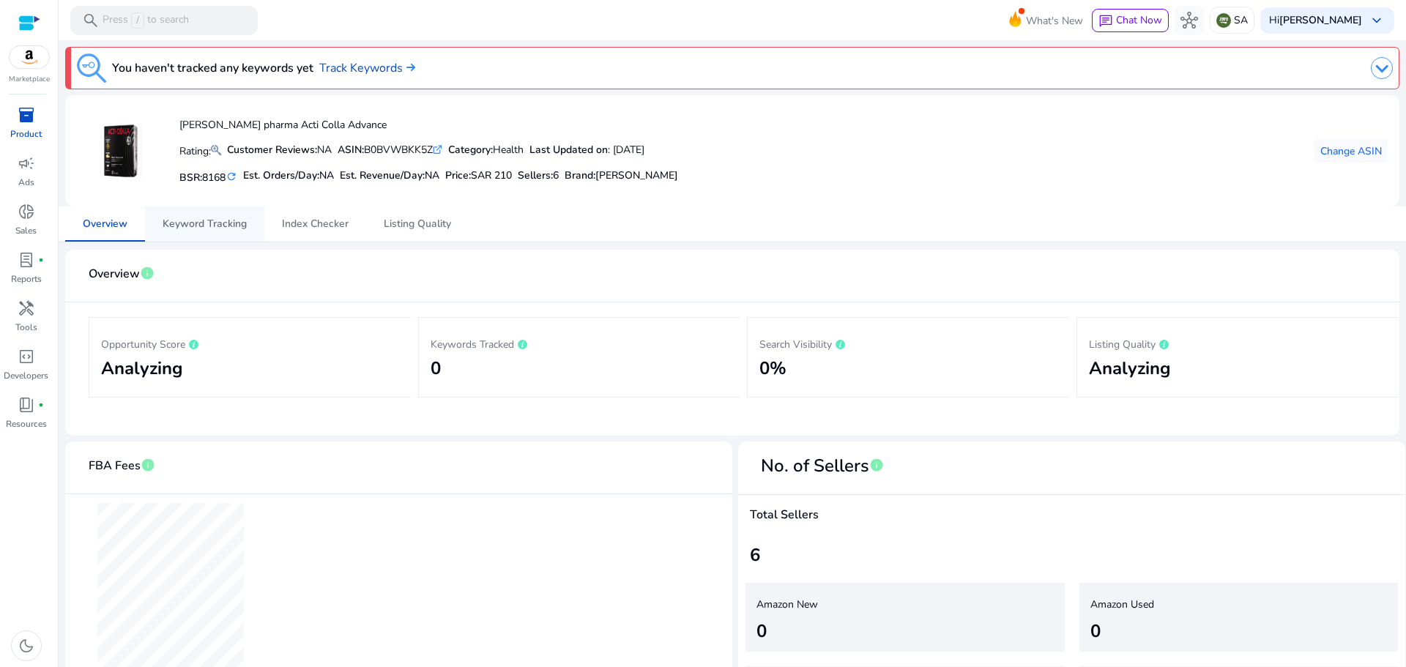
click at [199, 216] on span "Keyword Tracking" at bounding box center [205, 223] width 84 height 35
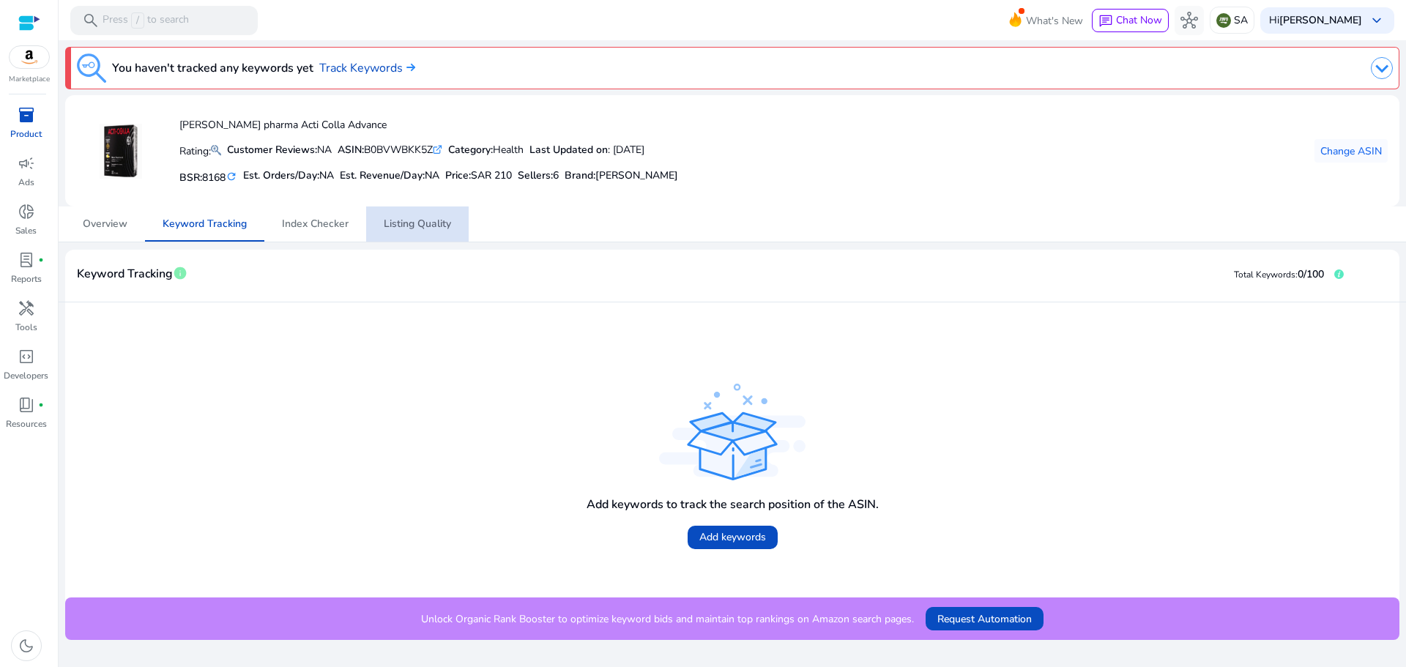
click at [405, 229] on span "Listing Quality" at bounding box center [417, 224] width 67 height 10
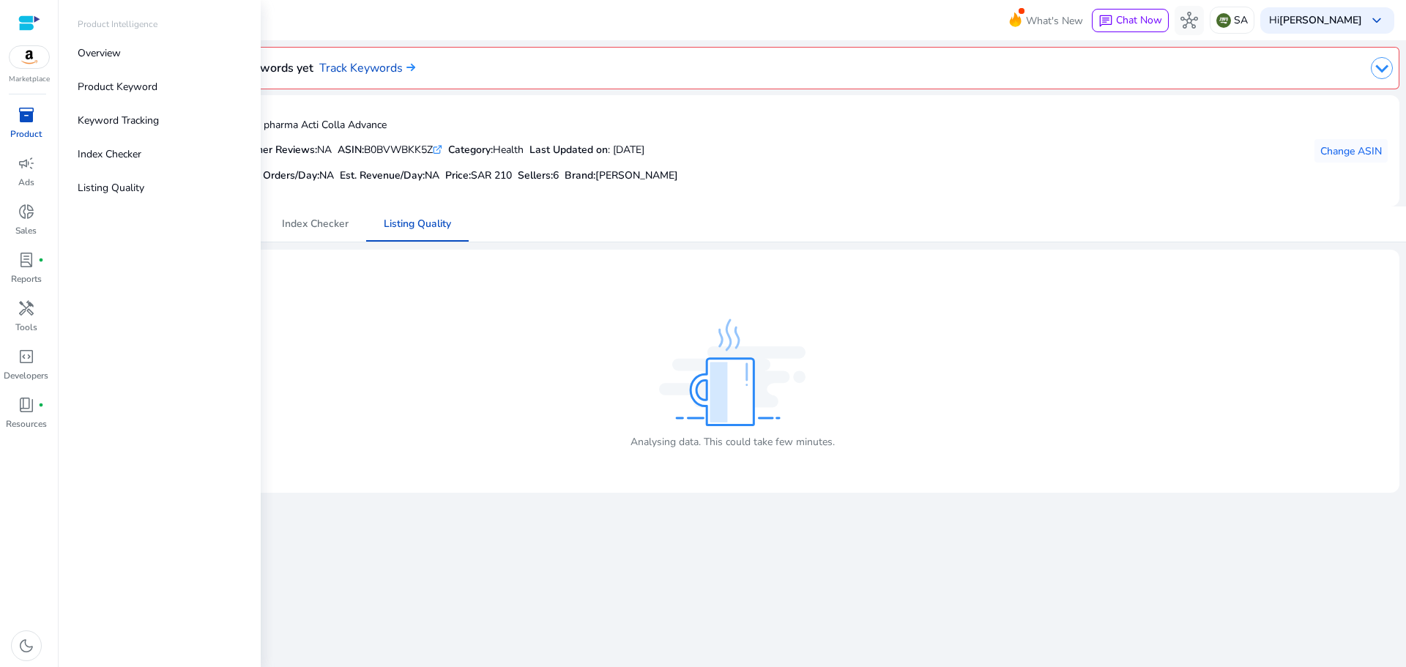
drag, startPoint x: 22, startPoint y: 109, endPoint x: 37, endPoint y: 114, distance: 16.2
click at [23, 109] on span "inventory_2" at bounding box center [27, 115] width 18 height 18
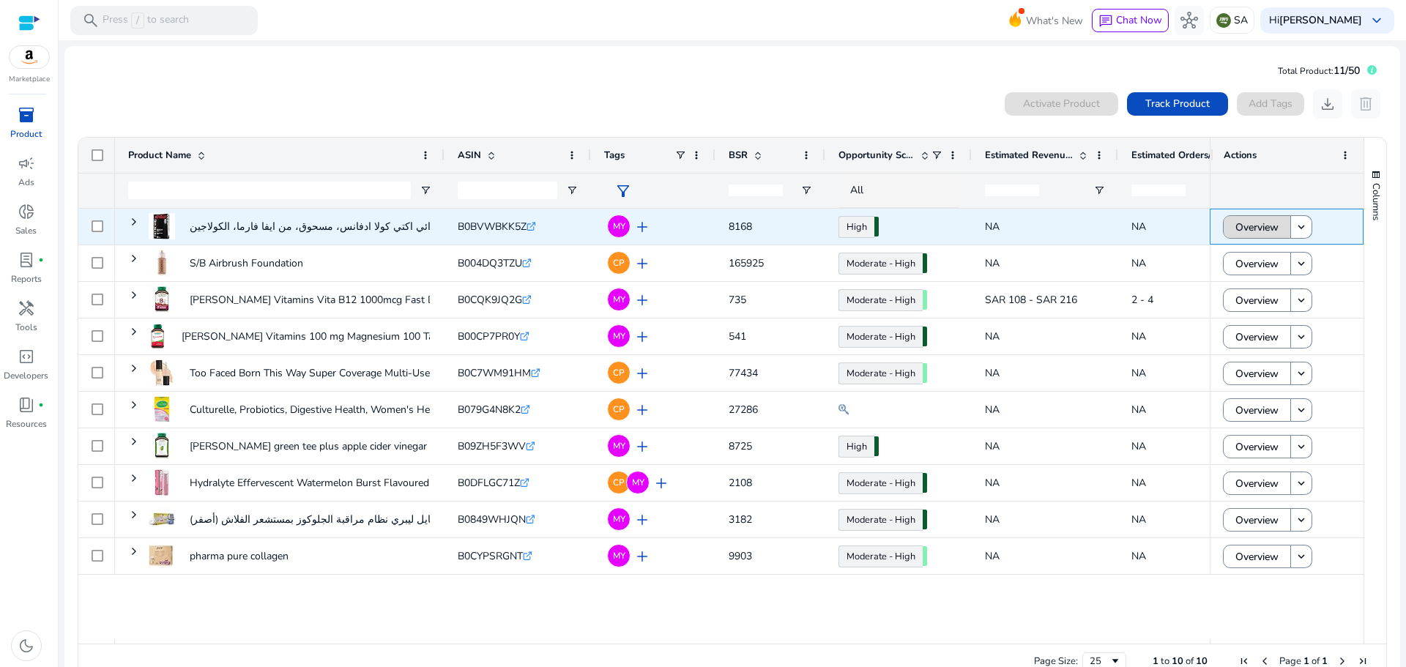
click at [1243, 226] on span "Overview" at bounding box center [1256, 227] width 43 height 30
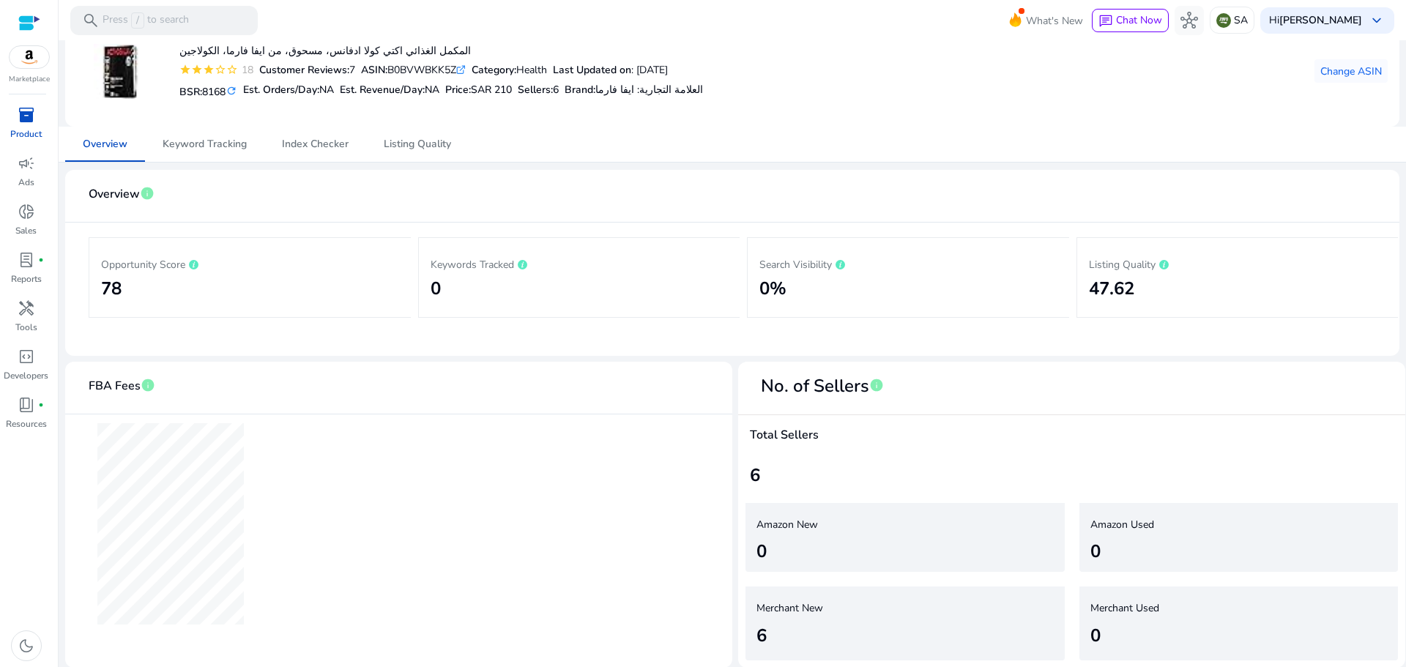
scroll to position [81, 0]
click at [414, 140] on span "Listing Quality" at bounding box center [417, 143] width 67 height 10
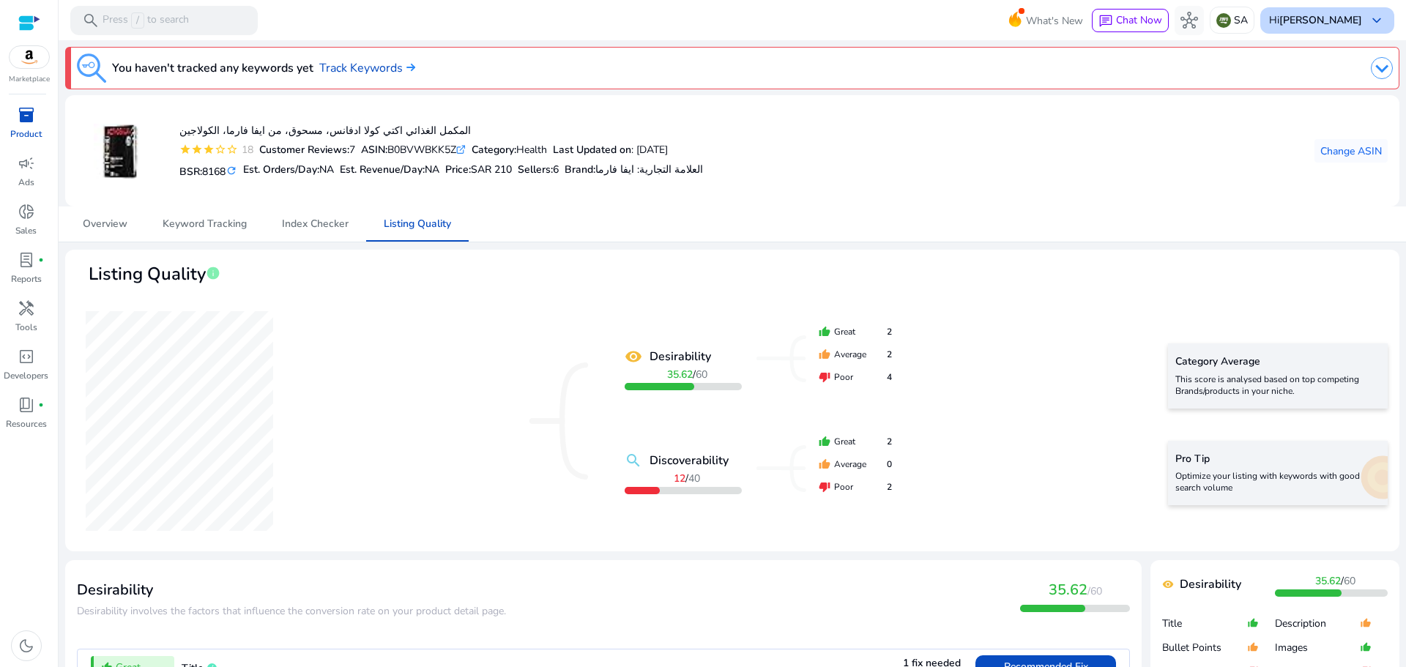
click at [1325, 21] on b "[PERSON_NAME]" at bounding box center [1320, 20] width 83 height 14
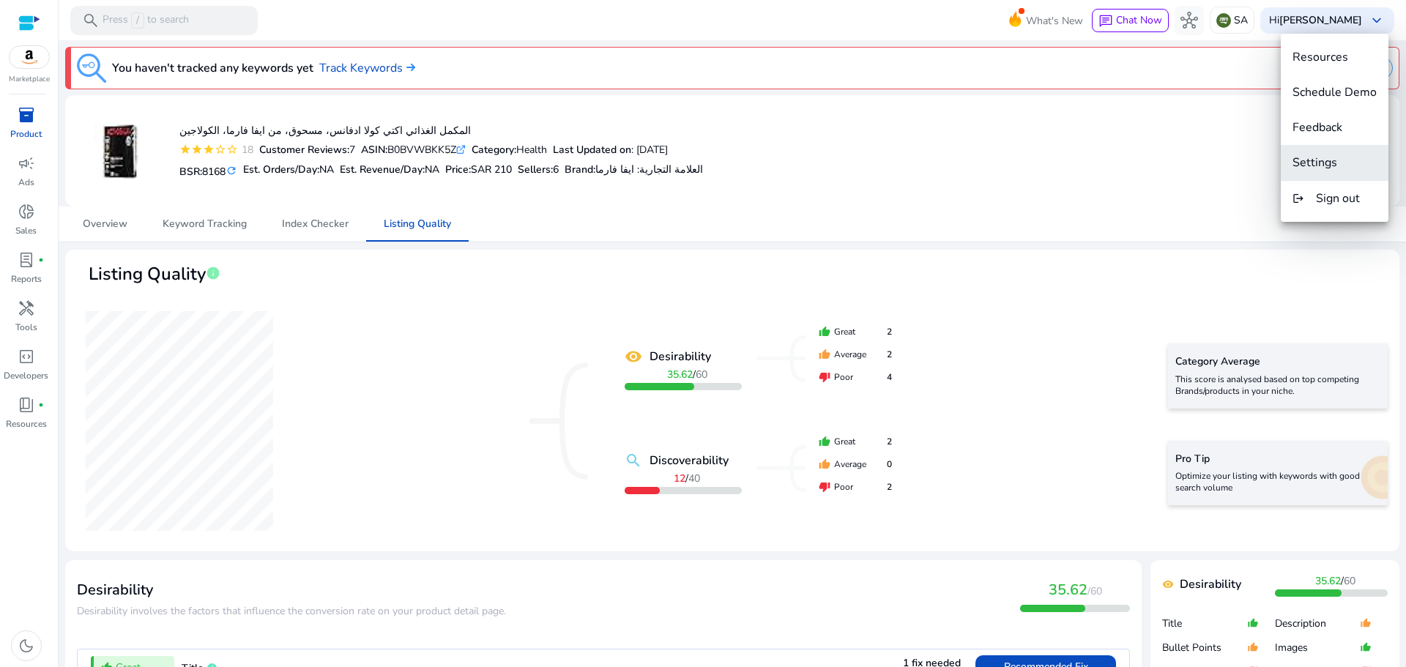
click at [1340, 159] on span "Settings" at bounding box center [1334, 163] width 84 height 16
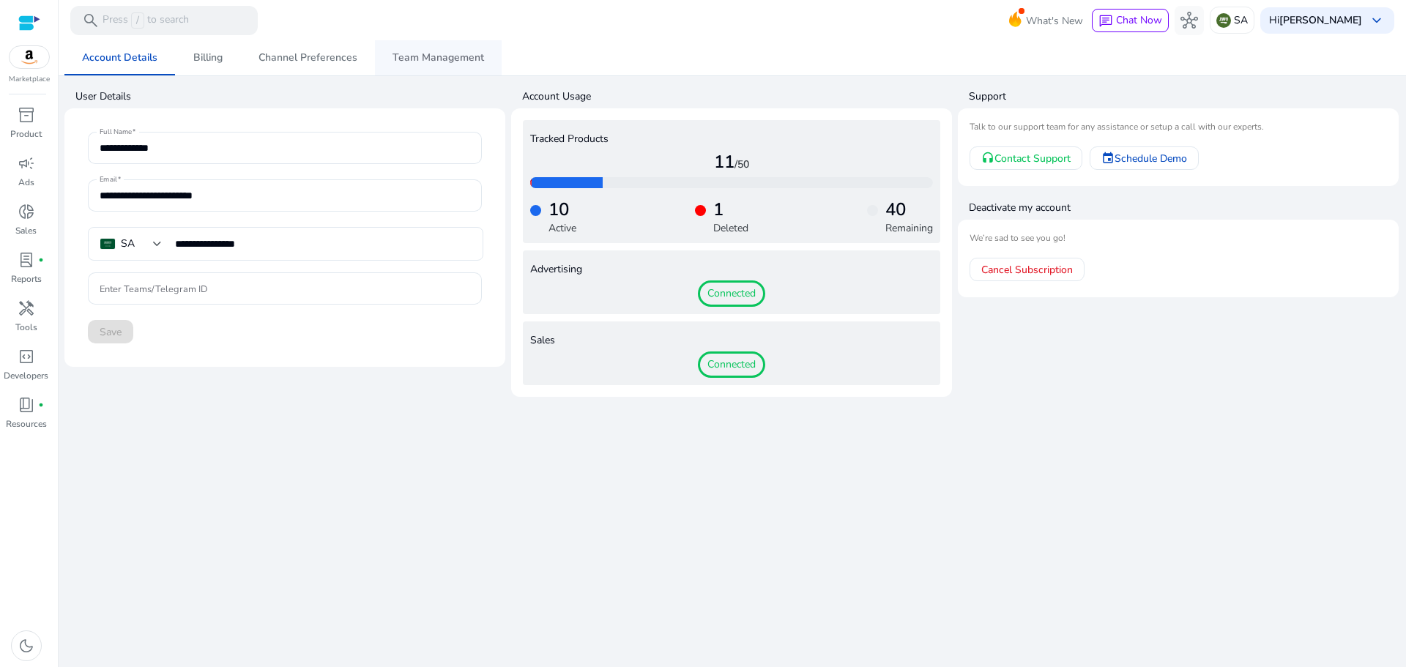
click at [433, 59] on span "Team Management" at bounding box center [438, 58] width 92 height 10
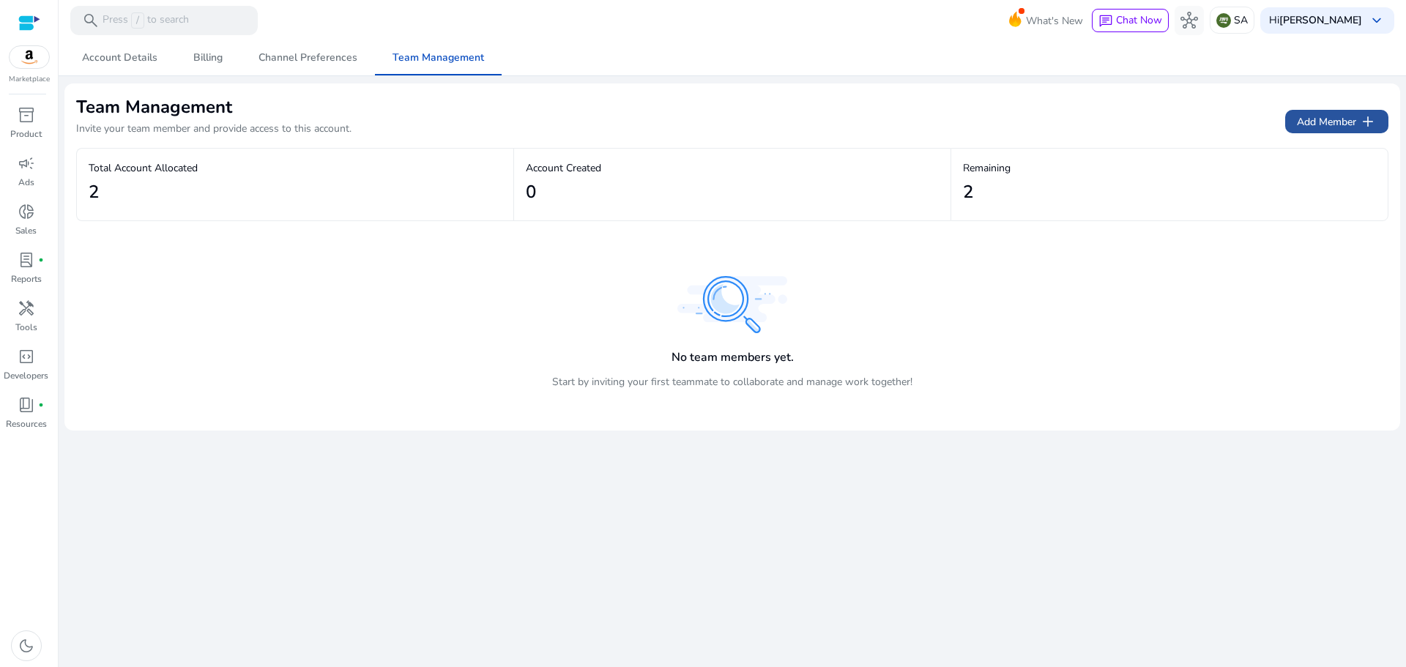
click at [1333, 124] on span "Add Member add" at bounding box center [1337, 122] width 80 height 18
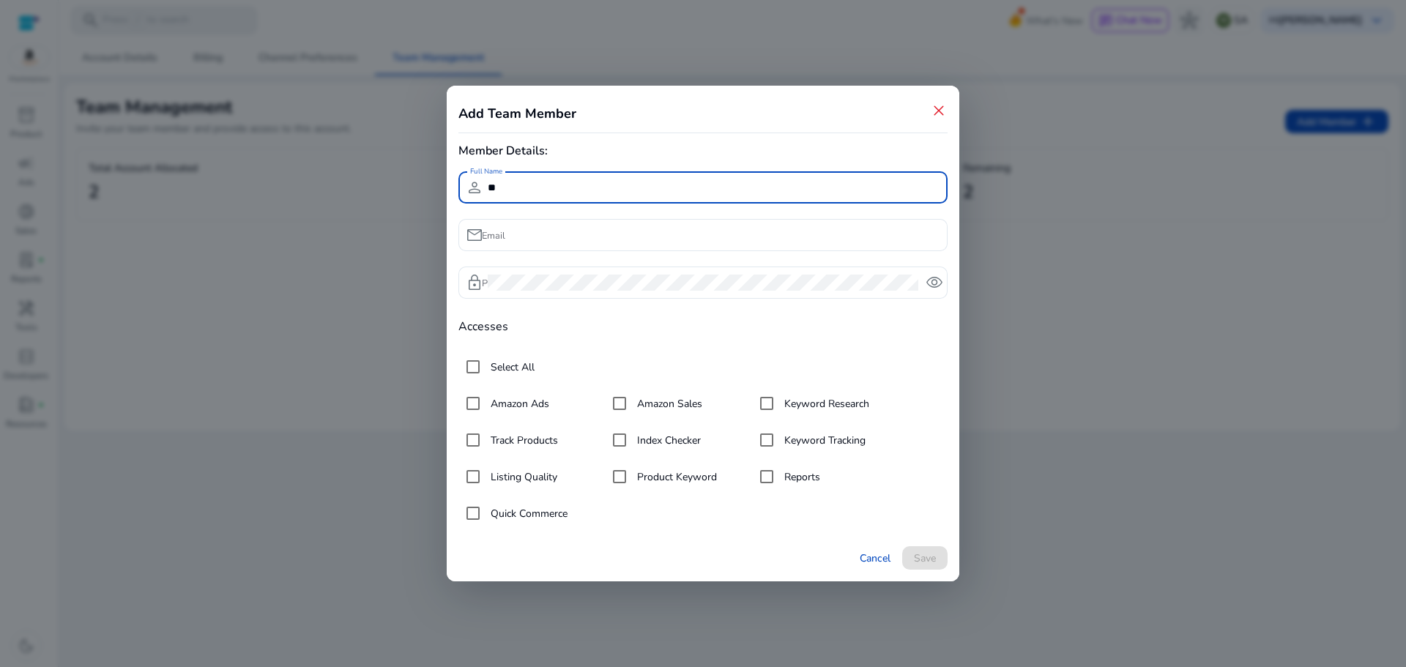
type input "*"
type input "**********"
click at [546, 228] on input "Email" at bounding box center [712, 235] width 448 height 16
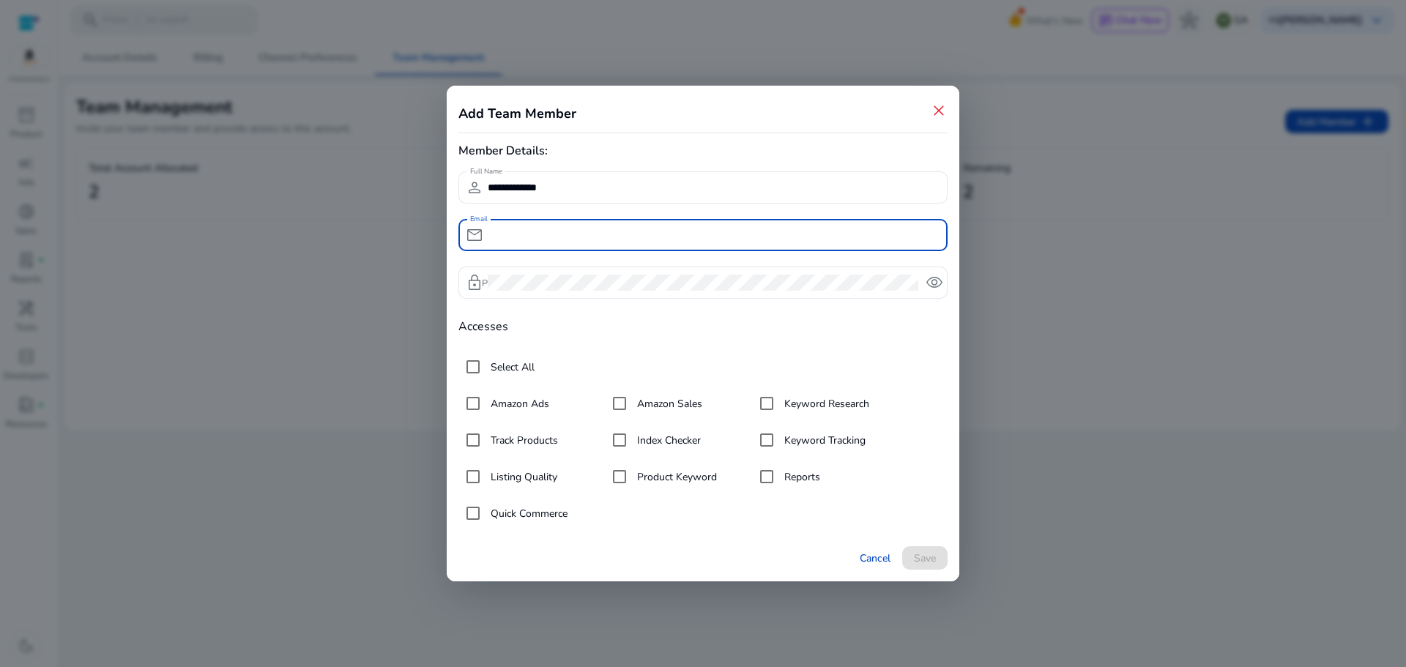
click at [765, 140] on mat-card "**********" at bounding box center [703, 334] width 513 height 496
click at [553, 228] on input "Email" at bounding box center [712, 235] width 448 height 16
paste input "**********"
type input "**********"
click at [581, 178] on div "**********" at bounding box center [712, 187] width 448 height 32
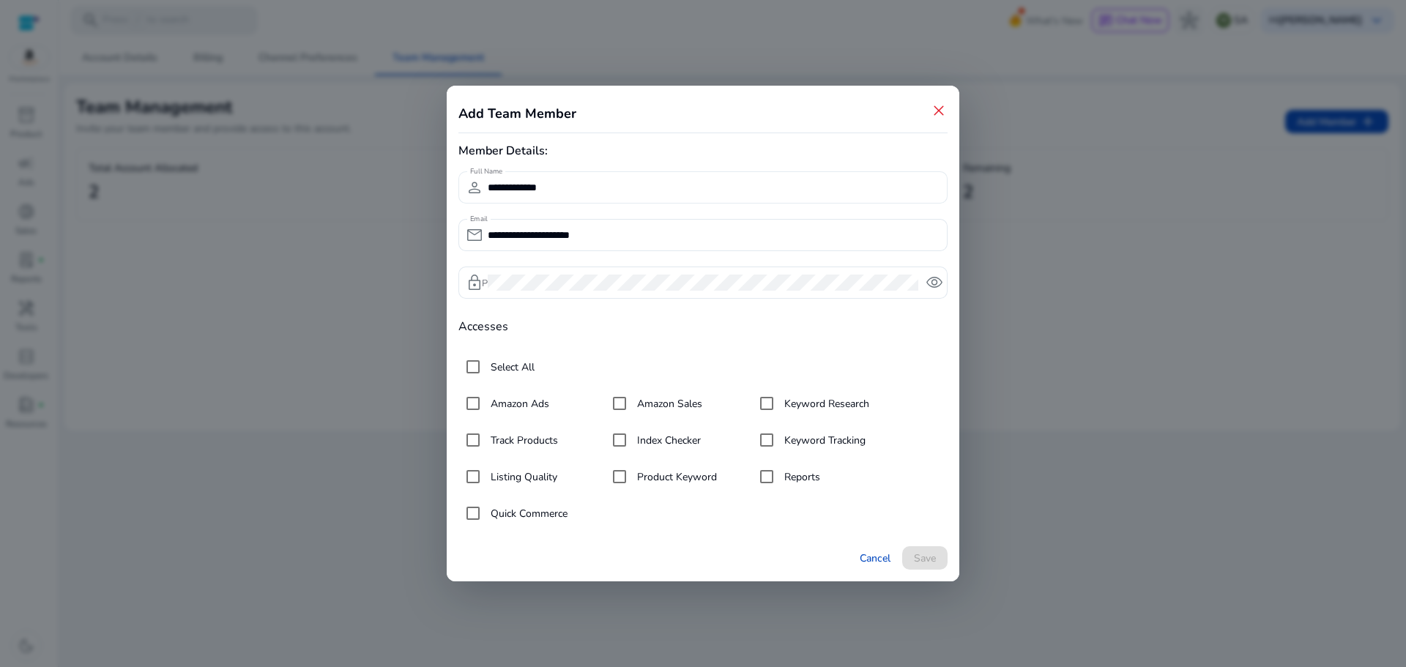
click at [581, 178] on div "**********" at bounding box center [712, 187] width 448 height 32
drag, startPoint x: 581, startPoint y: 178, endPoint x: 493, endPoint y: 183, distance: 88.7
click at [493, 183] on div "**********" at bounding box center [712, 187] width 448 height 32
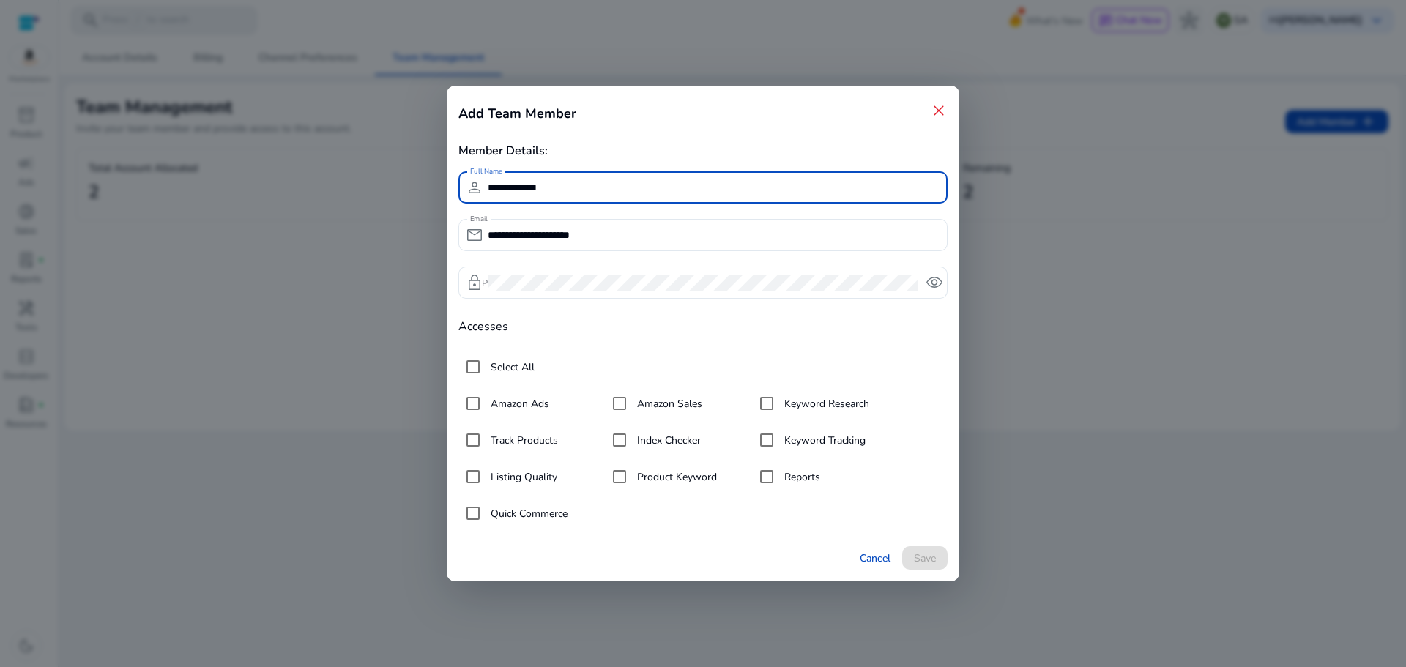
click at [493, 183] on input "**********" at bounding box center [712, 187] width 448 height 16
type input "*"
type input "*****"
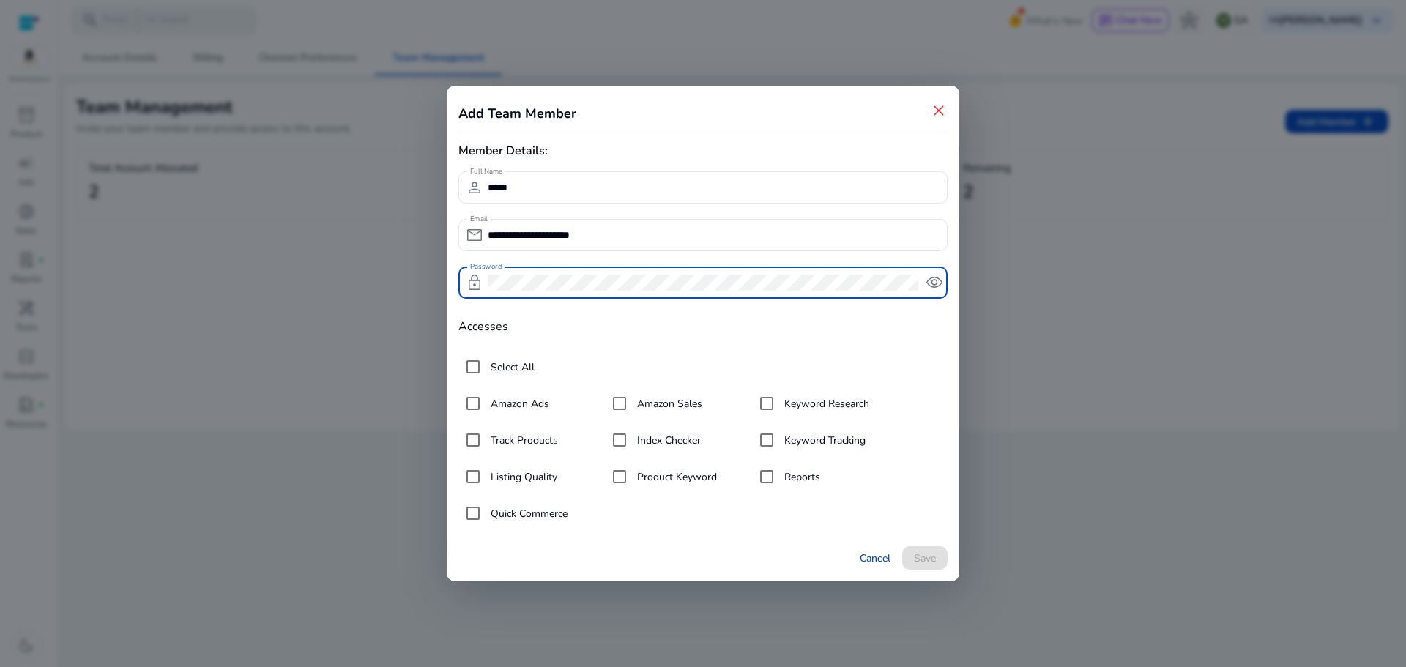
click at [924, 334] on h4 "Accesses" at bounding box center [702, 327] width 489 height 14
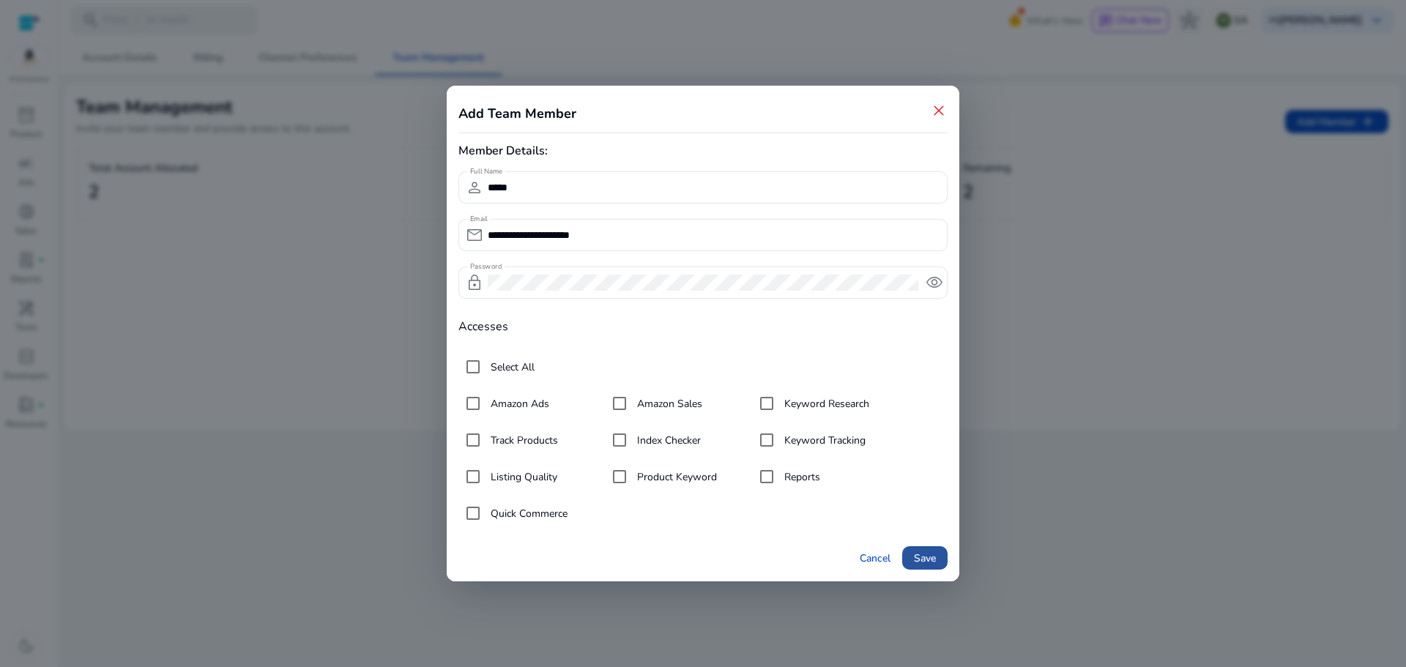
click at [919, 559] on span "Save" at bounding box center [925, 558] width 22 height 15
click at [932, 277] on span "remove_red_eye" at bounding box center [935, 283] width 18 height 18
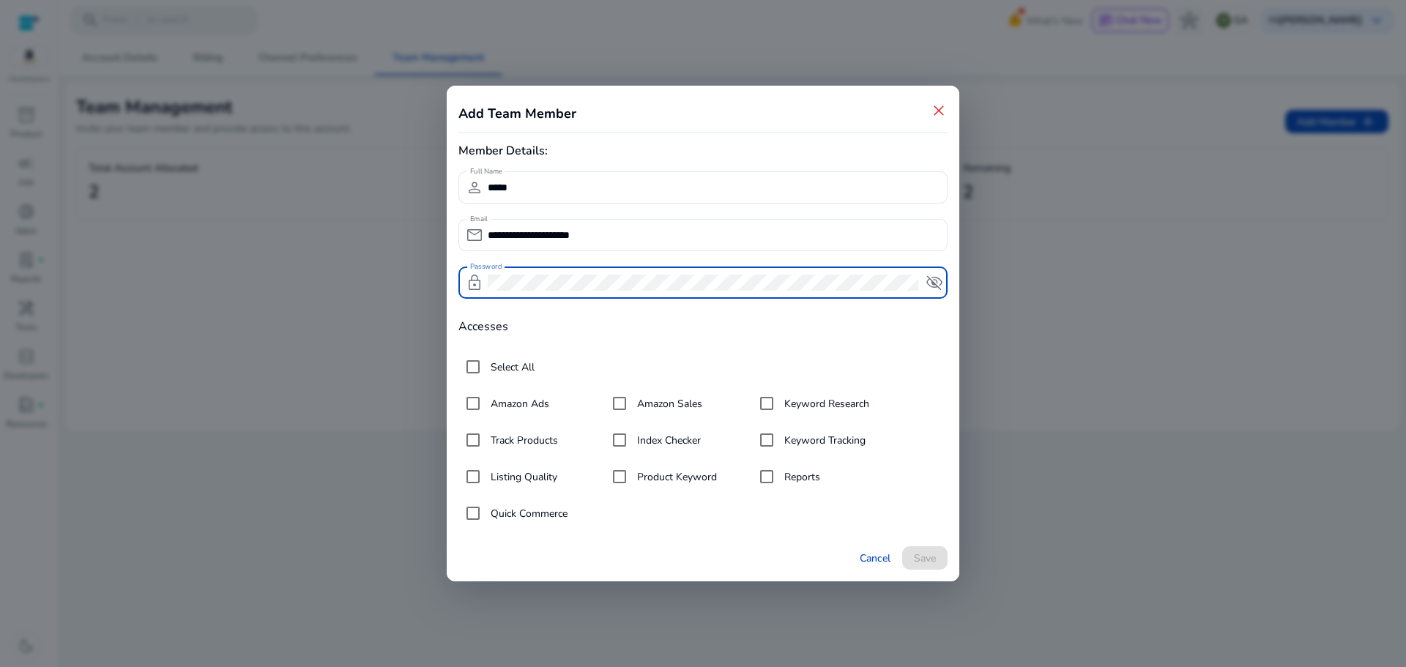
click at [930, 282] on span "visibility_off" at bounding box center [935, 283] width 18 height 18
click at [928, 562] on span "Save" at bounding box center [925, 558] width 22 height 15
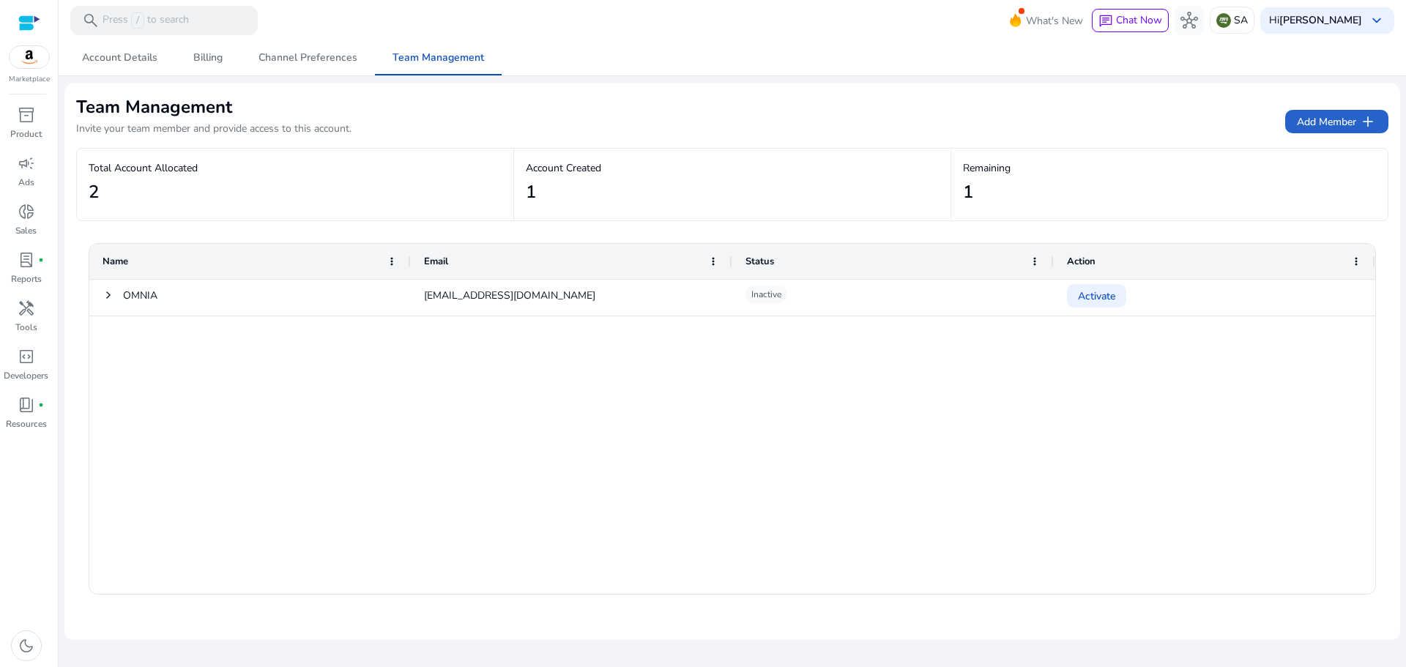
click at [904, 118] on div "Team Management Invite your team member and provide access to this account. Add…" at bounding box center [732, 121] width 1312 height 53
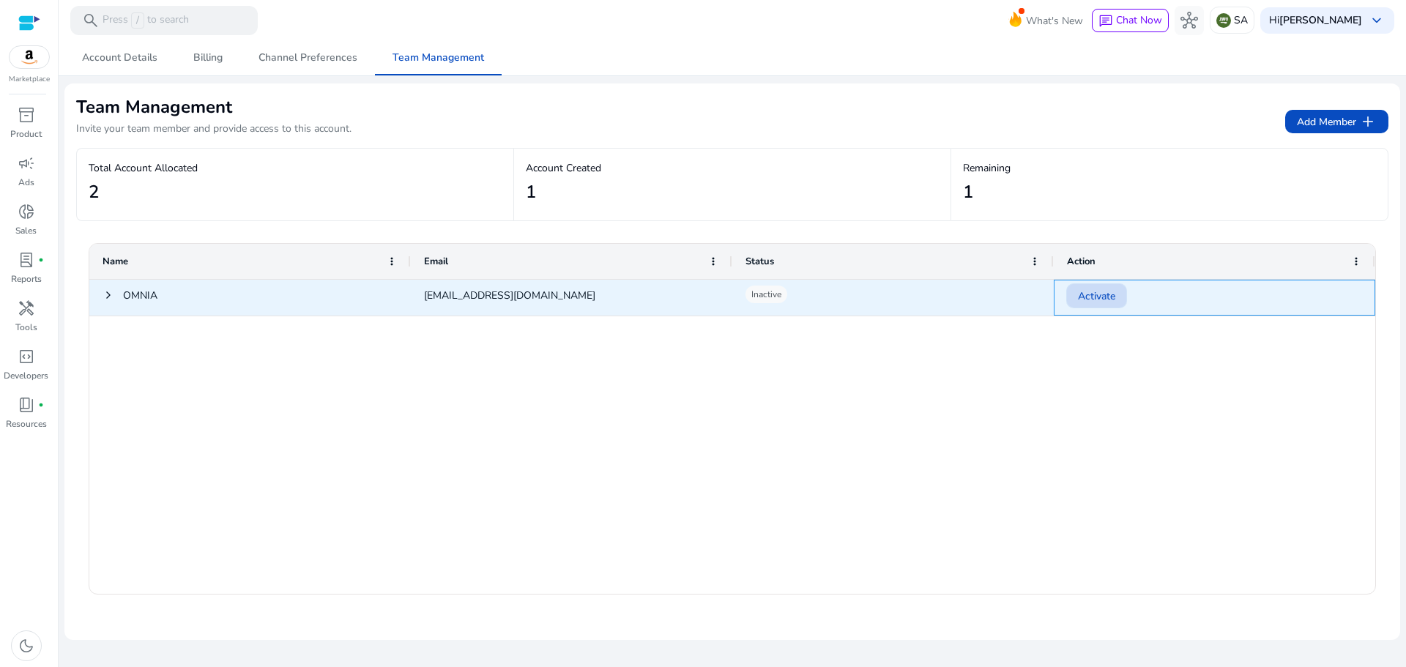
click at [1095, 296] on span "Activate" at bounding box center [1096, 296] width 37 height 30
drag, startPoint x: 423, startPoint y: 298, endPoint x: 560, endPoint y: 300, distance: 136.9
click at [560, 300] on div "omniasaid866@gmail.com" at bounding box center [571, 298] width 321 height 36
click at [561, 299] on div "omniasaid866@gmail.com" at bounding box center [571, 298] width 321 height 36
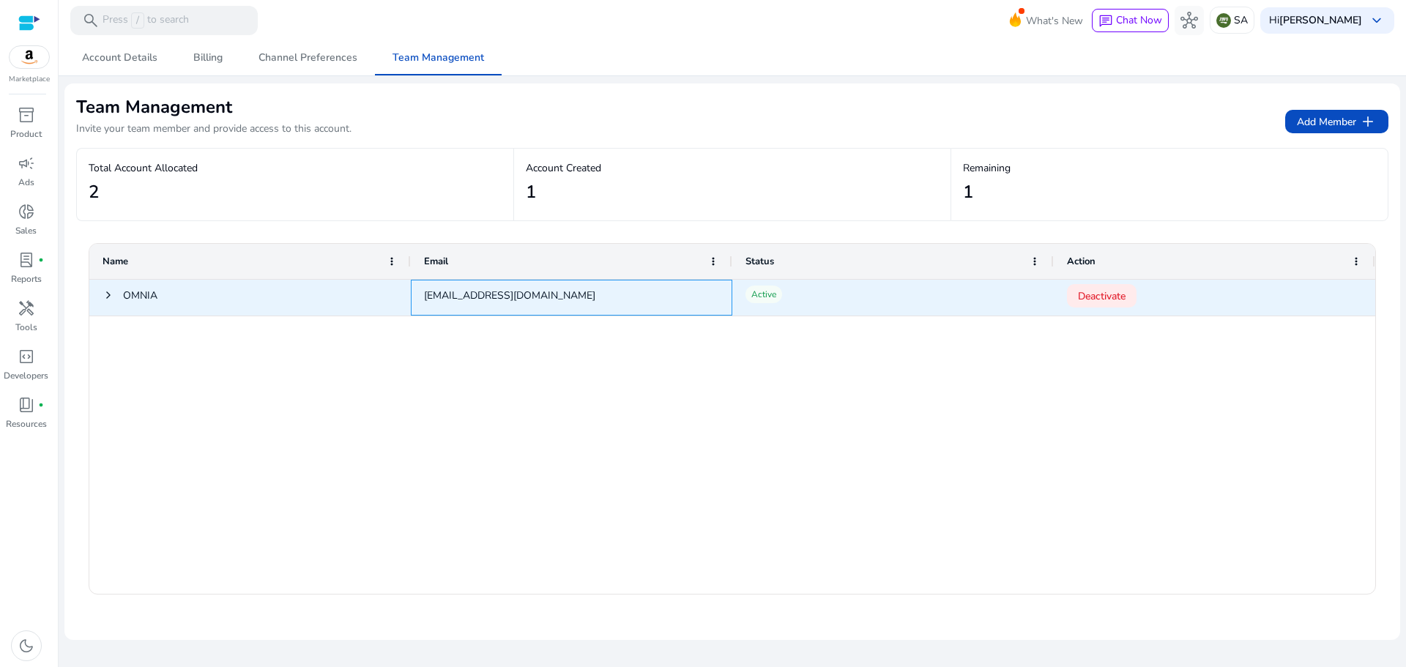
click at [561, 299] on div "omniasaid866@gmail.com" at bounding box center [571, 298] width 321 height 36
click at [511, 292] on div "omniasaid866@gmail.com" at bounding box center [571, 298] width 321 height 36
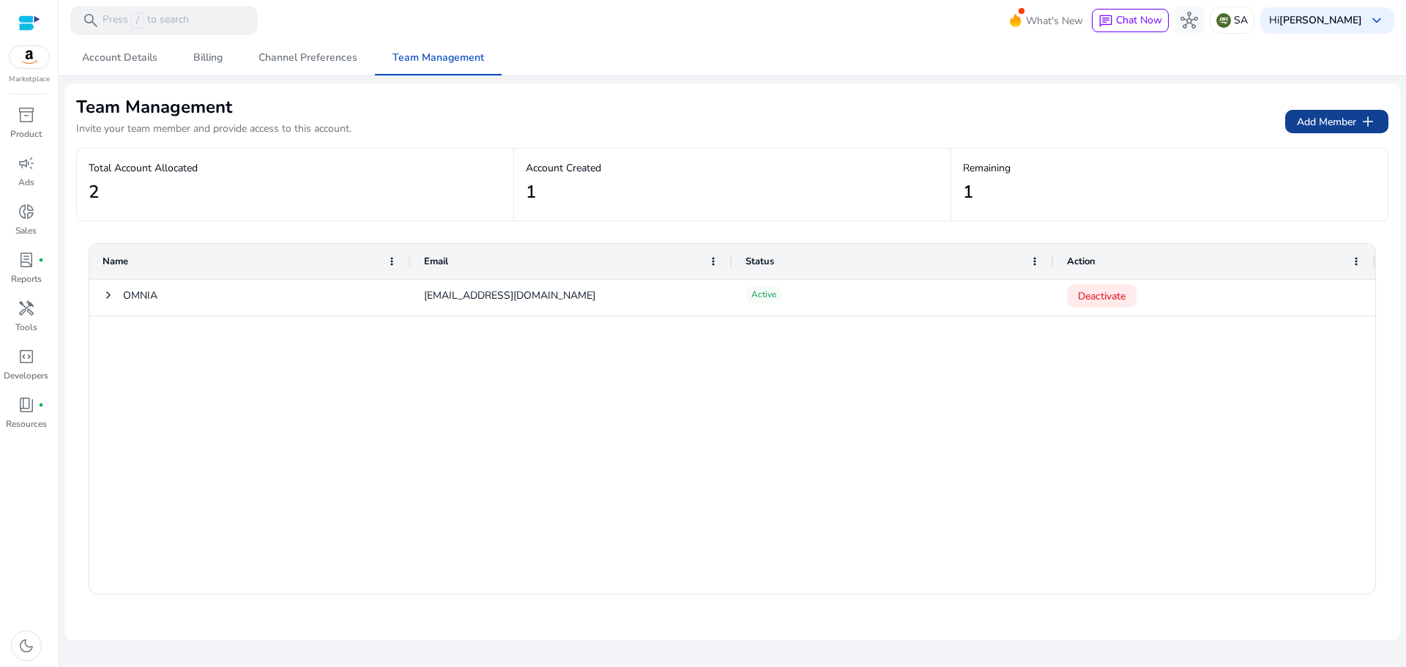
click at [1328, 122] on span "Add Member add" at bounding box center [1337, 122] width 80 height 18
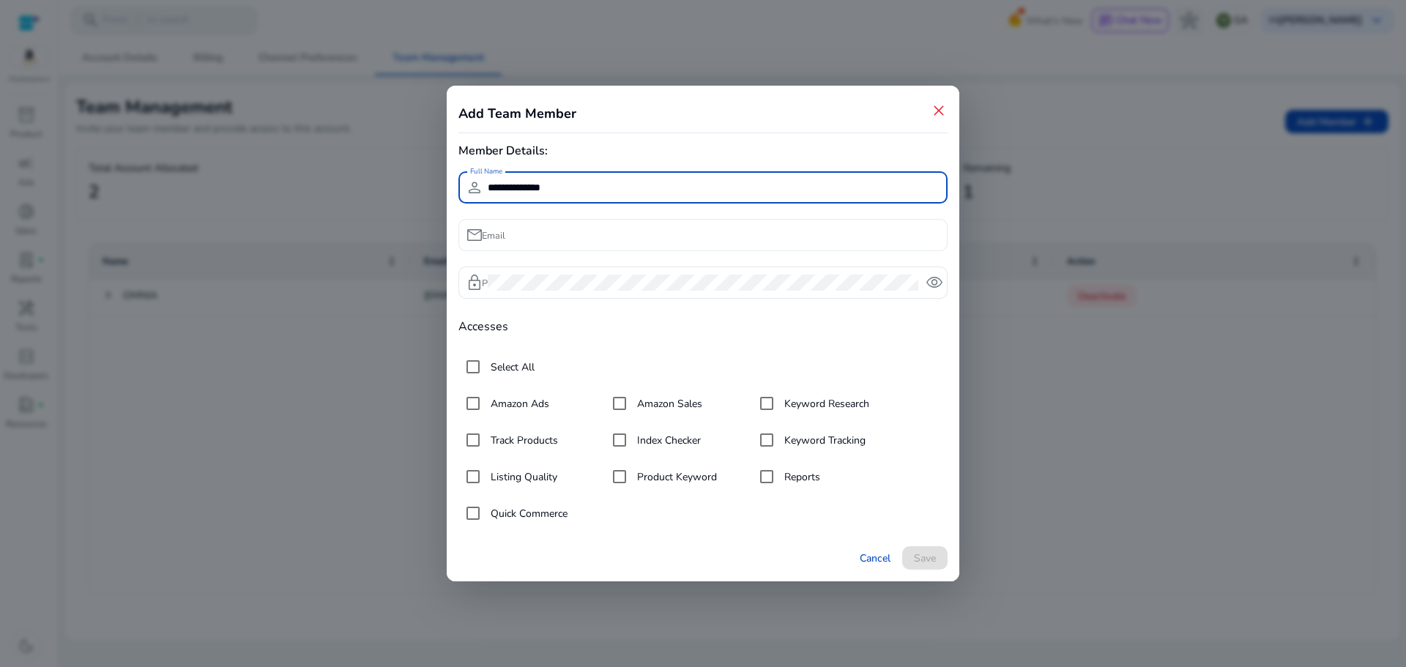
type input "**********"
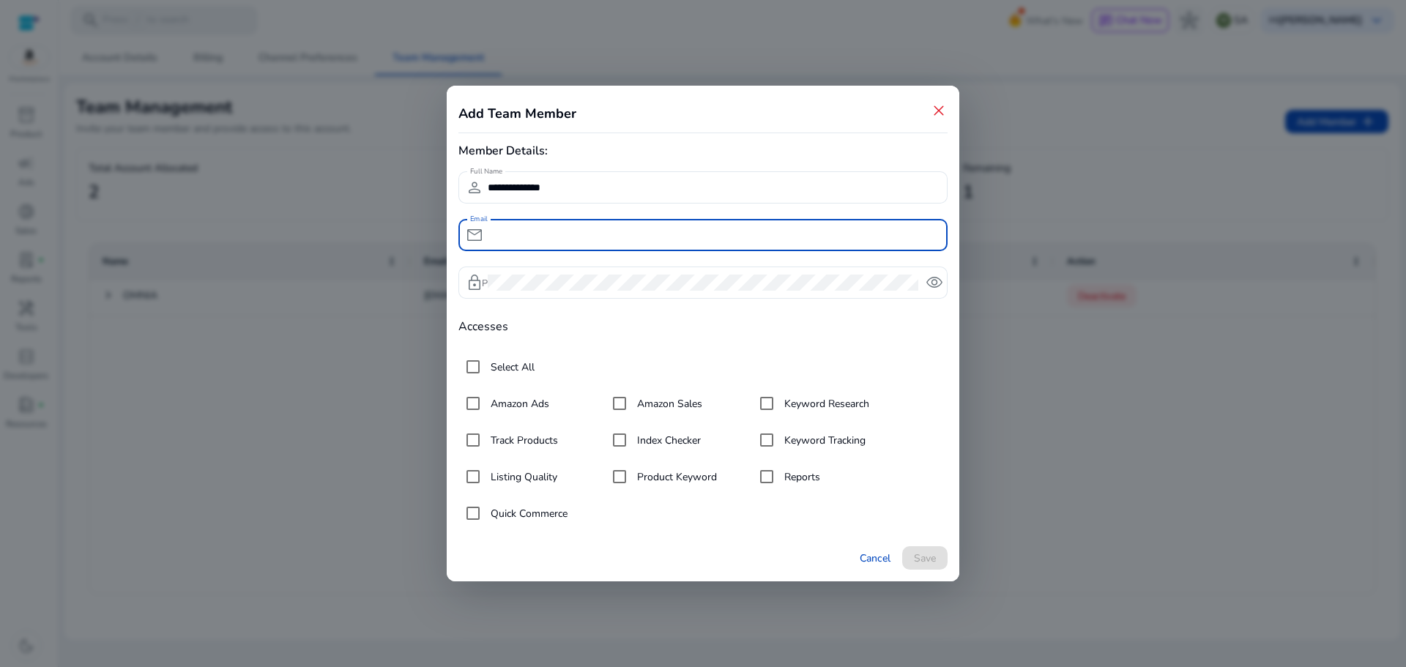
click at [535, 233] on input "Email" at bounding box center [712, 235] width 448 height 16
paste input "**********"
type input "**********"
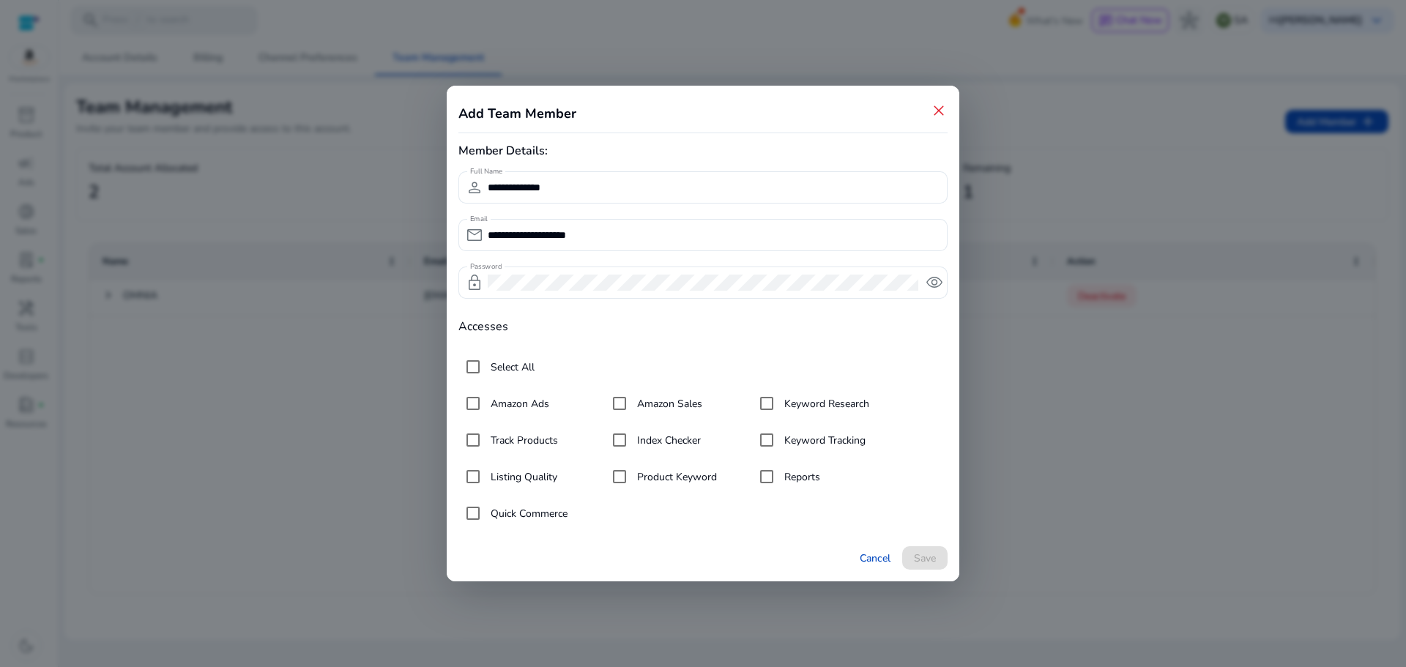
click at [933, 329] on h4 "Accesses" at bounding box center [702, 327] width 489 height 14
click at [934, 558] on span "Save" at bounding box center [925, 558] width 22 height 15
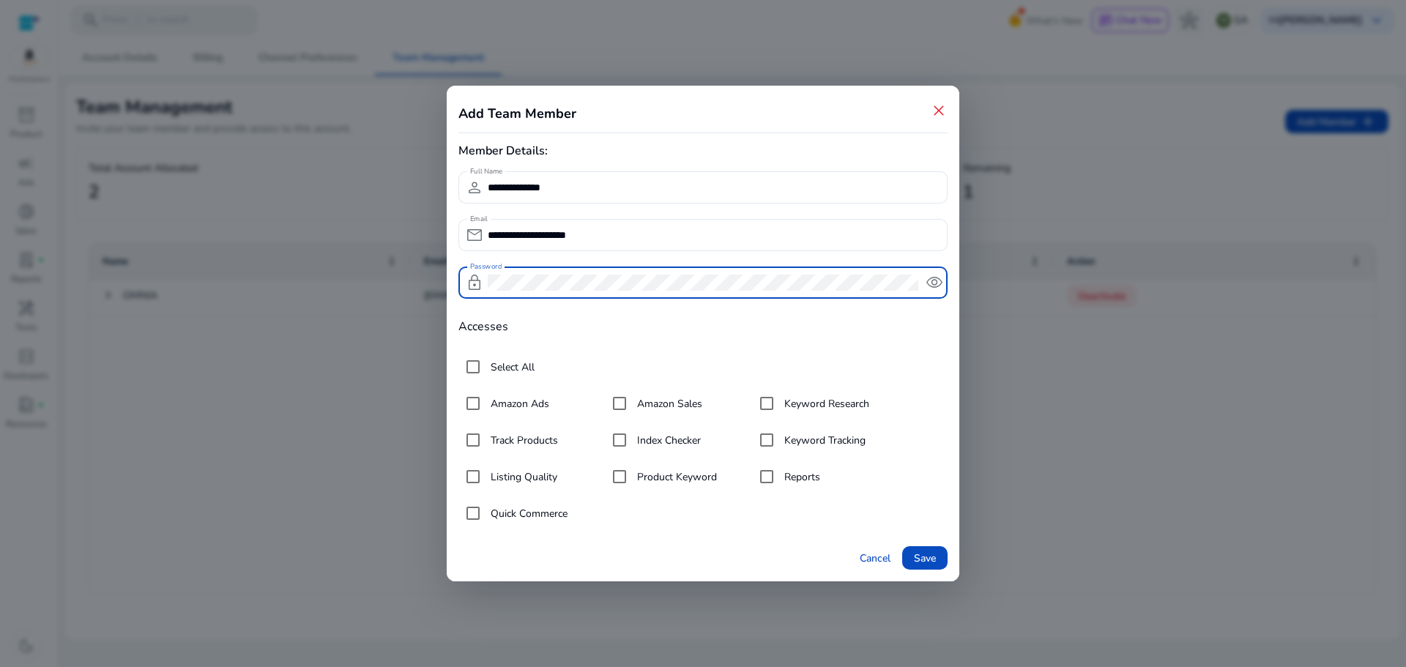
click at [892, 328] on h4 "Accesses" at bounding box center [702, 327] width 489 height 14
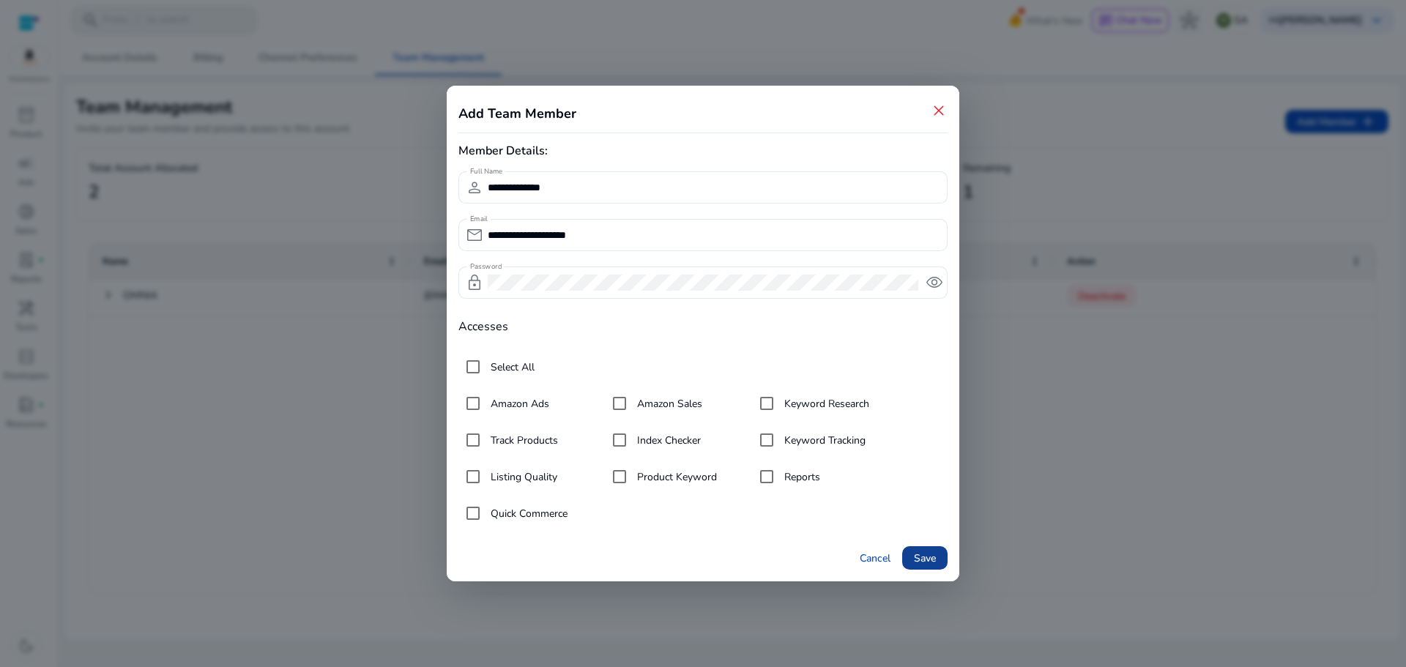
click at [926, 559] on span "Save" at bounding box center [925, 558] width 22 height 15
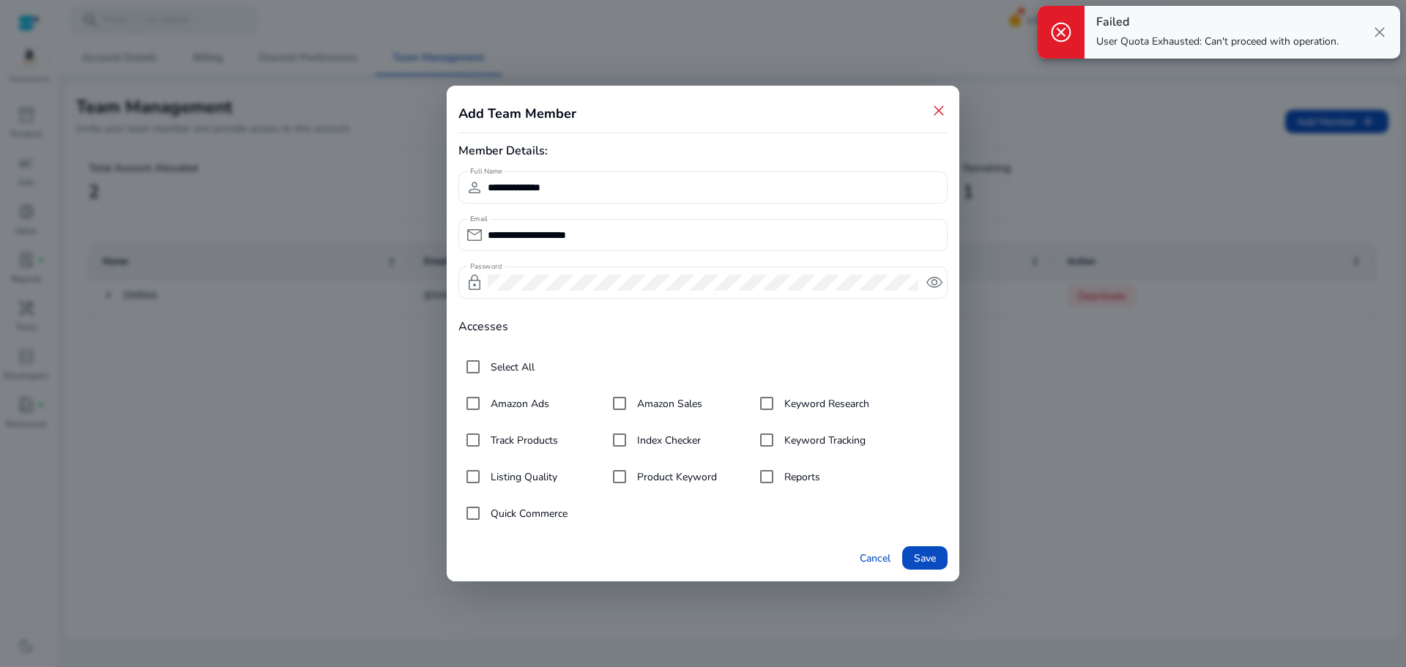
click at [940, 111] on span "close" at bounding box center [939, 111] width 18 height 18
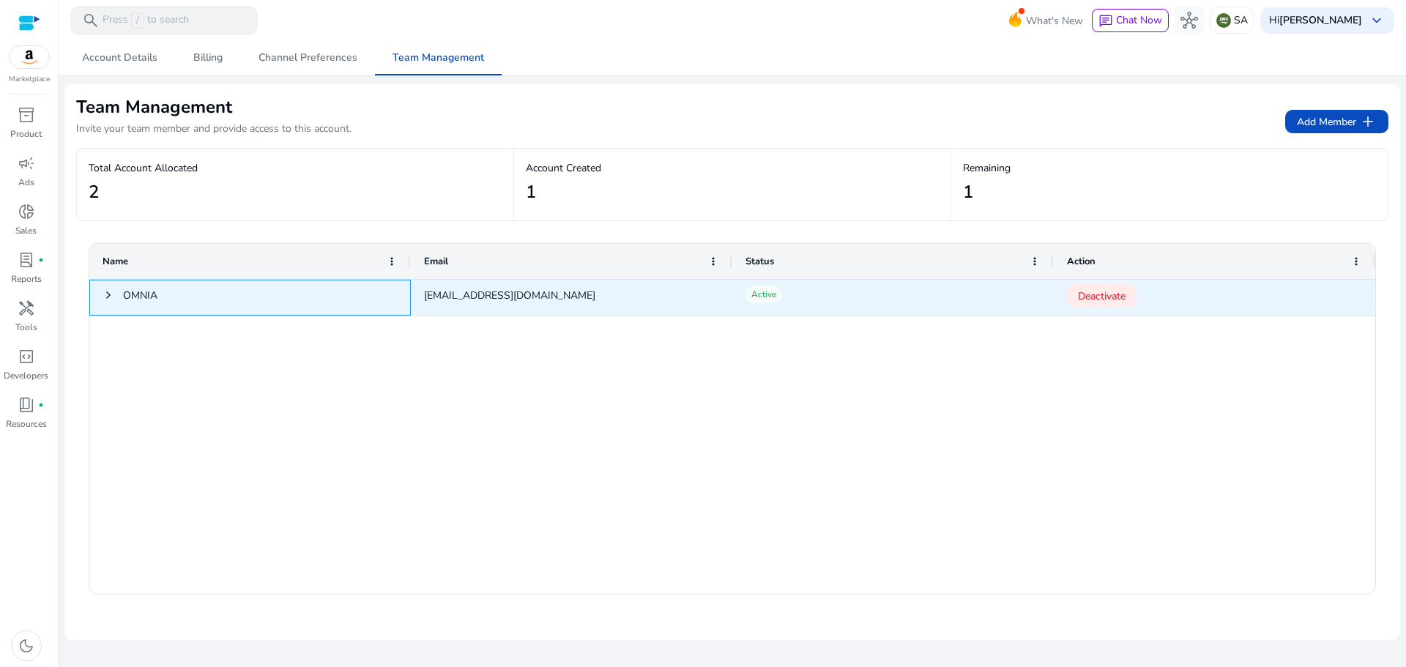
drag, startPoint x: 396, startPoint y: 299, endPoint x: 583, endPoint y: 298, distance: 186.7
click at [583, 298] on div "OMNIA omniasaid866@gmail.com Active Deactivate" at bounding box center [732, 298] width 1286 height 37
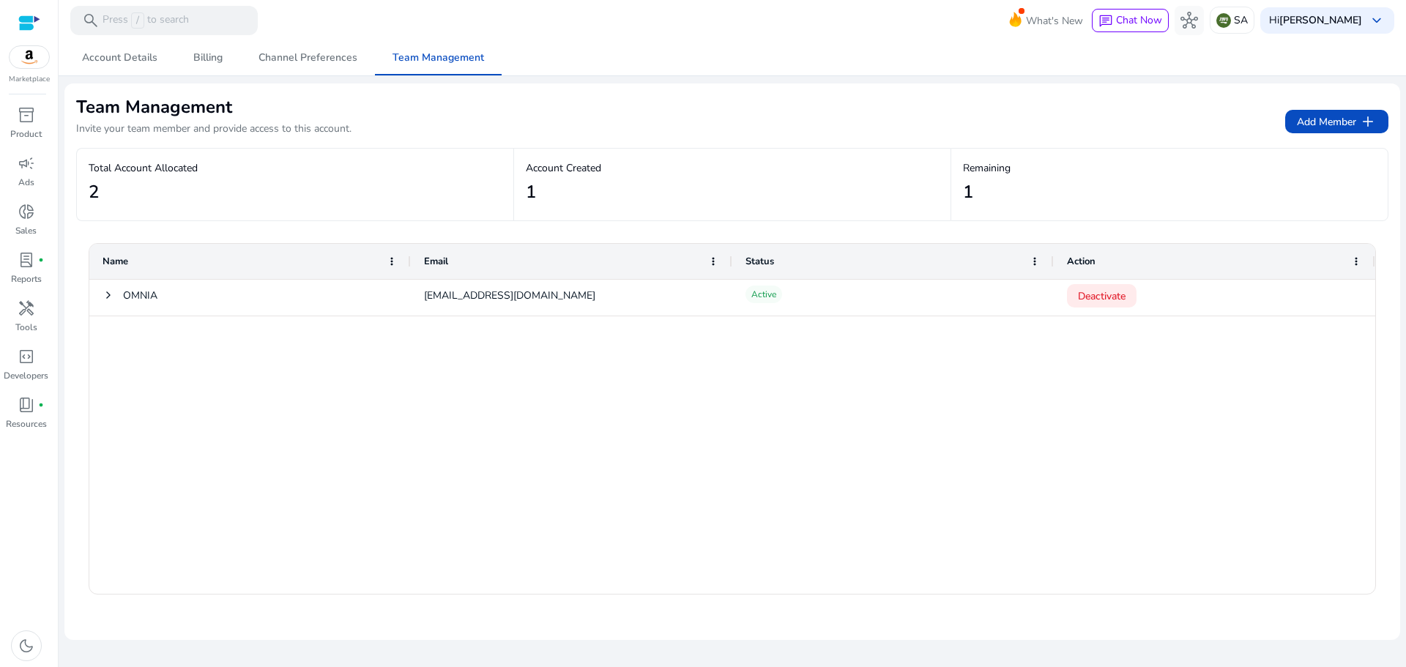
click at [28, 20] on div at bounding box center [29, 23] width 22 height 17
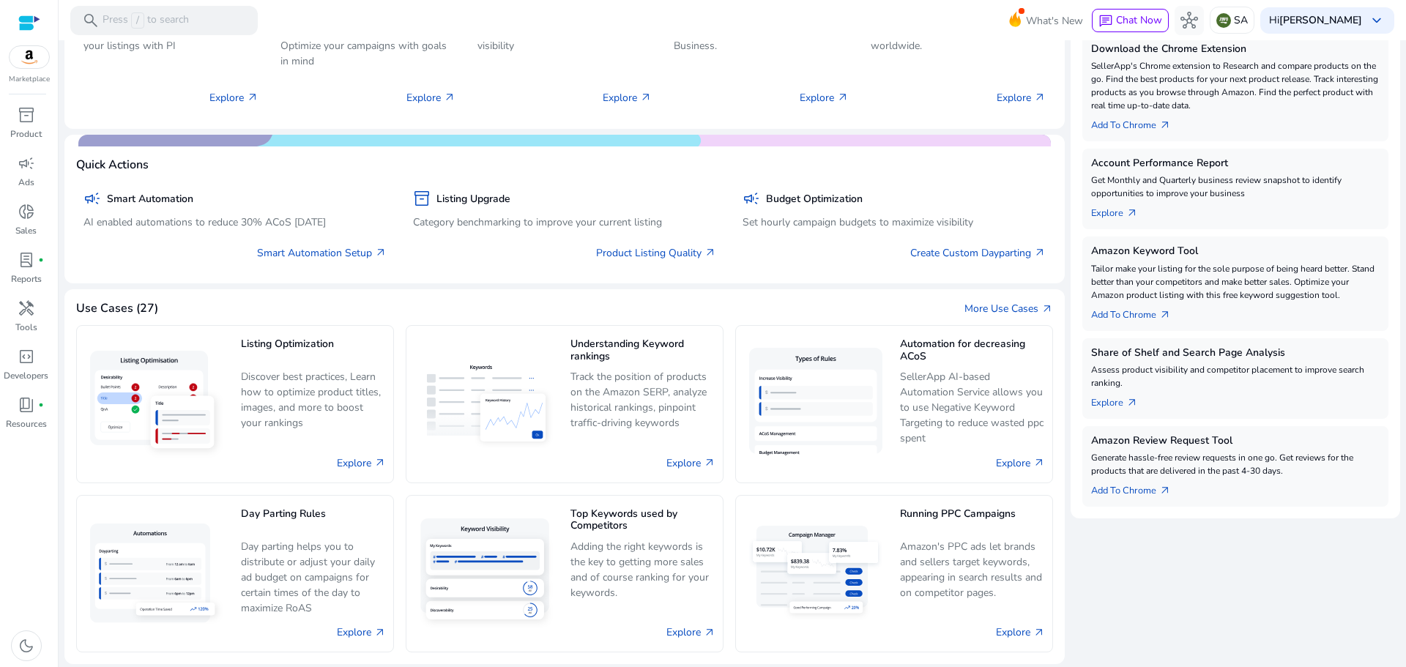
scroll to position [261, 0]
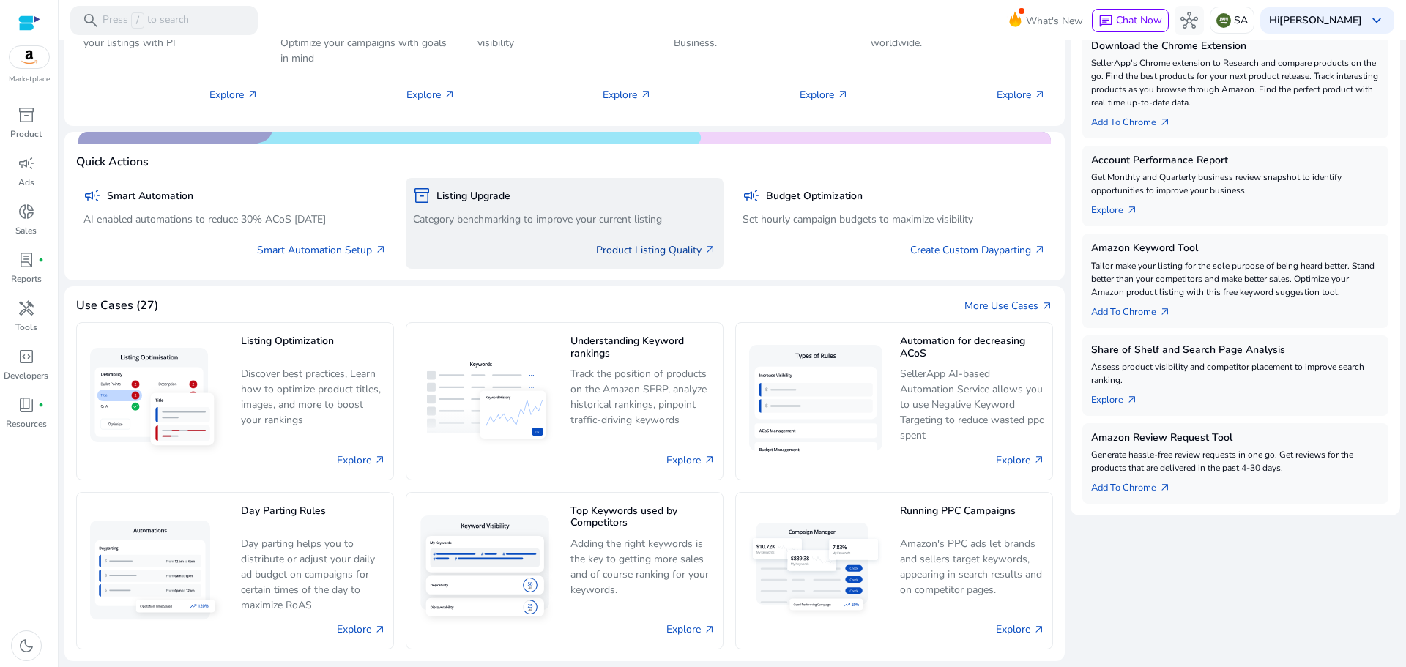
click at [647, 250] on link "Product Listing Quality arrow_outward" at bounding box center [656, 249] width 120 height 15
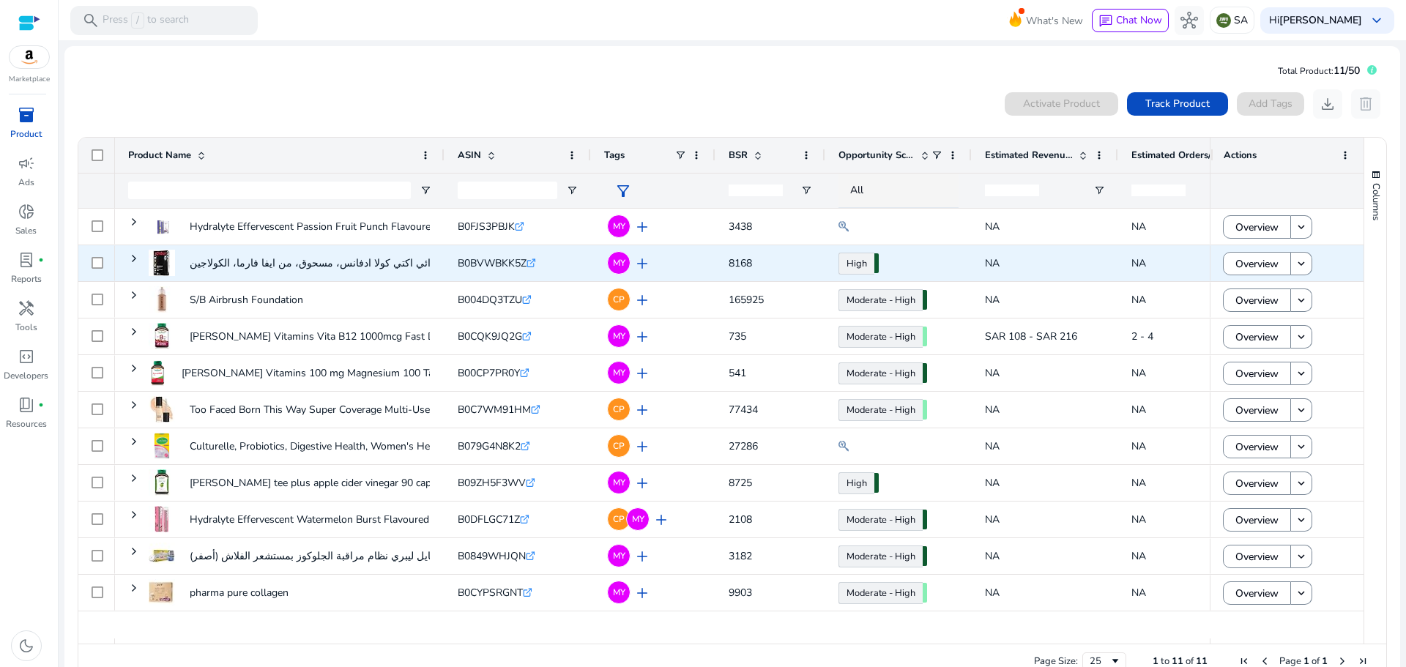
scroll to position [32, 0]
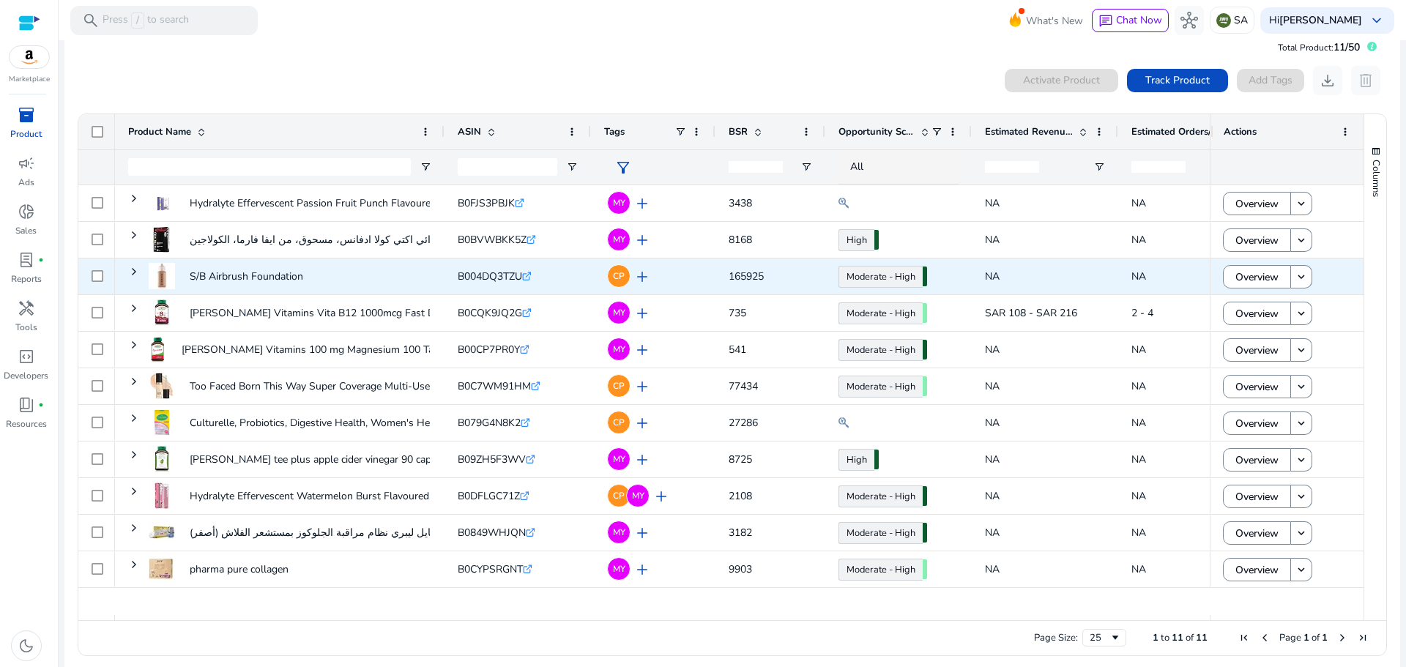
scroll to position [32, 0]
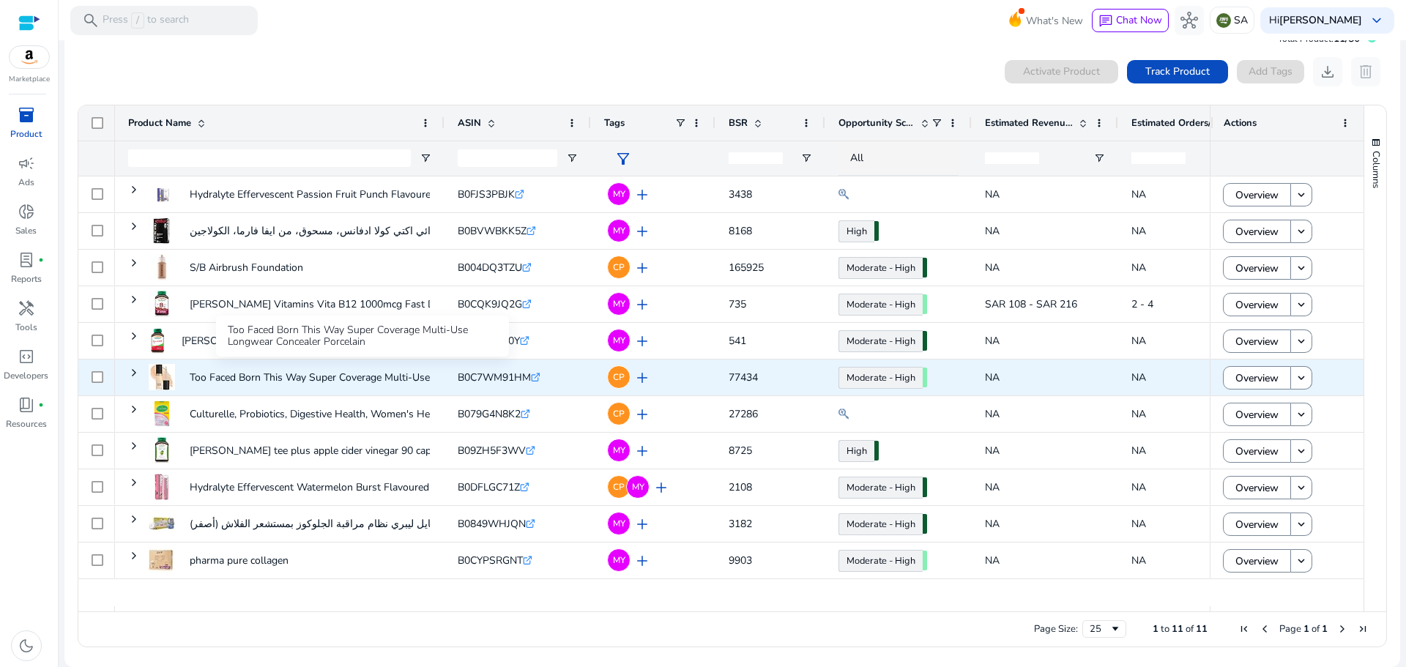
click at [346, 373] on p "Too Faced Born This Way Super Coverage Multi-Use Longwear Concealer..." at bounding box center [361, 377] width 343 height 30
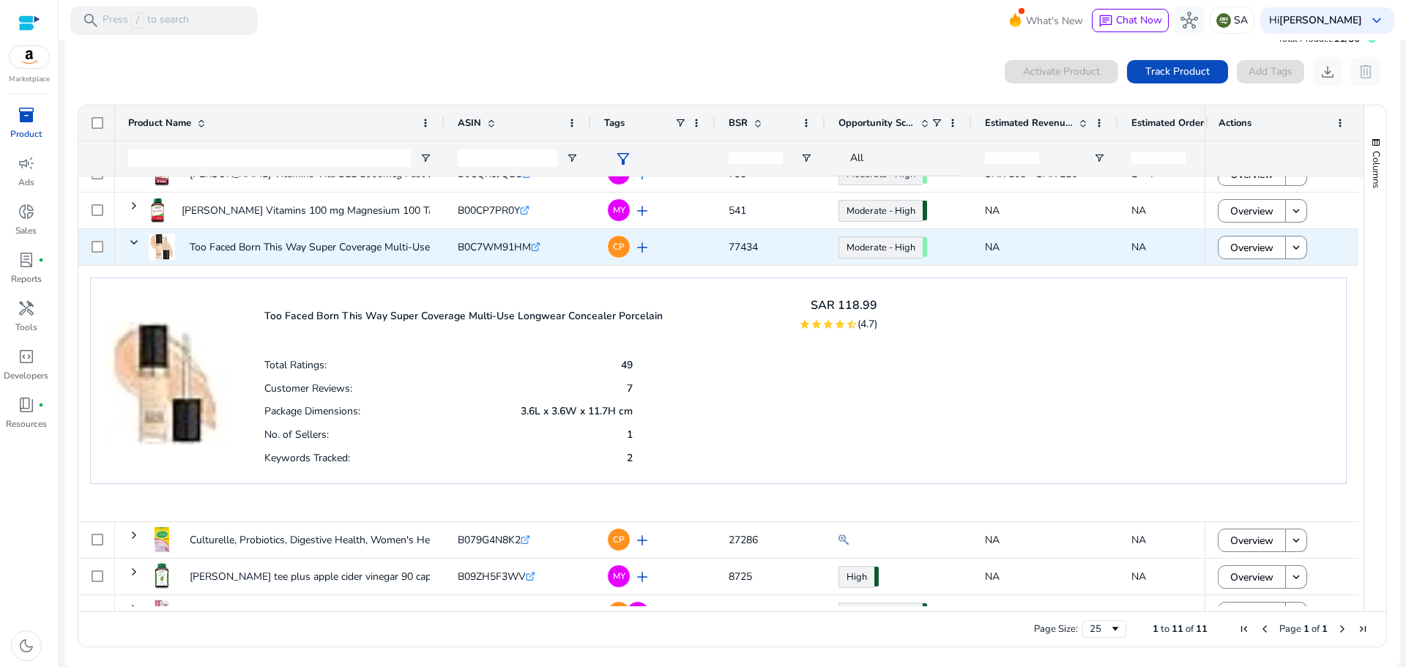
scroll to position [0, 0]
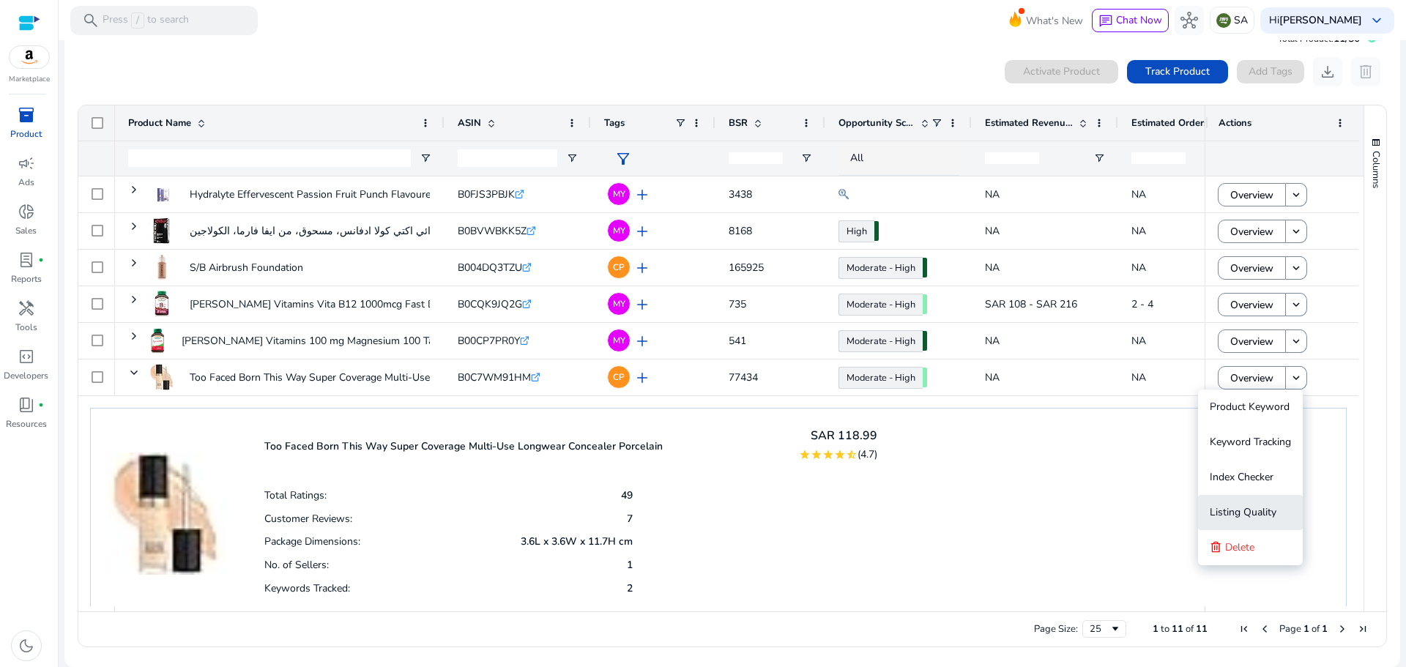
click at [1254, 507] on span "Listing Quality" at bounding box center [1243, 512] width 67 height 14
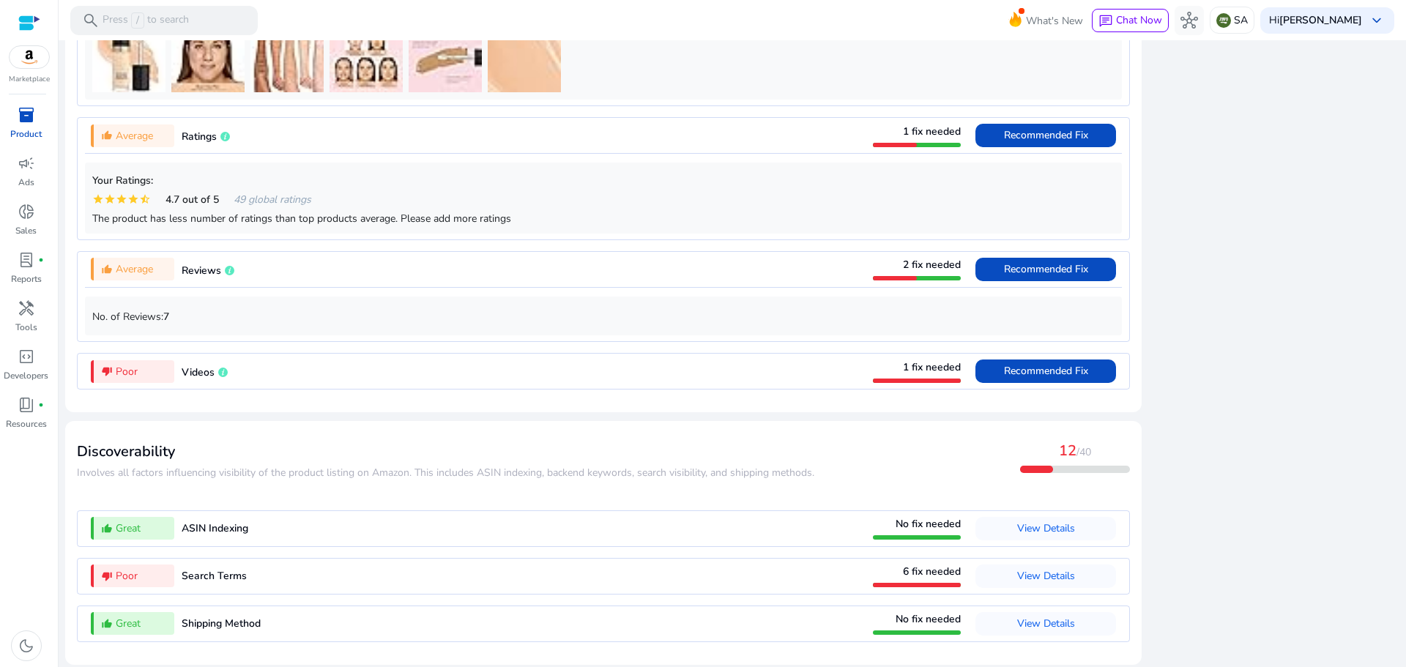
scroll to position [1107, 0]
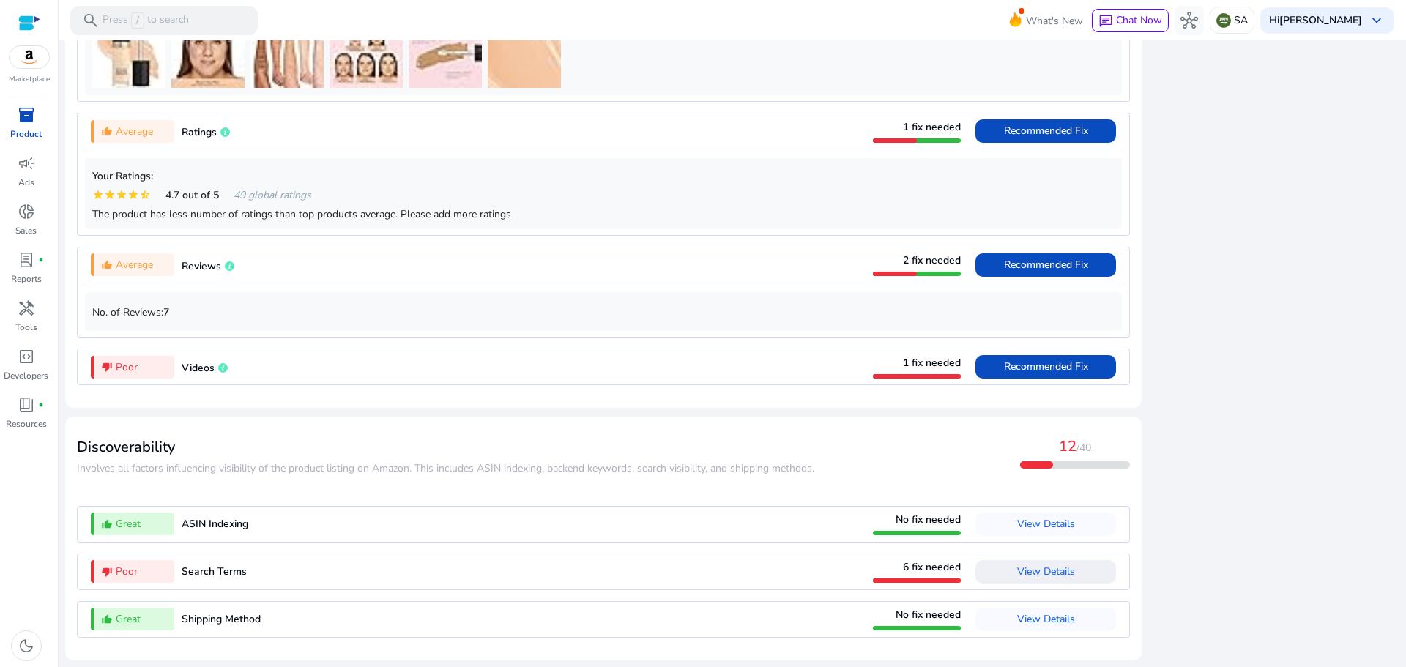
click at [1042, 571] on span "View Details" at bounding box center [1046, 572] width 58 height 14
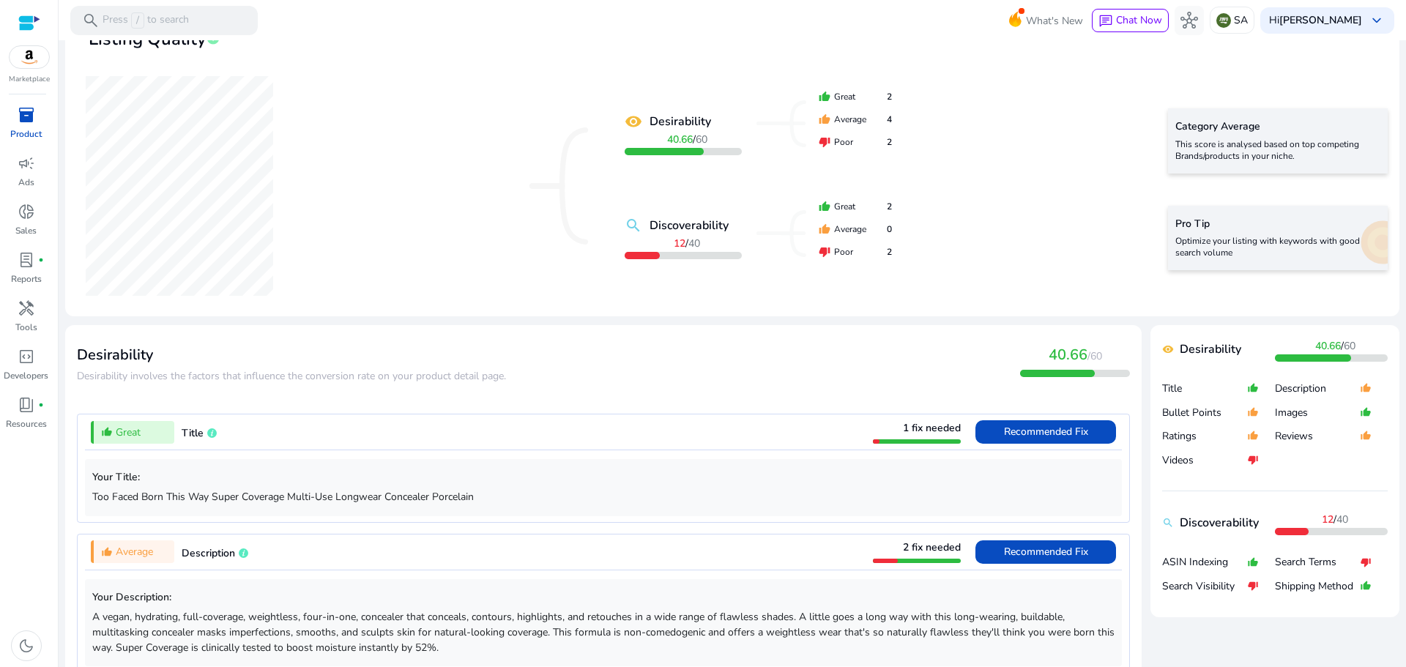
scroll to position [7, 0]
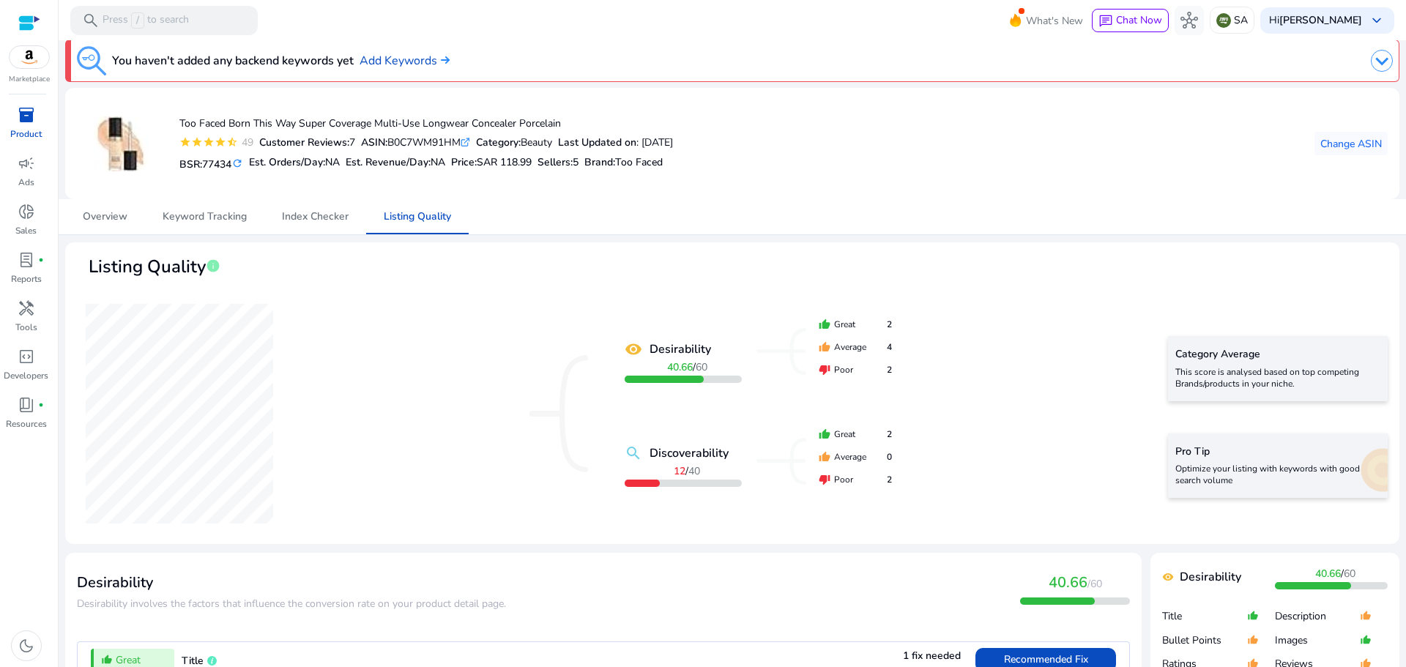
drag, startPoint x: 26, startPoint y: 113, endPoint x: 34, endPoint y: 113, distance: 8.8
click at [26, 113] on span "inventory_2" at bounding box center [27, 115] width 18 height 18
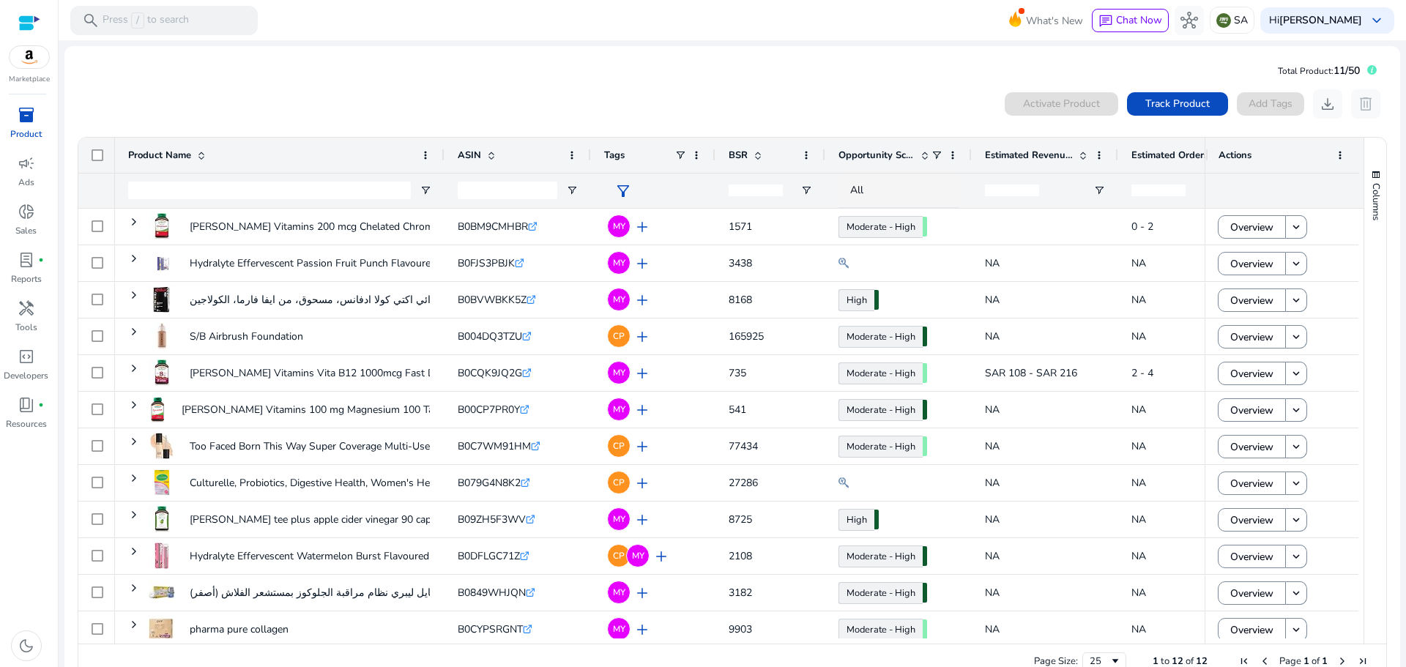
click at [722, 156] on div "BSR" at bounding box center [770, 155] width 110 height 35
click at [730, 153] on span "BSR" at bounding box center [738, 155] width 19 height 13
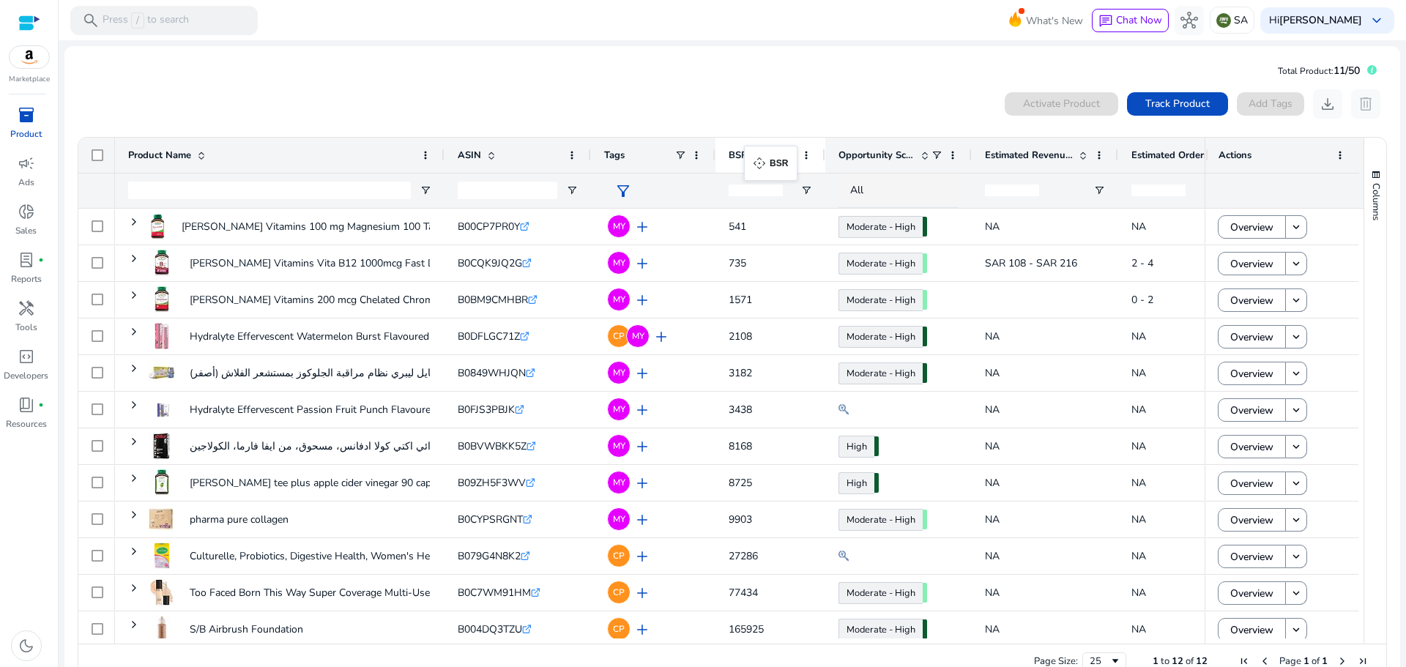
drag, startPoint x: 725, startPoint y: 158, endPoint x: 751, endPoint y: 155, distance: 26.6
click at [1256, 362] on span "Listing Quality" at bounding box center [1243, 361] width 67 height 14
